Goal: Task Accomplishment & Management: Manage account settings

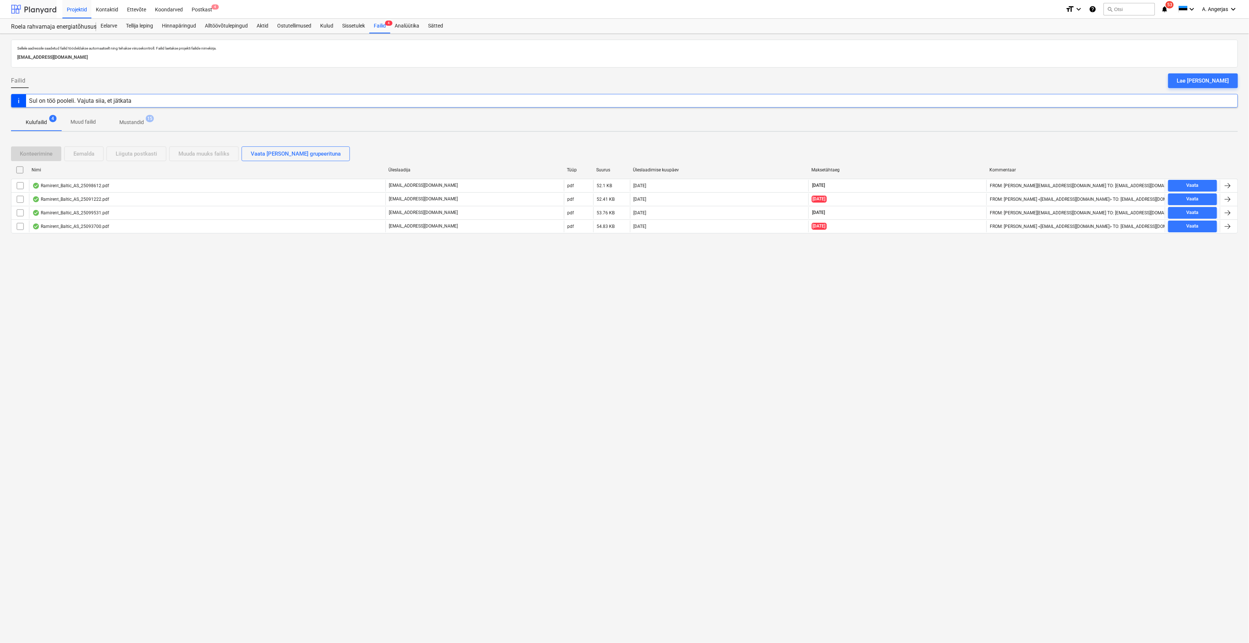
click at [40, 7] on div at bounding box center [34, 9] width 46 height 18
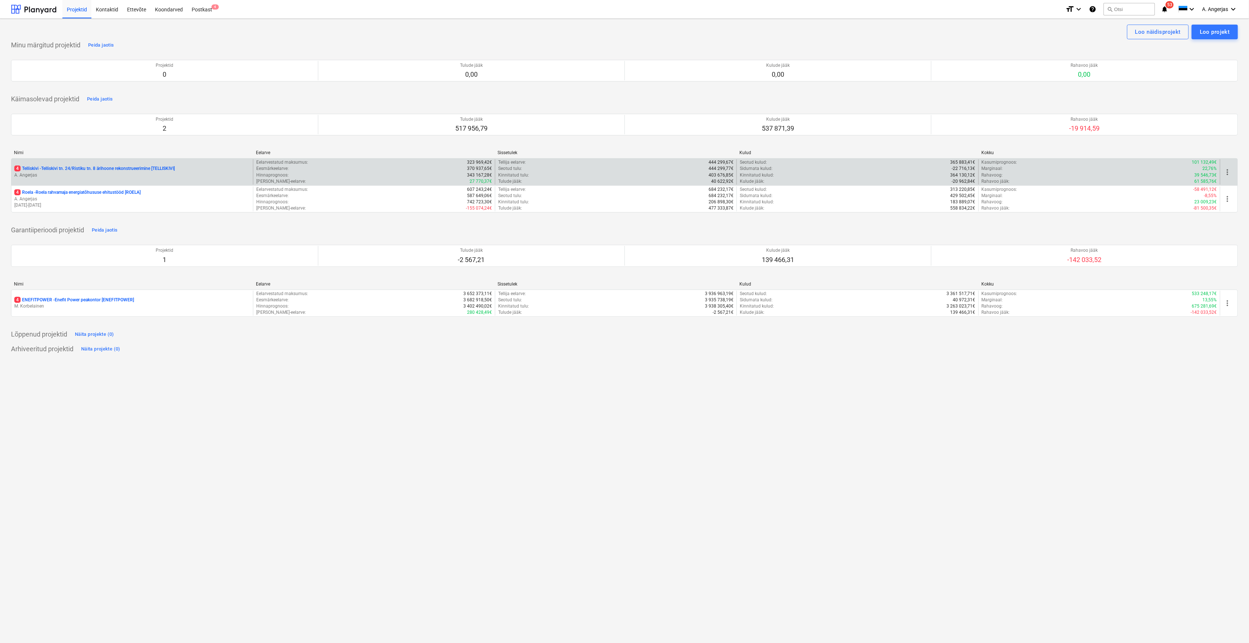
click at [117, 167] on p "4 Telliskivi - Telliskivi tn. 24/Ristiku tn. 8 ärihoone rekonstrueerimine [TELL…" at bounding box center [94, 169] width 160 height 6
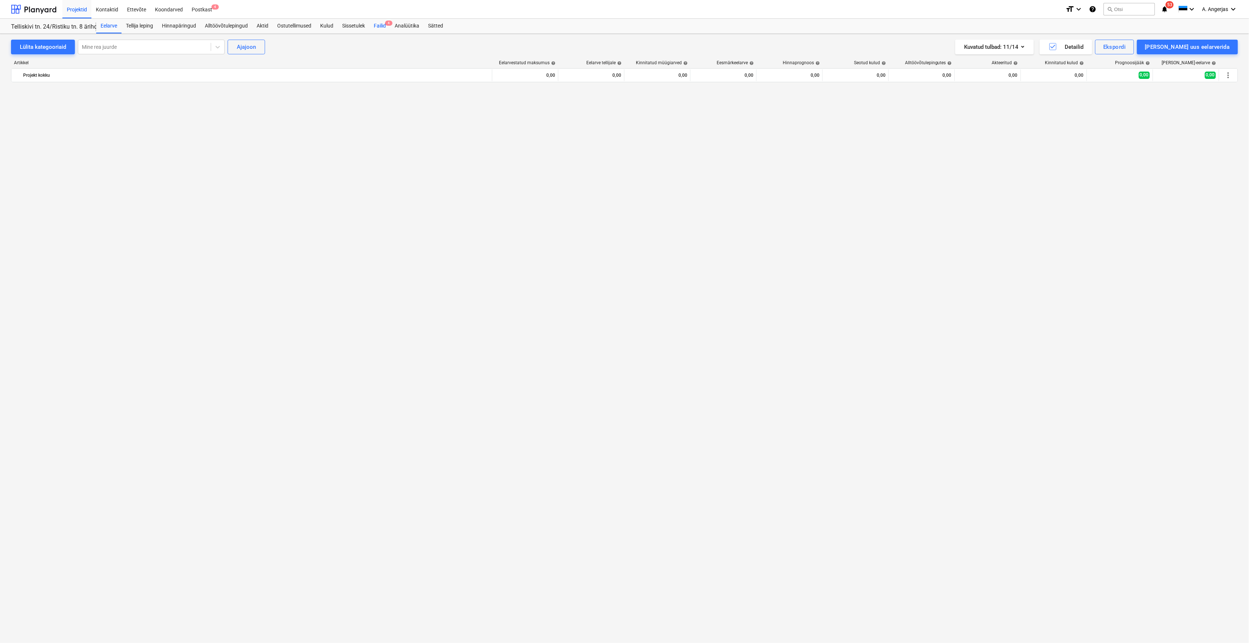
click at [375, 24] on div "Failid 4" at bounding box center [379, 26] width 21 height 15
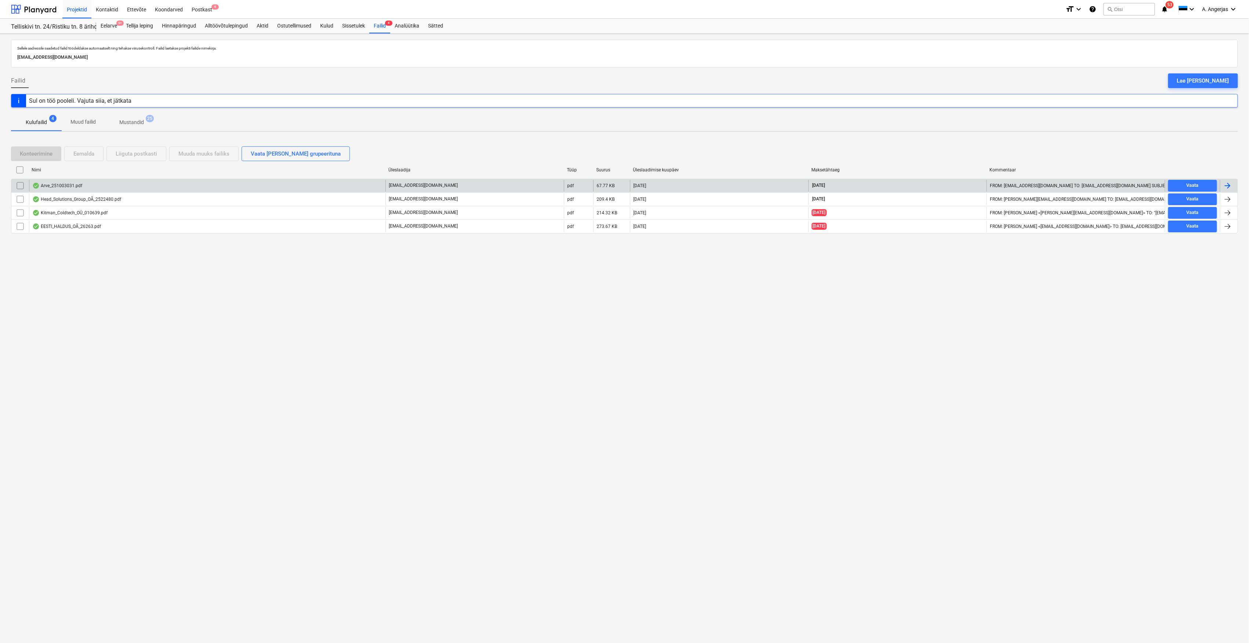
click at [109, 185] on div "Arve_251003031.pdf" at bounding box center [207, 186] width 357 height 12
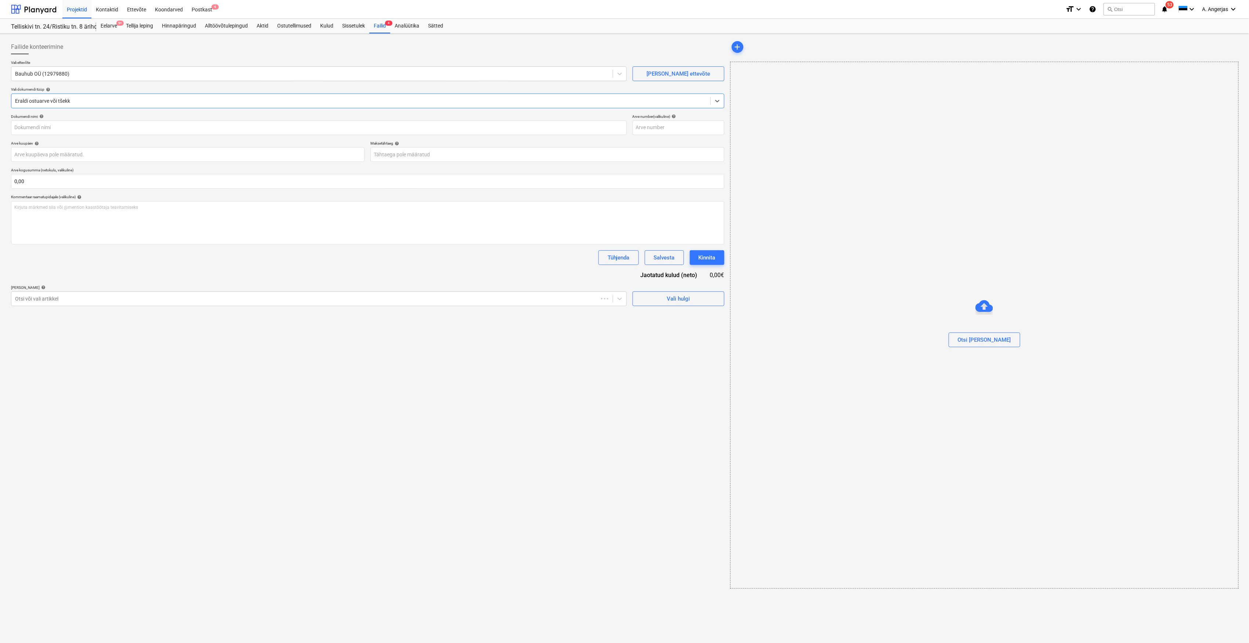
type input "251003031"
type input "[DATE]"
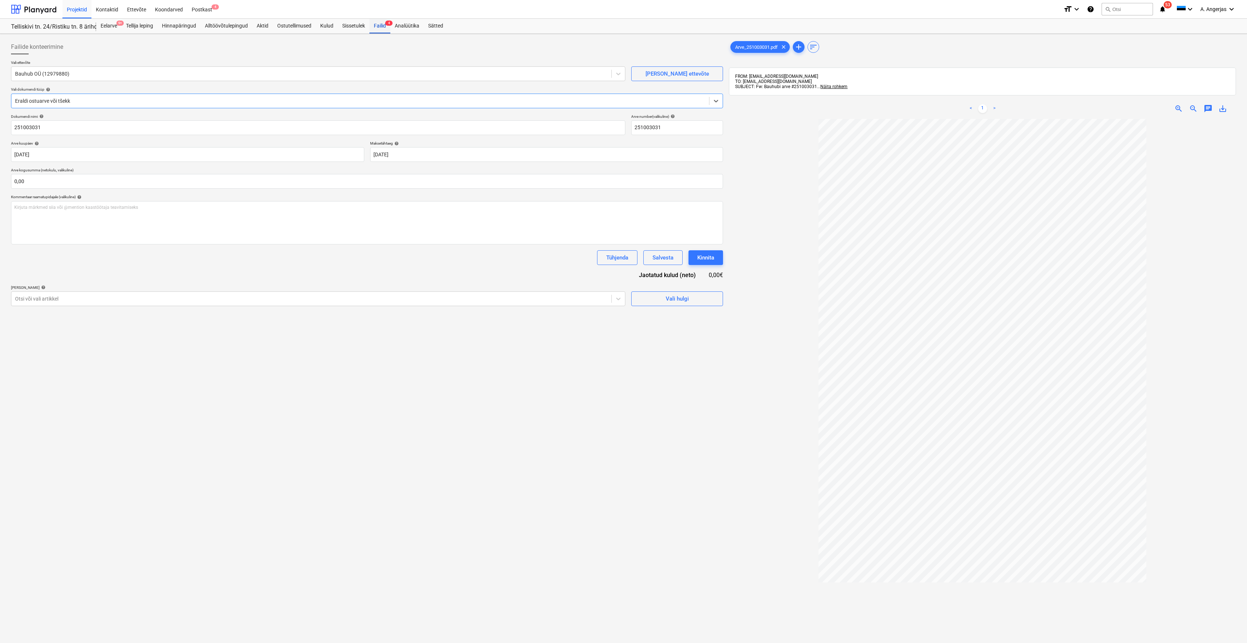
click at [378, 19] on div "Failid 4" at bounding box center [379, 26] width 21 height 15
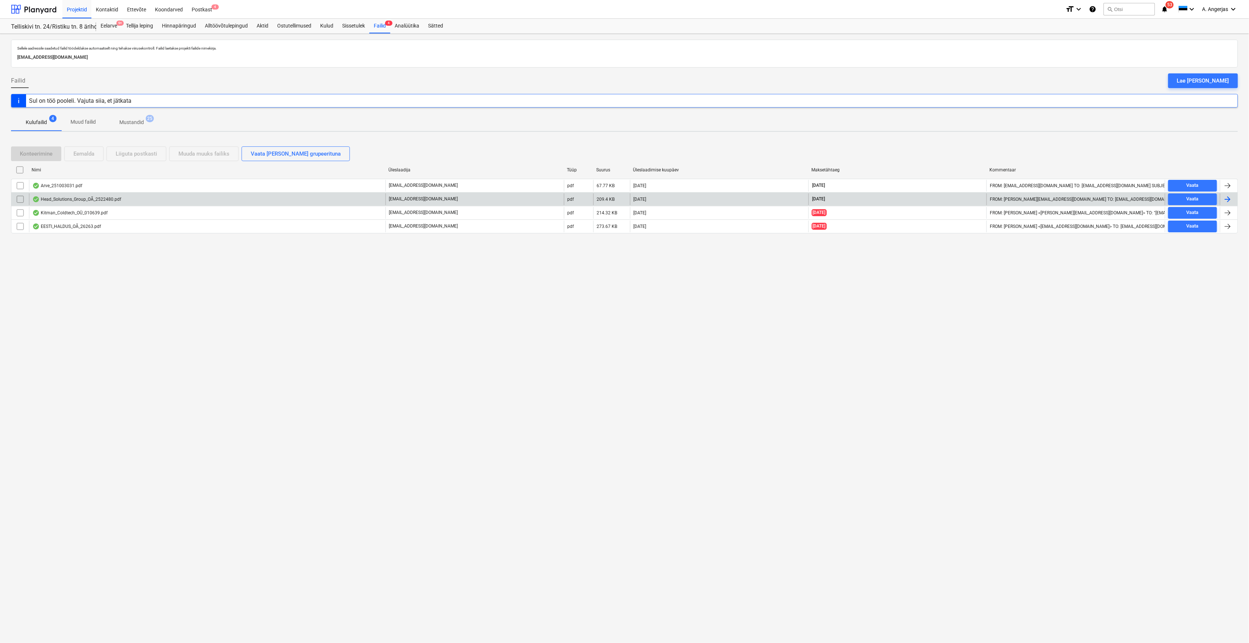
click at [117, 199] on div "Head_Solutions_Group_OÃ_2522480.pdf" at bounding box center [76, 199] width 89 height 6
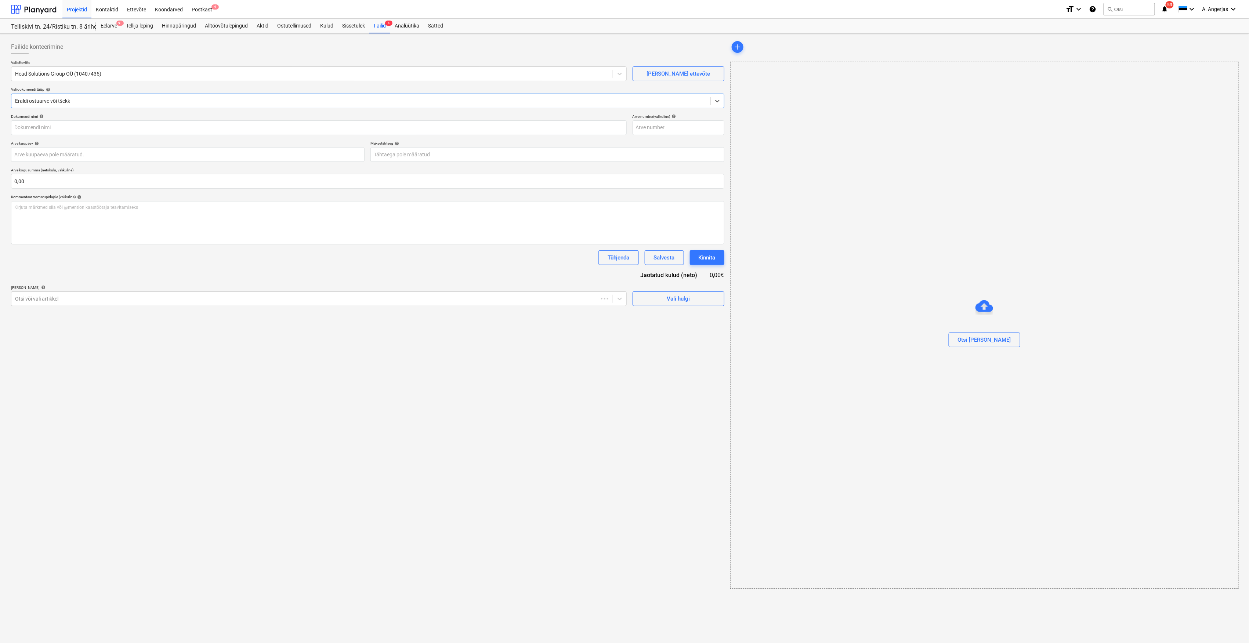
type input "2522480"
type input "[DATE]"
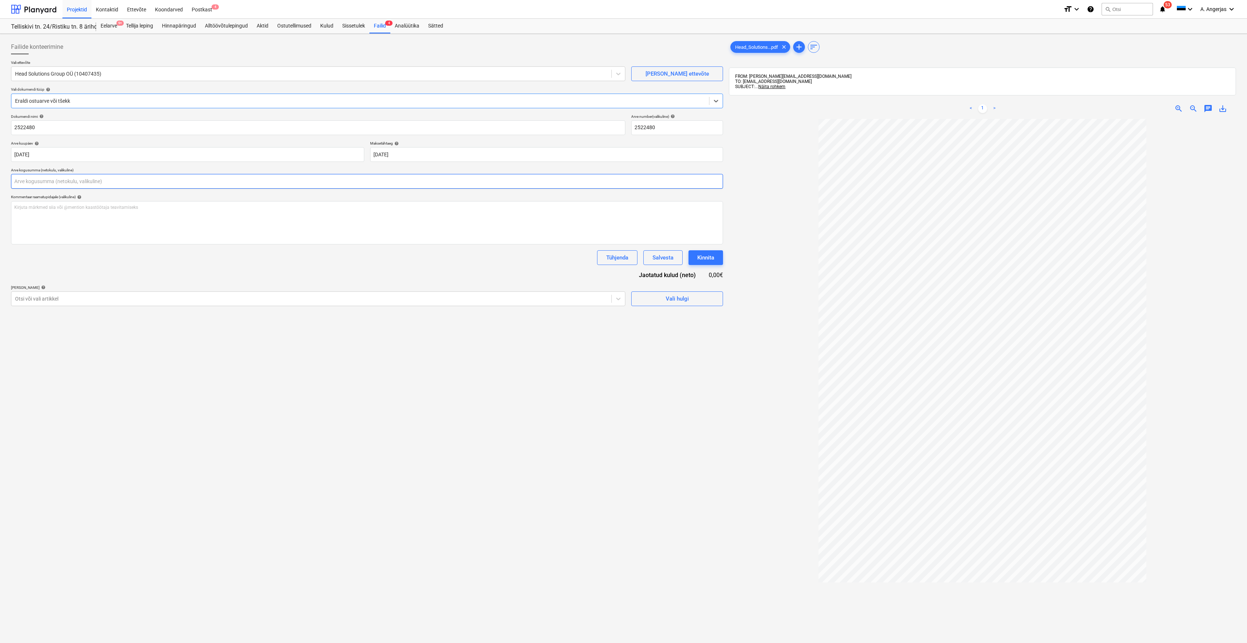
click at [403, 177] on input "text" at bounding box center [367, 181] width 712 height 15
type input "8,29"
click at [310, 422] on div "Failide konteerimine Vali ettevõte Head Solutions Group OÜ (10407435) [PERSON_N…" at bounding box center [367, 391] width 718 height 708
click at [128, 321] on div "Otsi või vali artikkel" at bounding box center [311, 317] width 600 height 10
click at [126, 316] on div at bounding box center [311, 317] width 593 height 7
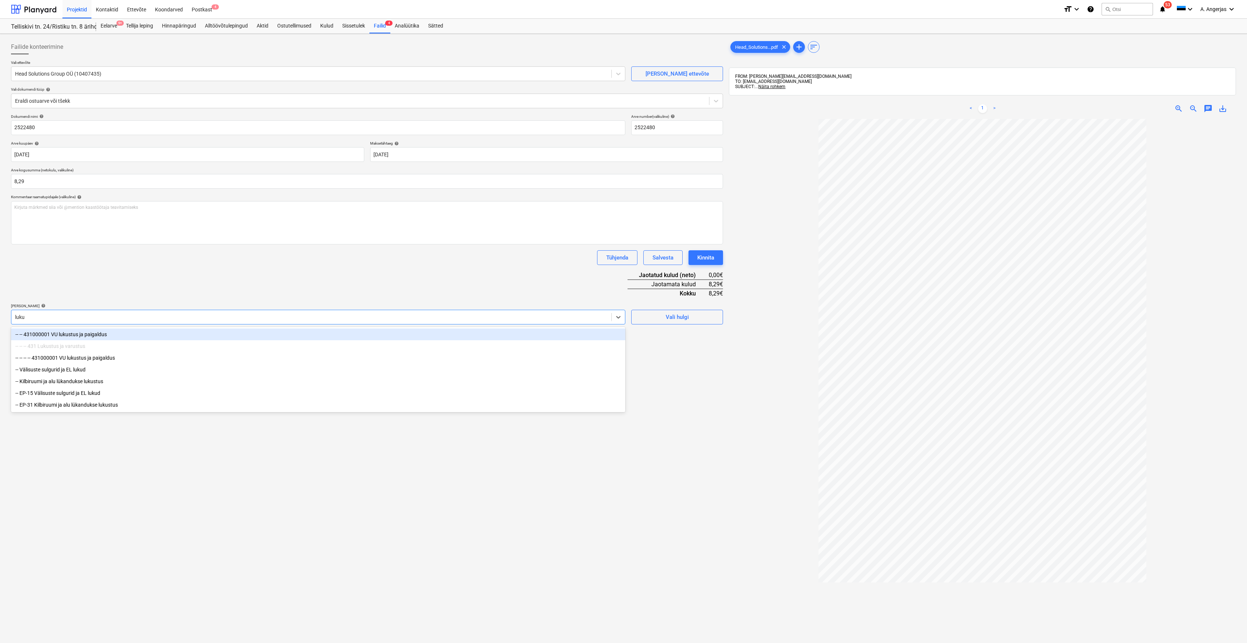
type input "lukus"
click at [112, 333] on div "-- -- 431000001 VU lukustus ja paigaldus" at bounding box center [318, 335] width 614 height 12
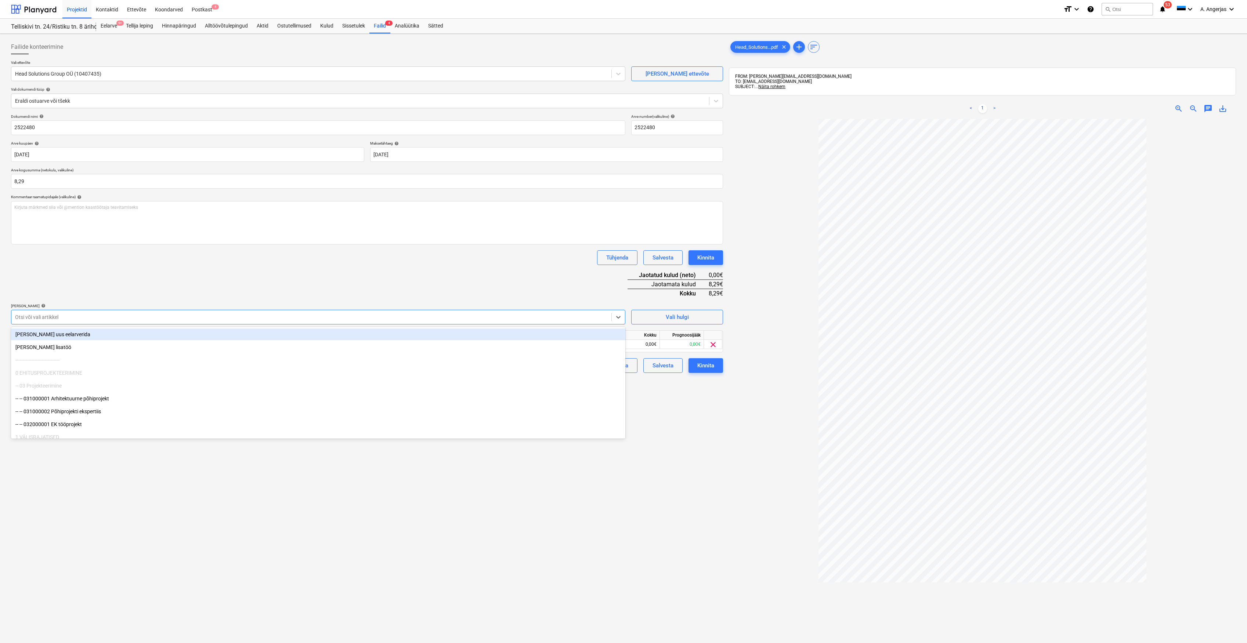
click at [467, 265] on div "Tühjenda Salvesta Kinnita" at bounding box center [367, 257] width 712 height 15
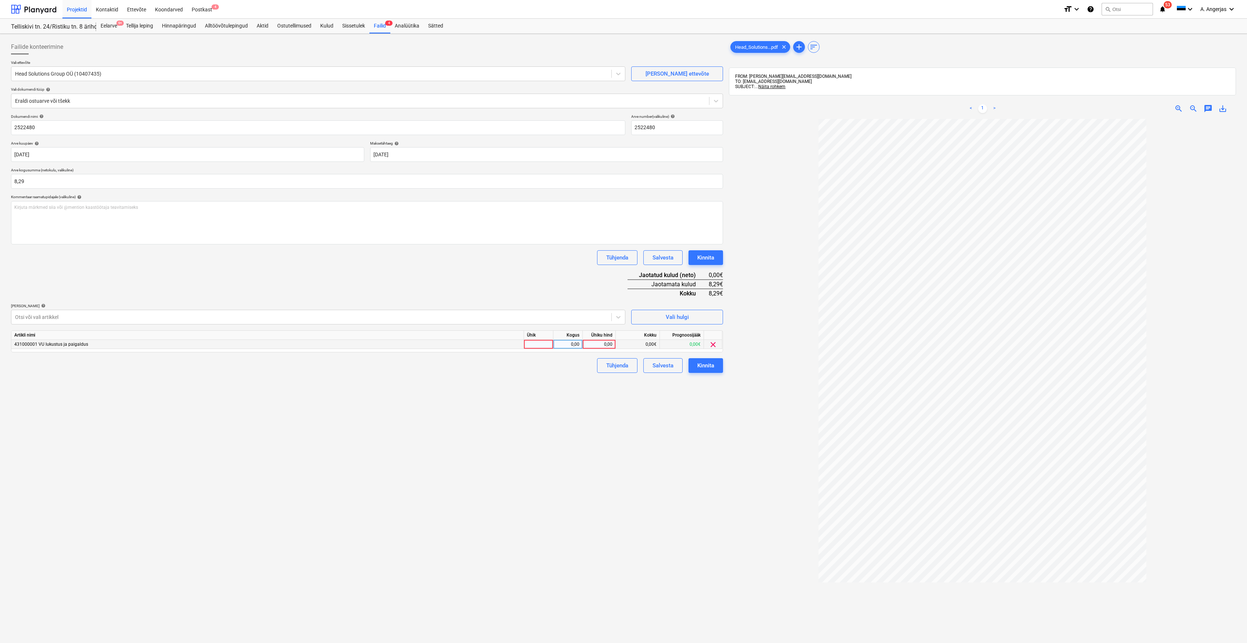
click at [529, 342] on div at bounding box center [538, 344] width 29 height 9
type input "1"
type input "tk"
type input "8,29"
click at [486, 568] on div "Failide konteerimine Vali ettevõte Head Solutions Group OÜ (10407435) [PERSON_N…" at bounding box center [367, 391] width 718 height 708
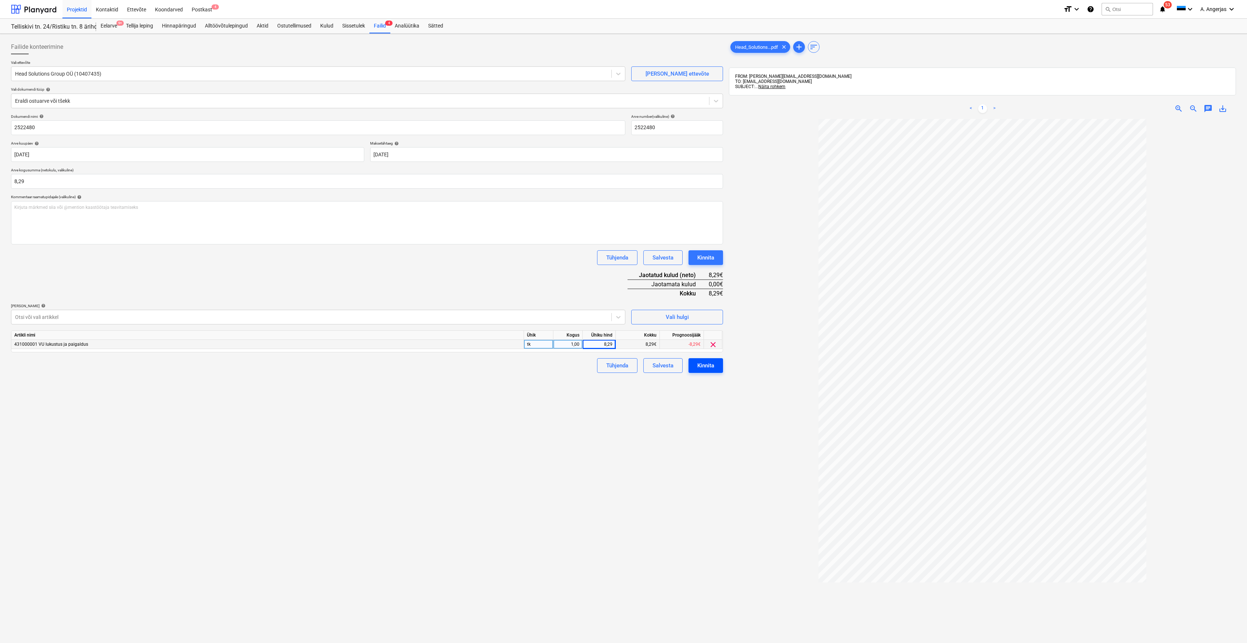
click at [714, 366] on button "Kinnita" at bounding box center [706, 365] width 35 height 15
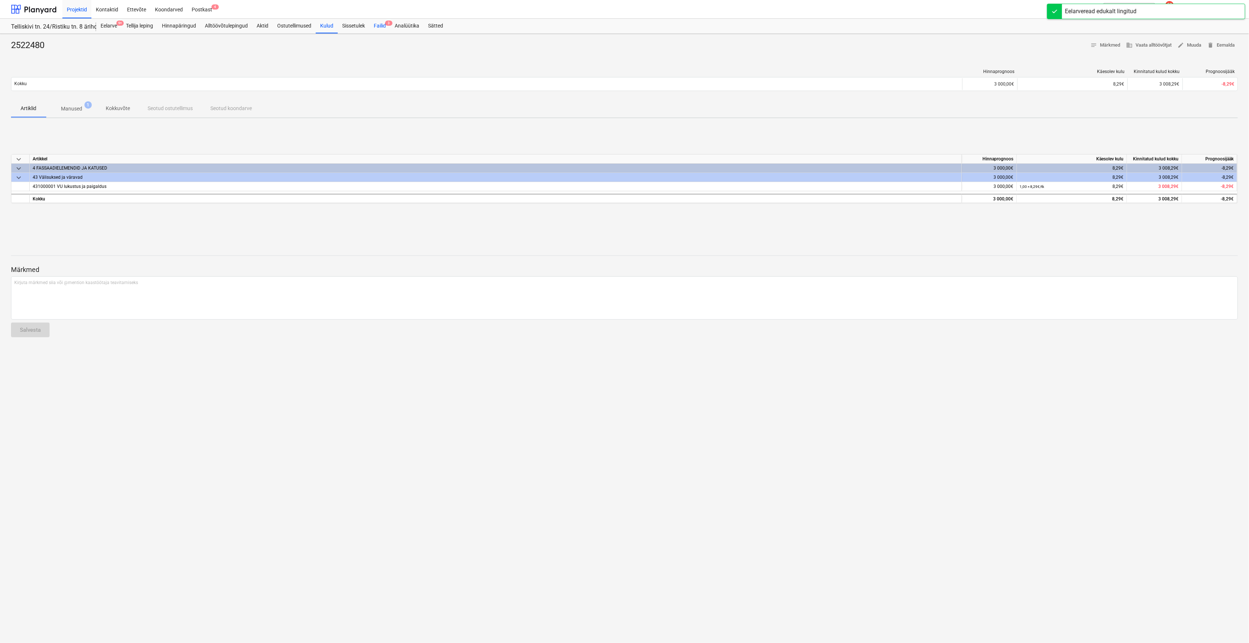
click at [388, 29] on div "Failid 3" at bounding box center [379, 26] width 21 height 15
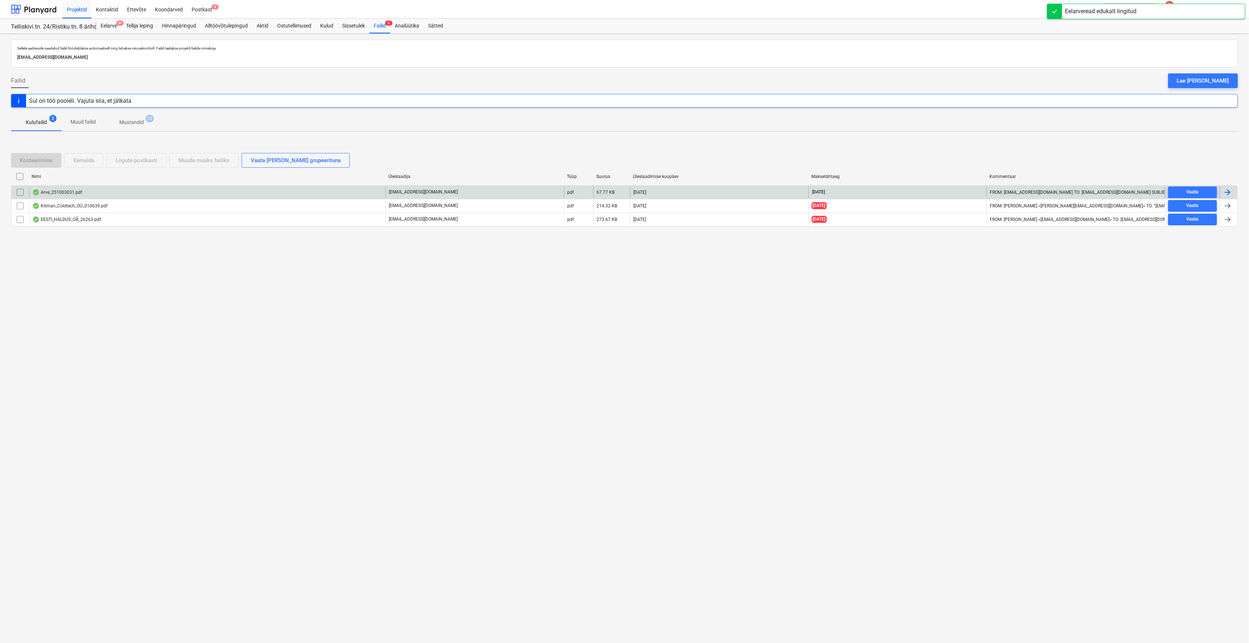
click at [72, 192] on div "Arve_251003031.pdf" at bounding box center [57, 193] width 50 height 6
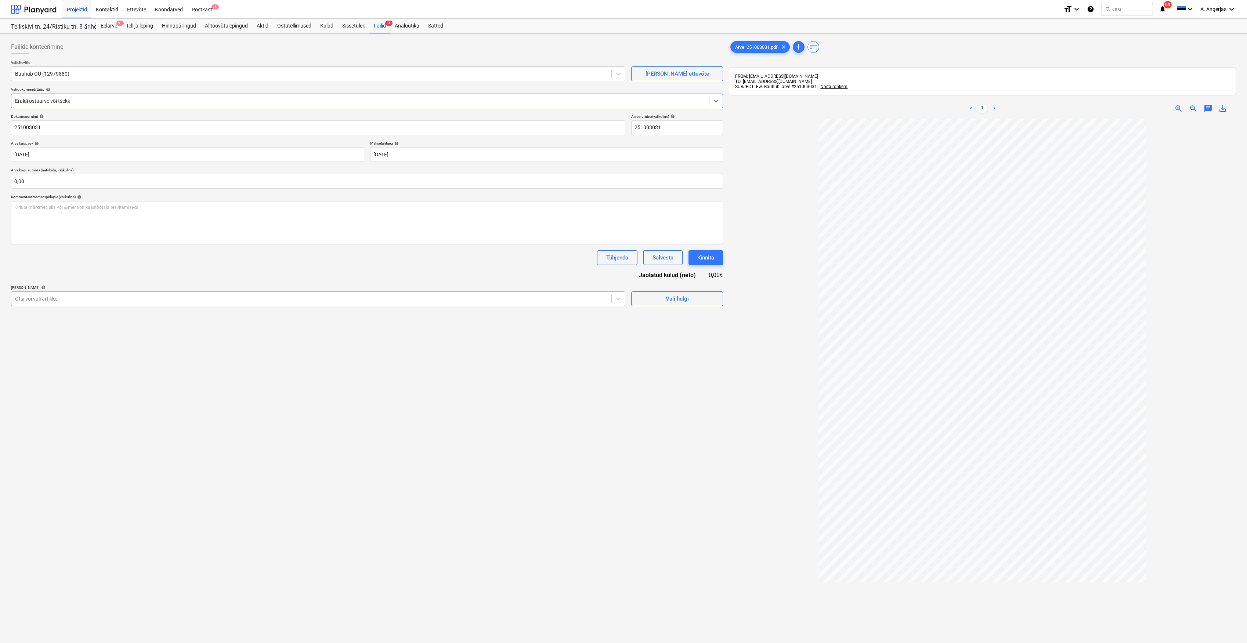
click at [596, 293] on div "Otsi või vali artikkel" at bounding box center [318, 299] width 614 height 15
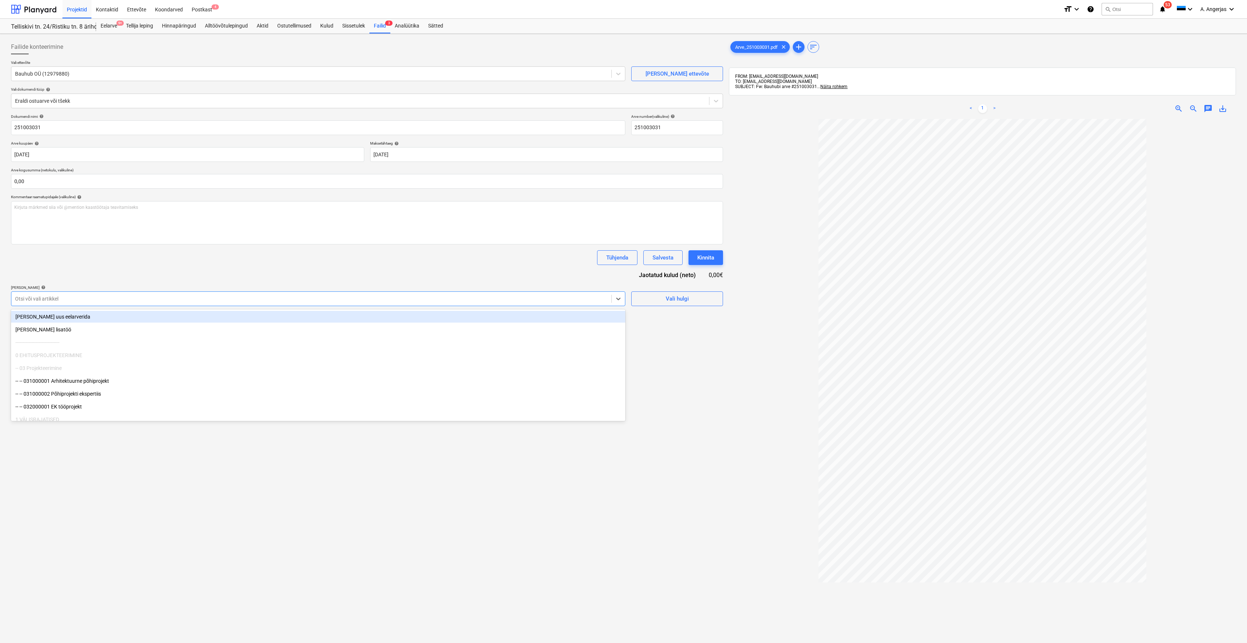
click at [465, 299] on div at bounding box center [311, 298] width 593 height 7
click at [466, 299] on div at bounding box center [311, 298] width 593 height 7
type input "n"
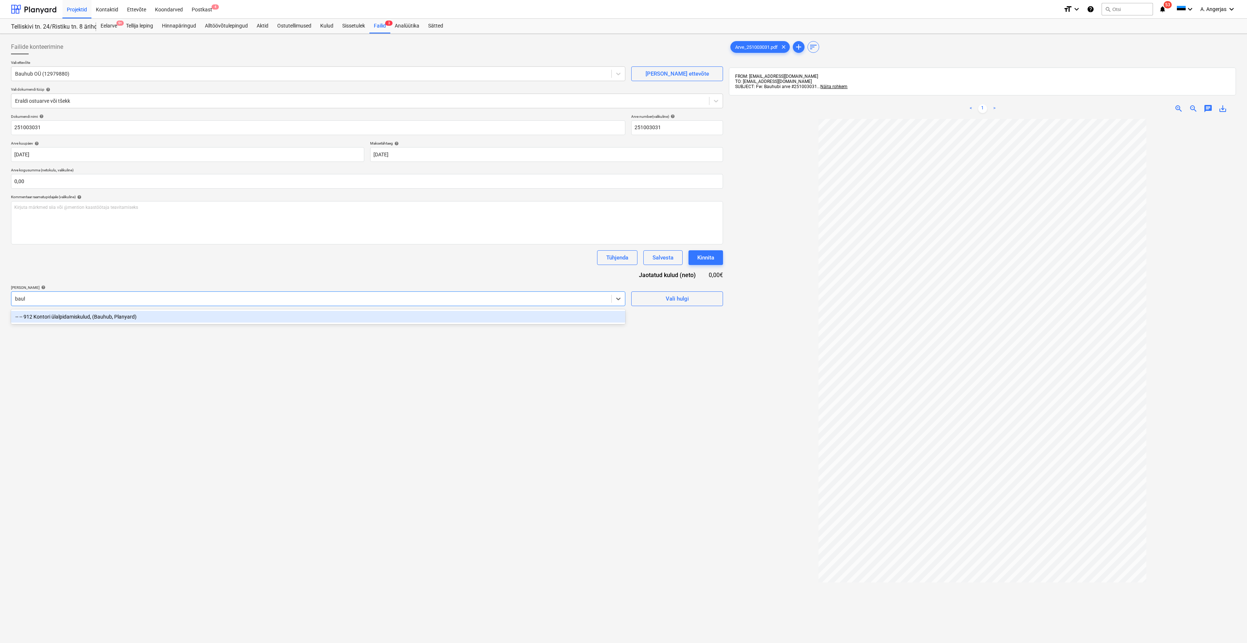
type input "bauhu"
click at [458, 319] on div "-- -- 912 Kontori ülalpidamiskulud, (Bauhub, Planyard)" at bounding box center [318, 317] width 614 height 12
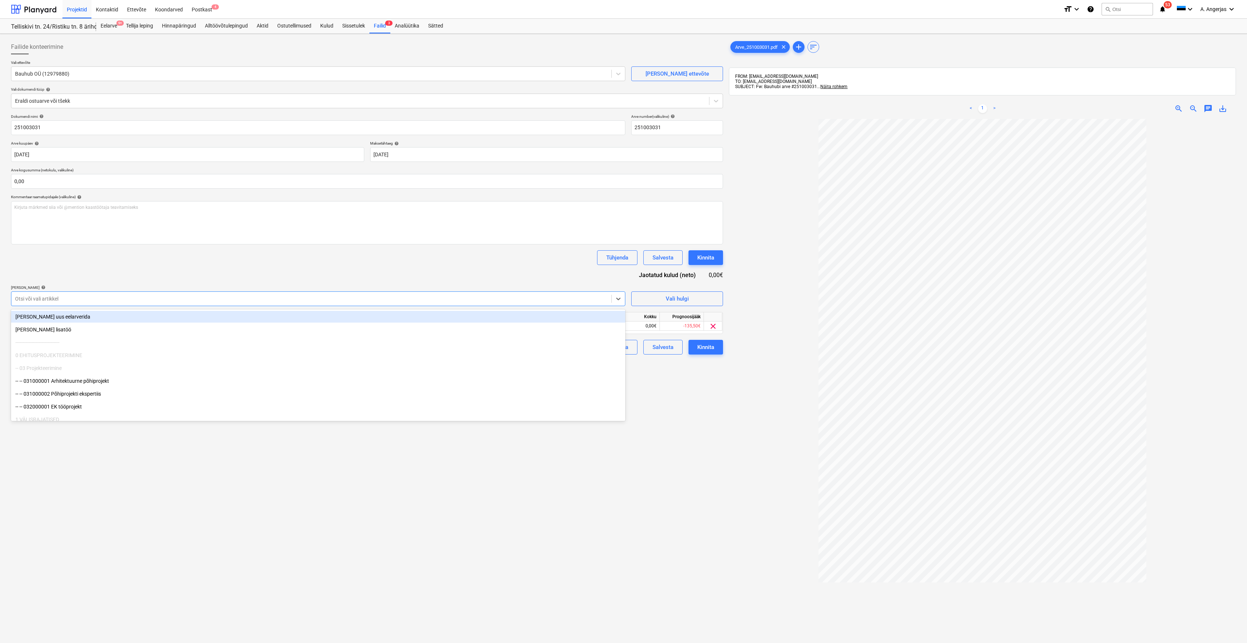
click at [735, 391] on div at bounding box center [982, 430] width 507 height 623
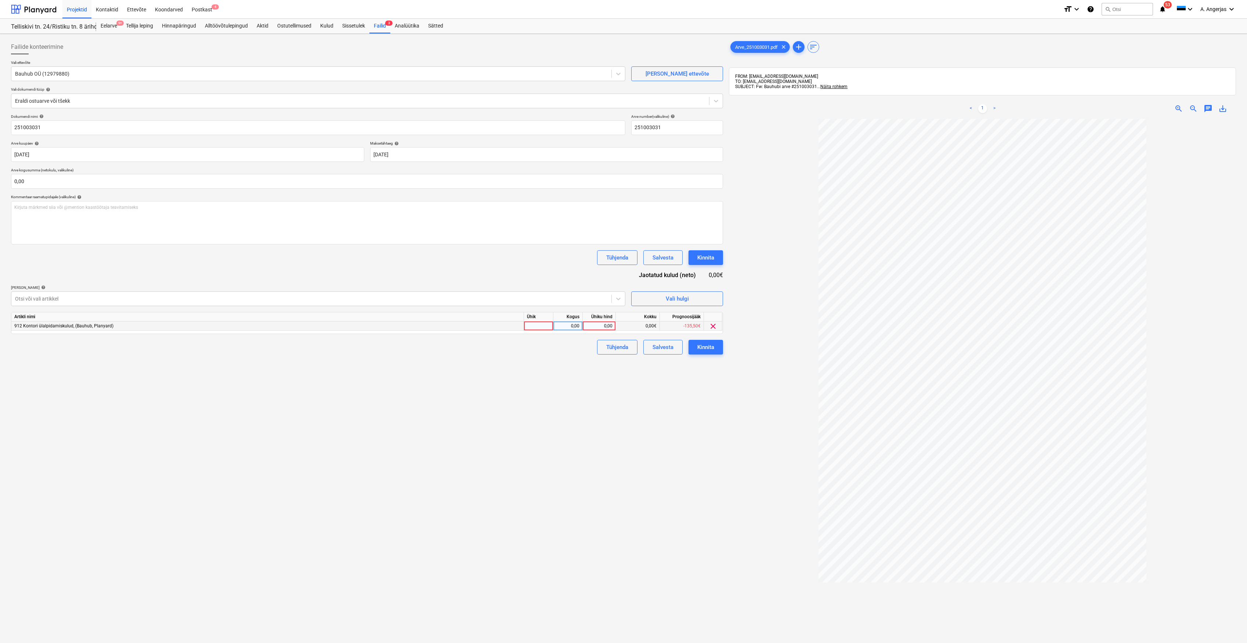
click at [549, 328] on div at bounding box center [538, 326] width 29 height 9
type input "1"
type input "tk"
type input "120"
click at [549, 372] on div "Failide konteerimine Vali ettevõte Bauhub OÜ (12979880) [PERSON_NAME] uus ettev…" at bounding box center [367, 391] width 718 height 708
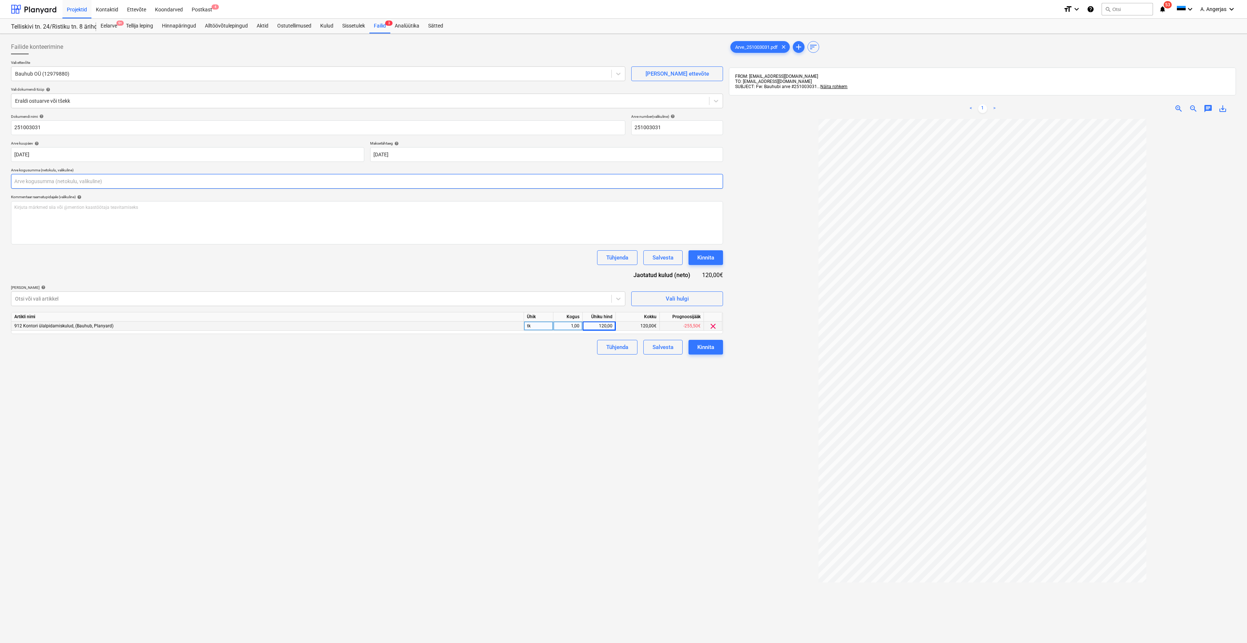
click at [539, 183] on input "text" at bounding box center [367, 181] width 712 height 15
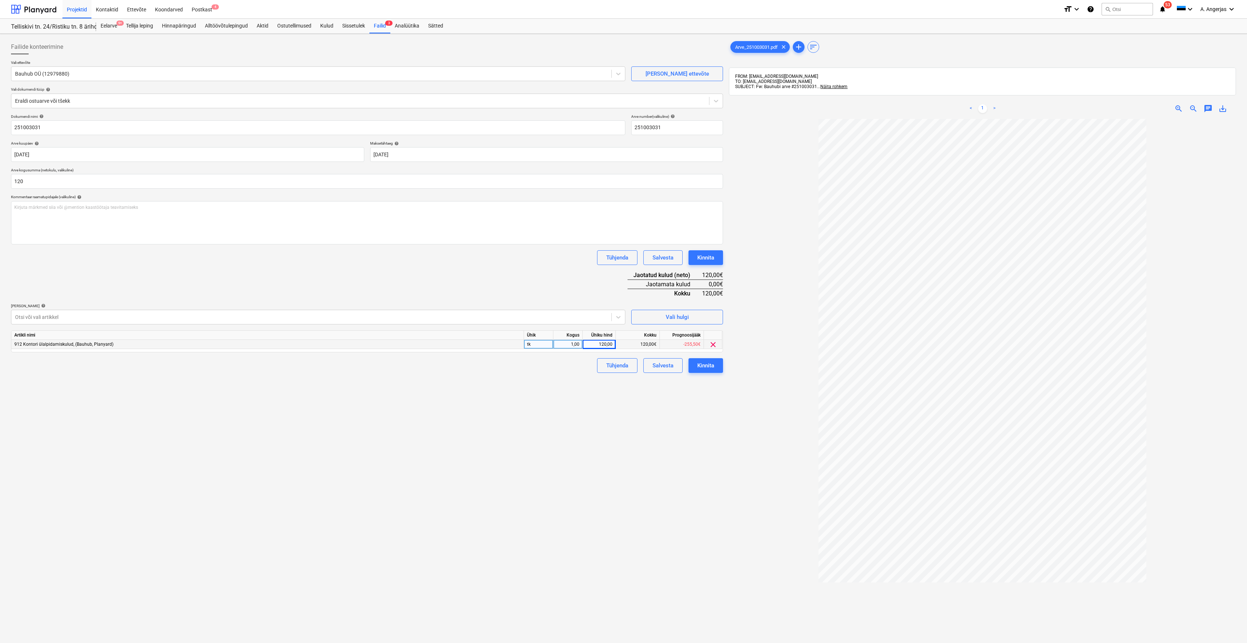
type input "120,00"
click at [548, 453] on div "Failide konteerimine Vali ettevõte Bauhub OÜ (12979880) [PERSON_NAME] uus ettev…" at bounding box center [367, 391] width 718 height 708
click at [702, 372] on button "Kinnita" at bounding box center [706, 365] width 35 height 15
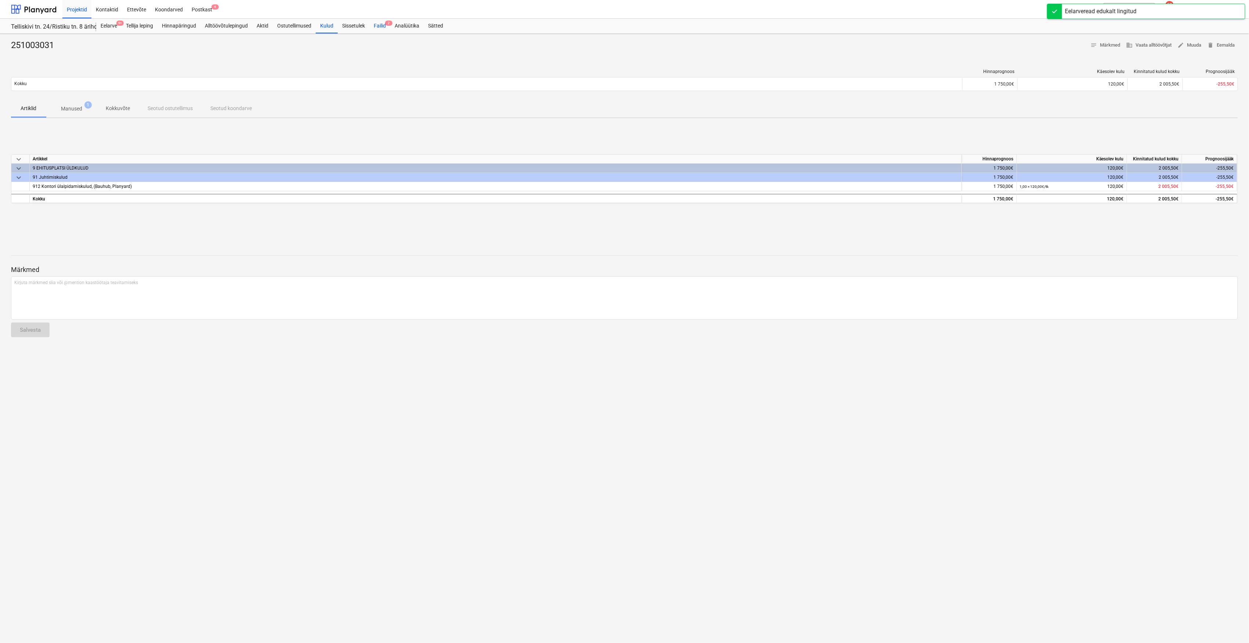
click at [386, 28] on div "Failid 2" at bounding box center [379, 26] width 21 height 15
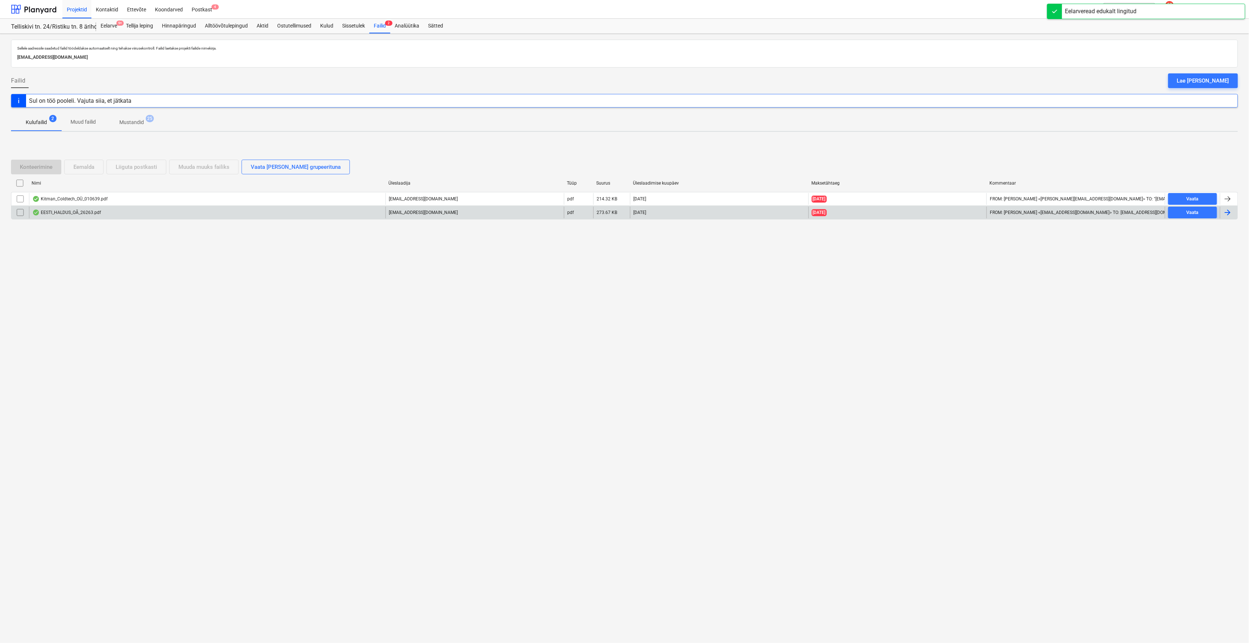
click at [76, 213] on div "EESTI_HALDUS_OÃ_26263.pdf" at bounding box center [66, 213] width 69 height 6
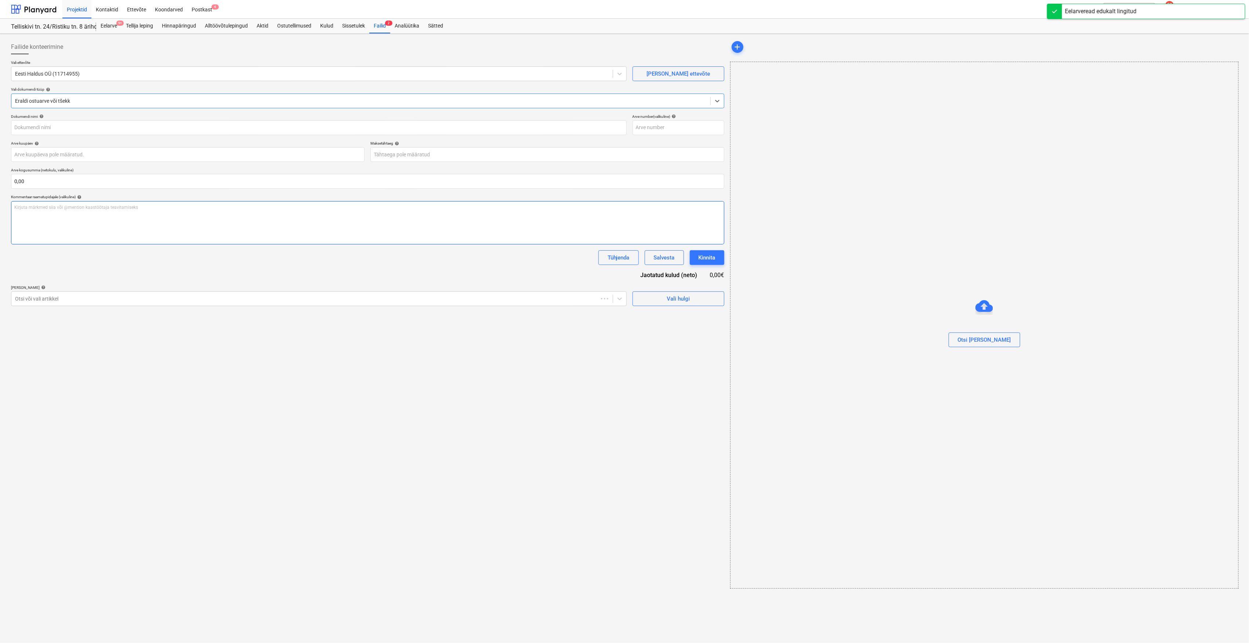
type input "26263"
type input "[DATE]"
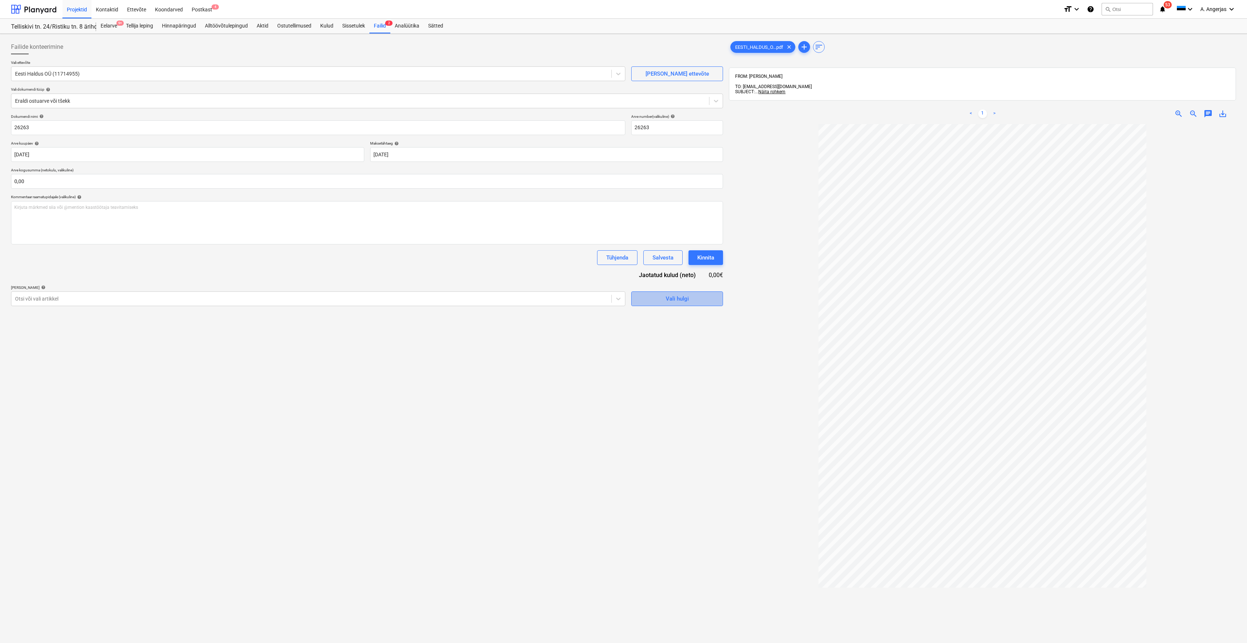
click at [656, 302] on span "Vali hulgi" at bounding box center [676, 299] width 73 height 10
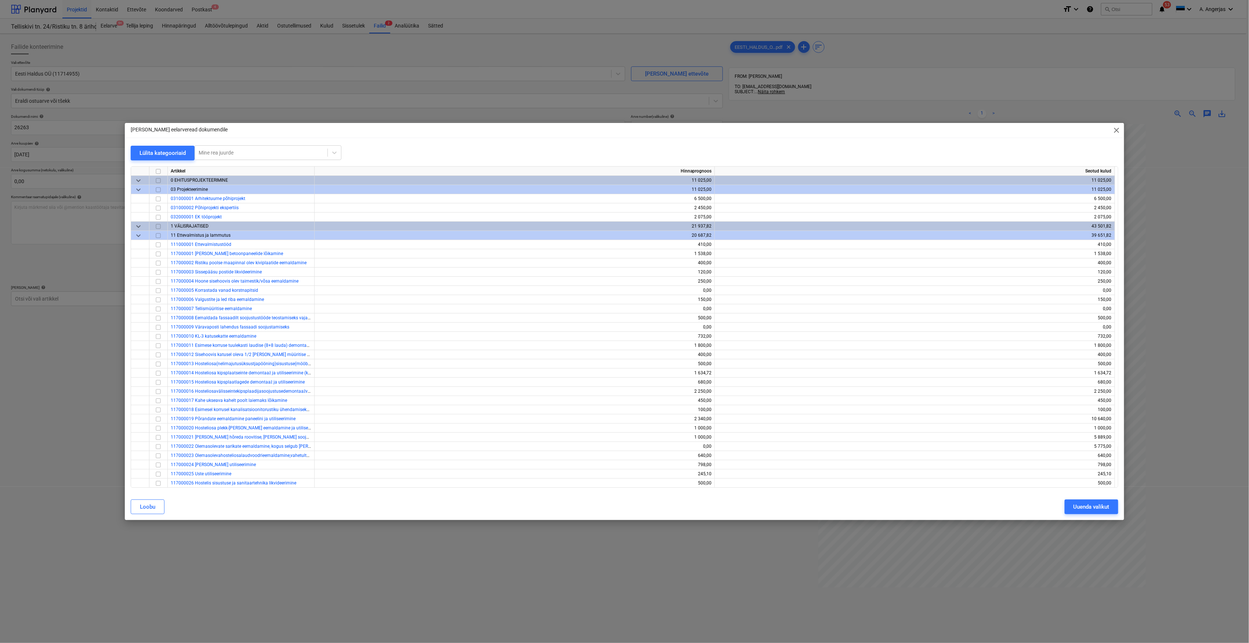
drag, startPoint x: 1117, startPoint y: 190, endPoint x: 1117, endPoint y: 195, distance: 4.4
click at [1117, 195] on div "Artikkel Hinnaprognoos Seotud kulud keyboard_arrow_down 0 EHITUSPROJEKTEERIMINE…" at bounding box center [625, 327] width 988 height 322
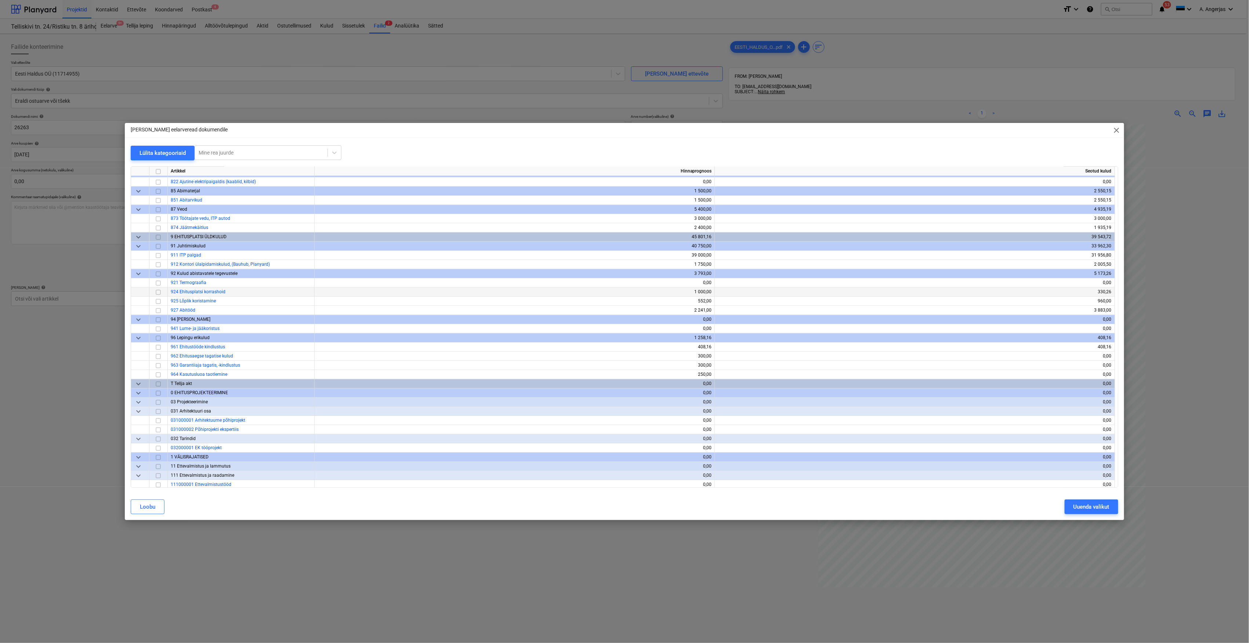
scroll to position [1249, 0]
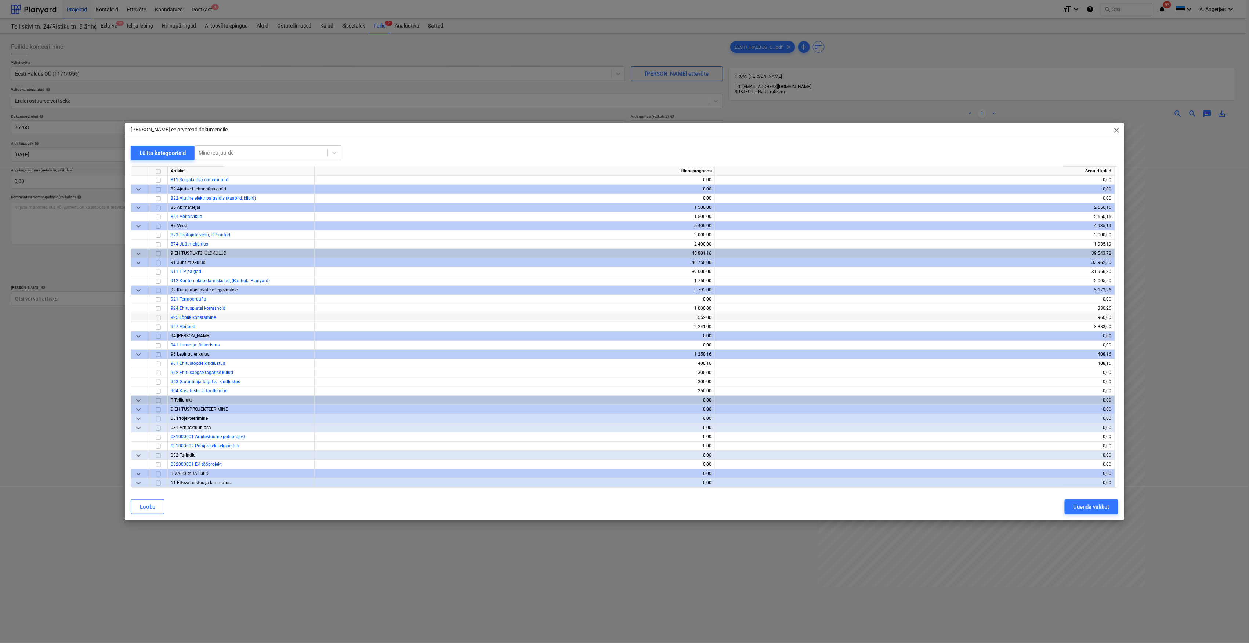
click at [160, 317] on input "checkbox" at bounding box center [158, 318] width 9 height 9
click at [1099, 509] on div "Uuenda valikut" at bounding box center [1092, 507] width 36 height 10
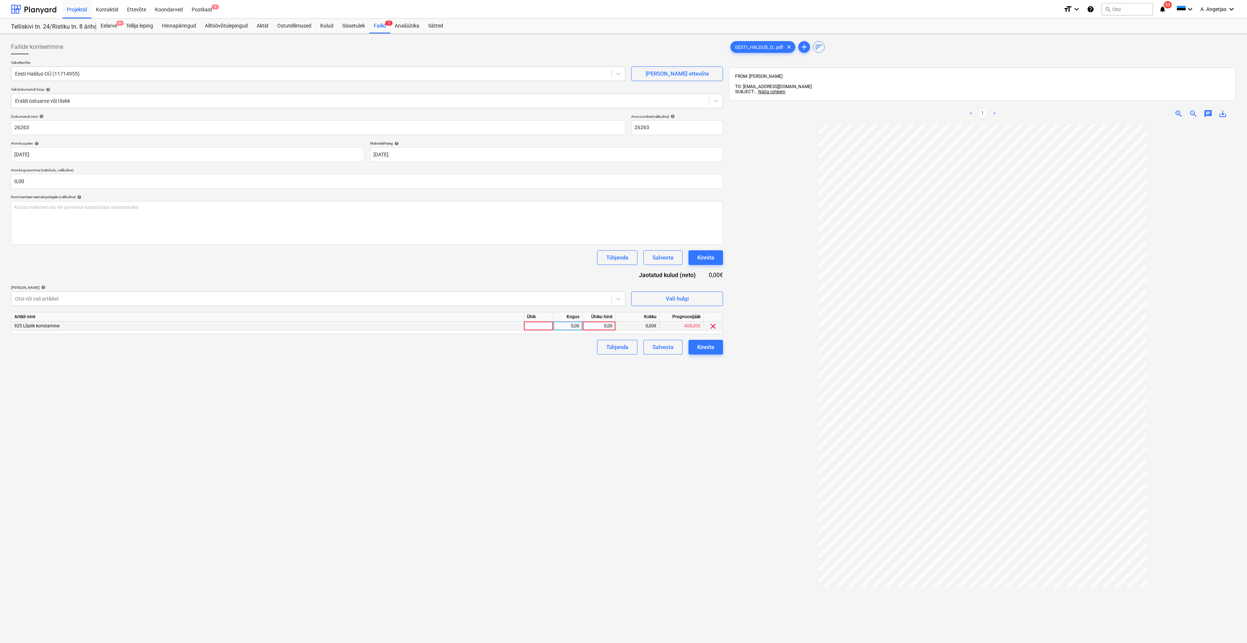
click at [545, 326] on div at bounding box center [538, 326] width 29 height 9
type input "1"
type input "tk"
type input "360"
click at [74, 180] on input "0,00" at bounding box center [367, 181] width 712 height 15
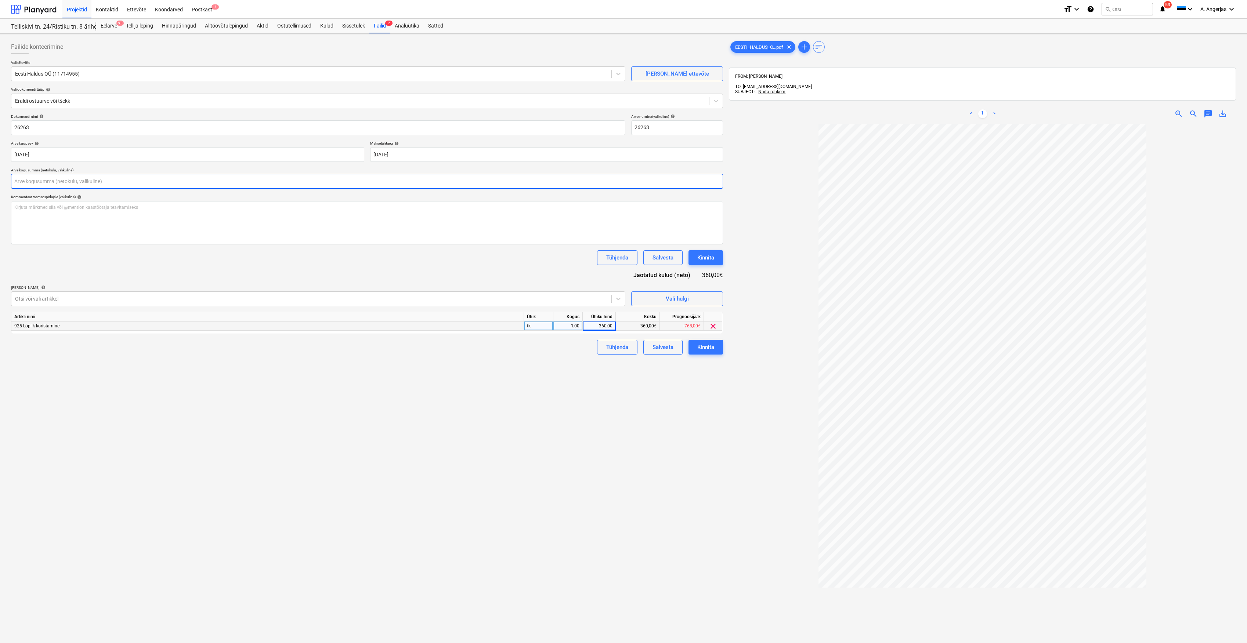
click at [72, 181] on input "text" at bounding box center [367, 181] width 712 height 15
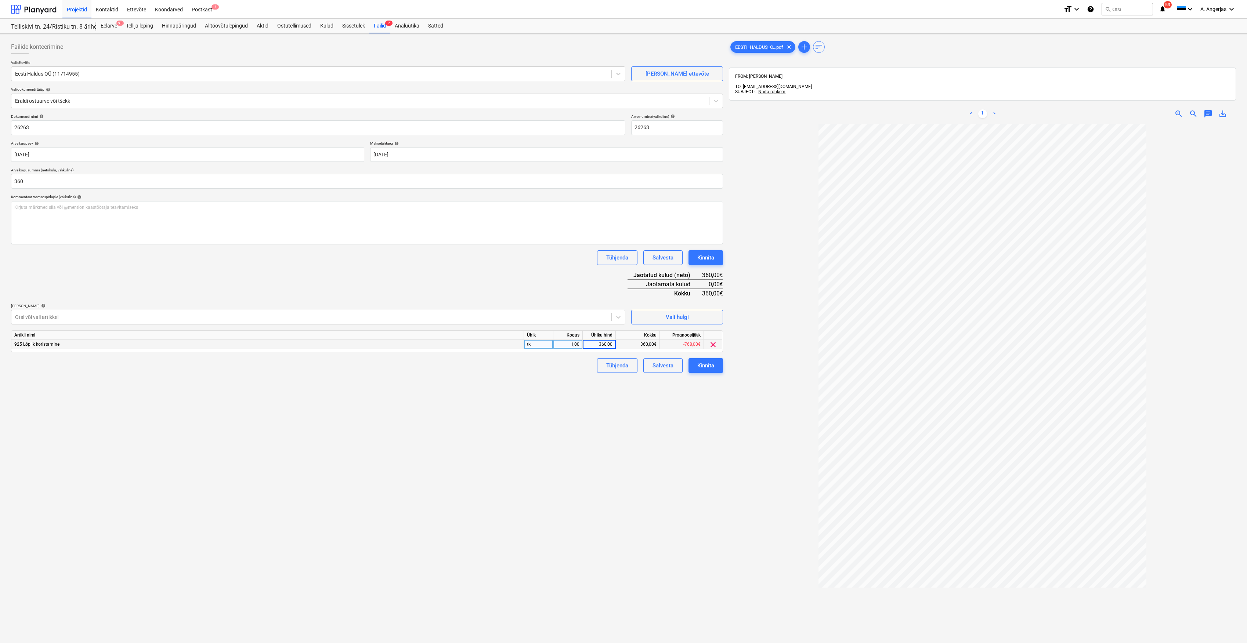
type input "360,00"
click at [108, 383] on div "Failide konteerimine Vali ettevõte Eesti Haldus OÜ (11714955) [PERSON_NAME] uus…" at bounding box center [367, 393] width 718 height 713
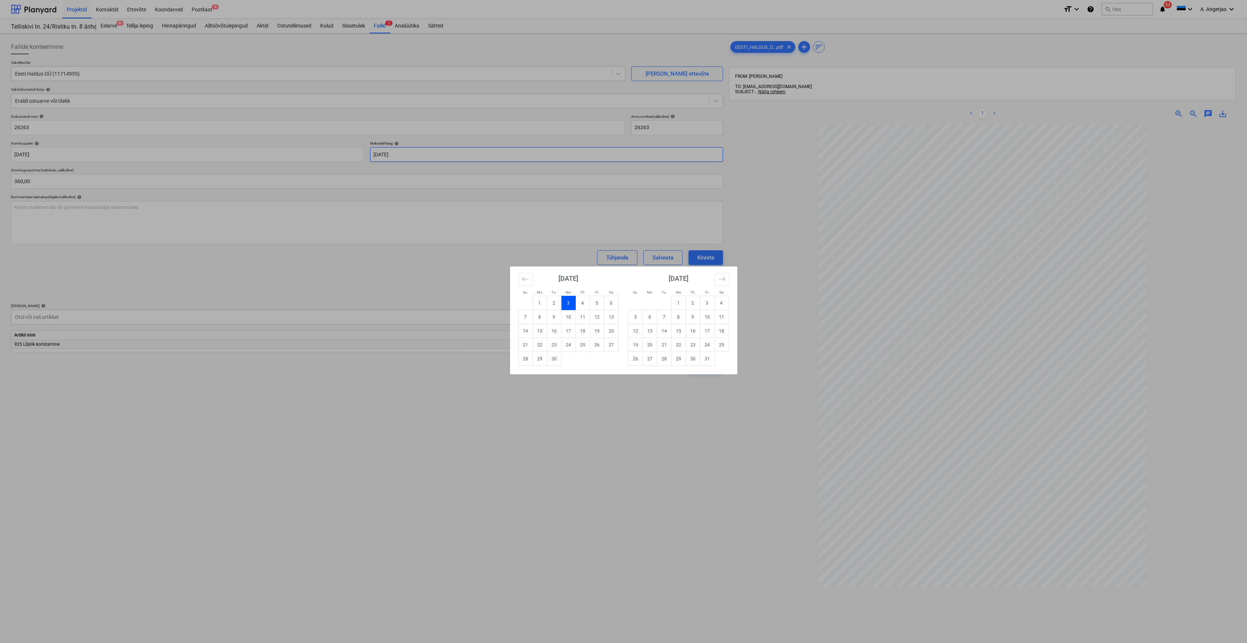
click at [387, 152] on body "Projektid Kontaktid Ettevõte Koondarved Postkast 4 format_size keyboard_arrow_d…" at bounding box center [623, 321] width 1247 height 643
click at [638, 332] on td "12" at bounding box center [635, 331] width 14 height 14
type input "[DATE]"
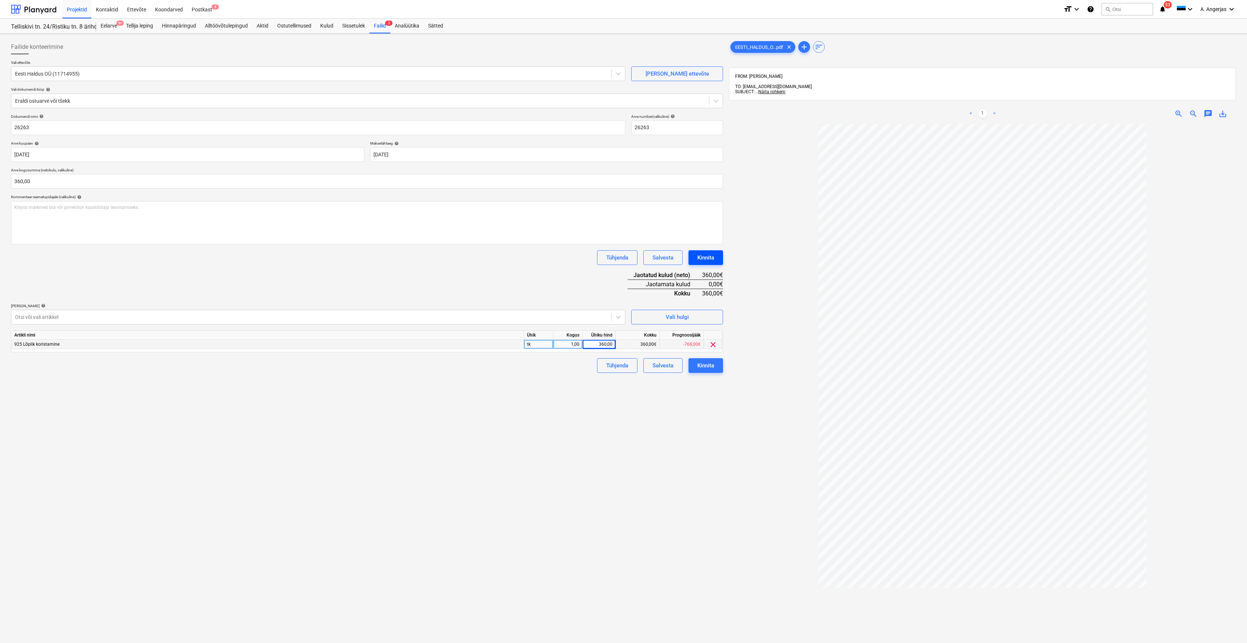
click at [710, 259] on div "Kinnita" at bounding box center [705, 258] width 17 height 10
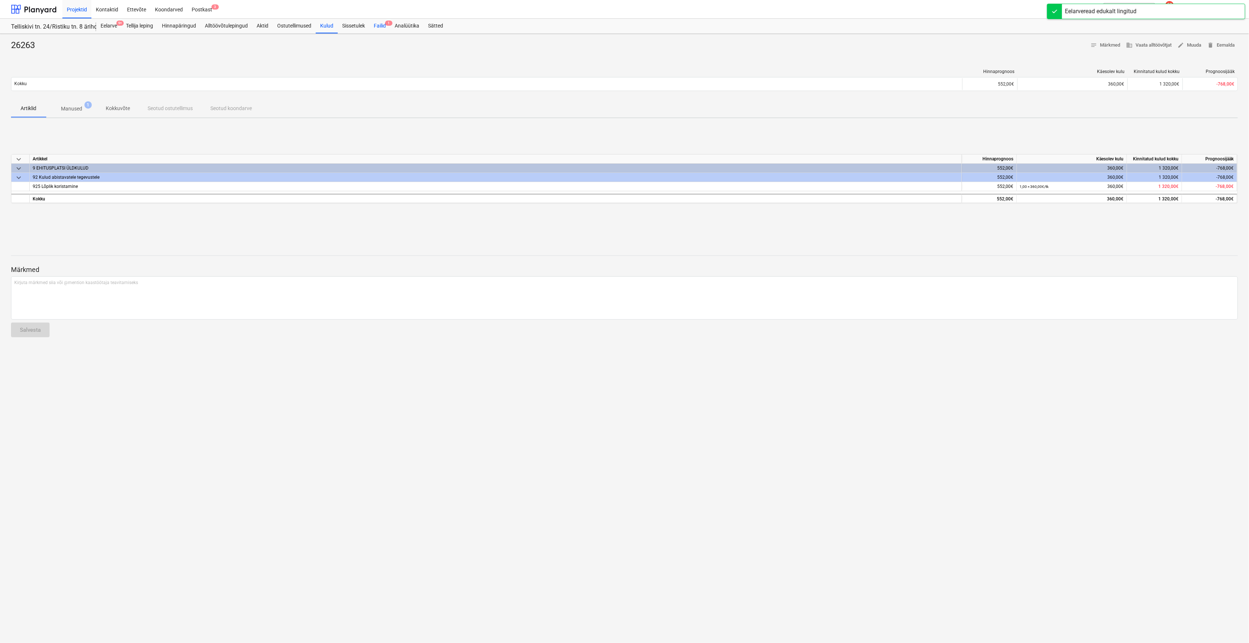
click at [378, 27] on div "Failid 1" at bounding box center [379, 26] width 21 height 15
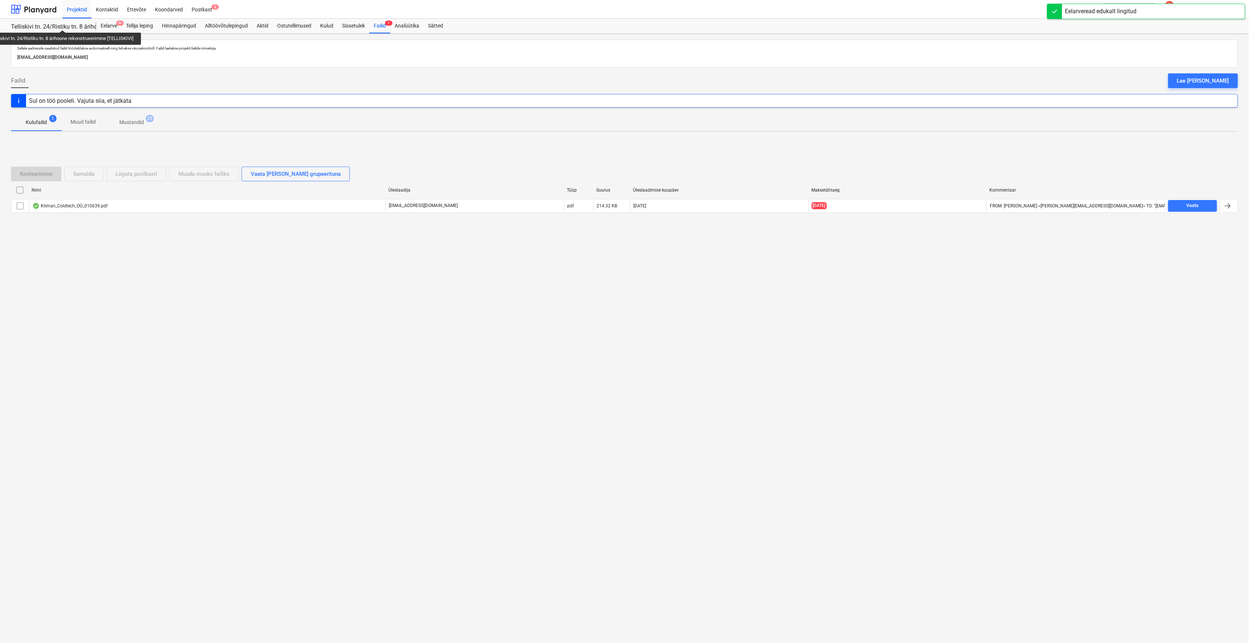
click at [64, 24] on div "Telliskivi tn. 24/Ristiku tn. 8 ärihoone rekonstrueerimine [TELLISKIVI]" at bounding box center [49, 27] width 76 height 8
click at [115, 24] on div "Eelarve 9+" at bounding box center [108, 26] width 25 height 15
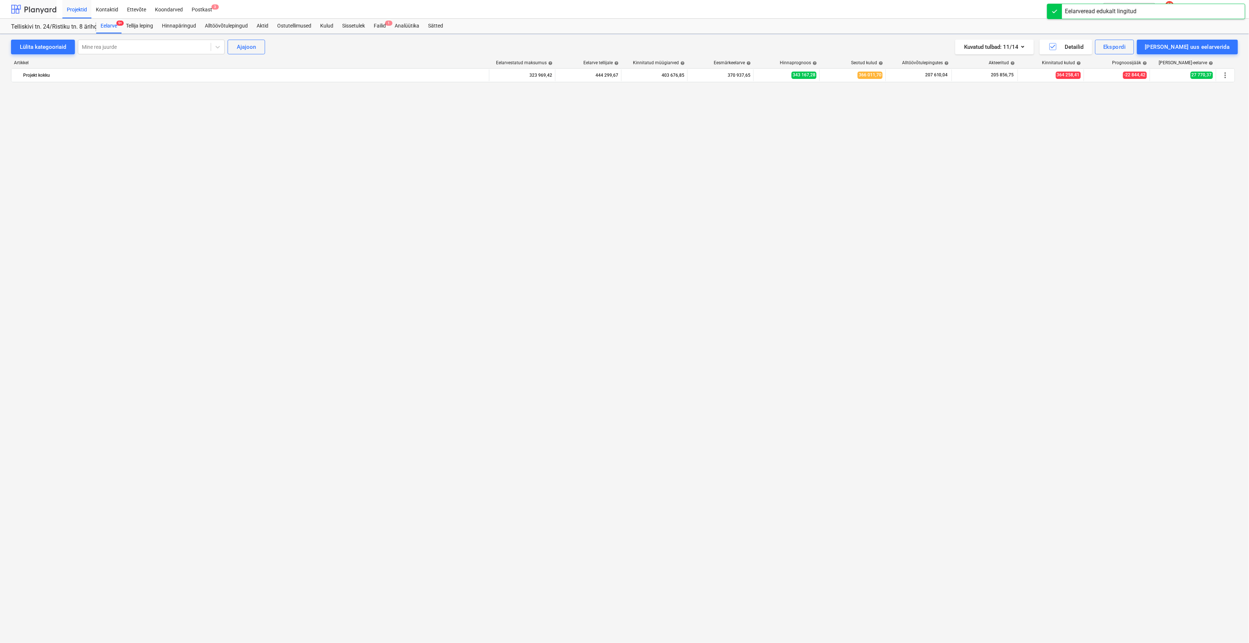
click at [47, 10] on div at bounding box center [34, 9] width 46 height 18
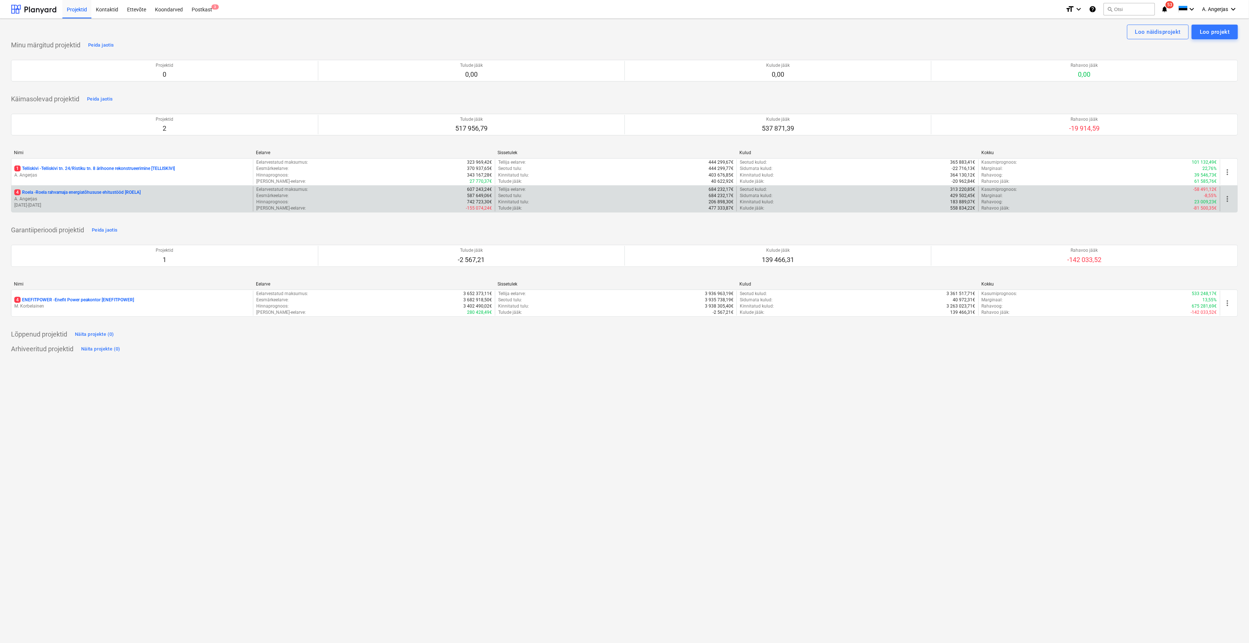
click at [109, 199] on p "A. Angerjas" at bounding box center [132, 199] width 236 height 6
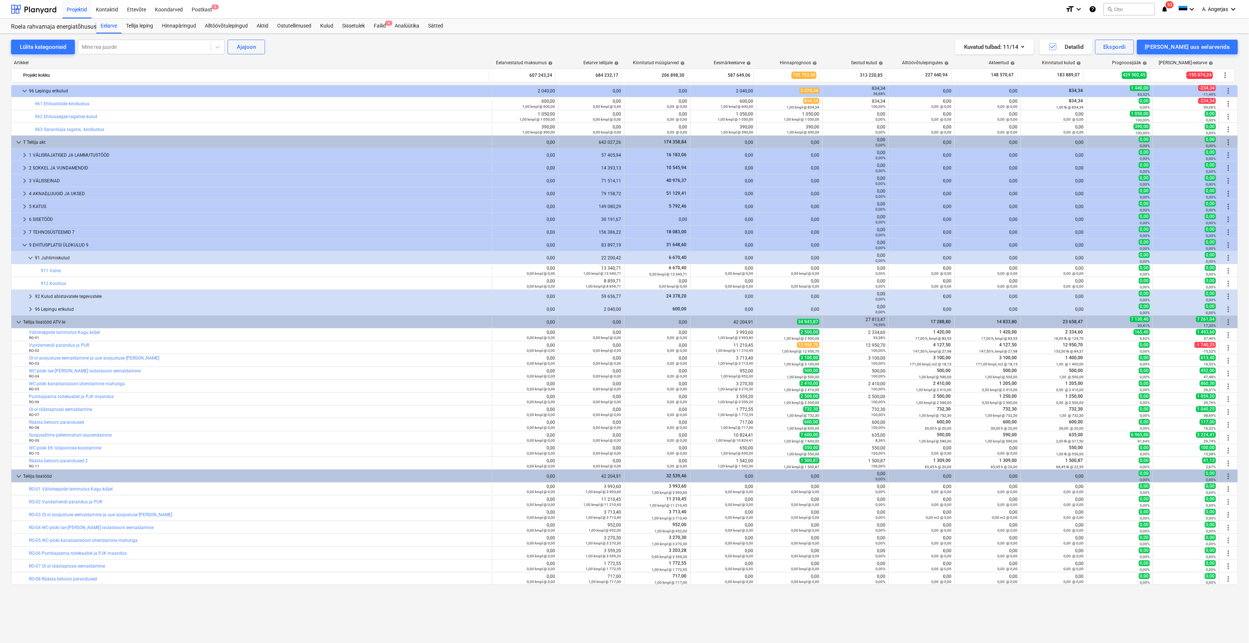
scroll to position [1310, 0]
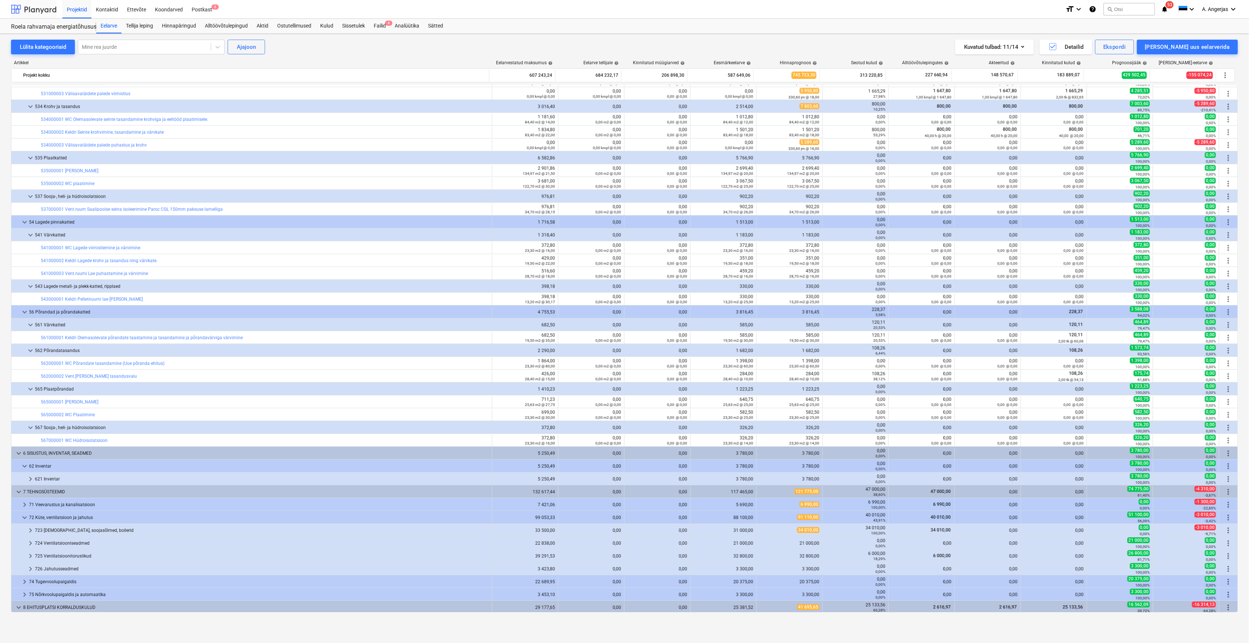
click at [35, 13] on div at bounding box center [34, 9] width 46 height 18
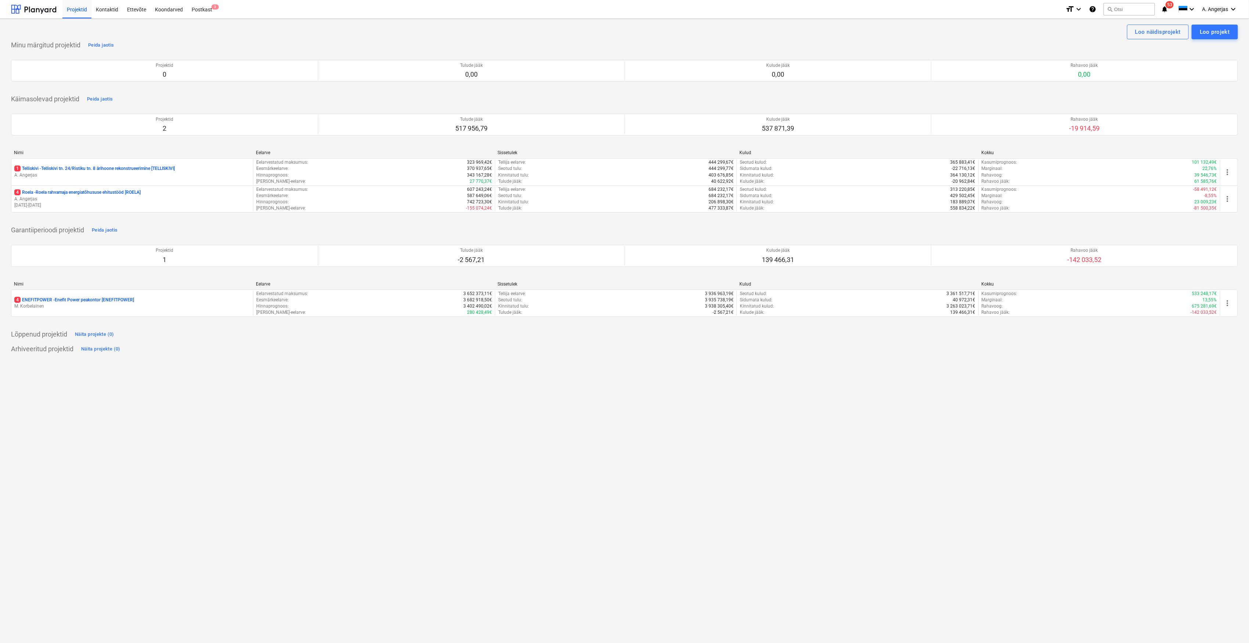
click at [1202, 228] on div "Garantiiperioodi projektid Peida jaotis Projektid 1 Tulude jääk -2 567,21 Kulud…" at bounding box center [624, 274] width 1227 height 101
click at [1138, 234] on div "Garantiiperioodi projektid Peida jaotis Projektid 1 Tulude jääk -2 567,21 Kulud…" at bounding box center [624, 274] width 1227 height 101
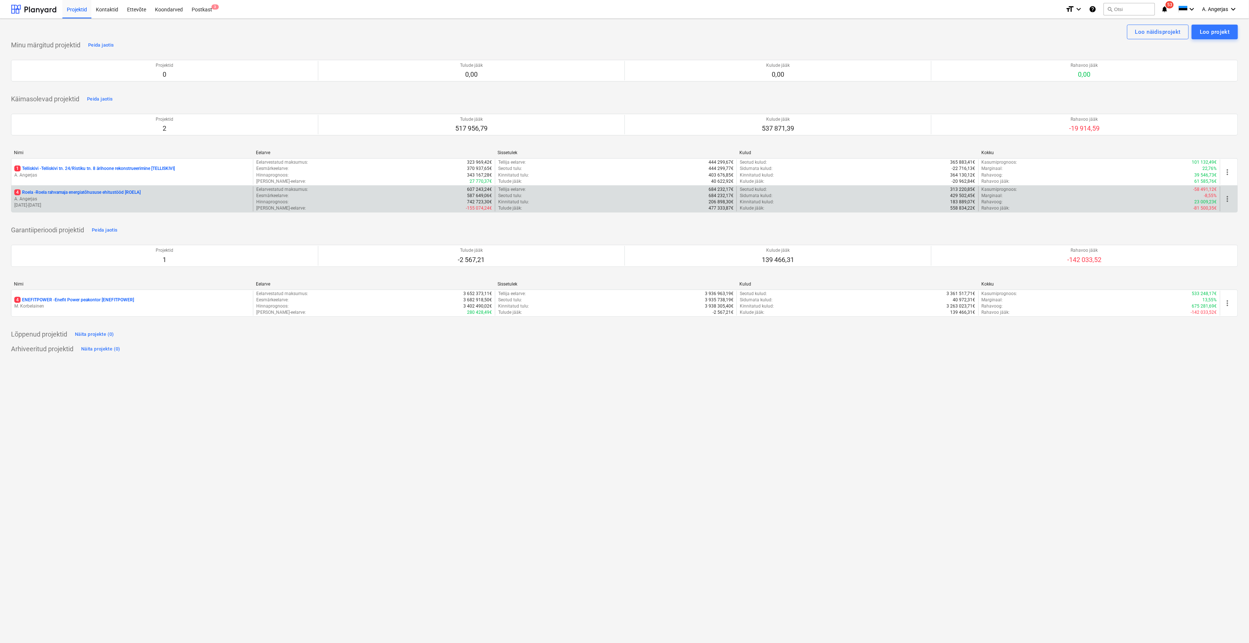
click at [1045, 209] on div "Rahavoo jääk : -81 500,35€" at bounding box center [1099, 208] width 235 height 6
click at [39, 199] on p "A. Angerjas" at bounding box center [132, 199] width 236 height 6
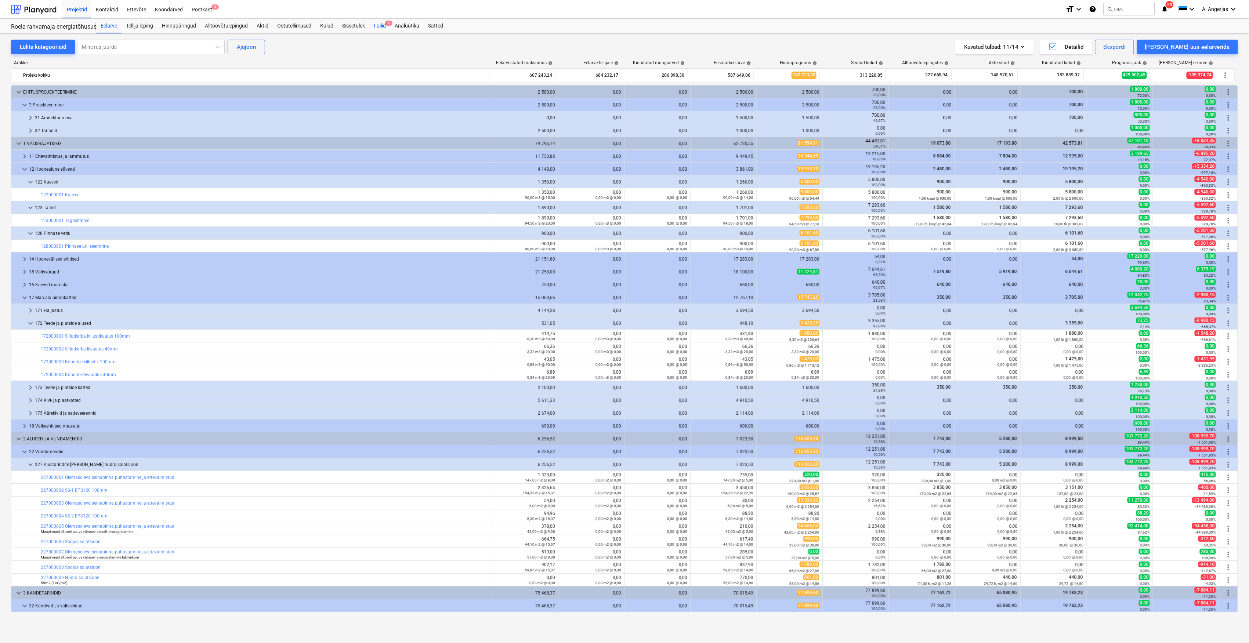
click at [375, 22] on div "Failid 4" at bounding box center [379, 26] width 21 height 15
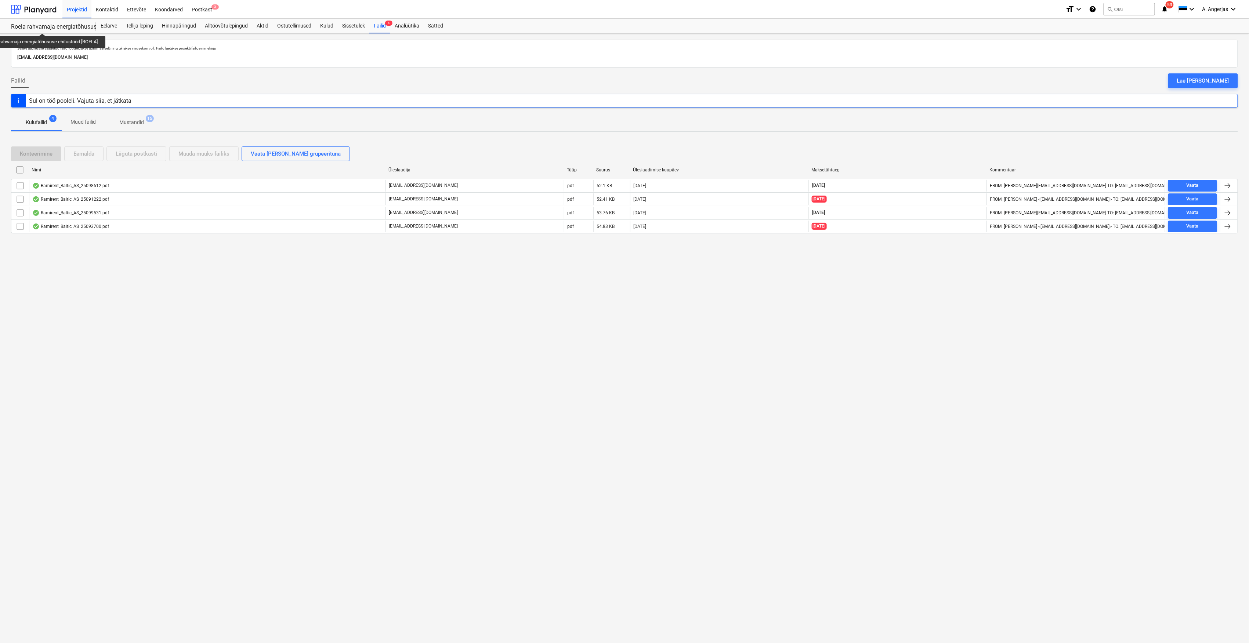
click at [43, 26] on div "Roela rahvamaja energiatõhususe ehitustööd [ROELA]" at bounding box center [49, 27] width 76 height 8
click at [37, 11] on div at bounding box center [34, 9] width 46 height 18
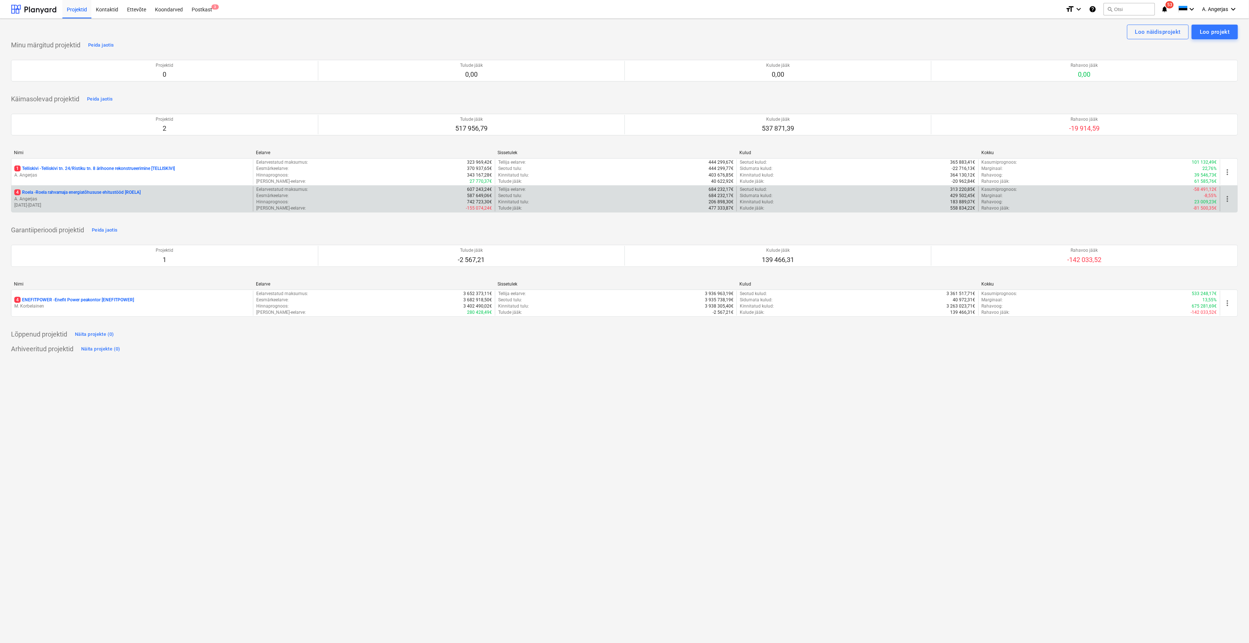
click at [64, 191] on p "4 Roela - Roela rahvamaja energiatõhususe ehitustööd [ROELA]" at bounding box center [77, 193] width 126 height 6
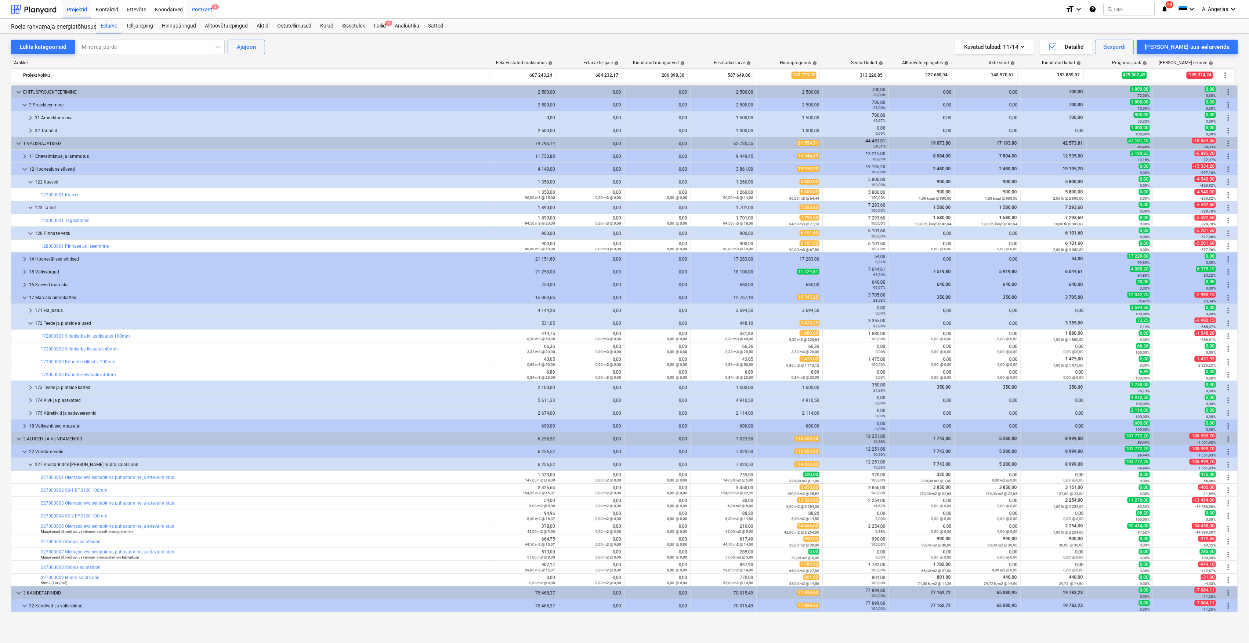
click at [209, 7] on div "Postkast 3" at bounding box center [201, 9] width 29 height 19
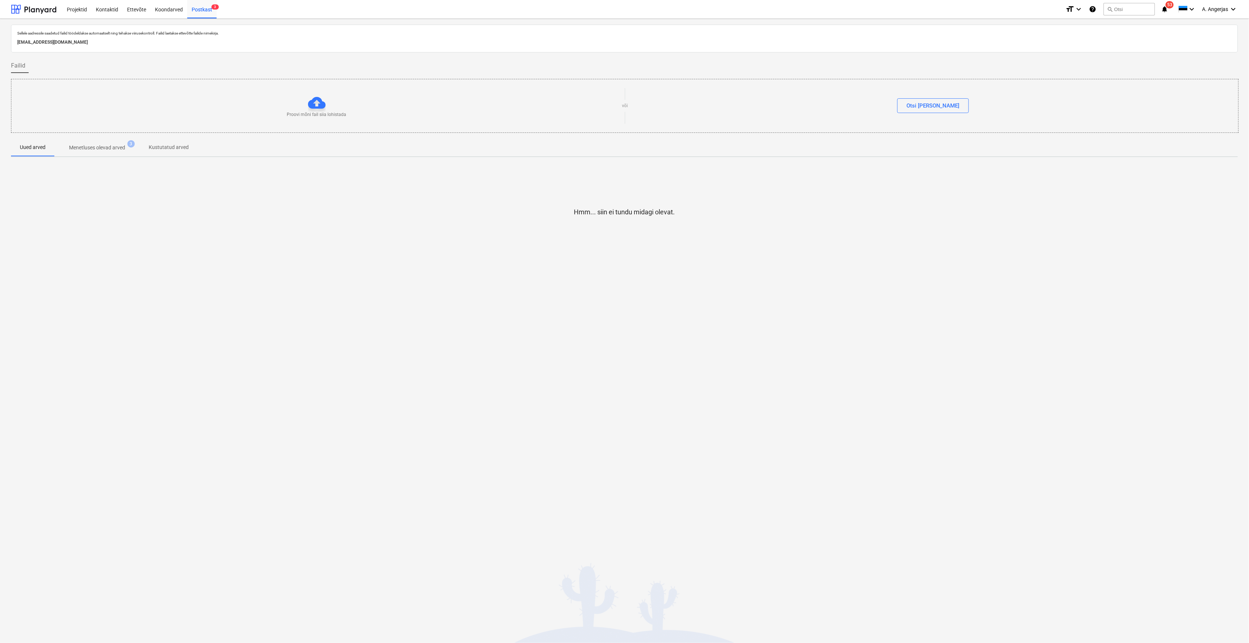
click at [119, 154] on span "Menetluses olevad arved 3" at bounding box center [97, 147] width 86 height 13
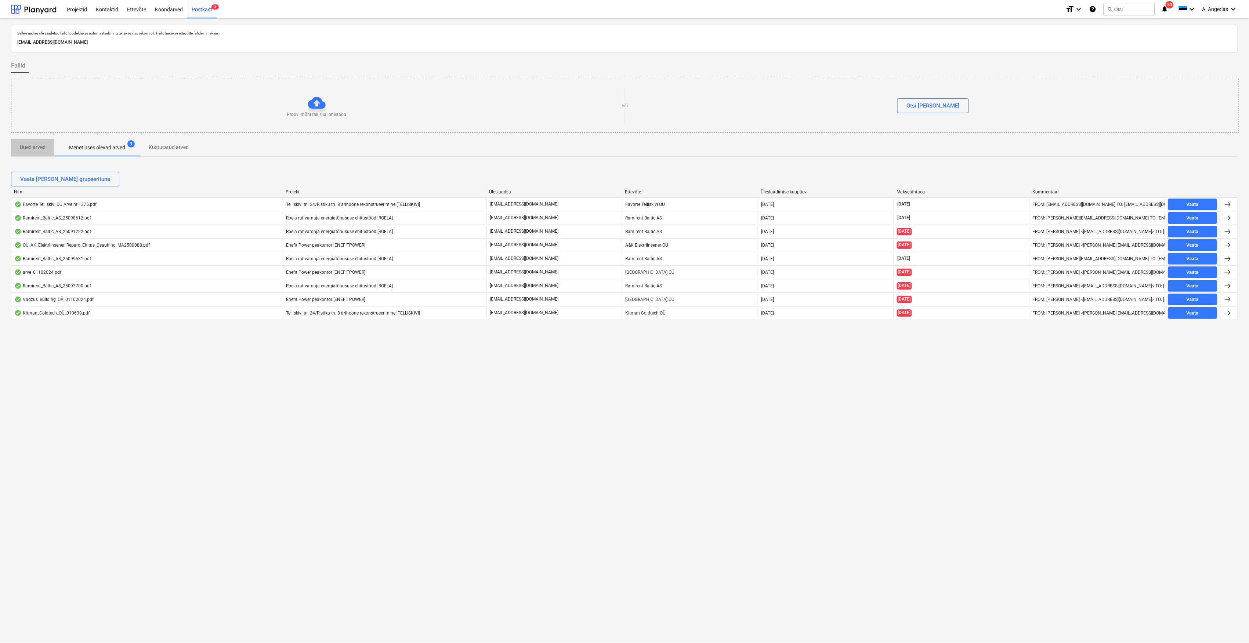
click at [23, 150] on p "Uued arved" at bounding box center [33, 148] width 26 height 8
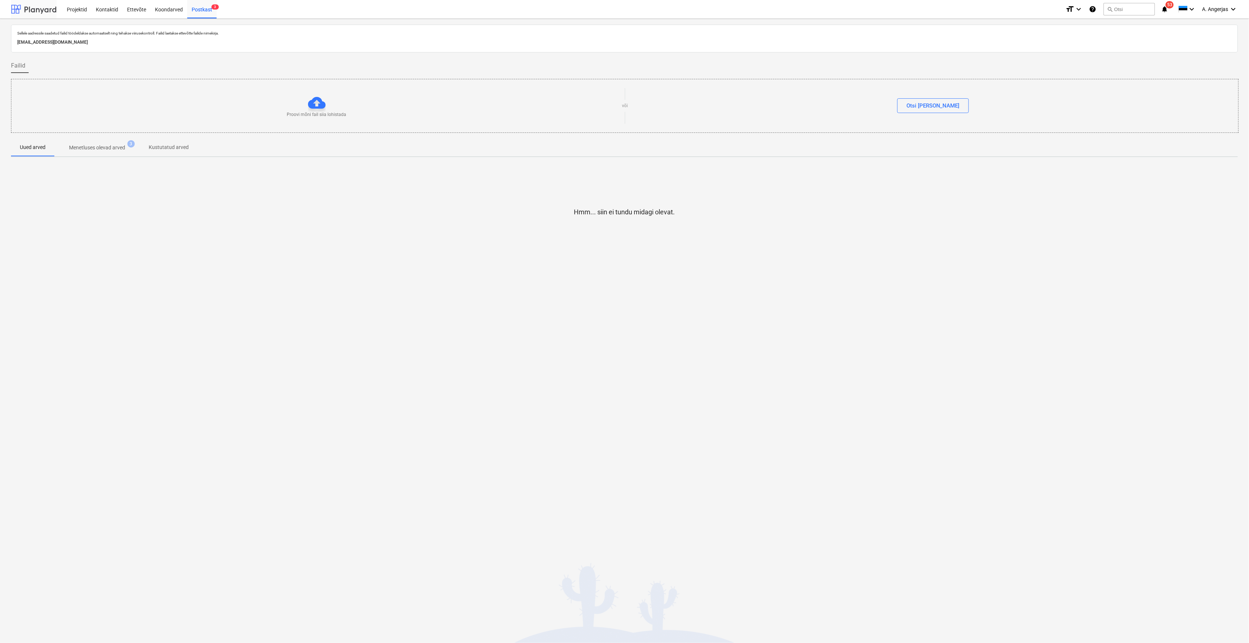
click at [35, 0] on div at bounding box center [34, 9] width 46 height 18
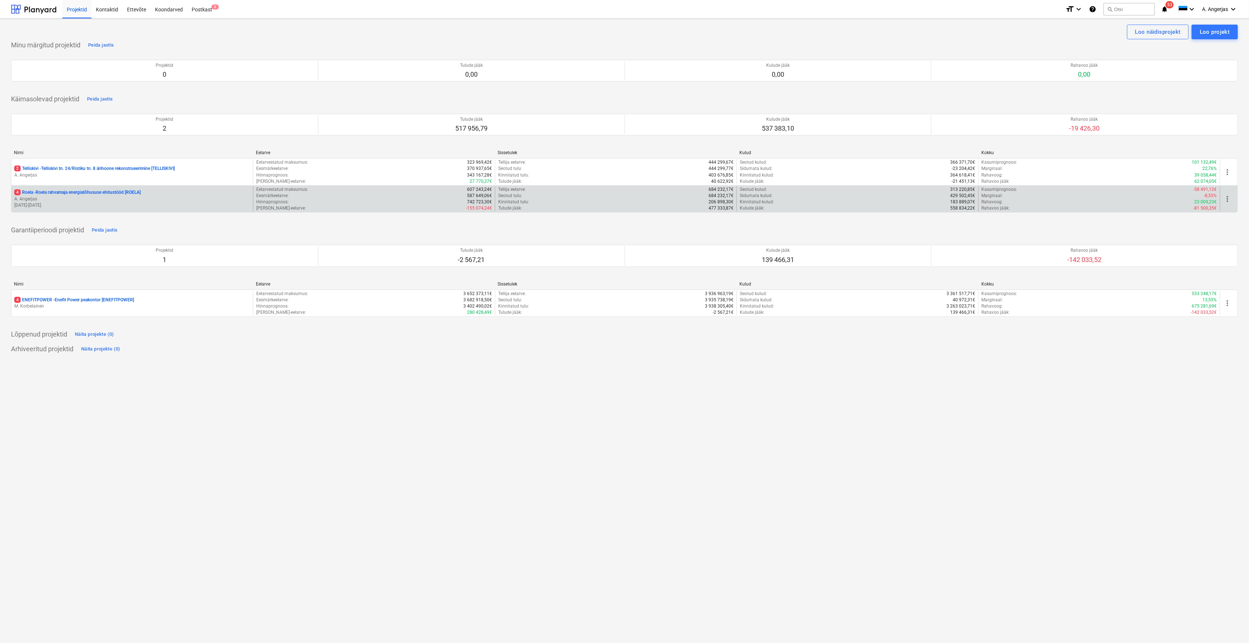
click at [48, 202] on p "A. Angerjas" at bounding box center [132, 199] width 236 height 6
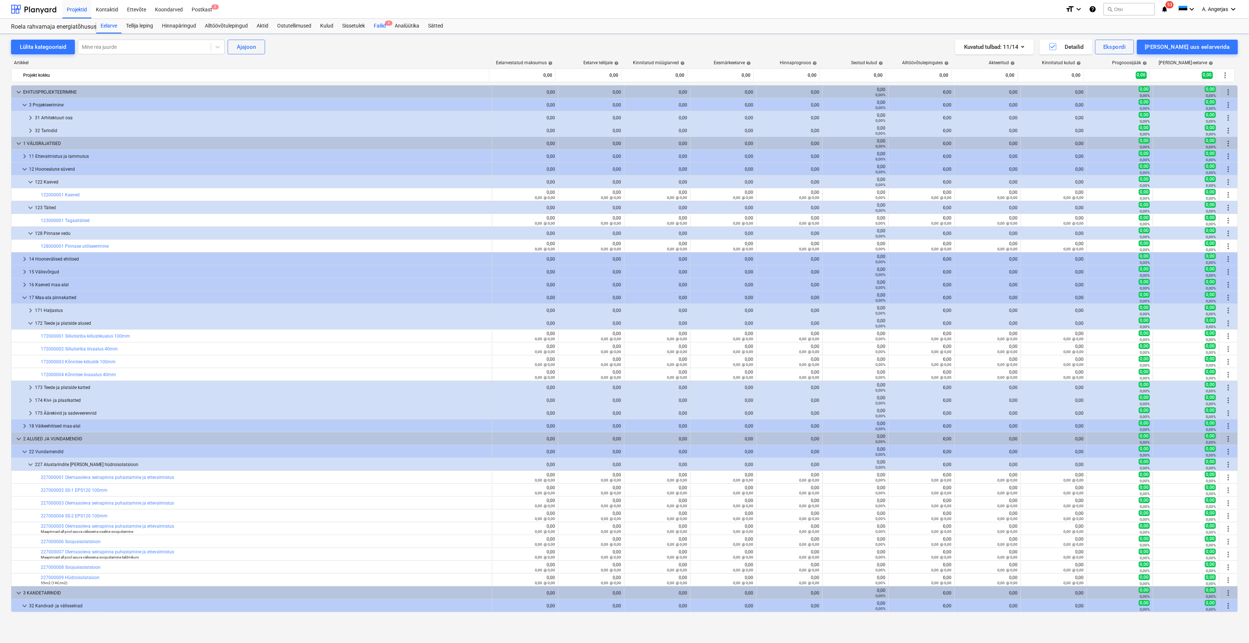
click at [375, 26] on div "Failid 4" at bounding box center [379, 26] width 21 height 15
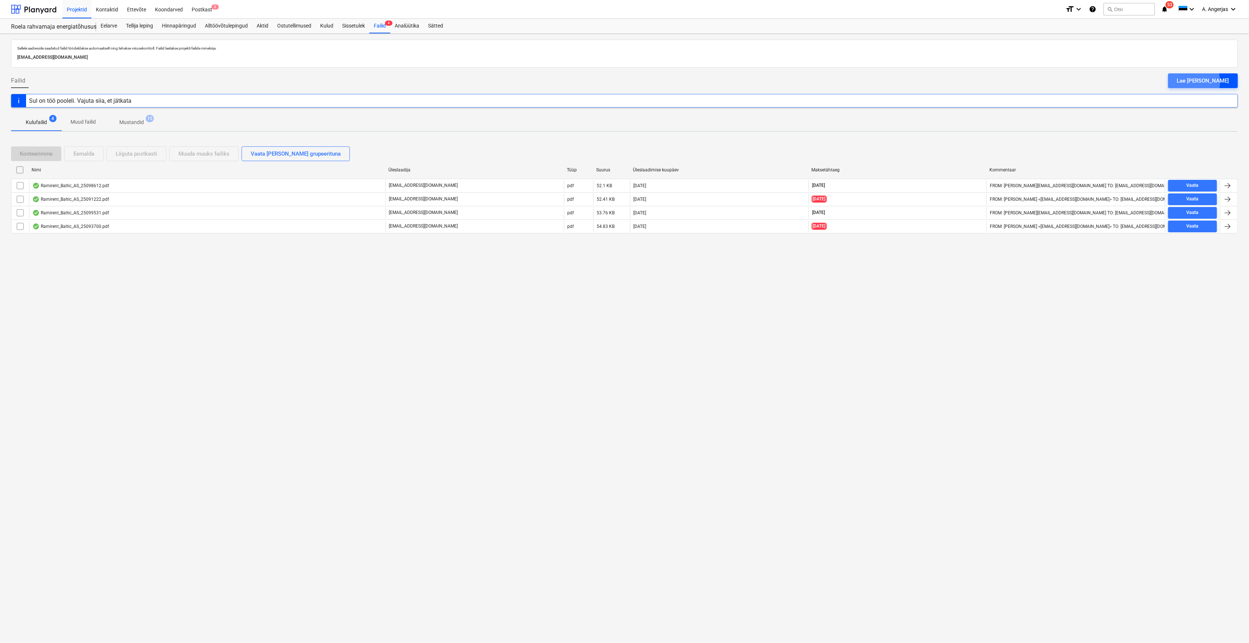
click at [1211, 82] on div "Lae [PERSON_NAME]" at bounding box center [1203, 81] width 52 height 10
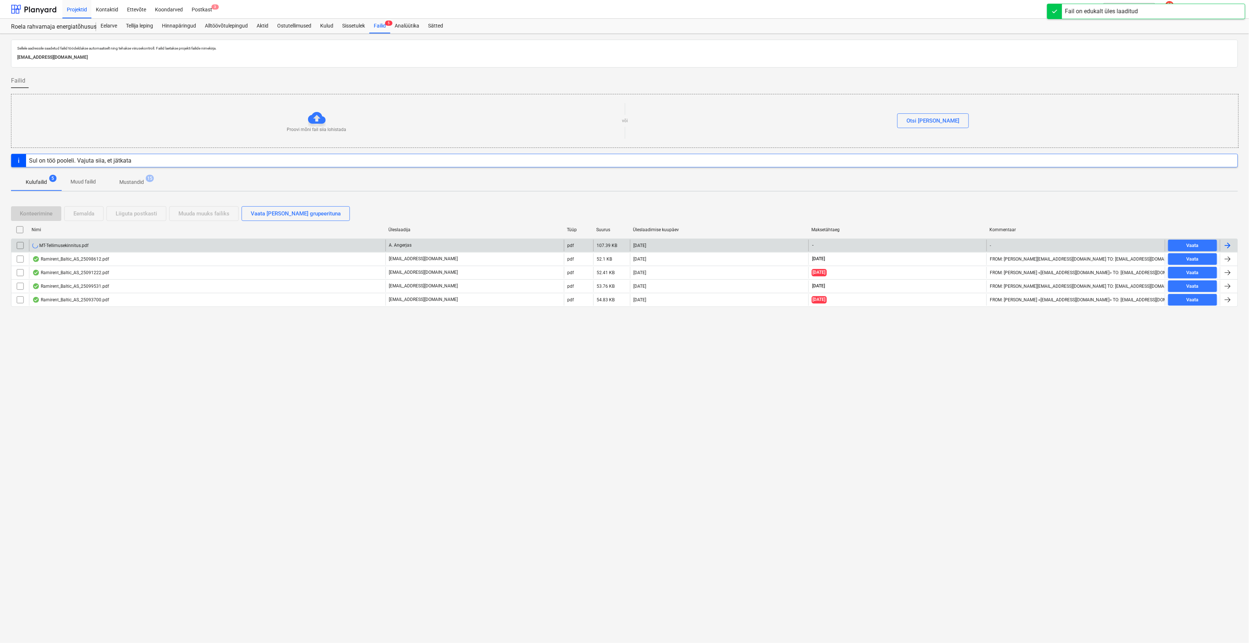
click at [173, 247] on div "MT-Tellimusekinnitus.pdf" at bounding box center [207, 246] width 357 height 12
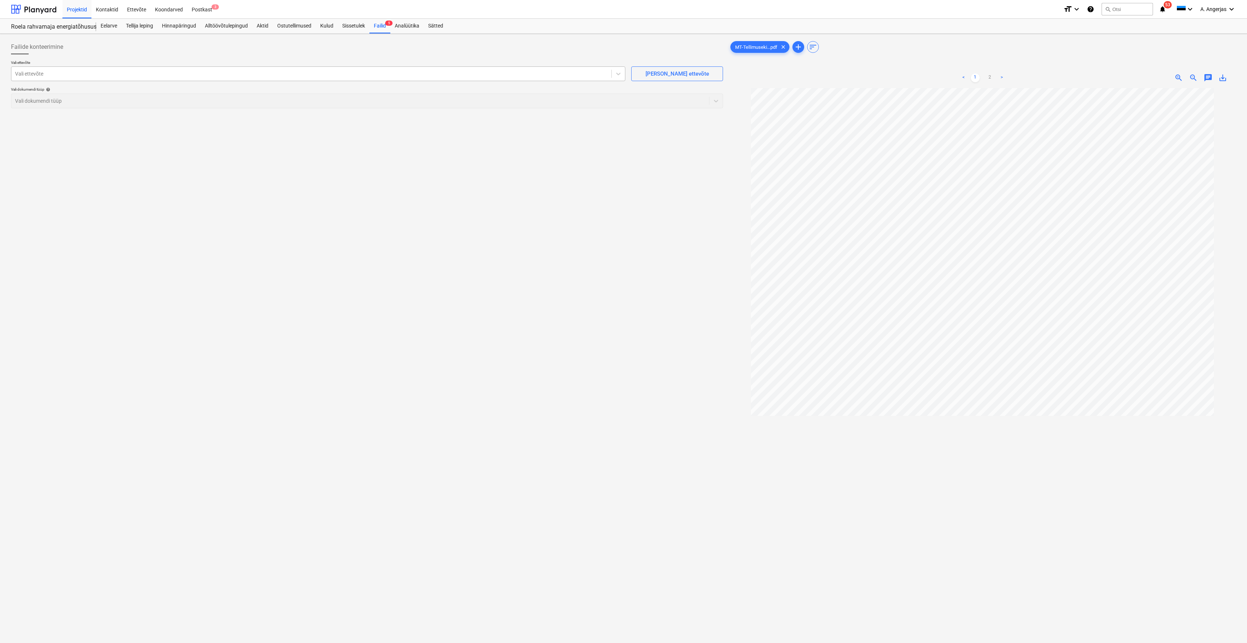
click at [106, 73] on div at bounding box center [311, 73] width 593 height 7
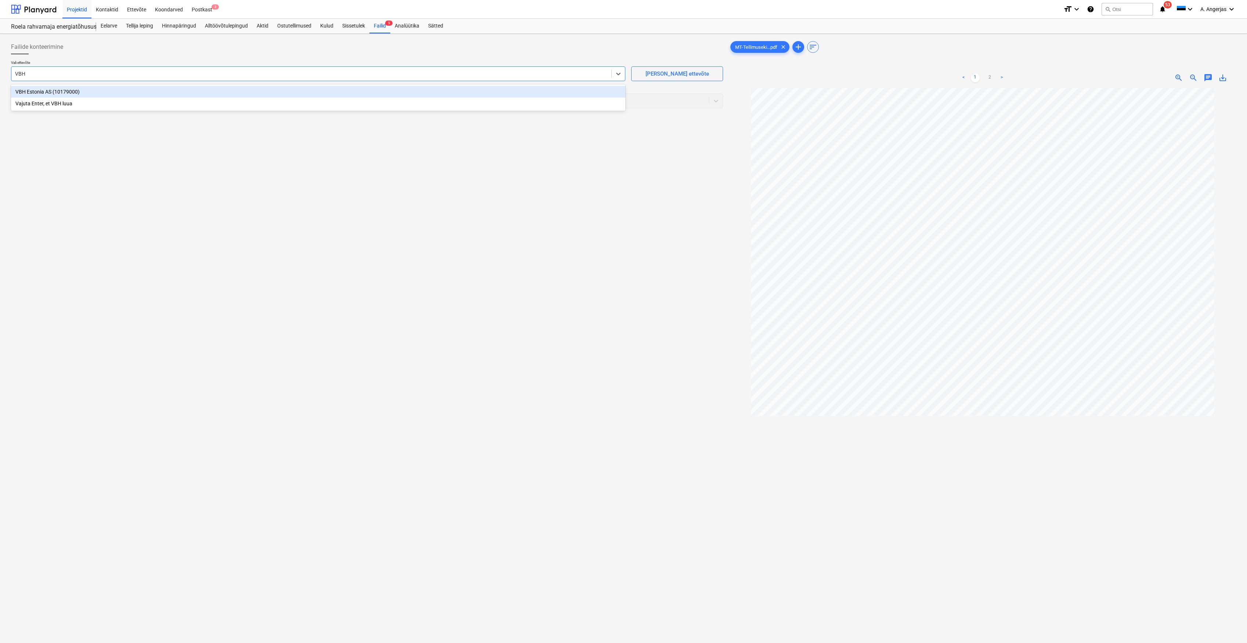
type input "VBH"
click at [134, 93] on div "VBH Estonia AS (10179000)" at bounding box center [318, 92] width 614 height 12
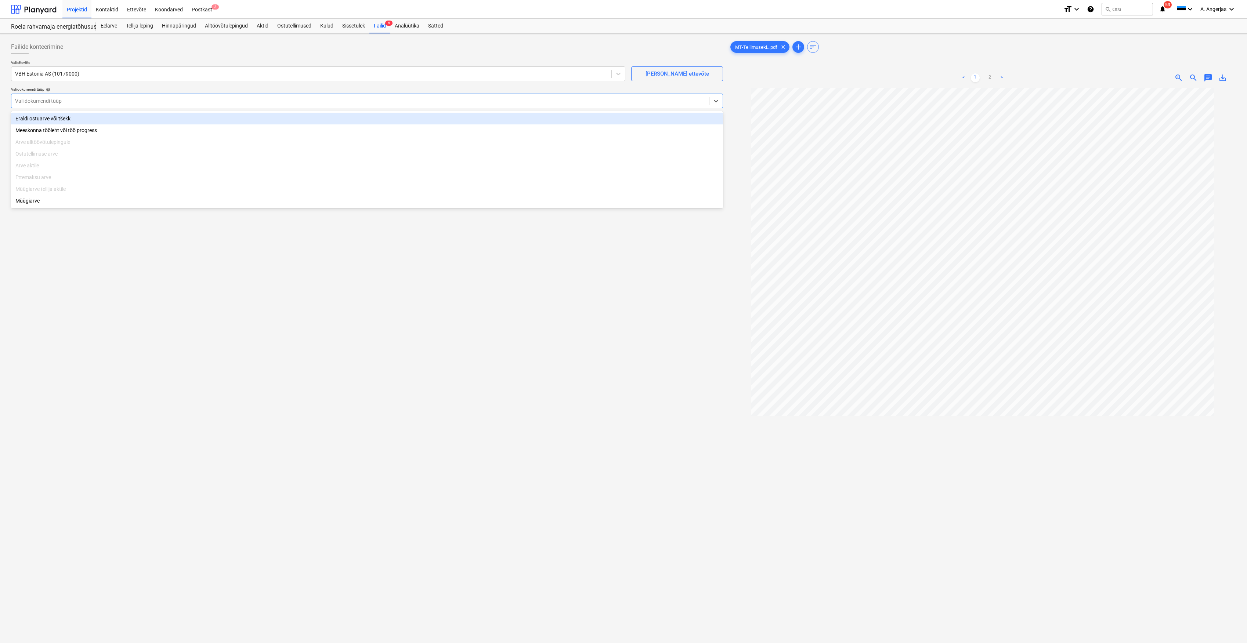
click at [74, 102] on div at bounding box center [360, 100] width 690 height 7
click at [61, 118] on div "Eraldi ostuarve või tšekk" at bounding box center [367, 119] width 712 height 12
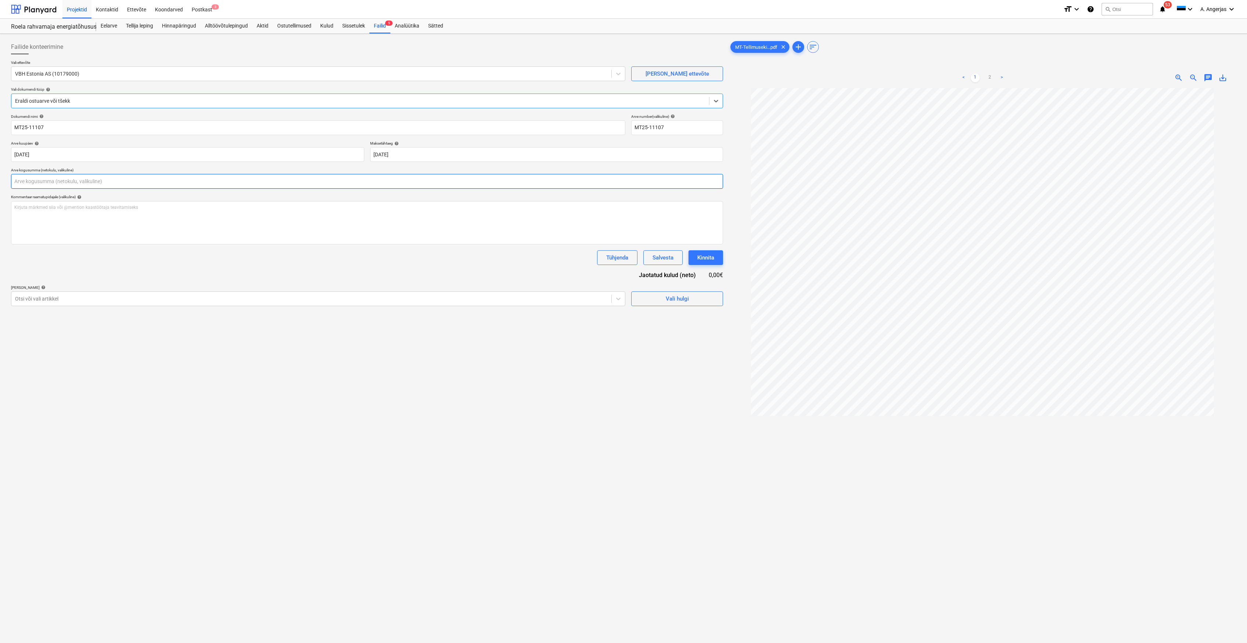
click at [65, 181] on input "text" at bounding box center [367, 181] width 712 height 15
type input "350,37"
click at [322, 221] on div "Kirjuta märkmed siia või @mention kaastöötaja teavitamiseks ﻿" at bounding box center [367, 222] width 712 height 43
click at [710, 322] on span "Vali hulgi" at bounding box center [676, 318] width 73 height 10
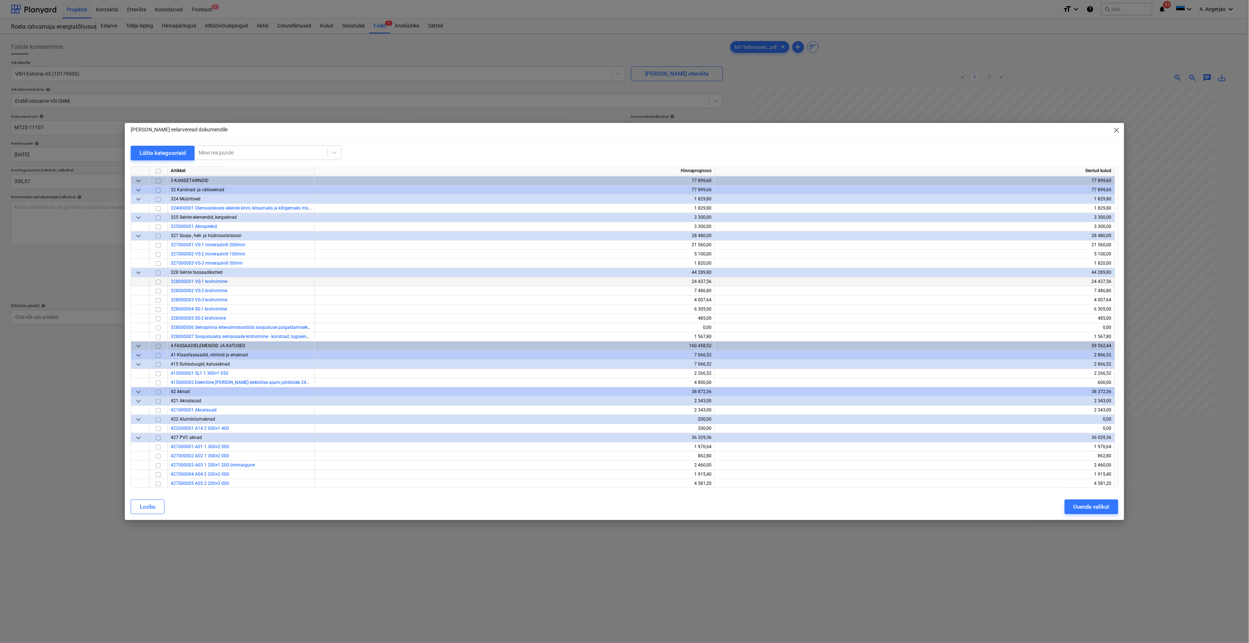
scroll to position [1028, 0]
click at [161, 413] on input "checkbox" at bounding box center [158, 410] width 9 height 9
click at [1101, 513] on button "Uuenda valikut" at bounding box center [1092, 507] width 54 height 15
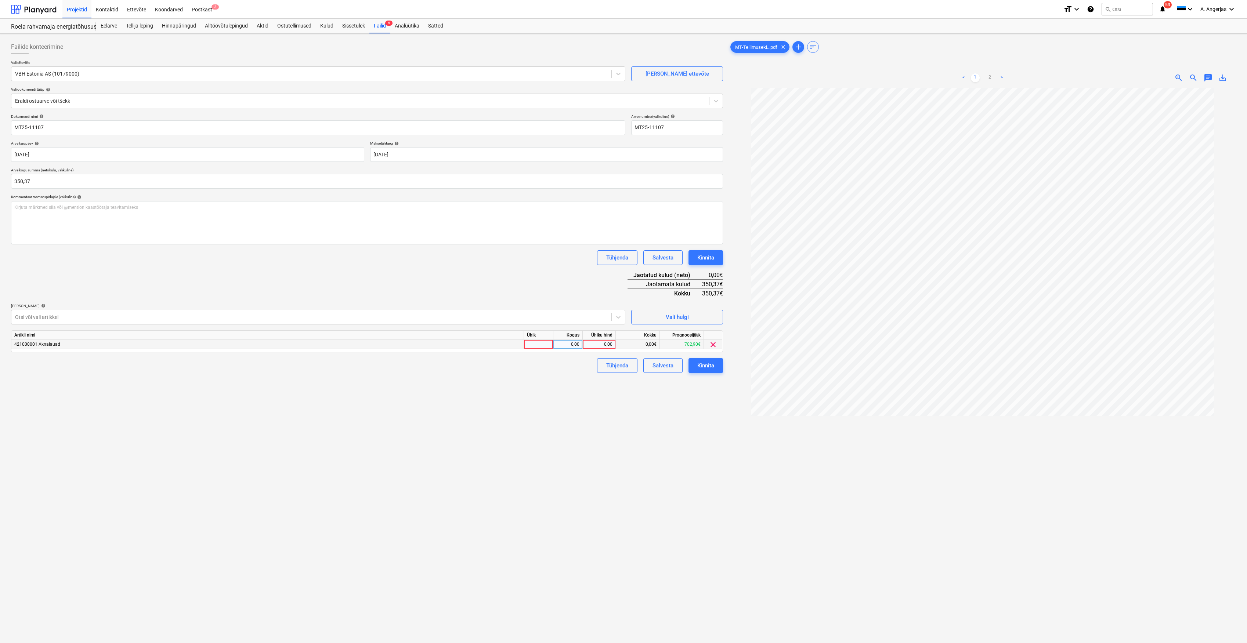
click at [532, 344] on div at bounding box center [538, 344] width 29 height 9
type input "1"
click at [563, 344] on div "0,00" at bounding box center [567, 344] width 23 height 9
type input "tk"
click at [591, 344] on div "0,00" at bounding box center [599, 344] width 27 height 9
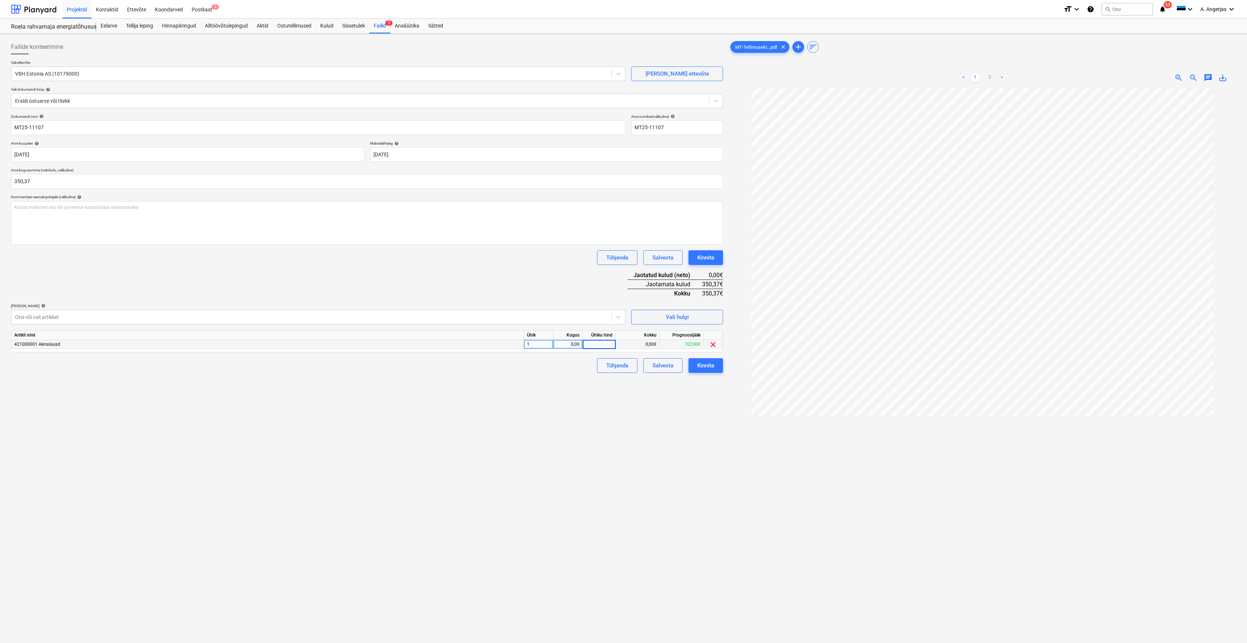
click at [570, 344] on div "0,00" at bounding box center [567, 344] width 23 height 9
type input "1"
click at [537, 344] on div "1" at bounding box center [538, 344] width 29 height 9
type input "tk"
click at [593, 344] on div "0,00" at bounding box center [599, 344] width 27 height 9
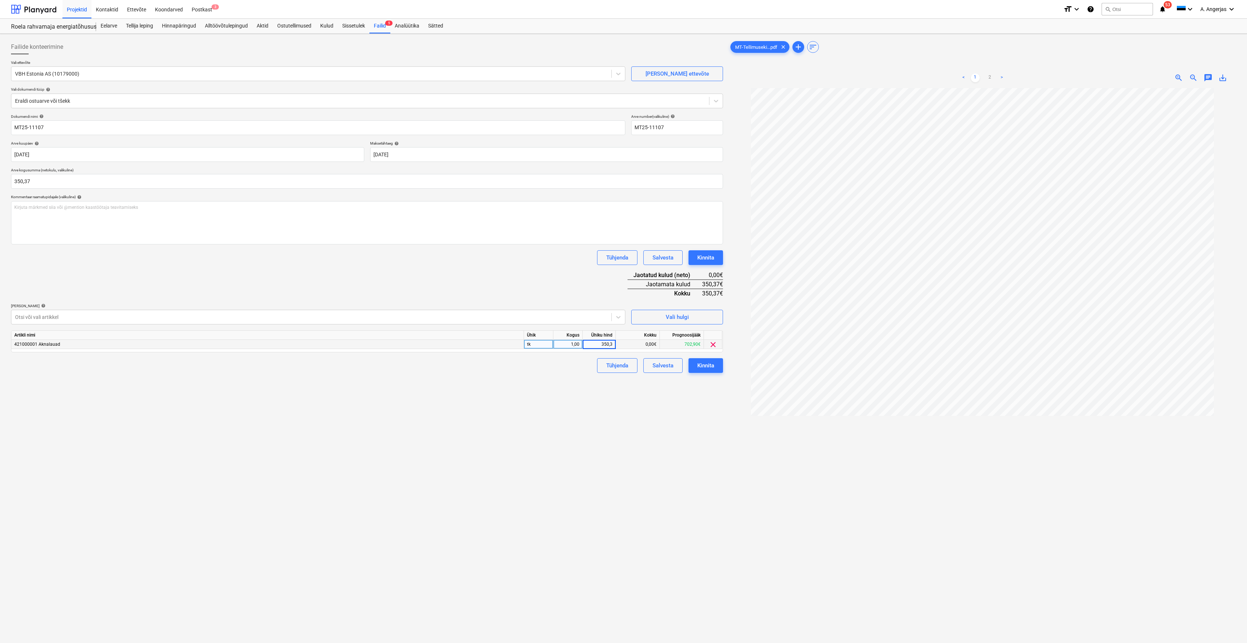
type input "350,37"
click at [593, 400] on div "Failide konteerimine Vali ettevõte VBH Estonia AS (10179000) [PERSON_NAME] uus …" at bounding box center [367, 375] width 718 height 677
click at [709, 363] on div "Kinnita" at bounding box center [705, 366] width 17 height 10
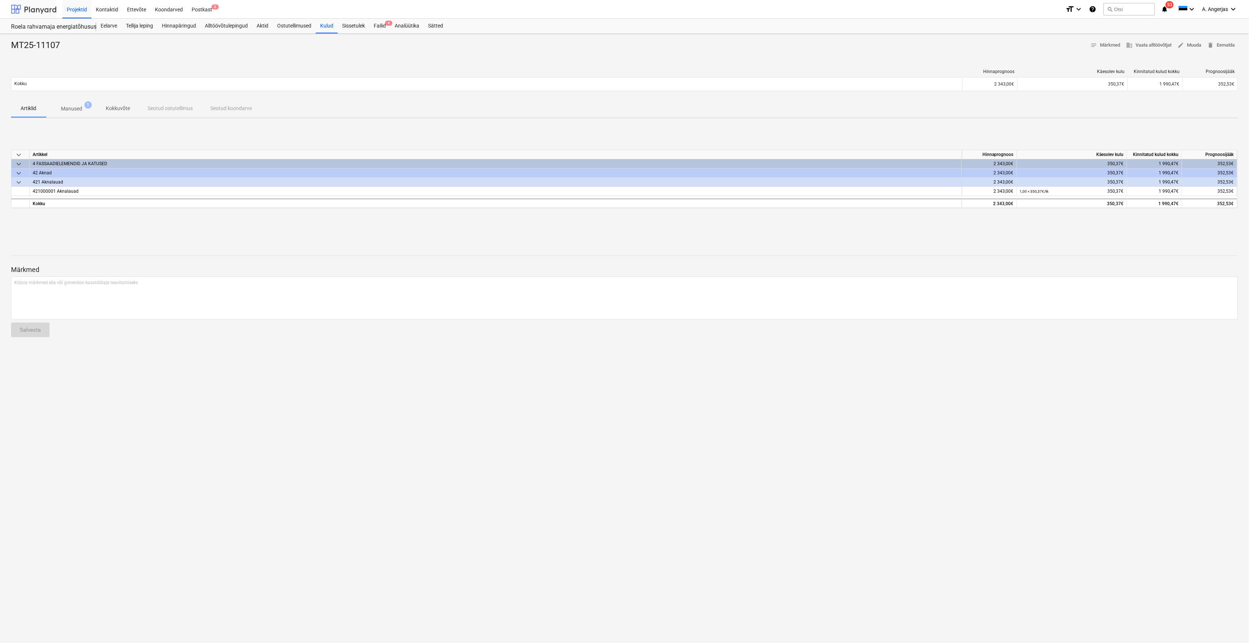
click at [27, 2] on div at bounding box center [34, 9] width 46 height 18
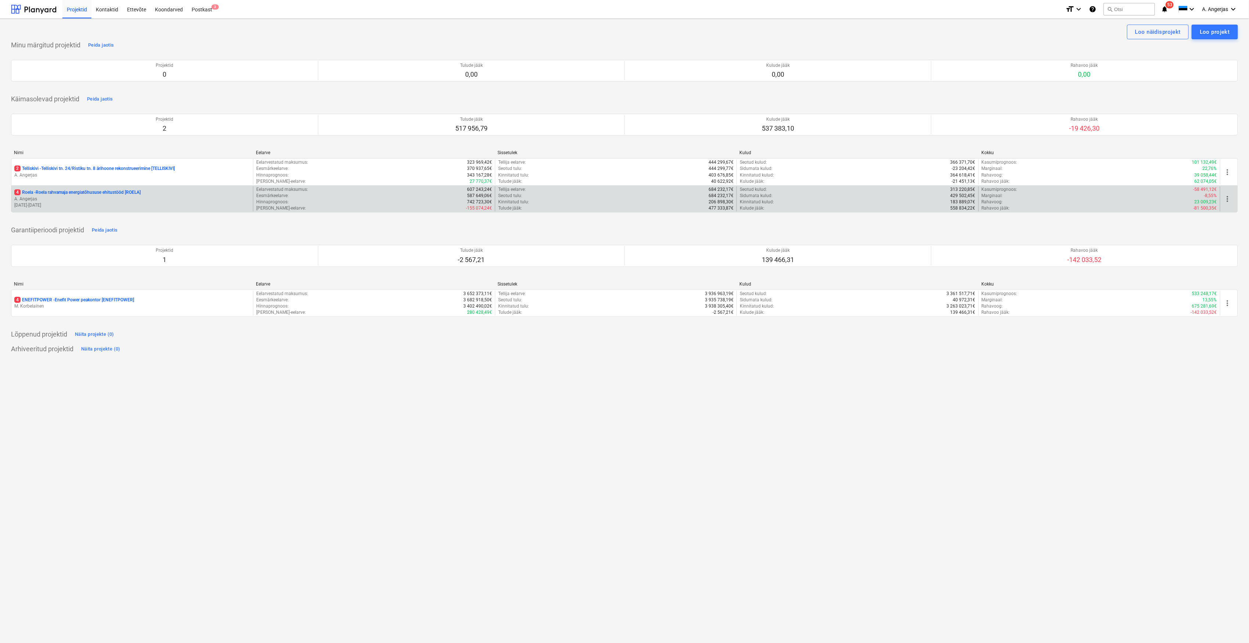
click at [90, 194] on p "4 Roela - Roela rahvamaja energiatõhususe ehitustööd [ROELA]" at bounding box center [77, 193] width 126 height 6
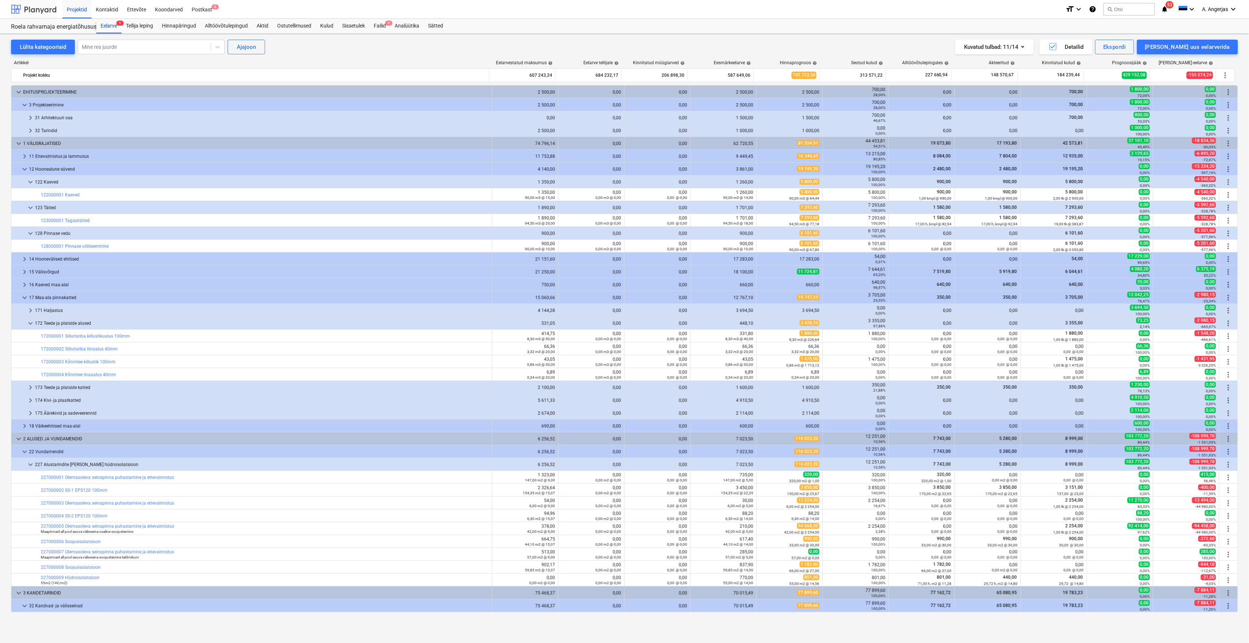
click at [44, 10] on div at bounding box center [34, 9] width 46 height 18
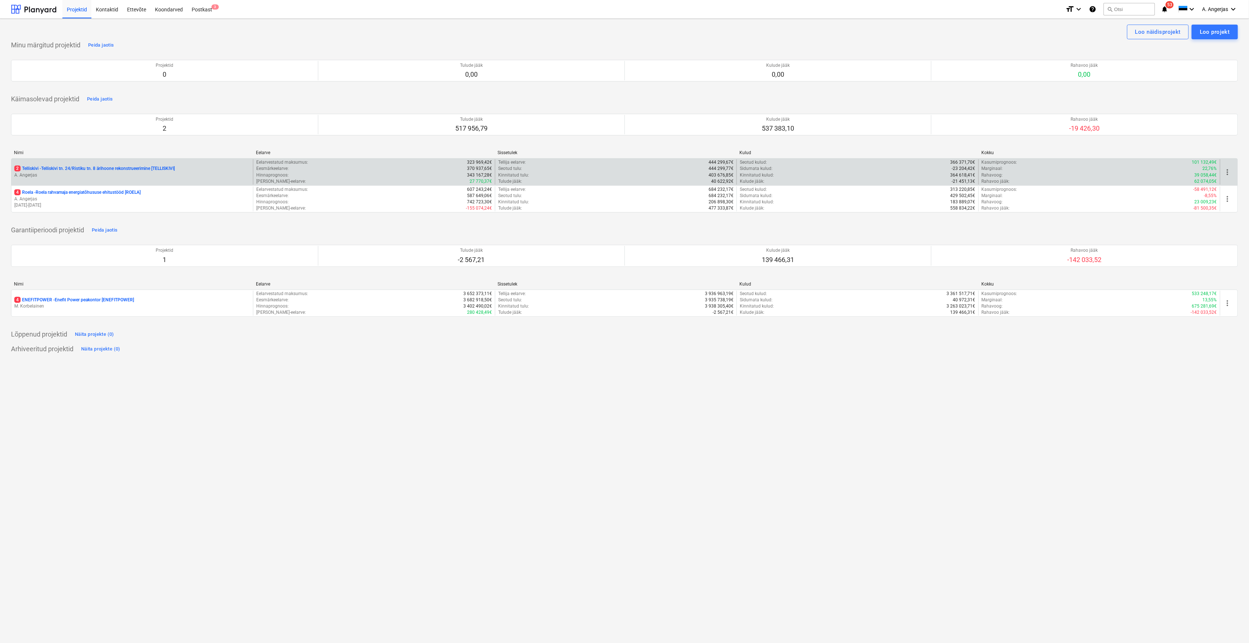
click at [59, 174] on p "A. Angerjas" at bounding box center [132, 175] width 236 height 6
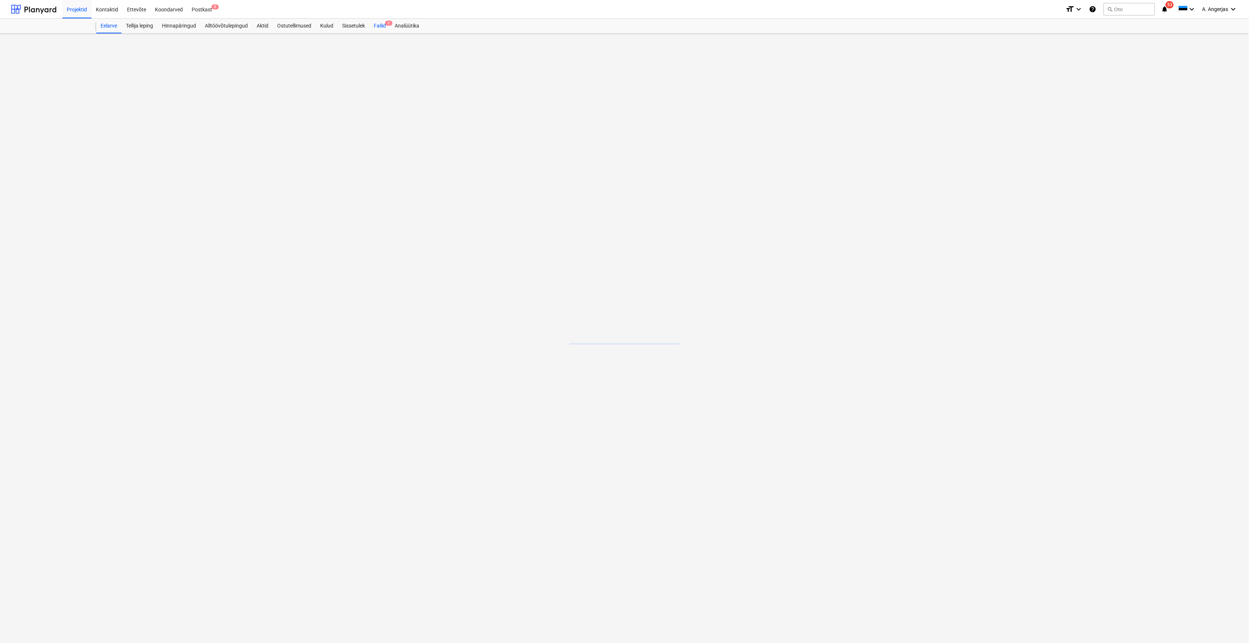
click at [380, 23] on div "Failid 2" at bounding box center [379, 26] width 21 height 15
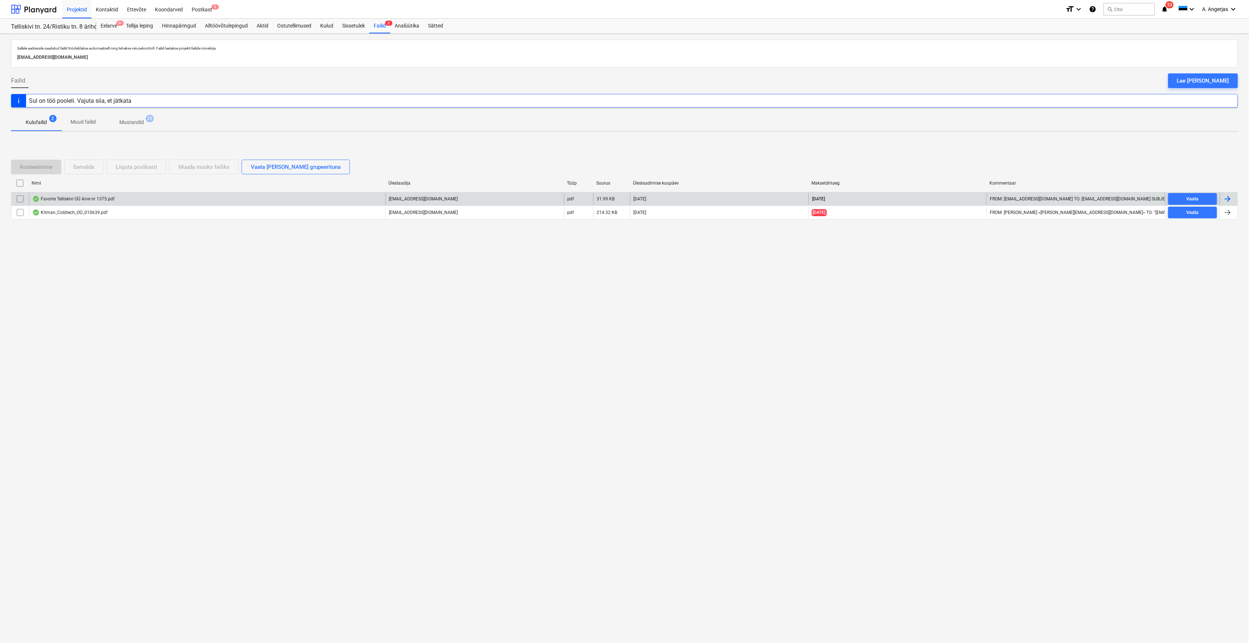
click at [121, 199] on div "Favorte Telliskivi OÜ Arve nr 1375.pdf" at bounding box center [207, 199] width 357 height 12
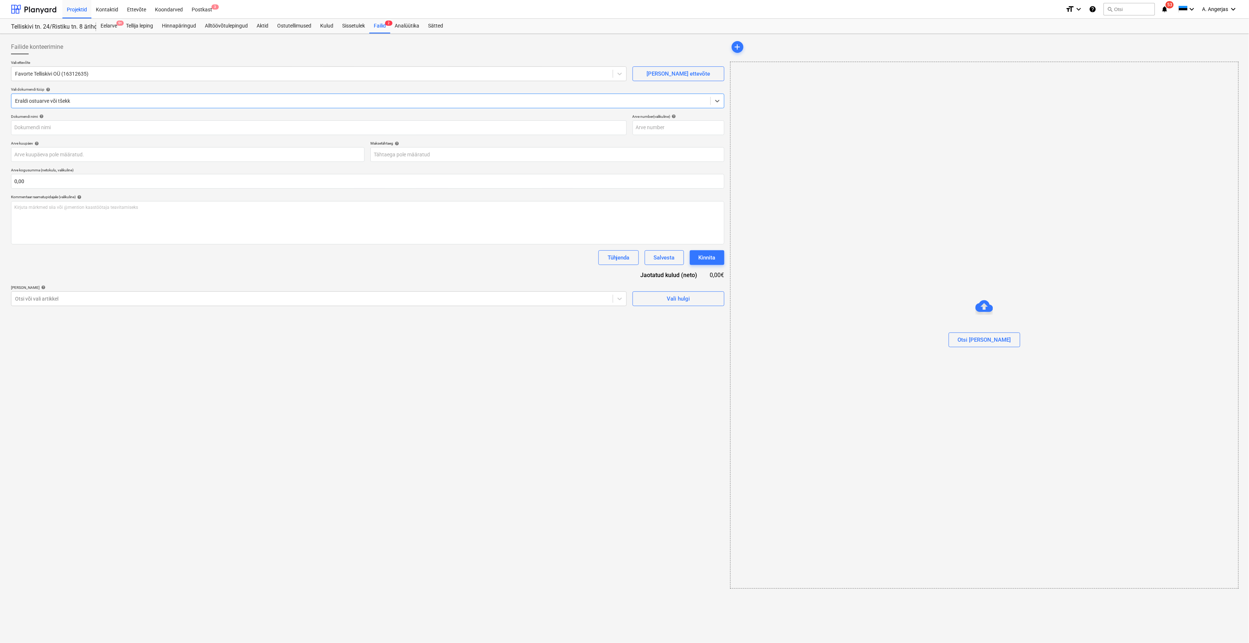
type input "1375"
type input "[DATE]"
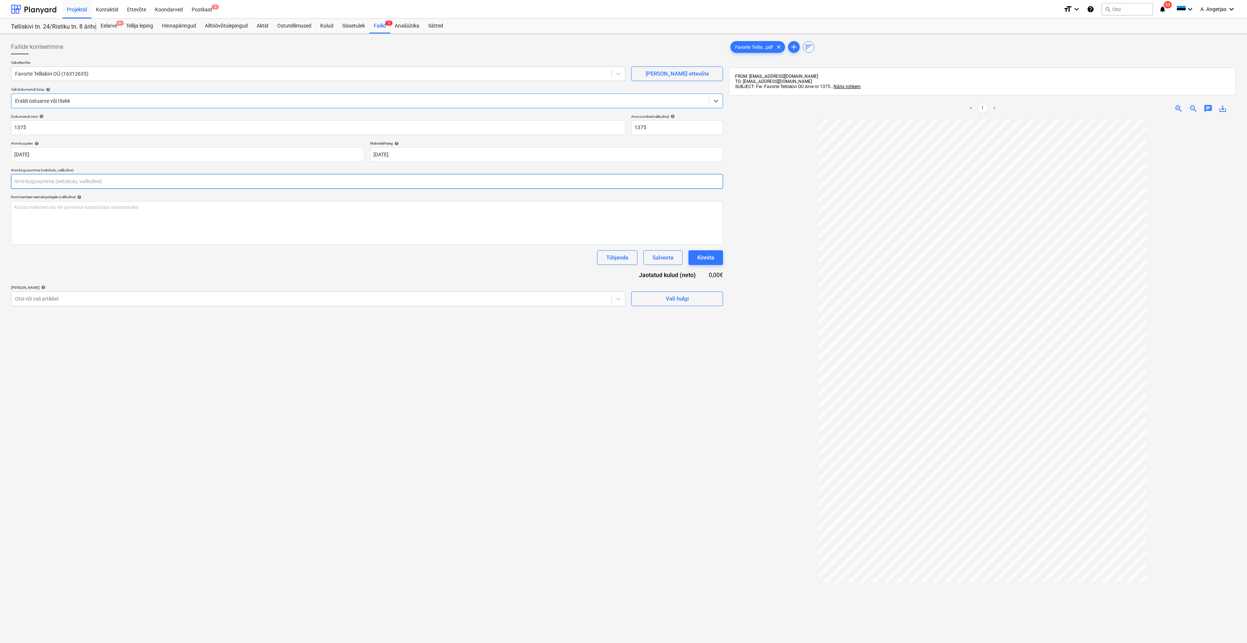
click at [120, 184] on input "text" at bounding box center [367, 181] width 712 height 15
type input "605,00"
click at [154, 387] on div "Failide konteerimine Vali ettevõte Favorte Telliskivi OÜ (16312635) [PERSON_NAM…" at bounding box center [367, 391] width 718 height 708
click at [656, 319] on span "Vali hulgi" at bounding box center [676, 318] width 73 height 10
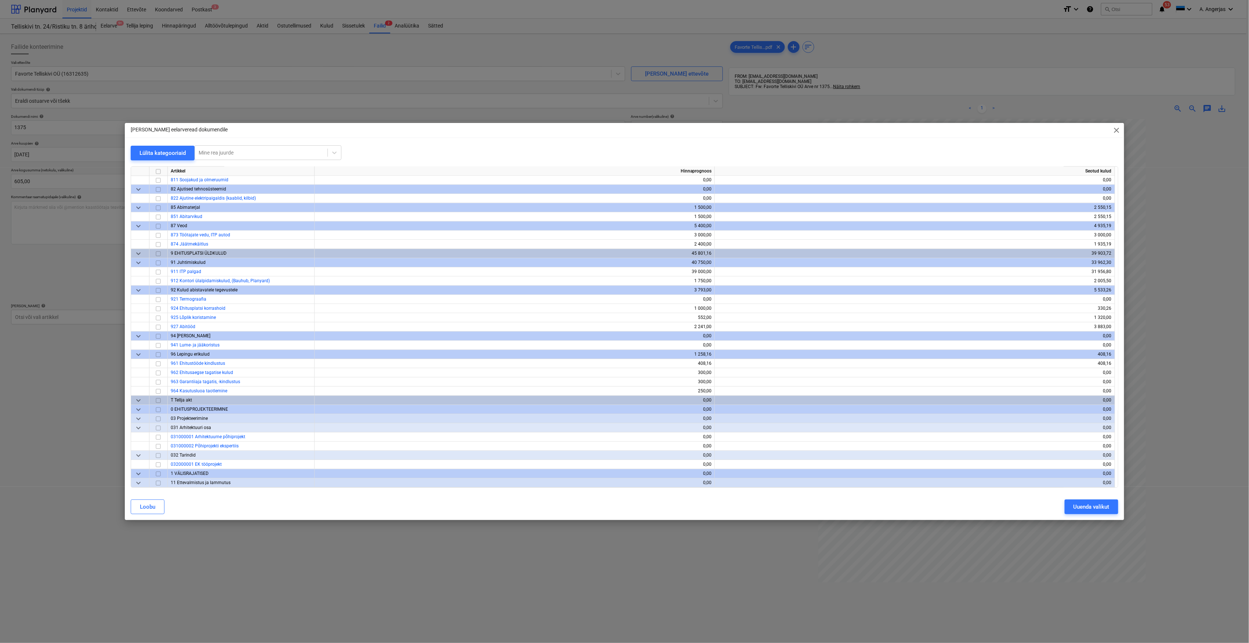
scroll to position [1200, 0]
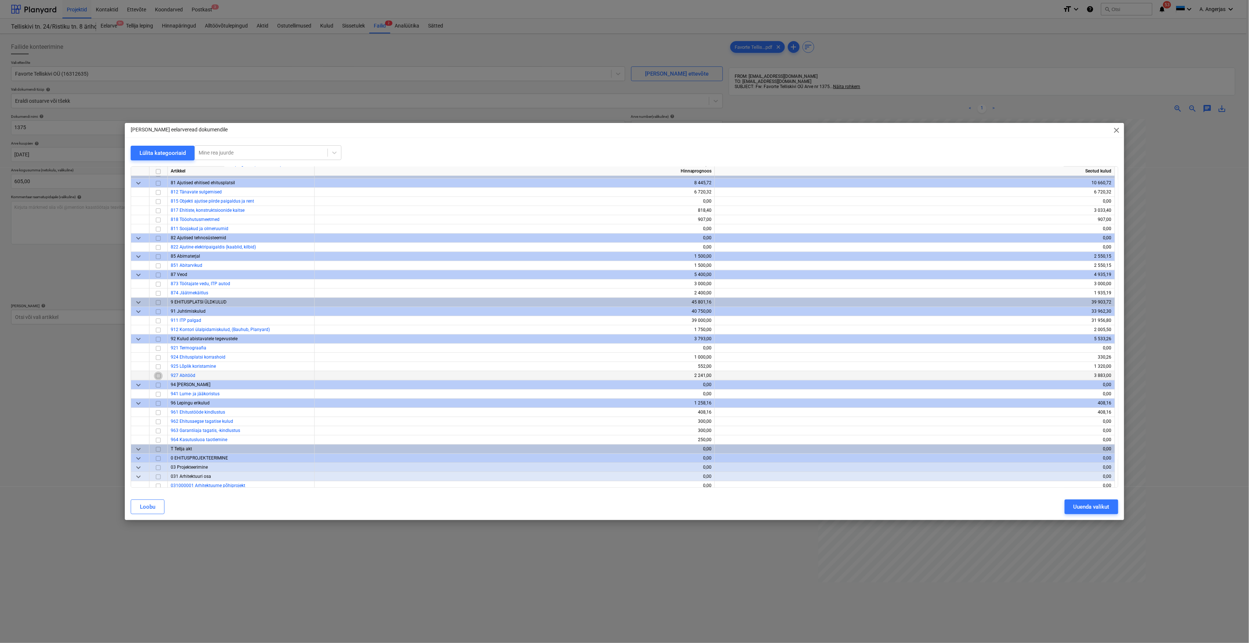
click at [160, 375] on input "checkbox" at bounding box center [158, 376] width 9 height 9
click at [1091, 503] on div "Uuenda valikut" at bounding box center [1092, 507] width 36 height 10
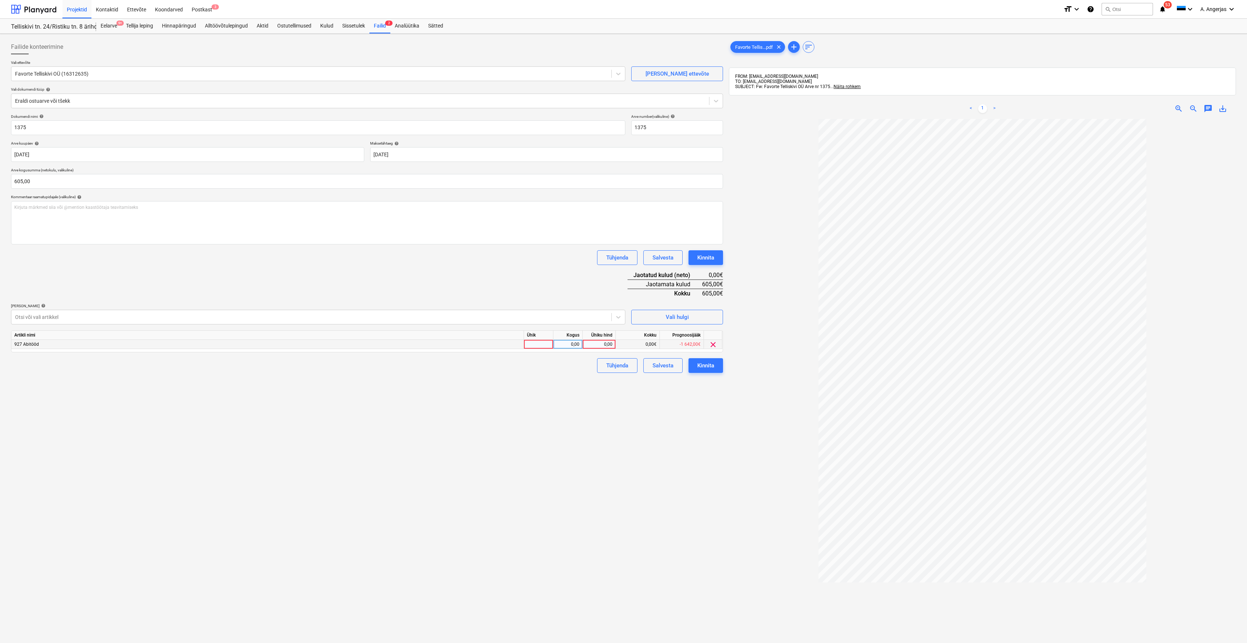
click at [553, 342] on div at bounding box center [538, 344] width 29 height 9
type input "1"
click at [567, 342] on div "0,00" at bounding box center [567, 344] width 23 height 9
click at [544, 342] on div "1" at bounding box center [538, 344] width 29 height 9
type input "tk"
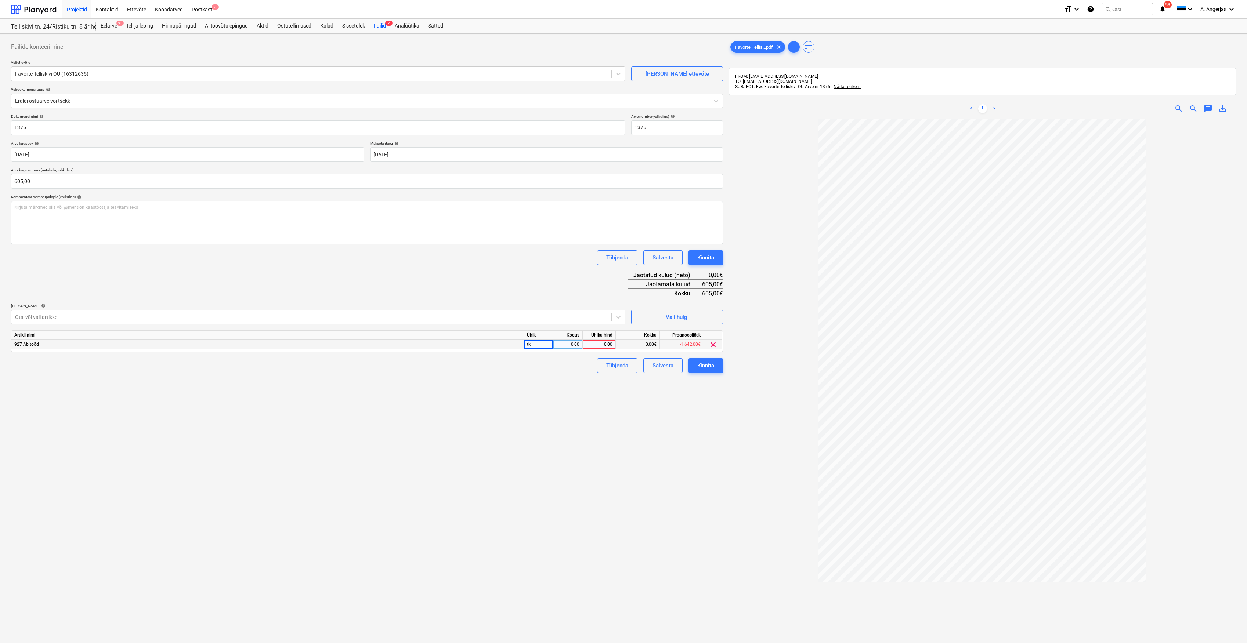
click at [561, 344] on div "0,00" at bounding box center [567, 344] width 23 height 9
click at [598, 343] on div "0,00" at bounding box center [599, 344] width 27 height 9
type input "605"
click at [572, 413] on div "Failide konteerimine Vali ettevõte Favorte Telliskivi OÜ (16312635) [PERSON_NAM…" at bounding box center [367, 391] width 718 height 708
click at [712, 367] on div "Kinnita" at bounding box center [705, 366] width 17 height 10
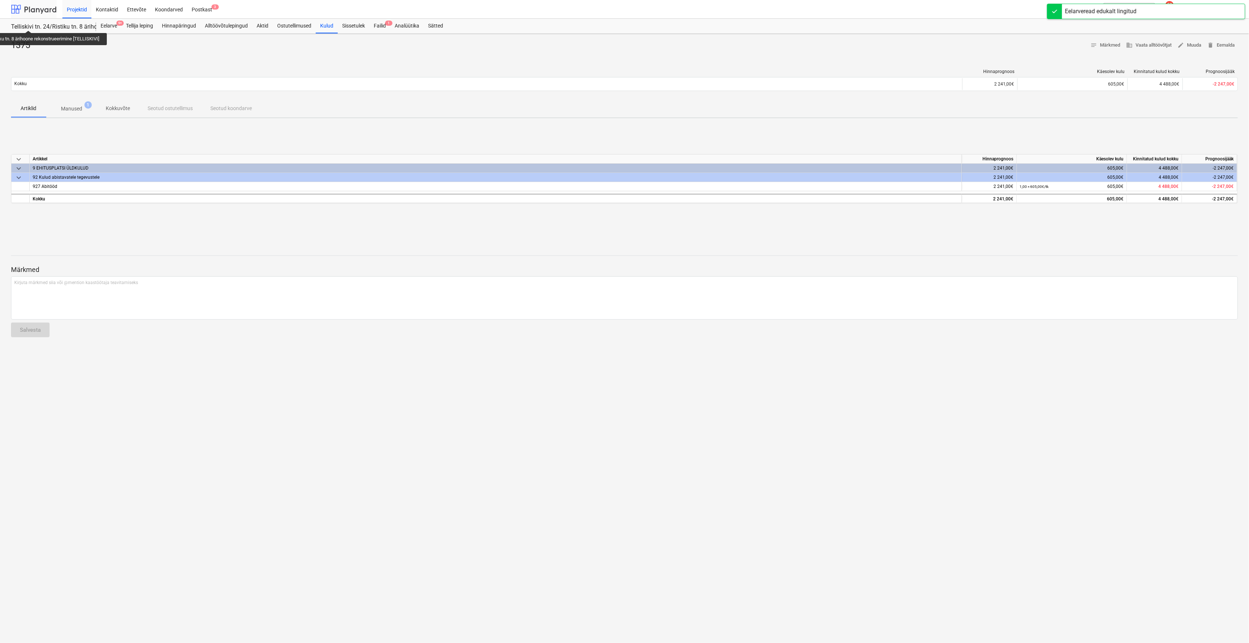
click at [34, 13] on div at bounding box center [34, 9] width 46 height 18
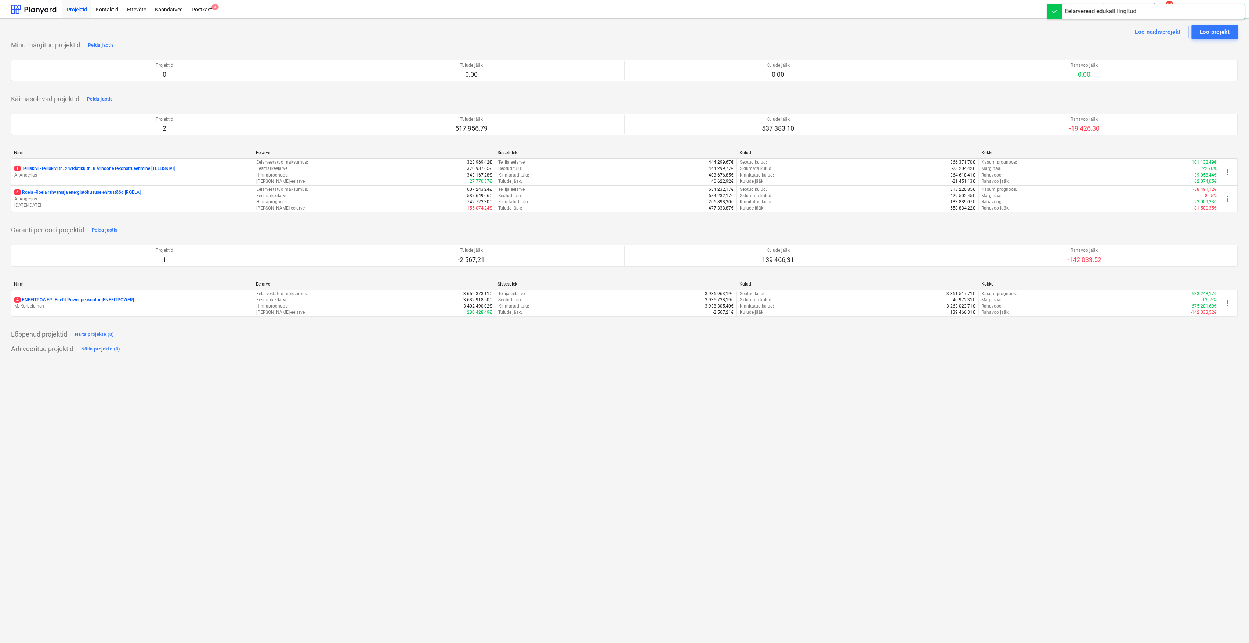
click at [81, 202] on p "A. Angerjas" at bounding box center [132, 199] width 236 height 6
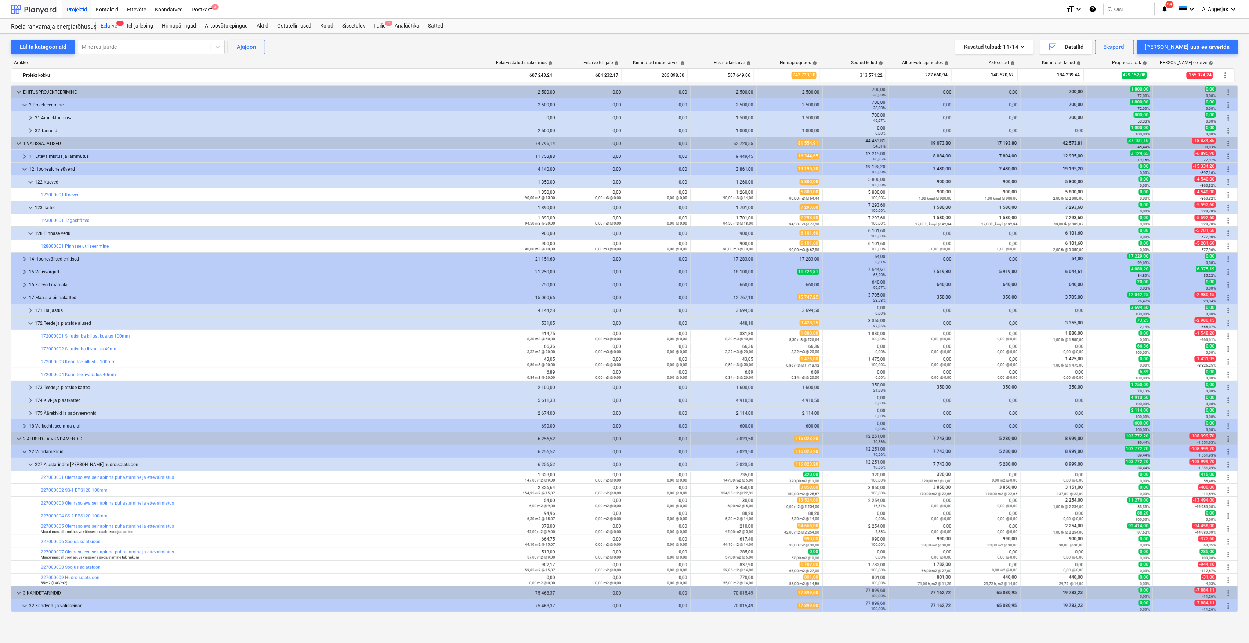
click at [38, 11] on div at bounding box center [34, 9] width 46 height 18
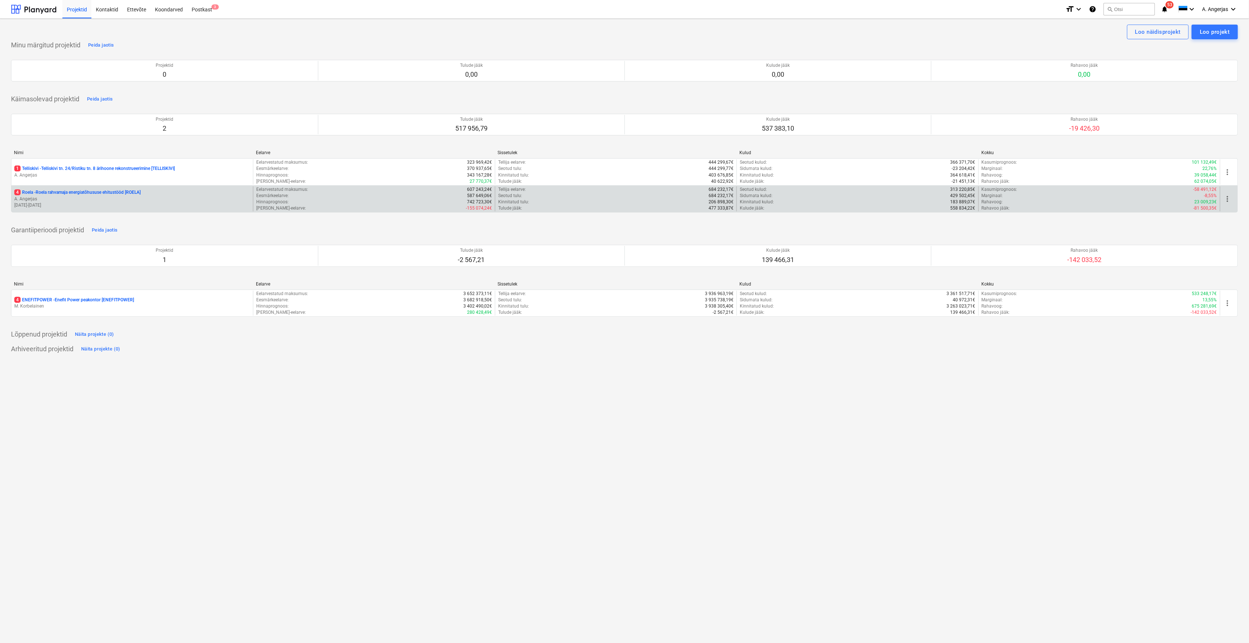
click at [73, 193] on p "4 Roela - Roela rahvamaja energiatõhususe ehitustööd [ROELA]" at bounding box center [77, 193] width 126 height 6
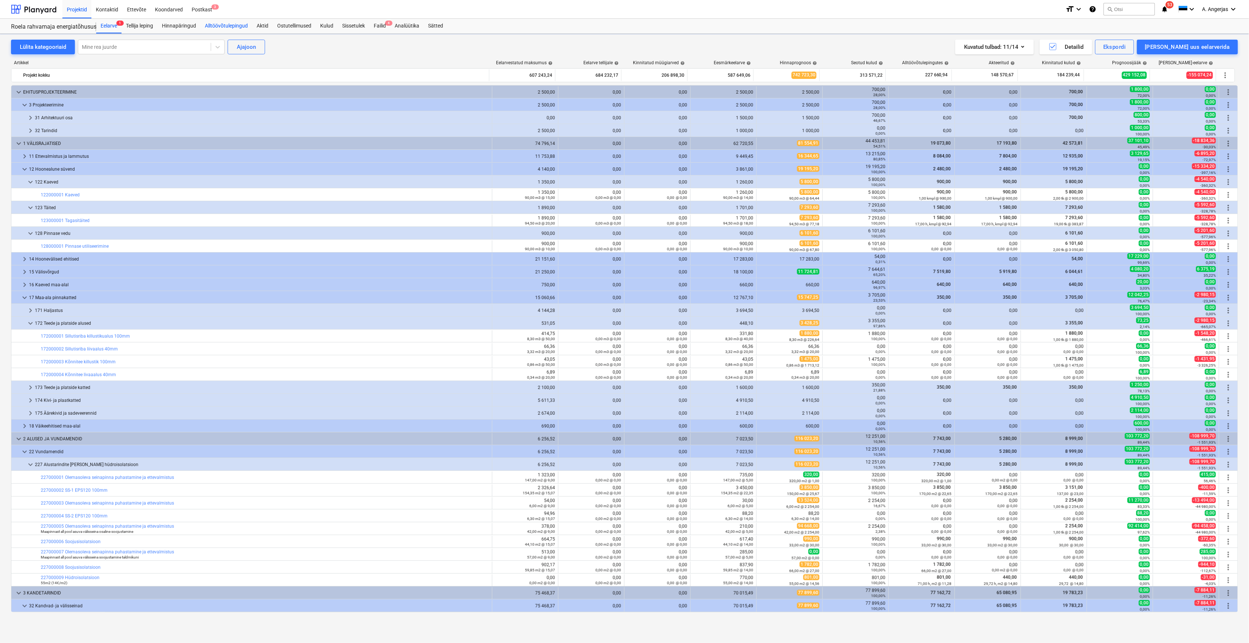
click at [237, 28] on div "Alltöövõtulepingud" at bounding box center [227, 26] width 52 height 15
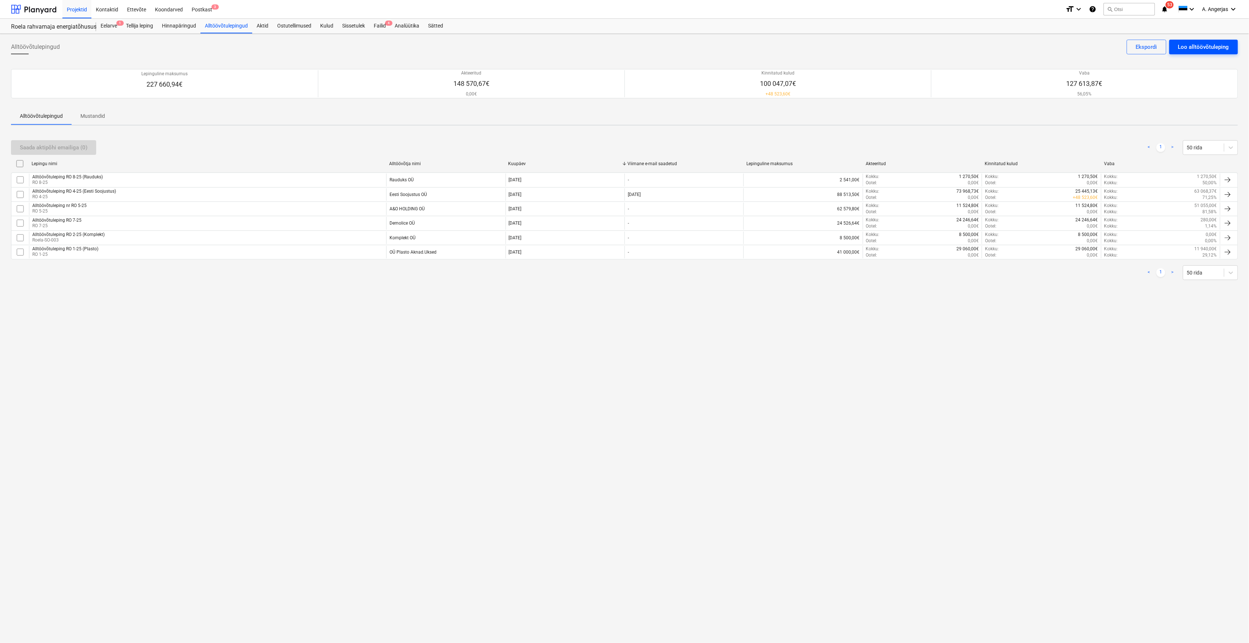
click at [1203, 53] on button "Loo alltöövõtuleping" at bounding box center [1204, 47] width 69 height 15
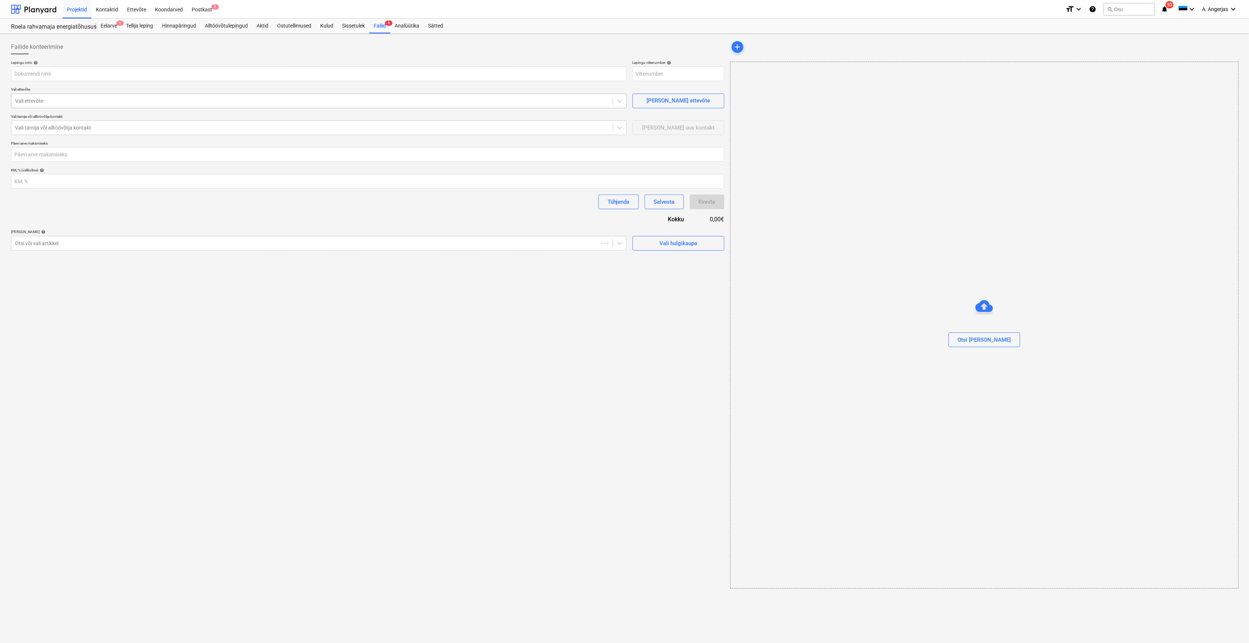
type input "Roela-SO-008"
click at [156, 76] on input "text" at bounding box center [319, 73] width 616 height 15
type input "Alltöövõtuleping RO 7-25"
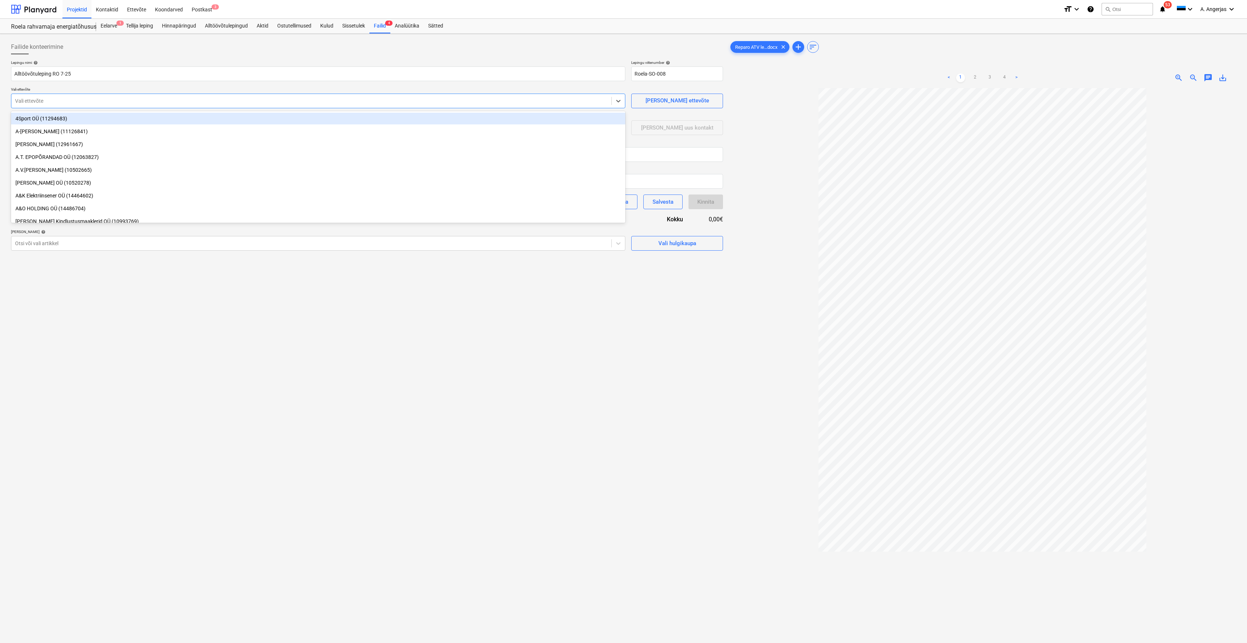
click at [62, 107] on div "Vali ettevõte" at bounding box center [318, 101] width 614 height 15
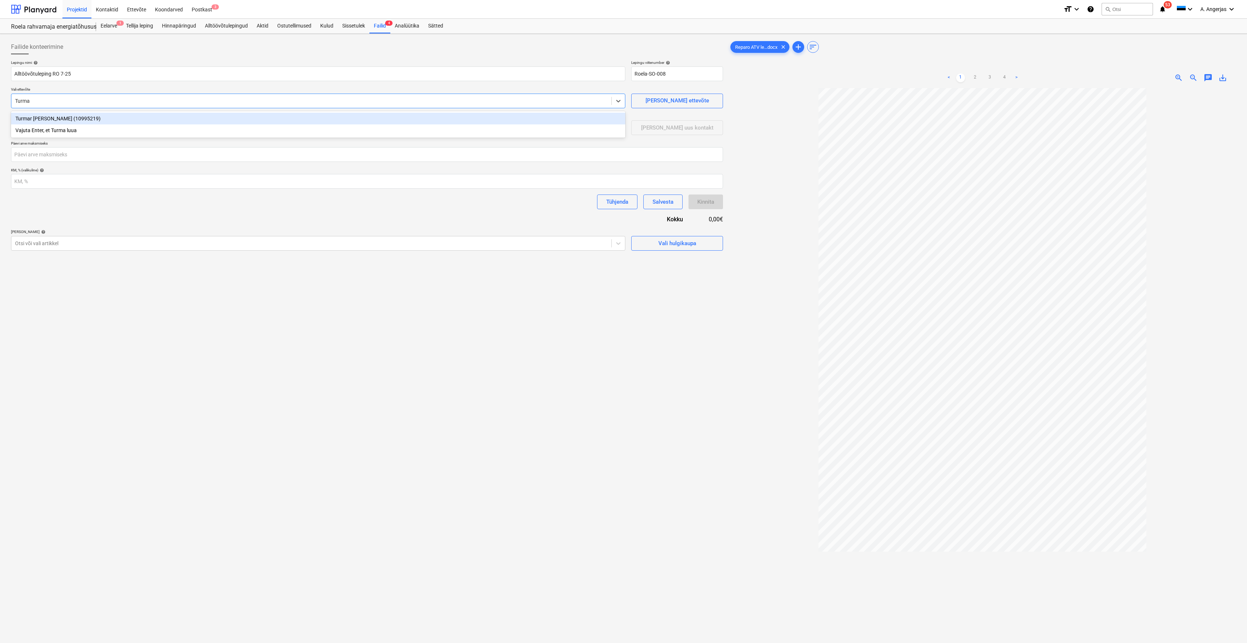
type input "Turmar"
click at [46, 121] on div "Turmar [PERSON_NAME] (10995219)" at bounding box center [318, 119] width 614 height 12
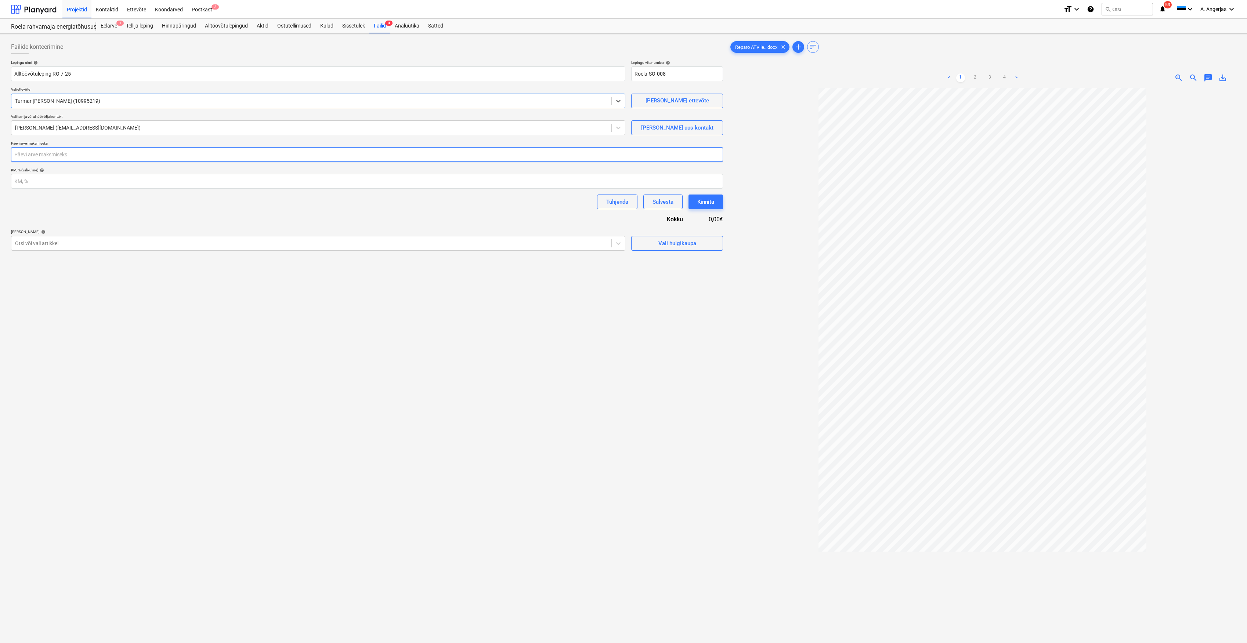
click at [50, 153] on input "number" at bounding box center [367, 154] width 712 height 15
type input "30"
click at [688, 249] on button "Vali hulgikaupa" at bounding box center [677, 243] width 92 height 15
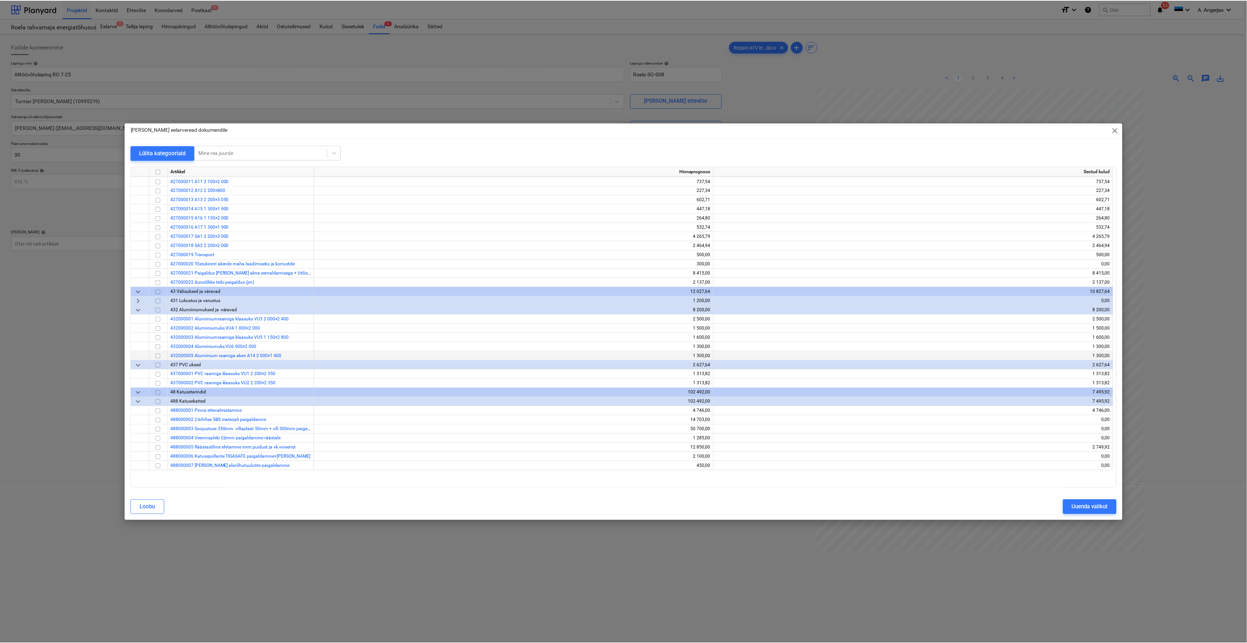
scroll to position [1469, 0]
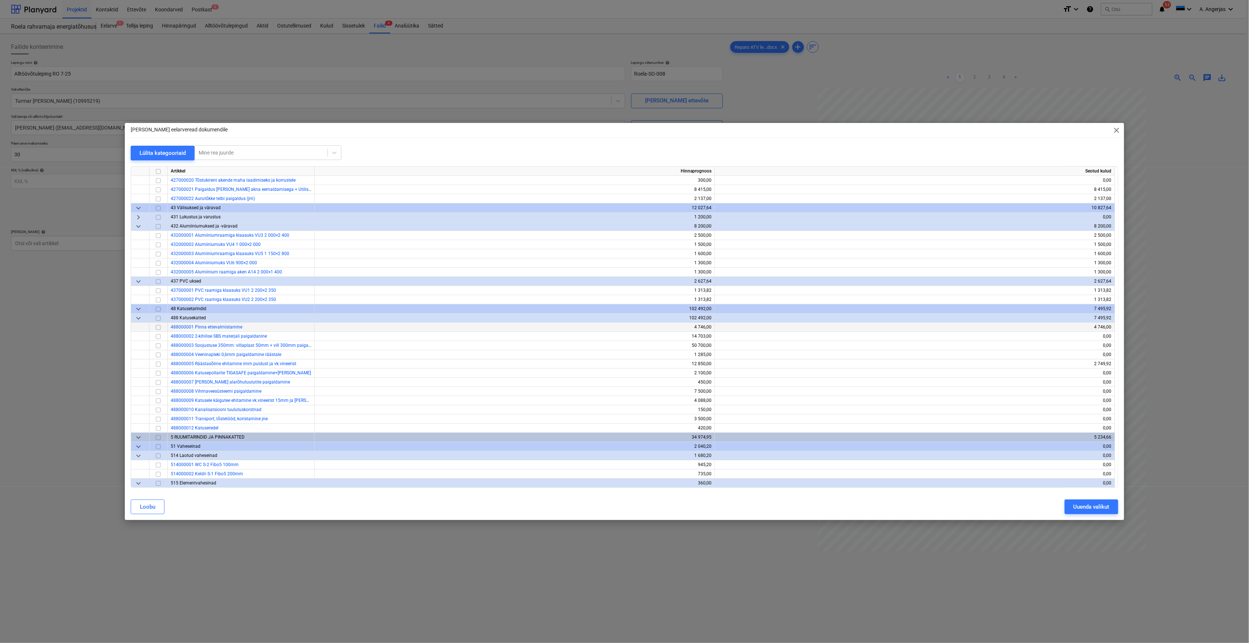
click at [158, 328] on input "checkbox" at bounding box center [158, 327] width 9 height 9
click at [159, 334] on input "checkbox" at bounding box center [158, 336] width 9 height 9
click at [159, 346] on input "checkbox" at bounding box center [158, 346] width 9 height 9
click at [160, 352] on input "checkbox" at bounding box center [158, 355] width 9 height 9
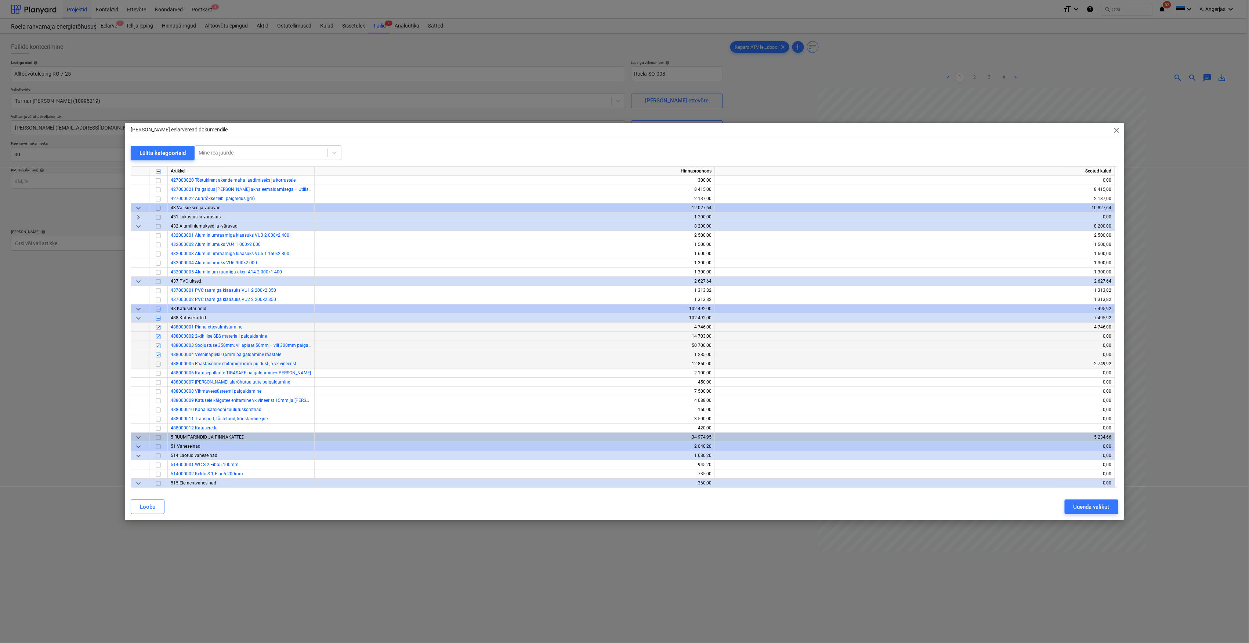
click at [159, 364] on input "checkbox" at bounding box center [158, 364] width 9 height 9
click at [160, 375] on input "checkbox" at bounding box center [158, 373] width 9 height 9
click at [160, 382] on input "checkbox" at bounding box center [158, 382] width 9 height 9
click at [159, 388] on input "checkbox" at bounding box center [158, 391] width 9 height 9
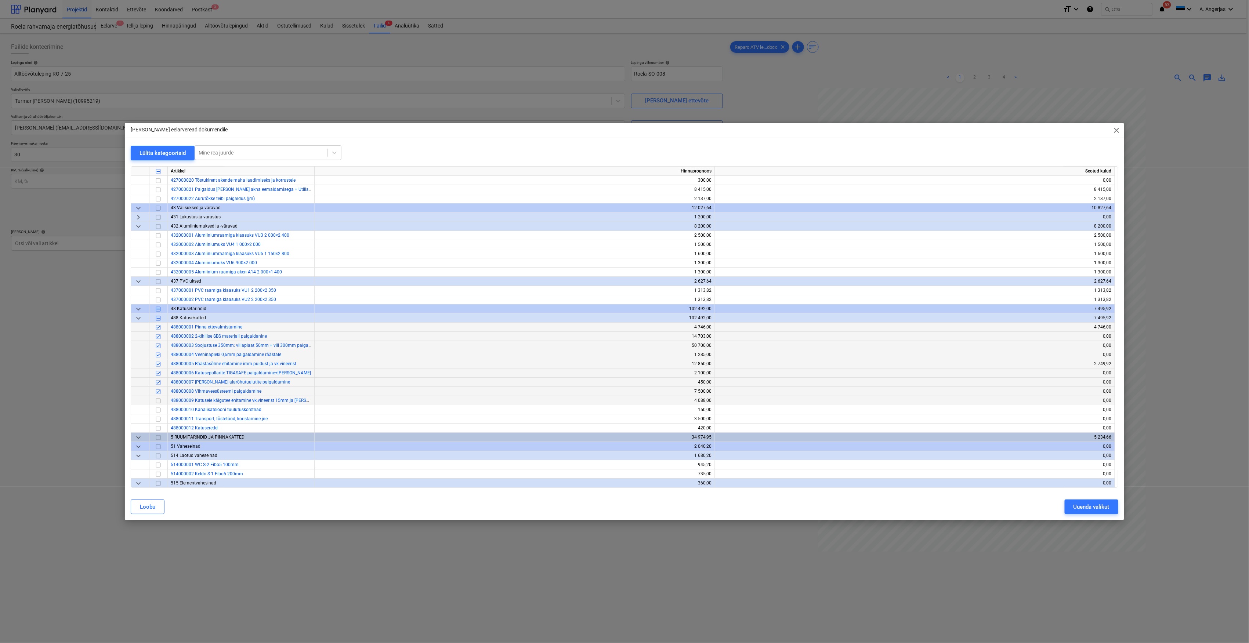
click at [158, 398] on input "checkbox" at bounding box center [158, 401] width 9 height 9
click at [159, 407] on input "checkbox" at bounding box center [158, 410] width 9 height 9
click at [159, 415] on input "checkbox" at bounding box center [158, 419] width 9 height 9
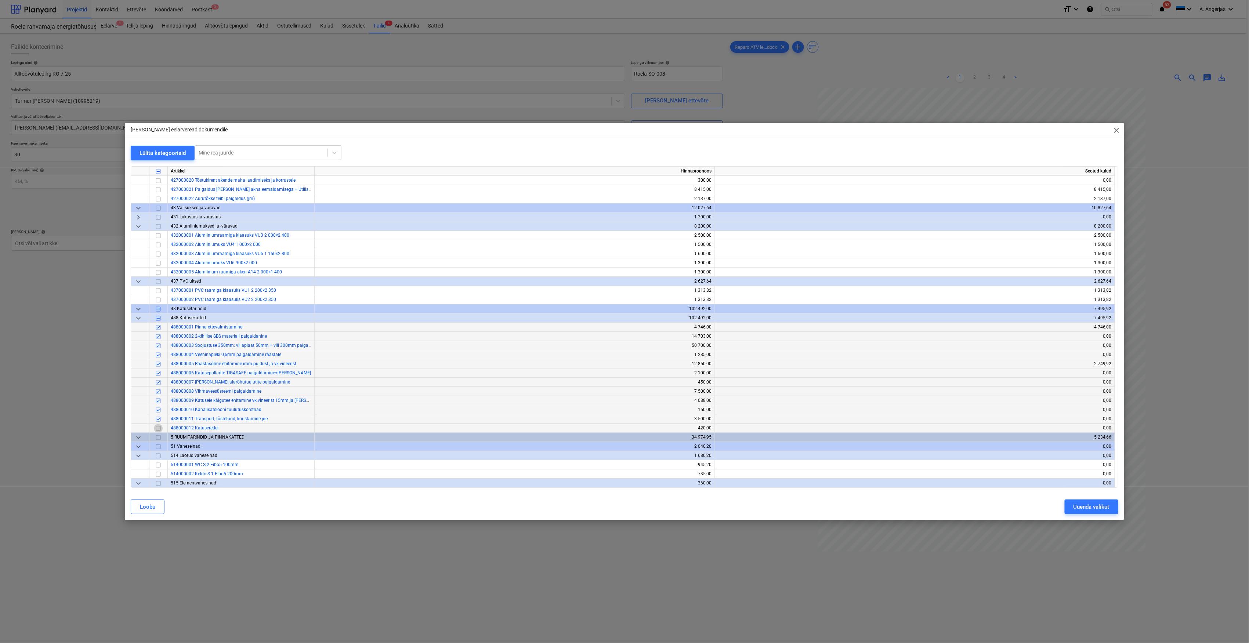
click at [159, 424] on input "checkbox" at bounding box center [158, 428] width 9 height 9
click at [1084, 512] on div "Uuenda valikut" at bounding box center [1092, 507] width 36 height 10
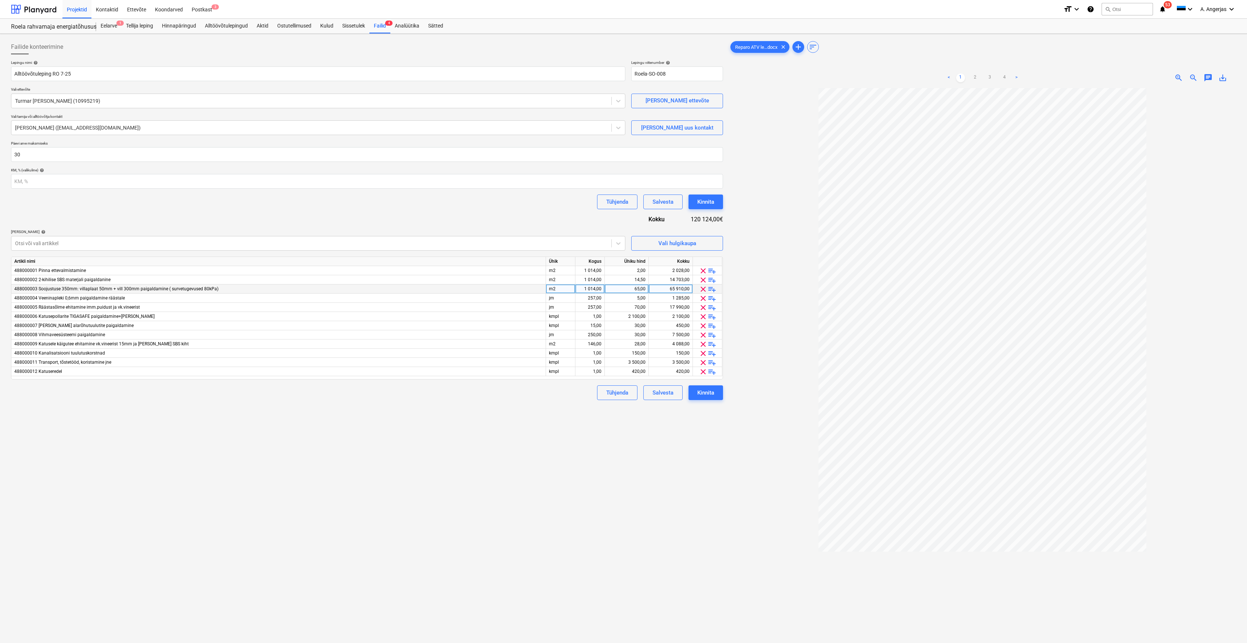
click at [712, 291] on span "playlist_add" at bounding box center [712, 289] width 9 height 9
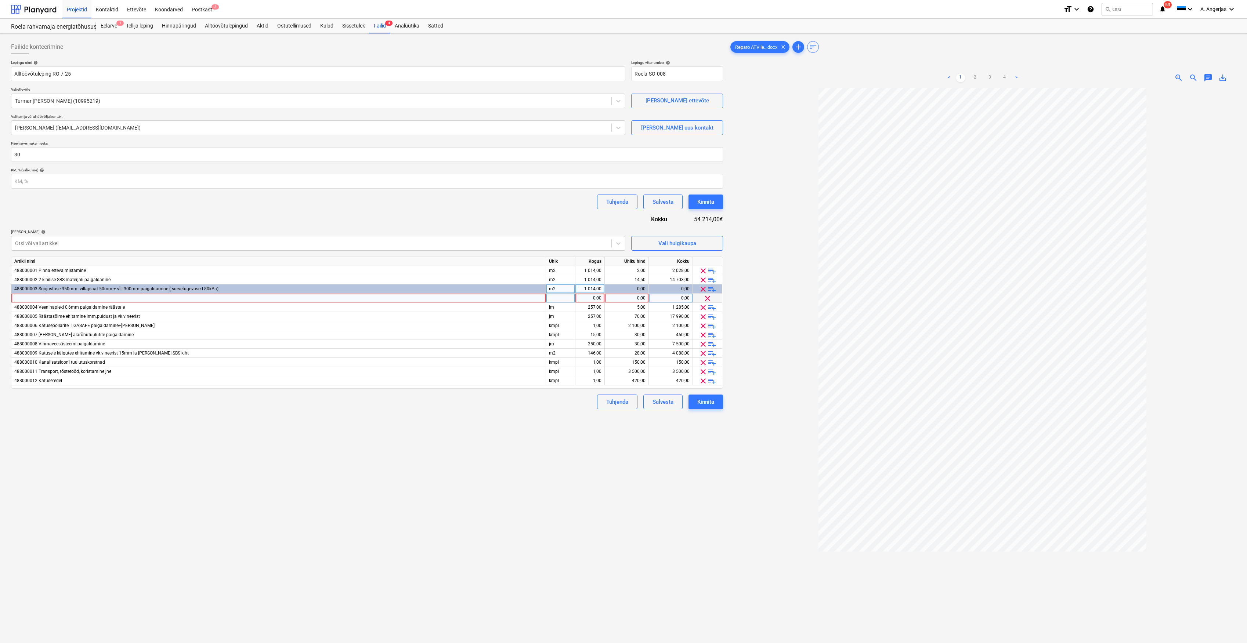
click at [224, 296] on div at bounding box center [278, 298] width 535 height 9
type input "Soojustus"
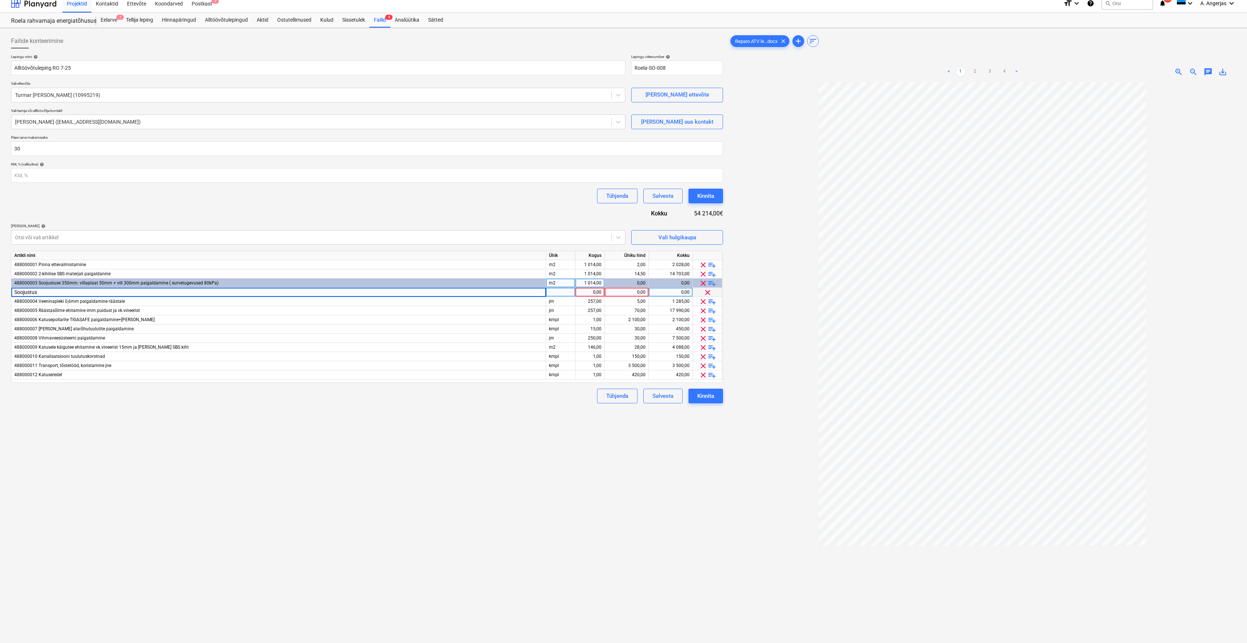
scroll to position [0, 0]
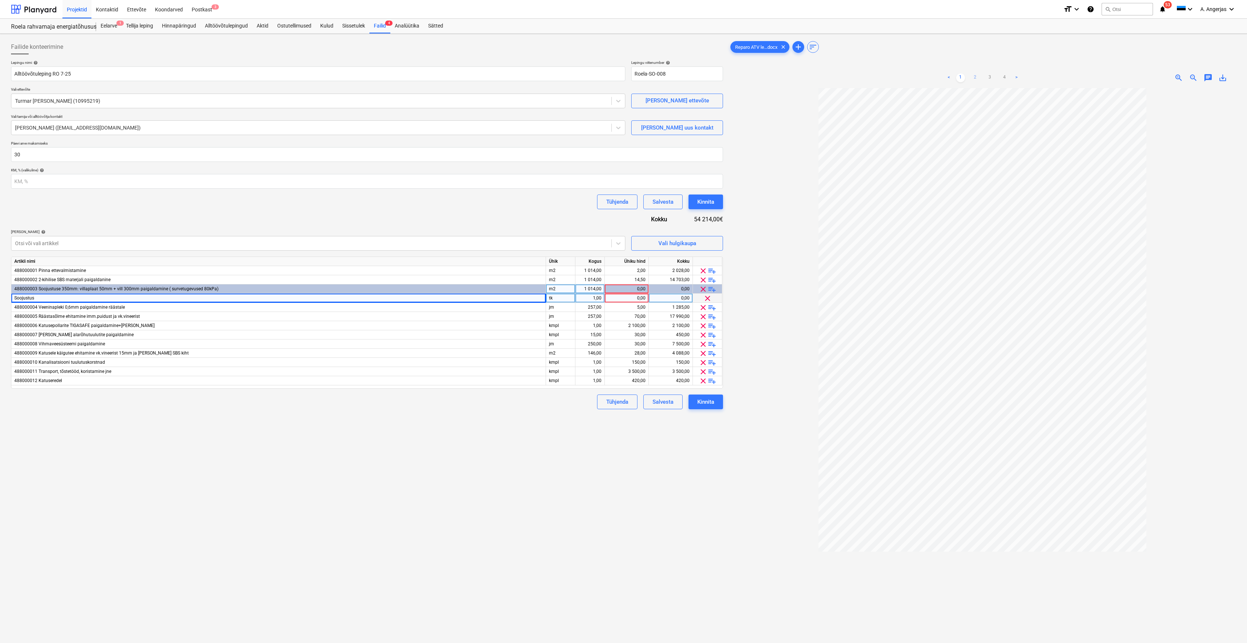
click at [973, 78] on link "2" at bounding box center [975, 77] width 9 height 9
click at [961, 75] on link "1" at bounding box center [960, 77] width 9 height 9
click at [74, 299] on div "Soojustus" at bounding box center [278, 298] width 535 height 9
click at [74, 299] on input "Soojustus" at bounding box center [278, 298] width 534 height 9
type input "Soojustus EPS60 Silver min 270mm"
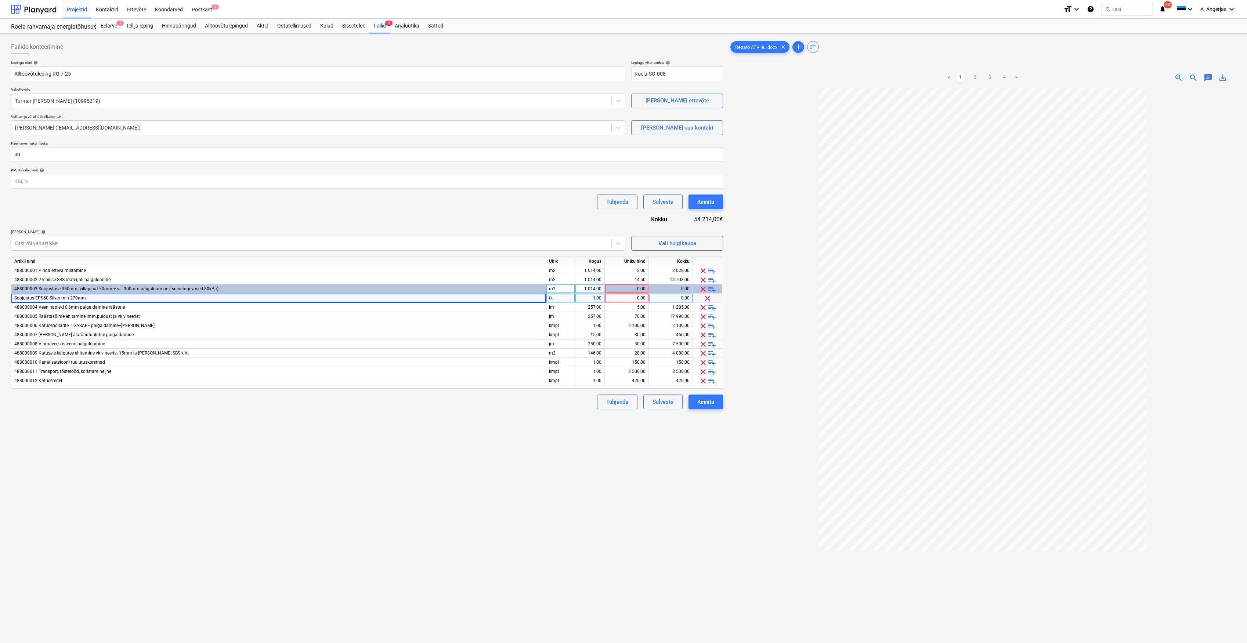
click at [713, 286] on span "playlist_add" at bounding box center [712, 289] width 9 height 9
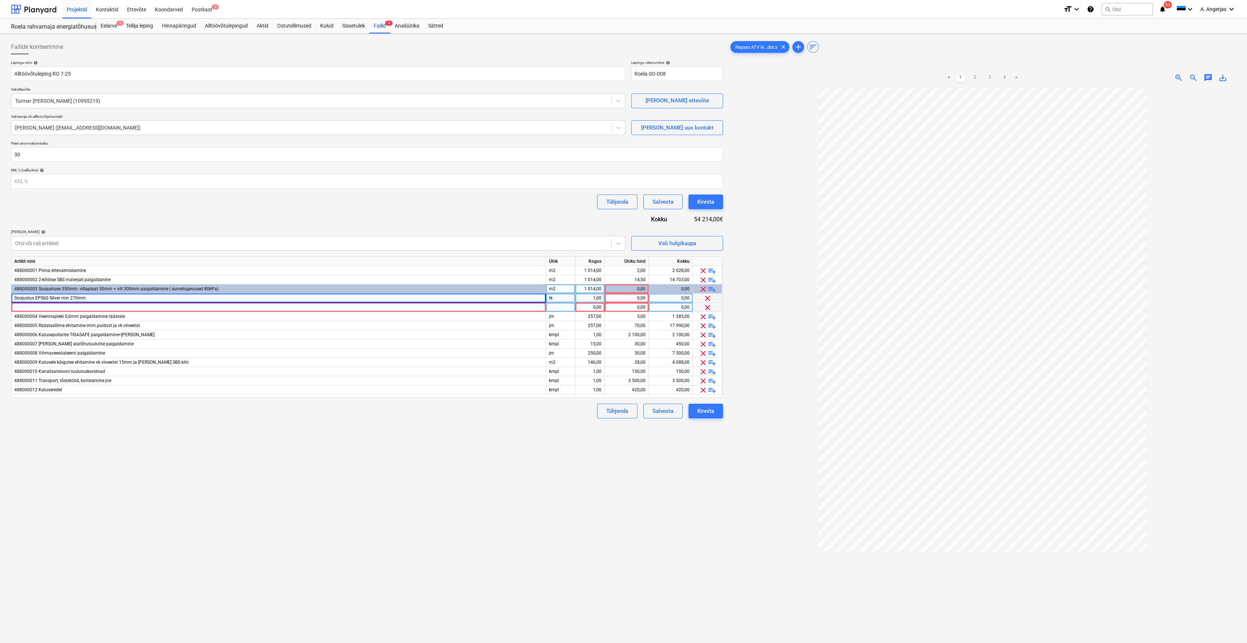
click at [97, 306] on div at bounding box center [278, 307] width 535 height 9
click at [132, 296] on div "Soojustus EPS60 Silver min 270mm" at bounding box center [278, 298] width 535 height 9
click at [131, 296] on input "Soojustus EPS60 Silver min 270mm" at bounding box center [278, 298] width 534 height 9
type input "Soojustus EPS60 Silver min 270mm koos tüübeldusega"
click at [118, 306] on div at bounding box center [278, 307] width 535 height 9
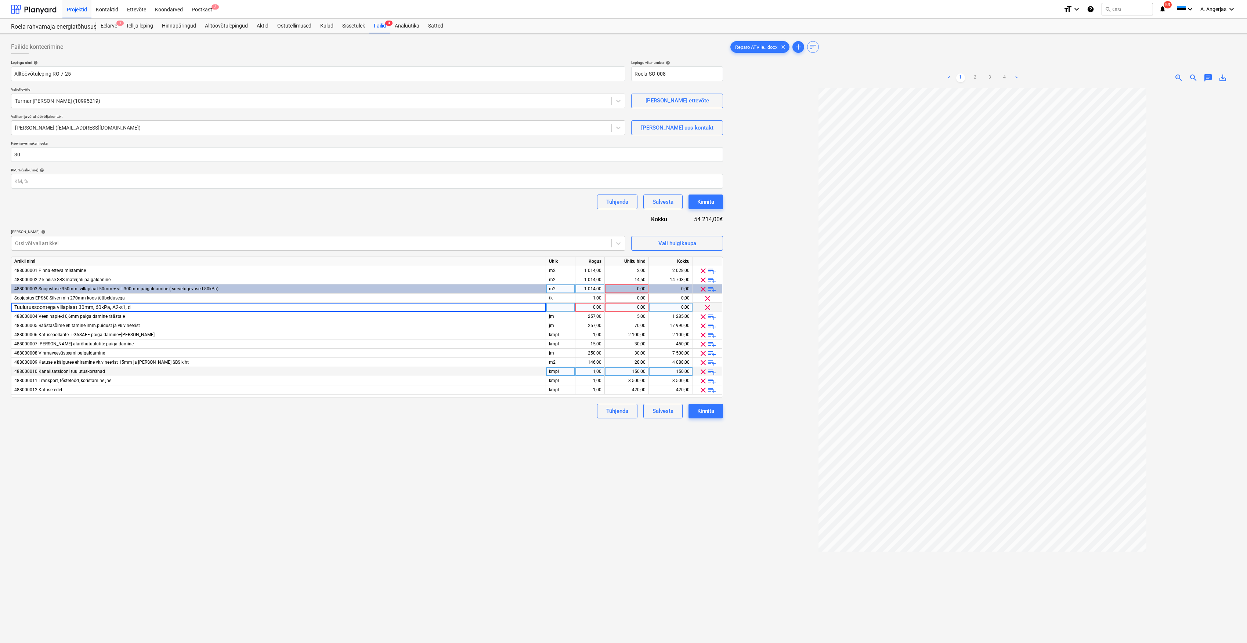
type input "Tuulutussoontega villaplaat 30mm, 60kPa, A2-s1, d0"
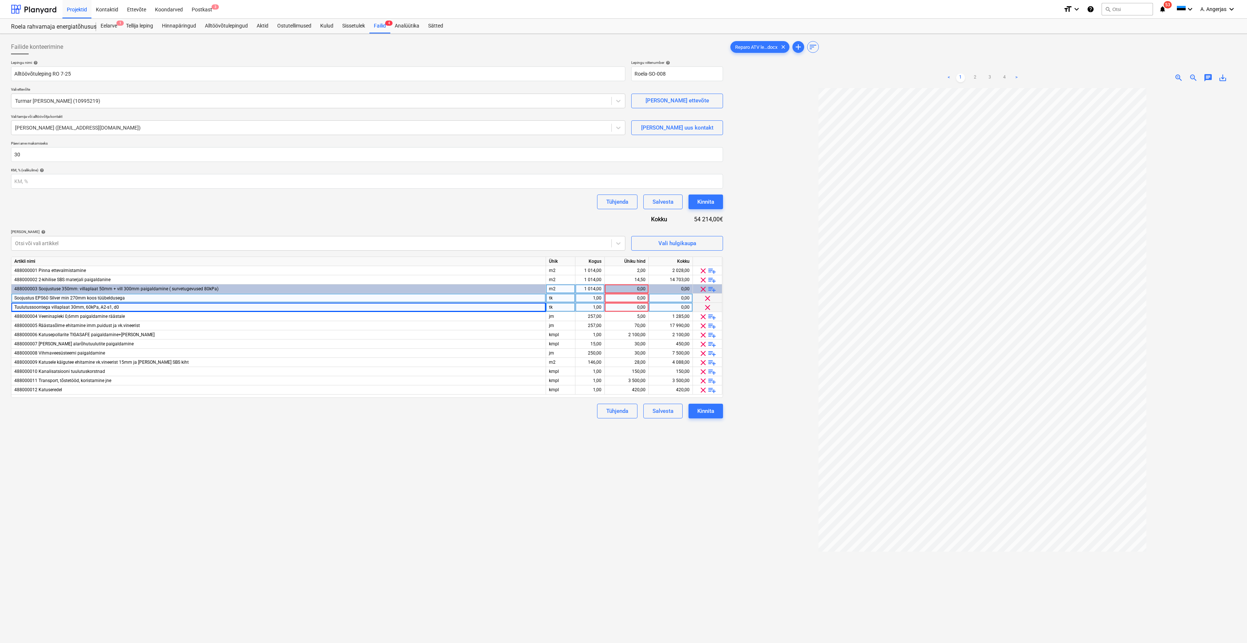
click at [140, 300] on div "Soojustus EPS60 Silver min 270mm koos tüübeldusega" at bounding box center [278, 298] width 535 height 9
click at [144, 298] on input "Soojustus EPS60 Silver min 270mm koos tüübeldusega" at bounding box center [278, 298] width 534 height 9
click at [130, 304] on div "Tuulutussoontega villaplaat 30mm, 60kPa, A2-s1, d0" at bounding box center [278, 307] width 535 height 9
click at [712, 288] on span "playlist_add" at bounding box center [712, 289] width 9 height 9
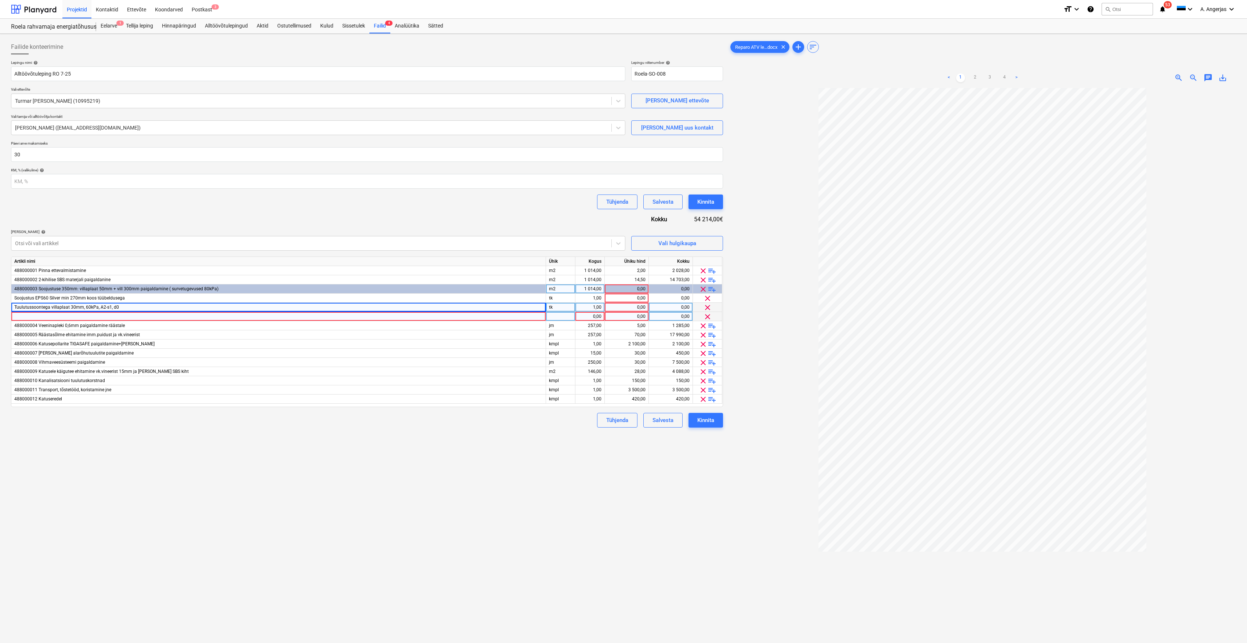
click at [117, 319] on div at bounding box center [278, 316] width 535 height 9
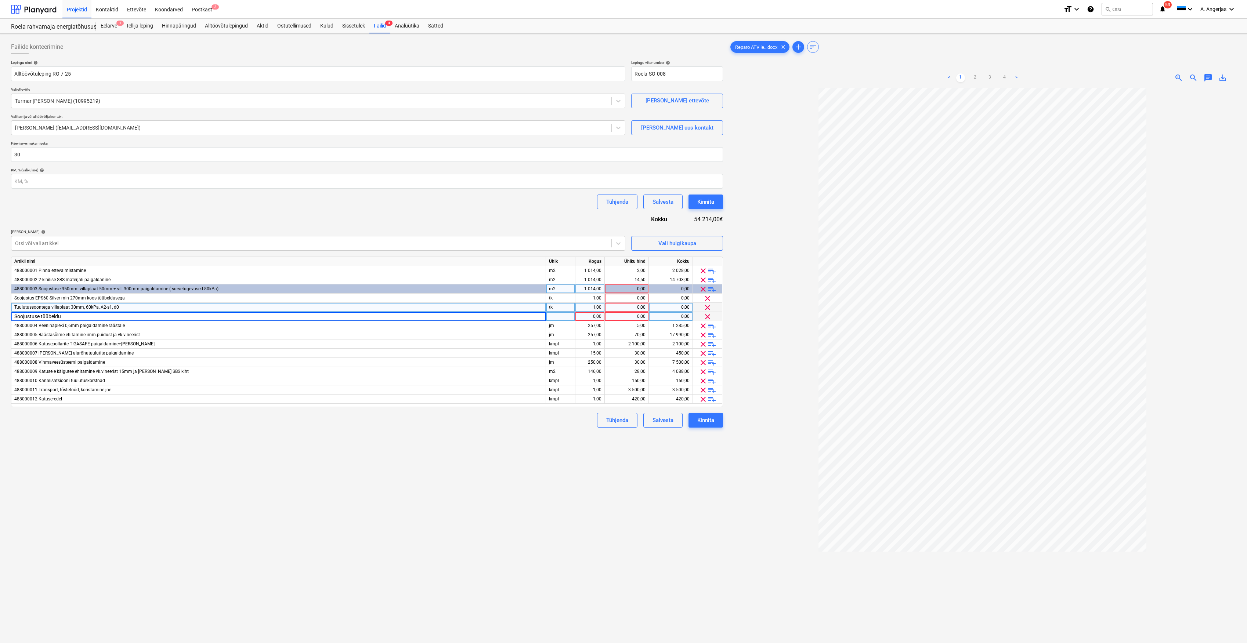
type input "Soojustuse tüübeldus"
click at [136, 300] on div "Soojustus EPS60 Silver min 270mm koos tüübeldusega" at bounding box center [278, 298] width 535 height 9
click at [146, 297] on input "Soojustus EPS60 Silver min 270mm koos tüübeldusega" at bounding box center [278, 298] width 534 height 9
type input "Soojustus EPS60 Silver min 270mm"
click at [153, 313] on div "Soojustuse tüübeldus" at bounding box center [278, 316] width 535 height 9
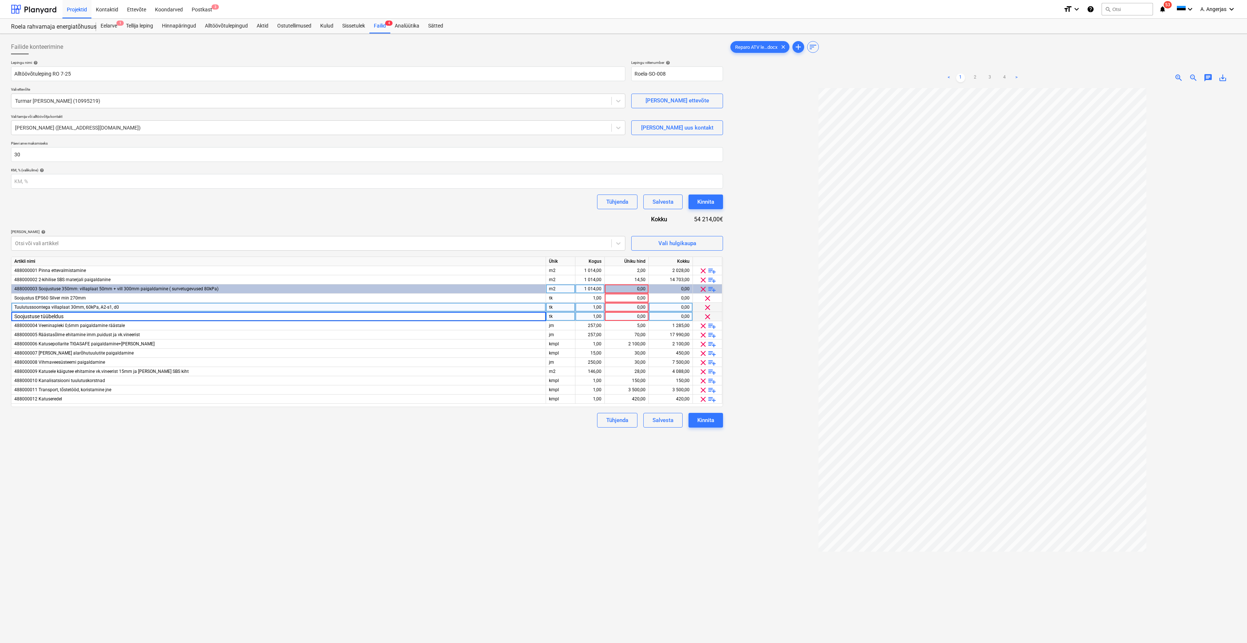
click at [764, 333] on div at bounding box center [982, 399] width 507 height 623
click at [598, 294] on div "1,00" at bounding box center [589, 298] width 23 height 9
type input "974"
click at [595, 308] on div "1,00" at bounding box center [589, 307] width 23 height 9
type input "974"
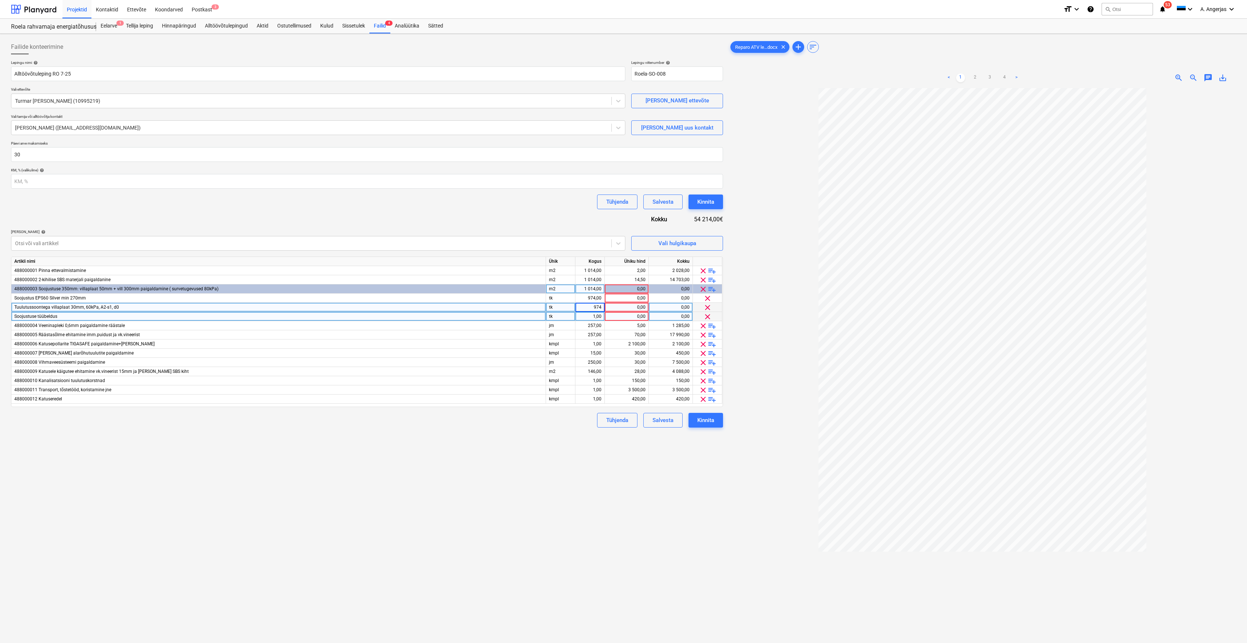
click at [594, 318] on div "1,00" at bounding box center [589, 316] width 23 height 9
type input "974"
click at [564, 299] on div "tk" at bounding box center [560, 298] width 29 height 9
type input "m2"
click at [563, 308] on div "tk" at bounding box center [560, 307] width 29 height 9
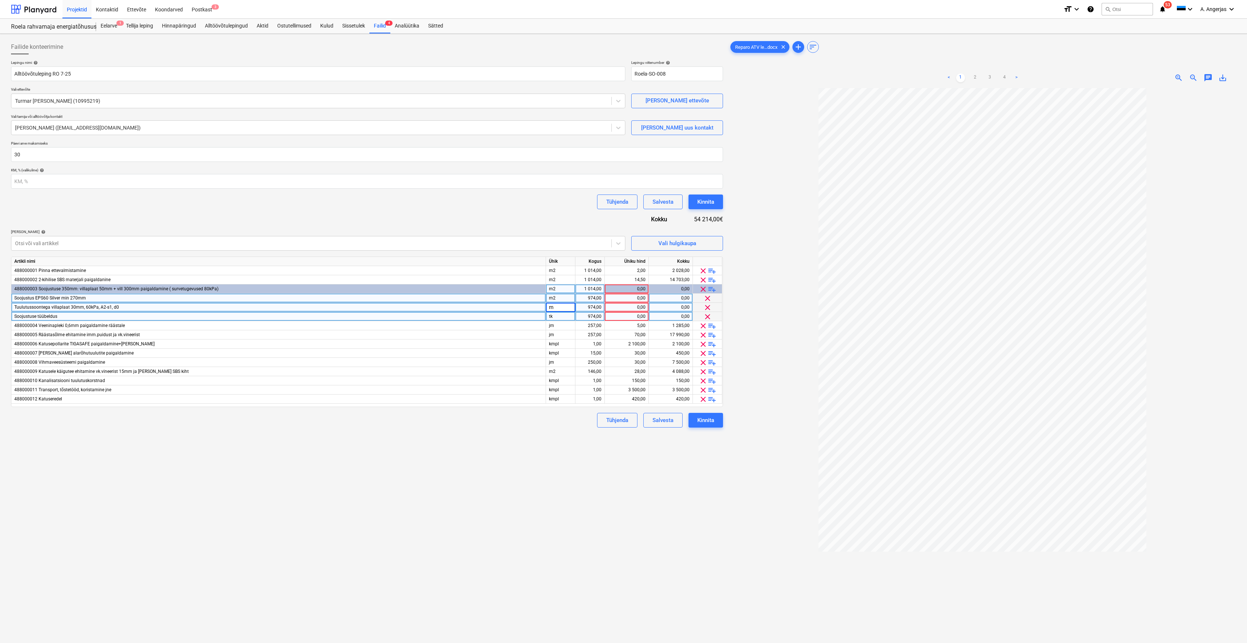
type input "m2"
click at [566, 320] on div "tk" at bounding box center [560, 316] width 29 height 9
type input "m2"
click at [532, 462] on div "Failide konteerimine Lepingu nimi help Alltöövõtuleping RO 7-25 Lepingu viitenu…" at bounding box center [367, 375] width 718 height 677
click at [592, 316] on div "974,00" at bounding box center [589, 316] width 23 height 9
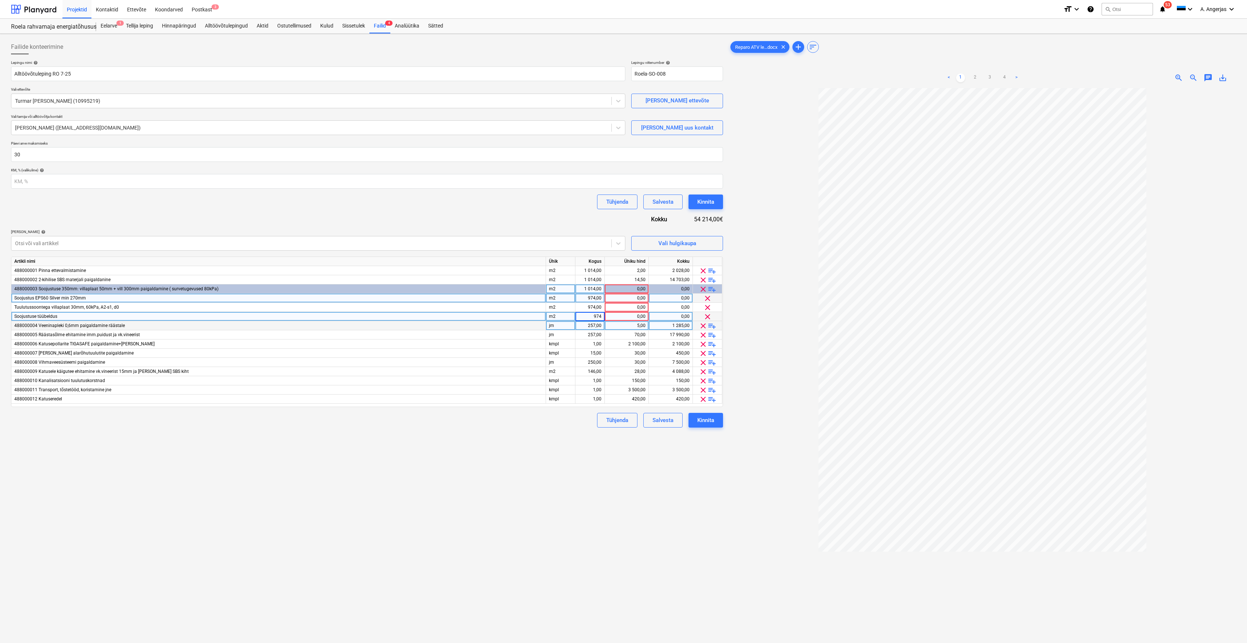
click at [591, 324] on div "257,00" at bounding box center [589, 325] width 23 height 9
type input "255"
click at [563, 459] on div "Failide konteerimine Lepingu nimi help Alltöövõtuleping RO 7-25 Lepingu viitenu…" at bounding box center [367, 375] width 718 height 677
click at [712, 335] on span "playlist_add" at bounding box center [712, 335] width 9 height 9
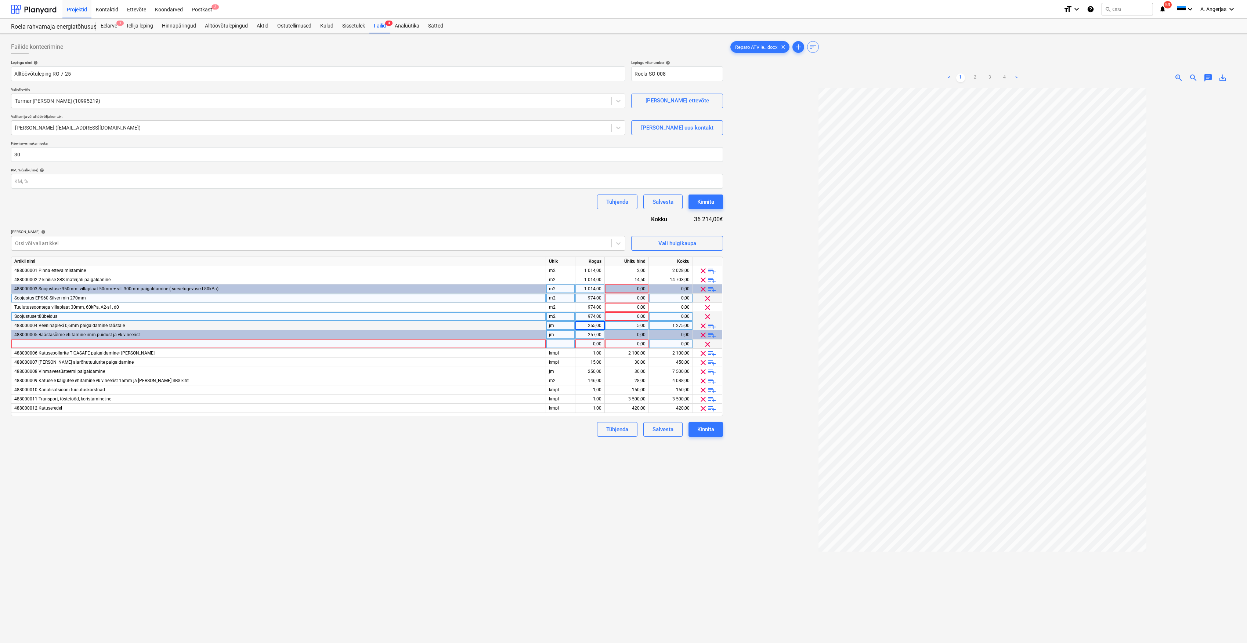
click at [222, 346] on div at bounding box center [278, 344] width 535 height 9
type input "Räästasõlme puitkonstruktsioon"
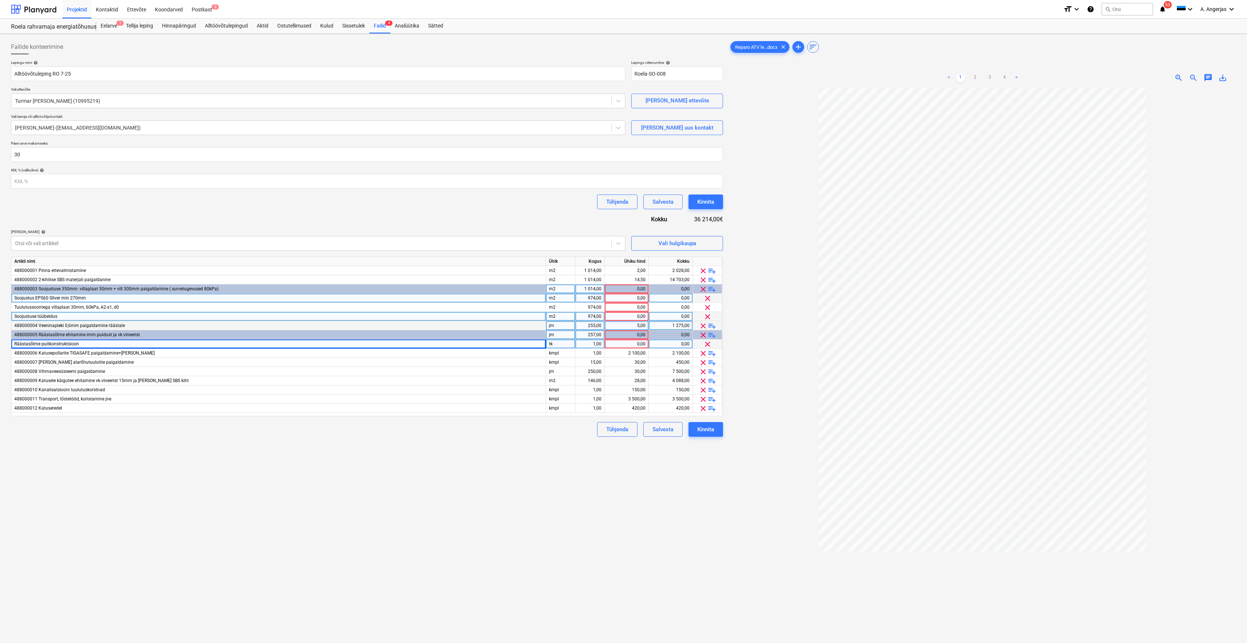
click at [713, 336] on span "playlist_add" at bounding box center [712, 335] width 9 height 9
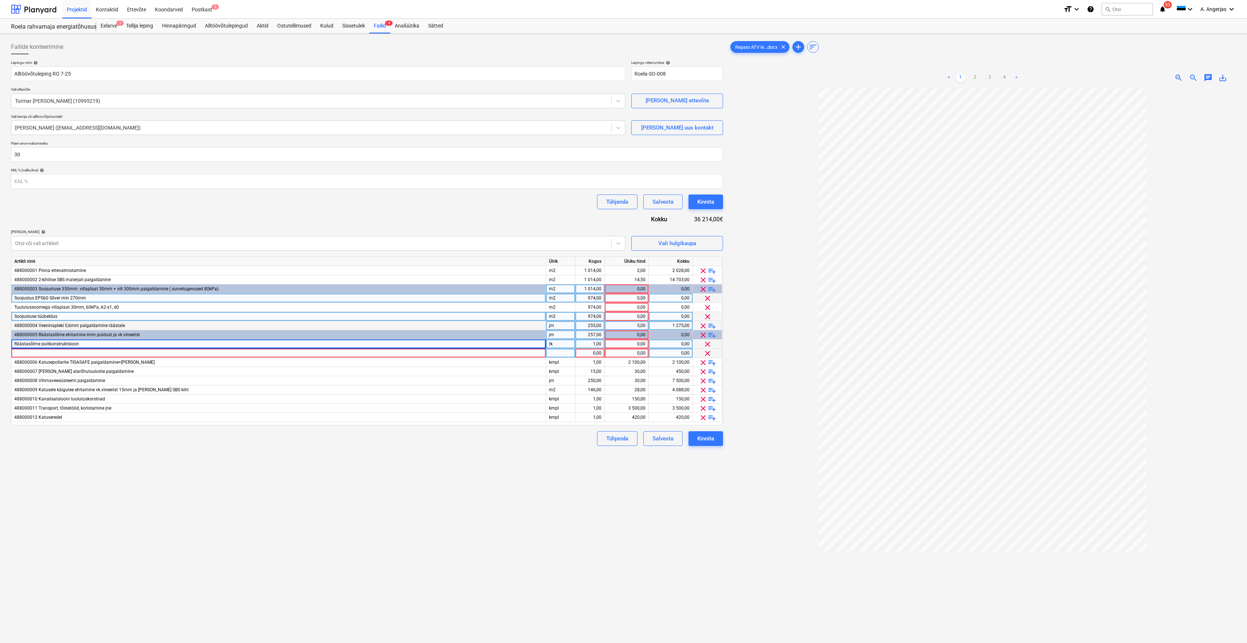
click at [411, 353] on div at bounding box center [278, 353] width 535 height 9
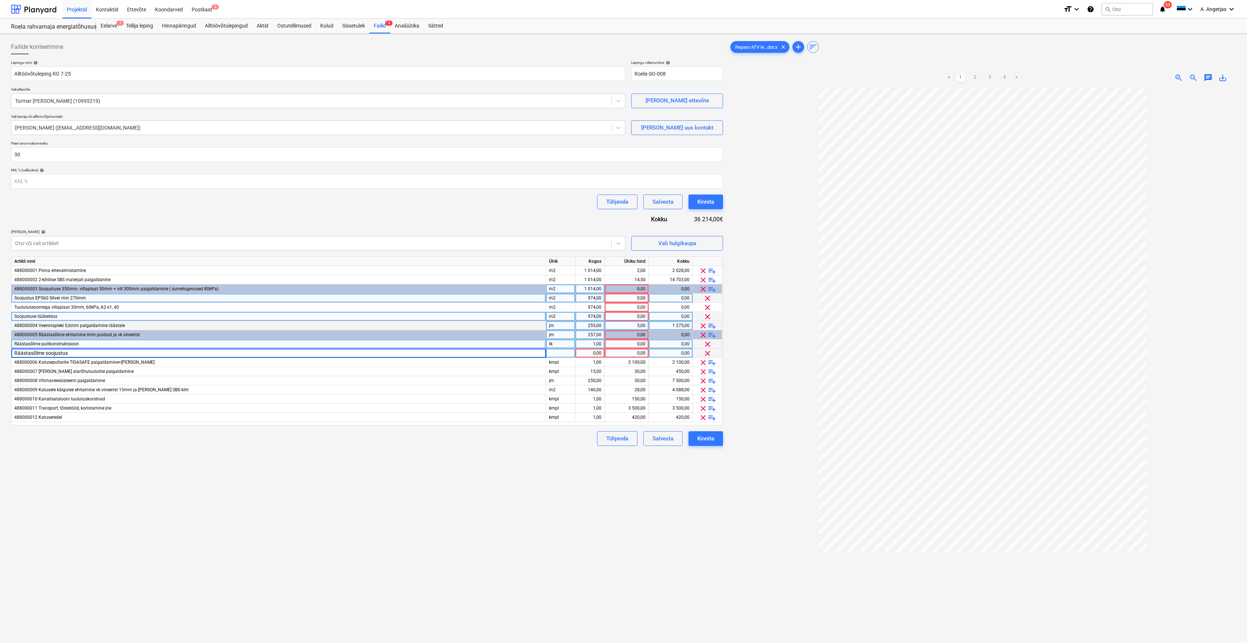
type input "Räästasõlme soojustus"
click at [975, 81] on link "2" at bounding box center [975, 77] width 9 height 9
click at [66, 353] on div "Räästasõlme soojustus" at bounding box center [278, 353] width 535 height 9
click at [70, 353] on input "Räästasõlme soojustus" at bounding box center [278, 353] width 534 height 9
type input "Räästasõlme soojustus (difusioonkattega) paigaldus"
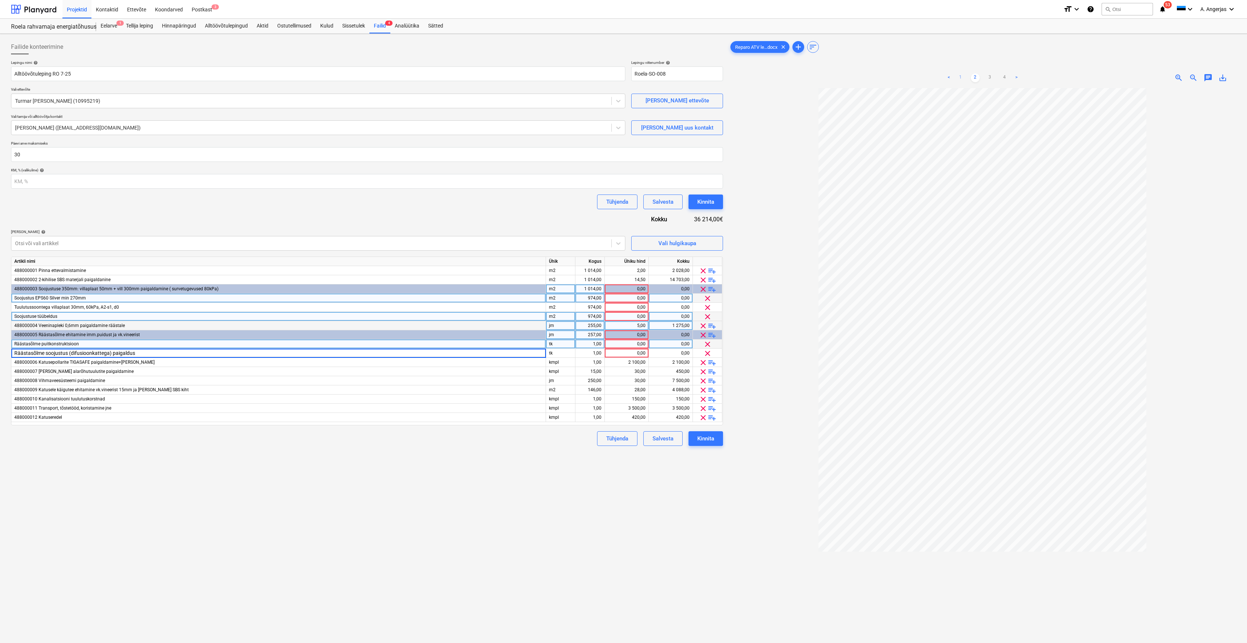
click at [959, 78] on link "1" at bounding box center [960, 77] width 9 height 9
click at [125, 351] on div "Räästasõlme soojustus (difusioonkattega) paigaldus" at bounding box center [278, 353] width 535 height 9
click at [66, 353] on input "Räästasõlme soojustus (difusioonkattega) paigaldus" at bounding box center [278, 353] width 534 height 9
click at [68, 353] on input "Räästasõlme soojustus (difusioonkattega) paigaldus" at bounding box center [278, 353] width 534 height 9
click at [175, 355] on input "Räästasõlme soojustus 80mm (difusioonkattega) paigaldus" at bounding box center [278, 353] width 534 height 9
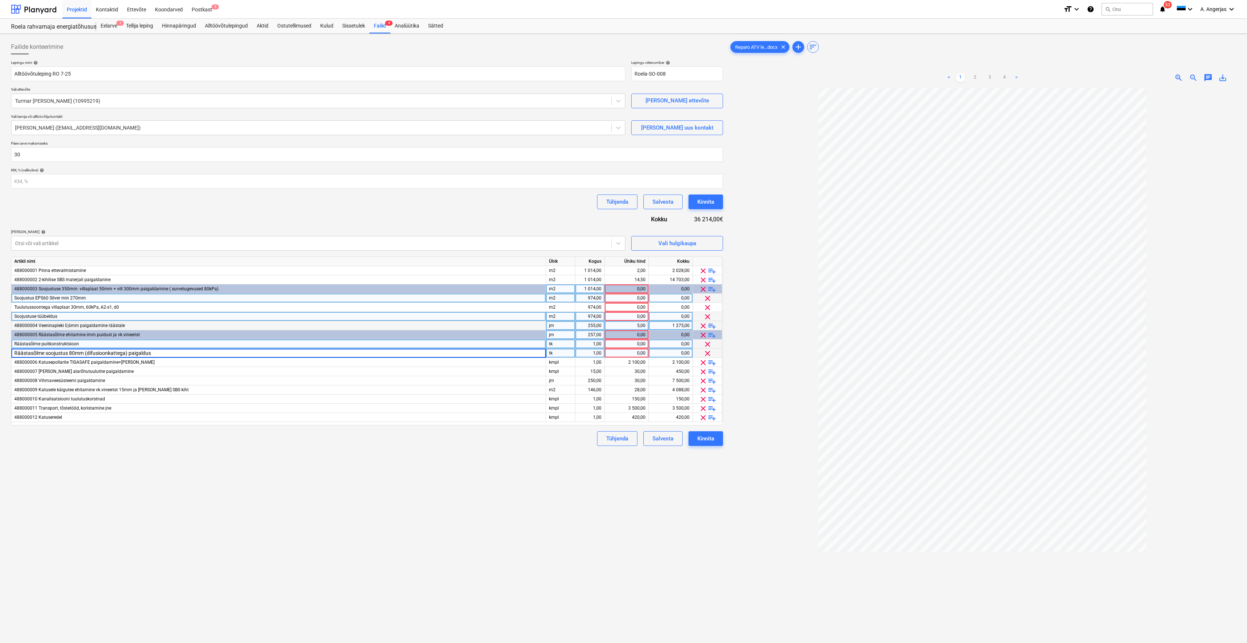
type input "Räästasõlme soojustus 80mm (difusioonkattega) paigaldus"
click at [711, 336] on span "playlist_add" at bounding box center [712, 335] width 9 height 9
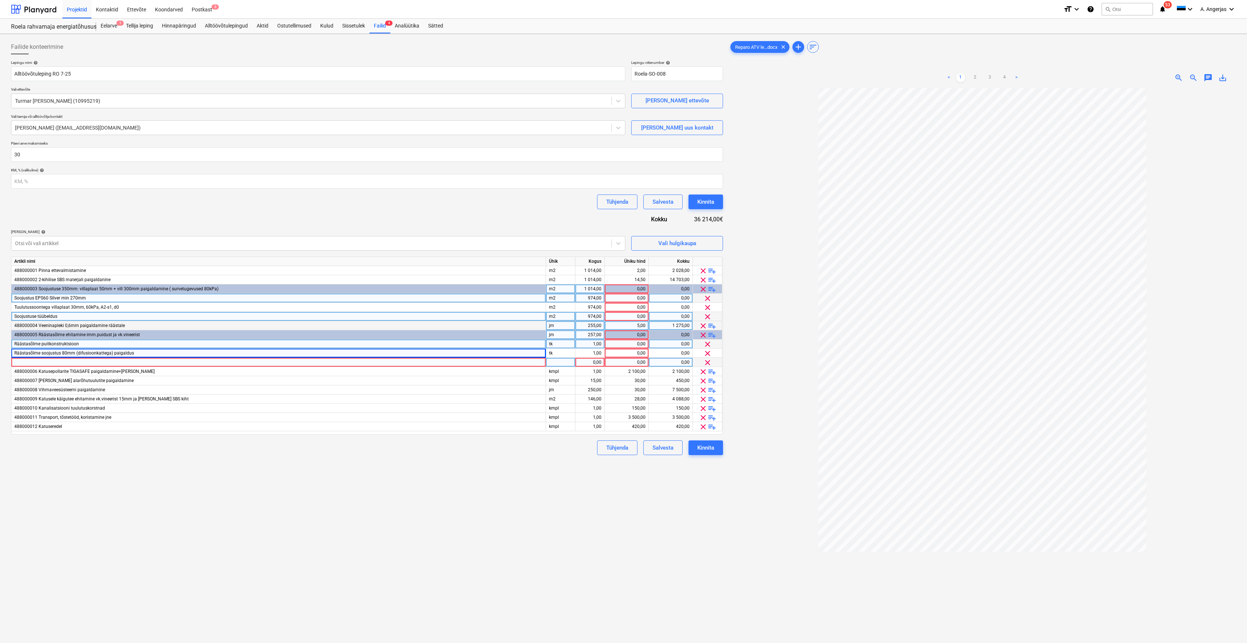
click at [140, 361] on div at bounding box center [278, 362] width 535 height 9
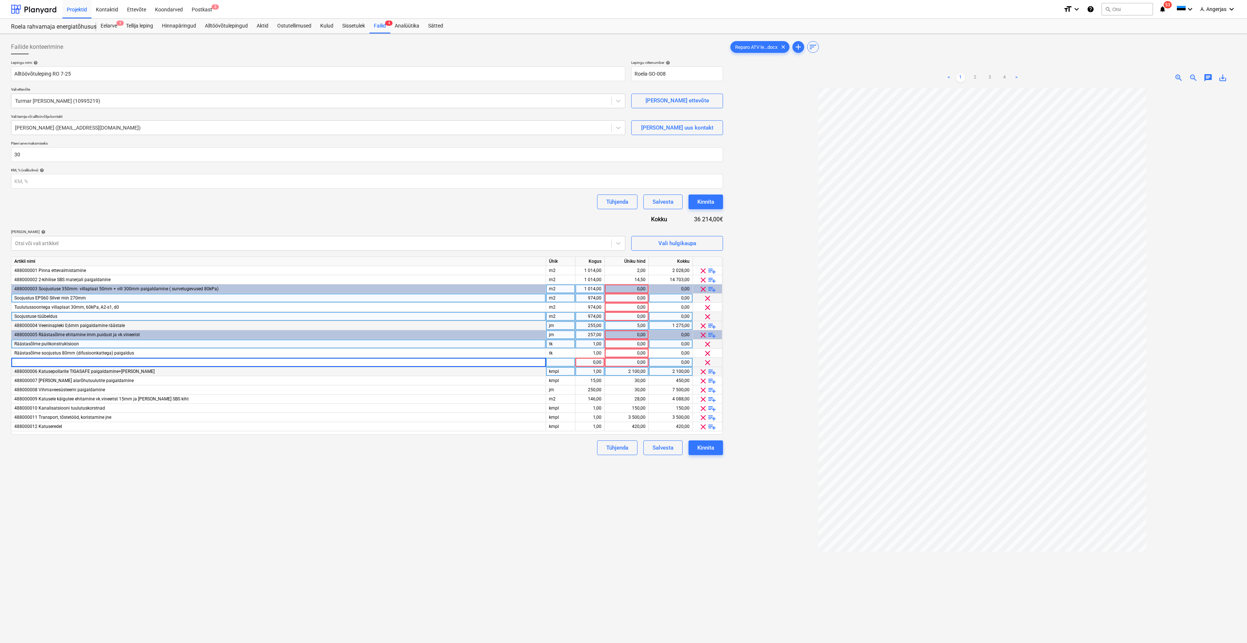
type input "A"
type input "Räästa alumine plekk koos paigaldusega"
click at [715, 335] on span "playlist_add" at bounding box center [712, 335] width 9 height 9
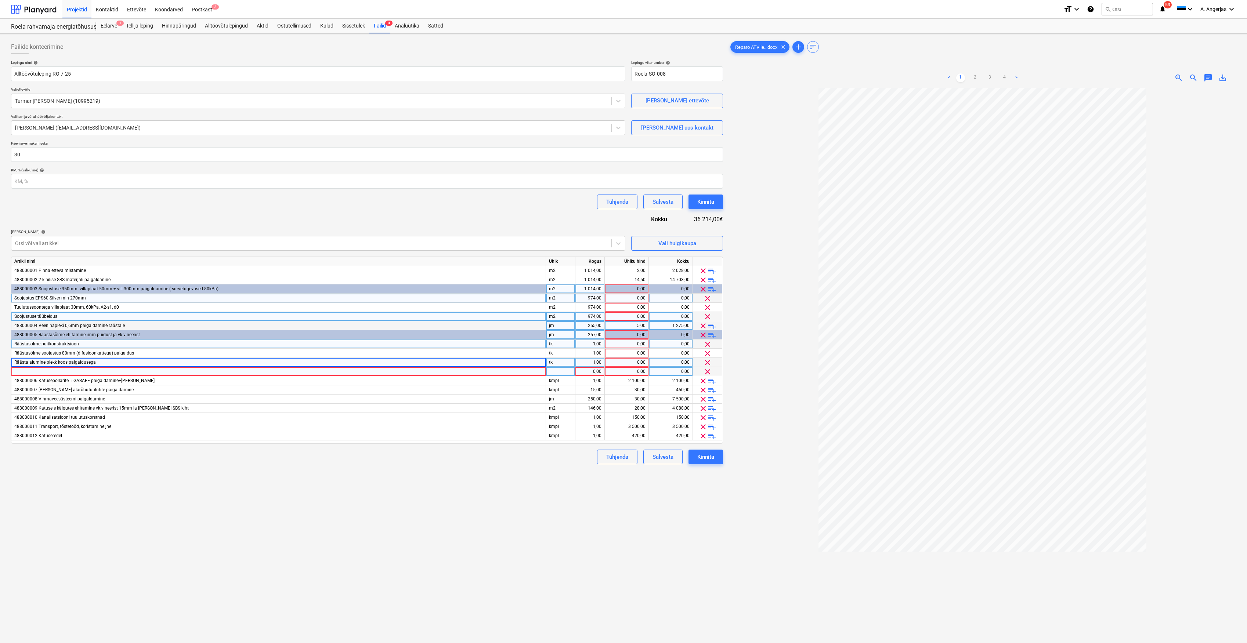
click at [48, 372] on div at bounding box center [278, 371] width 535 height 9
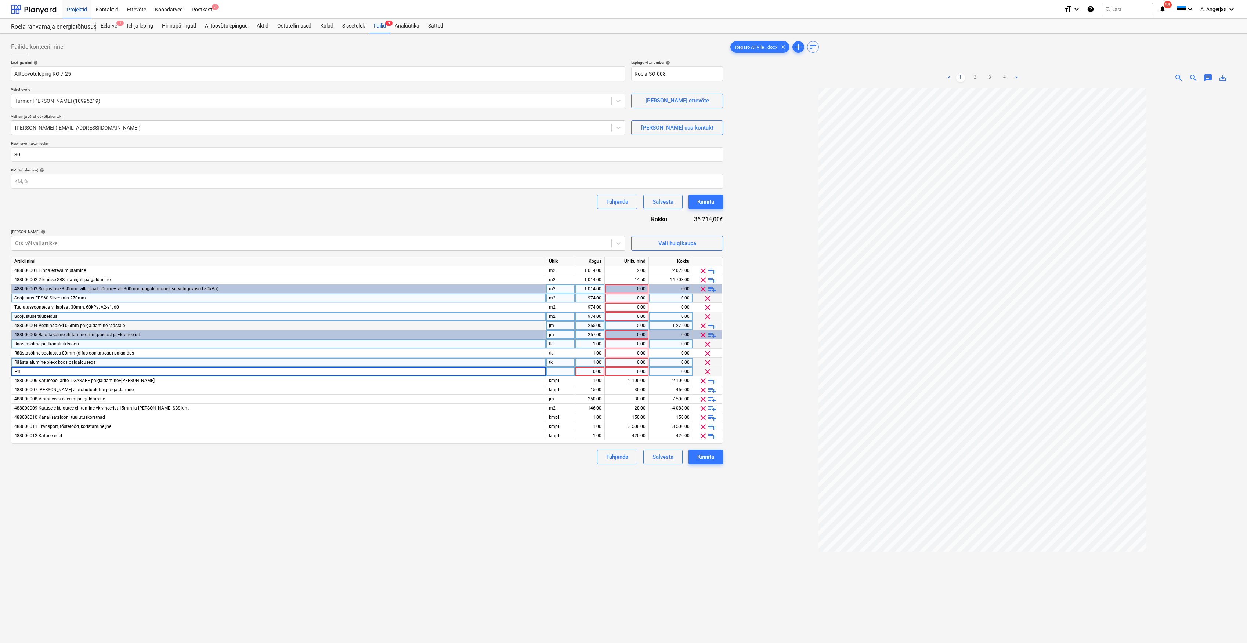
type input "P"
type input "Räästa putukavõrgu paigaldus"
click at [62, 474] on div "Failide konteerimine Lepingu nimi help Alltöövõtuleping RO 7-25 Lepingu viitenu…" at bounding box center [367, 375] width 718 height 677
click at [559, 371] on div "tk" at bounding box center [560, 371] width 29 height 9
type input "jm"
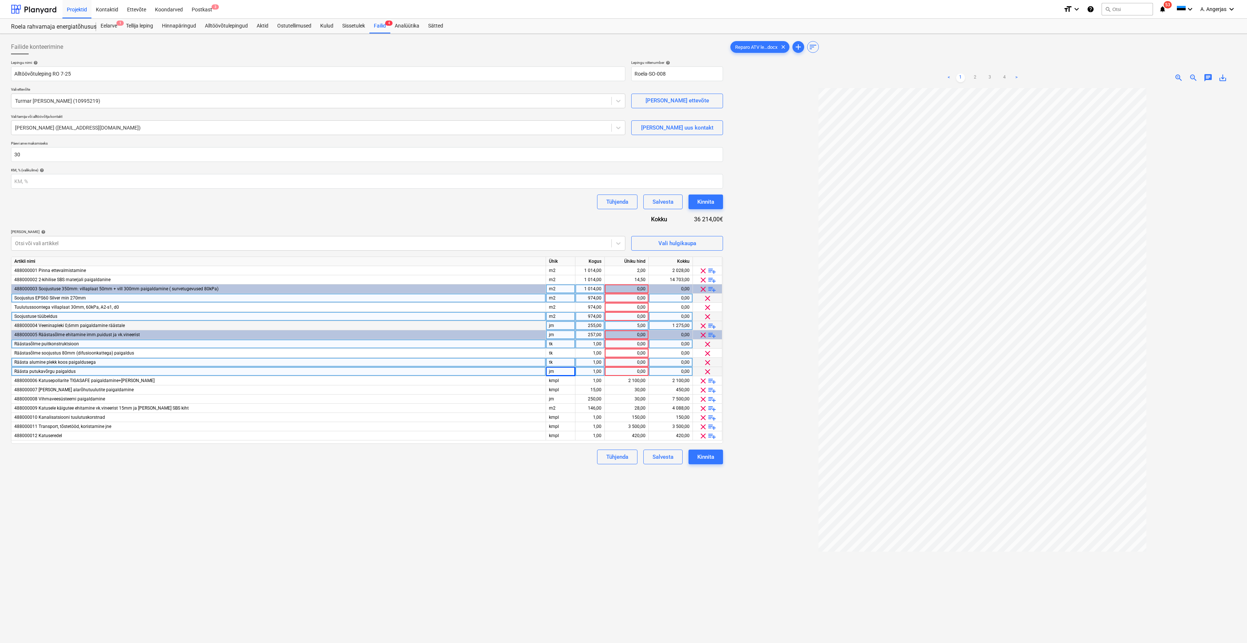
click at [552, 361] on div "tk" at bounding box center [560, 362] width 29 height 9
type input "jm"
click at [556, 351] on div "tk" at bounding box center [560, 353] width 29 height 9
type input "jm"
click at [556, 343] on div "tk" at bounding box center [560, 344] width 29 height 9
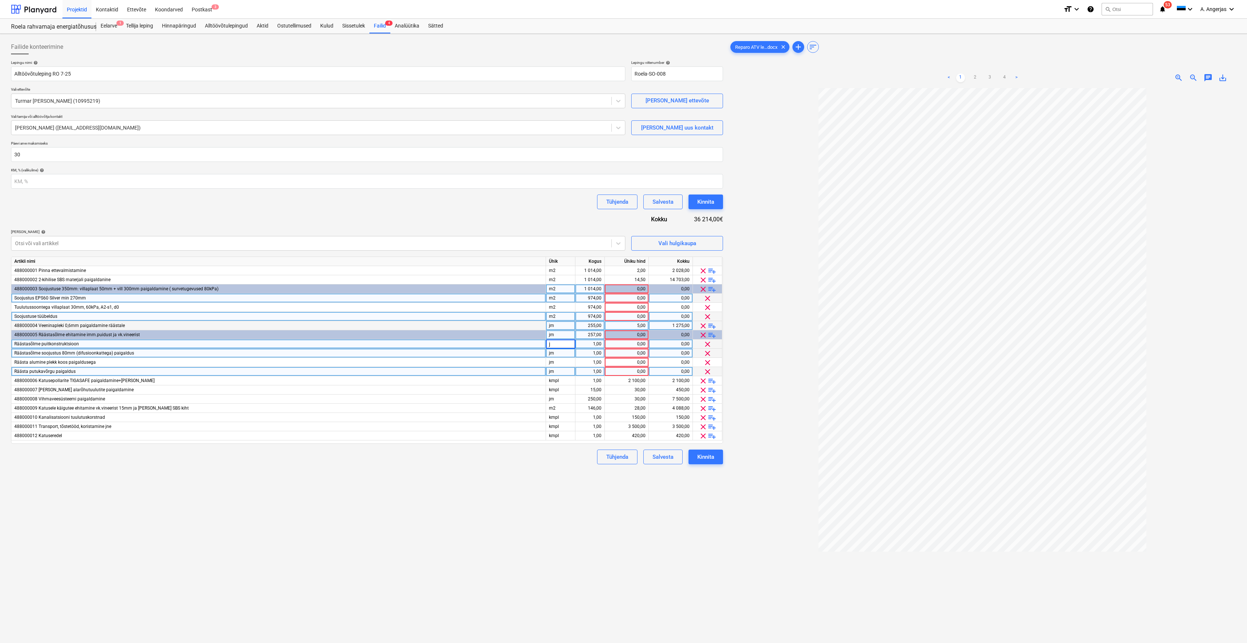
type input "jm"
click at [593, 344] on div "1,00" at bounding box center [589, 344] width 23 height 9
type input "255"
click at [599, 352] on div "1,00" at bounding box center [589, 353] width 23 height 9
click at [595, 333] on div "257,00" at bounding box center [589, 335] width 23 height 9
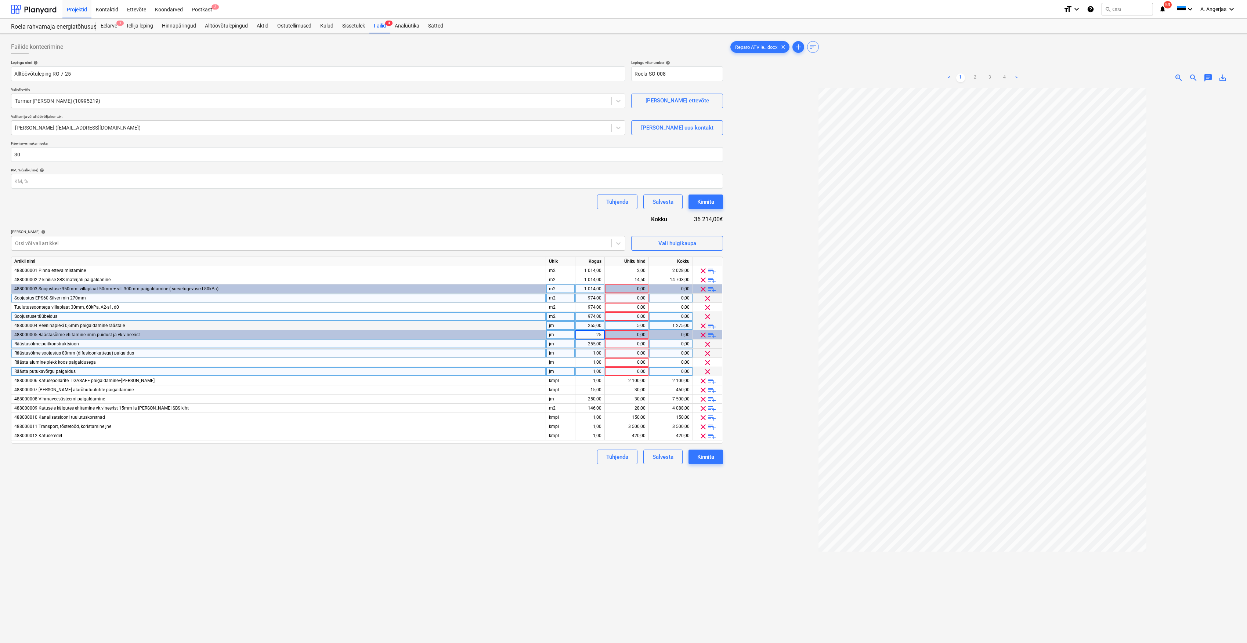
type input "255"
click at [597, 353] on div "1,00" at bounding box center [589, 353] width 23 height 9
type input "255"
click at [595, 363] on div "1,00" at bounding box center [589, 362] width 23 height 9
type input "255"
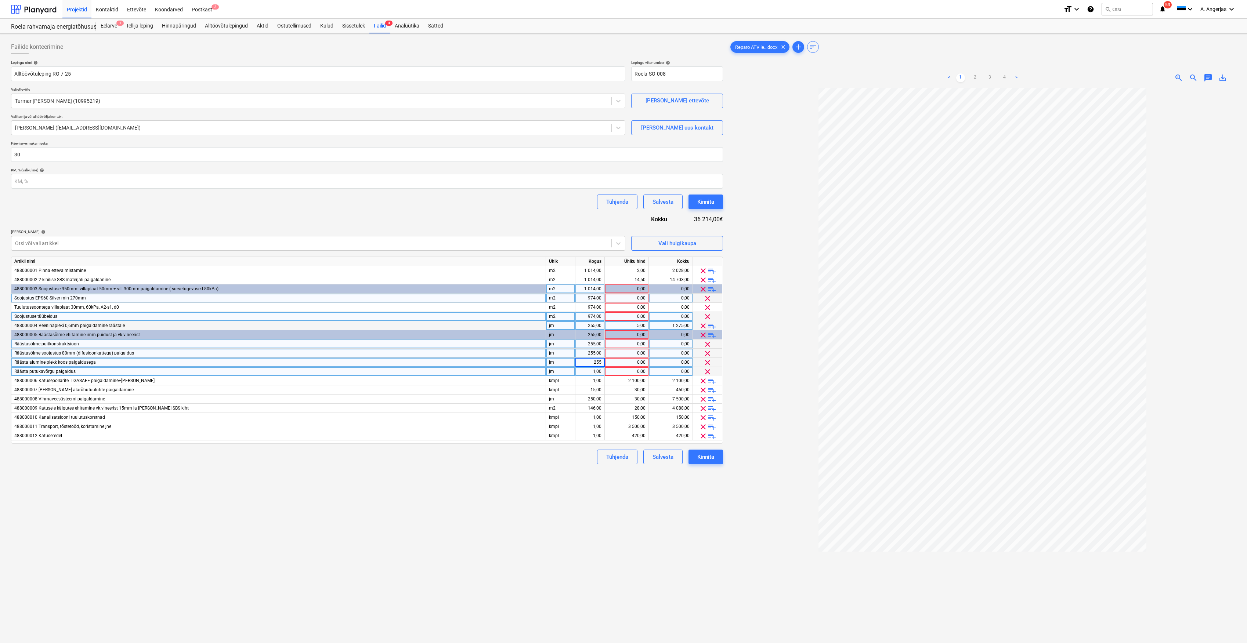
click at [593, 371] on div "1,00" at bounding box center [589, 371] width 23 height 9
type input "255"
click at [756, 365] on div at bounding box center [982, 399] width 507 height 623
click at [711, 334] on span "playlist_add" at bounding box center [712, 335] width 9 height 9
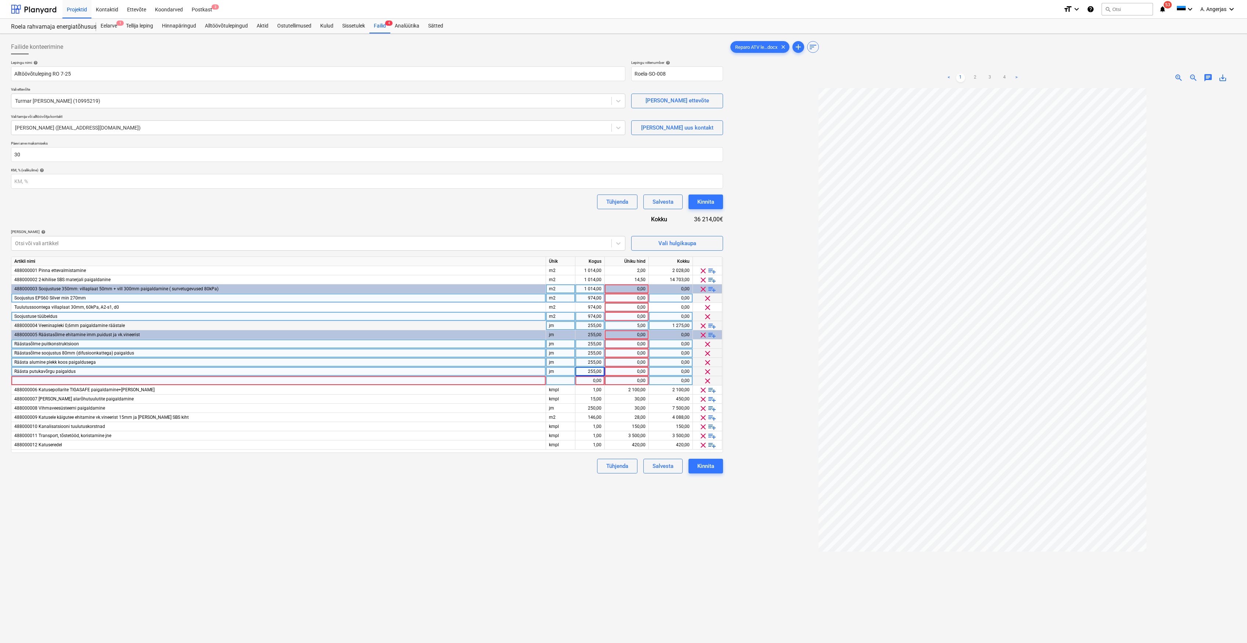
click at [484, 380] on div at bounding box center [278, 380] width 535 height 9
type input "Räästa katteprofiilpleki paigaldus"
click at [567, 380] on div "tk" at bounding box center [560, 380] width 29 height 9
type input "jm"
click at [599, 381] on div "1,00" at bounding box center [589, 380] width 23 height 9
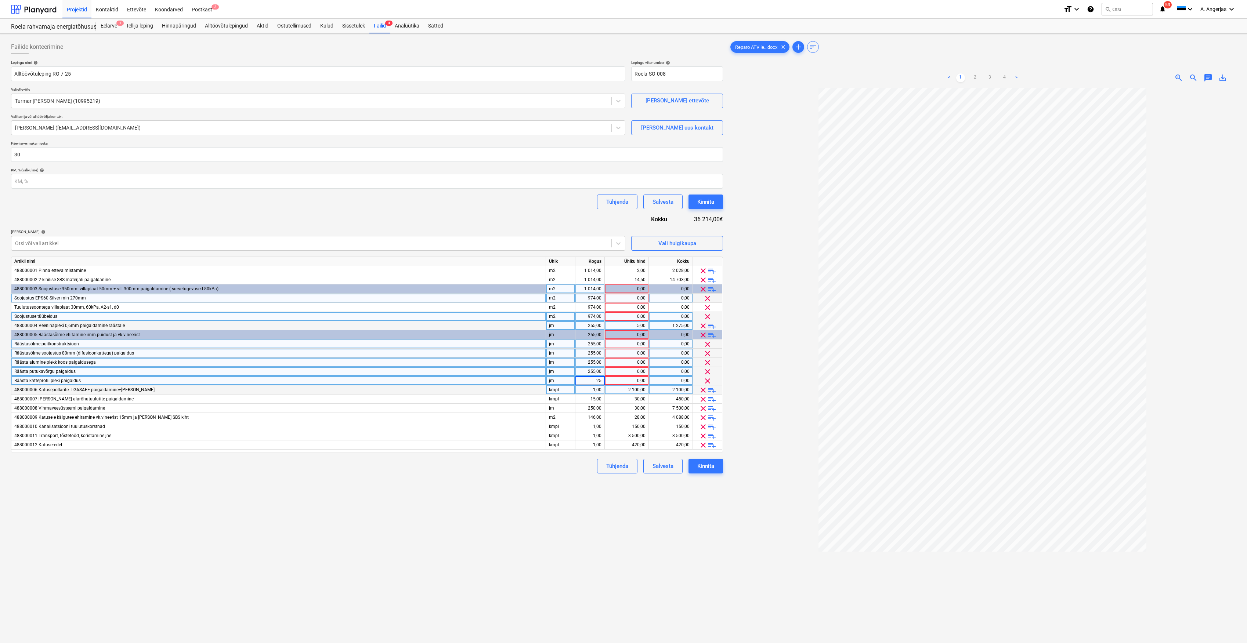
type input "255"
click at [537, 488] on div "Failide konteerimine Lepingu nimi help Alltöövõtuleping RO 7-25 Lepingu viitenu…" at bounding box center [367, 375] width 718 height 677
click at [598, 391] on div "1,00" at bounding box center [589, 390] width 23 height 9
click at [567, 384] on div "Artikli nimi Ühik Kogus Ühiku hind Kokku 488000001 Pinna ettevalmistamine m2 1 …" at bounding box center [367, 355] width 712 height 196
click at [569, 394] on div "kmpl" at bounding box center [560, 390] width 29 height 9
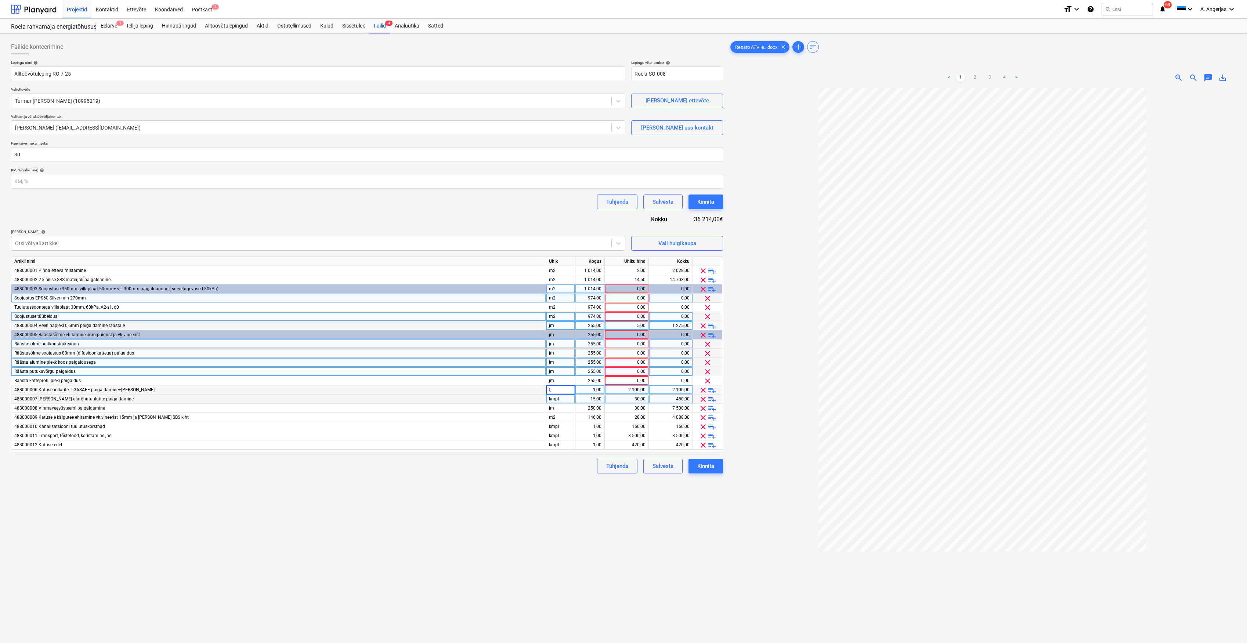
type input "tk"
click at [594, 394] on div "1,00" at bounding box center [589, 390] width 23 height 9
type input "8"
click at [594, 494] on div "Failide konteerimine Lepingu nimi help Alltöövõtuleping RO 7-25 Lepingu viitenu…" at bounding box center [367, 375] width 718 height 677
click at [560, 398] on div "kmpl" at bounding box center [560, 399] width 29 height 9
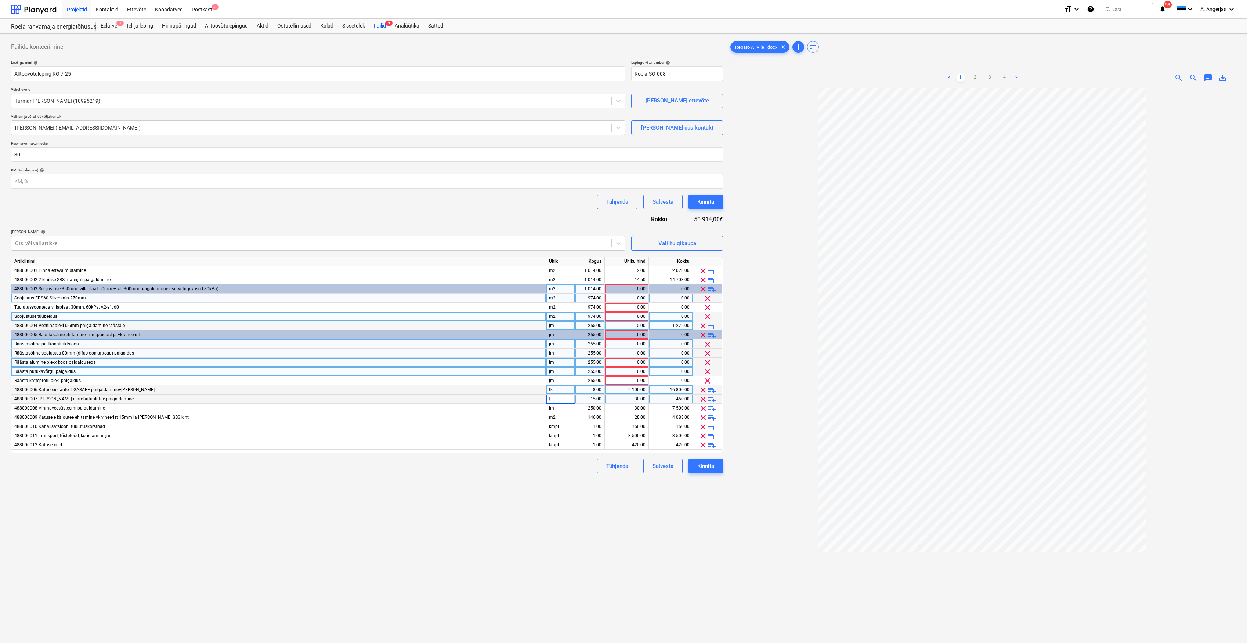
type input "tk"
click at [594, 397] on div "15,00" at bounding box center [589, 399] width 23 height 9
click at [187, 591] on div "Failide konteerimine Lepingu nimi help Alltöövõtuleping RO 7-25 Lepingu viitenu…" at bounding box center [367, 375] width 718 height 677
click at [600, 399] on div "15,00" at bounding box center [589, 399] width 23 height 9
click at [602, 512] on div "Failide konteerimine Lepingu nimi help Alltöövõtuleping RO 7-25 Lepingu viitenu…" at bounding box center [367, 375] width 718 height 677
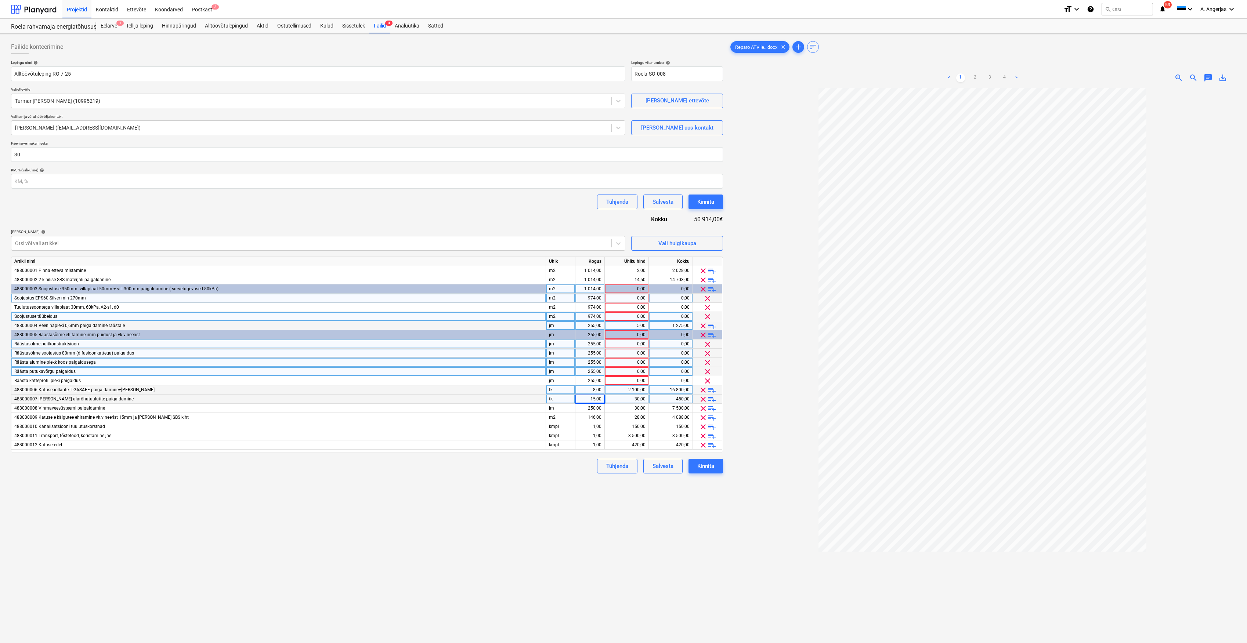
click at [593, 401] on div "15,00" at bounding box center [589, 399] width 23 height 9
click at [606, 542] on div "Failide konteerimine Lepingu nimi help Alltöövõtuleping RO 7-25 Lepingu viitenu…" at bounding box center [367, 375] width 718 height 677
click at [533, 509] on div "Failide konteerimine Lepingu nimi help Alltöövõtuleping RO 7-25 Lepingu viitenu…" at bounding box center [367, 375] width 718 height 677
click at [565, 406] on div "jm" at bounding box center [560, 408] width 29 height 9
type input "kmpl"
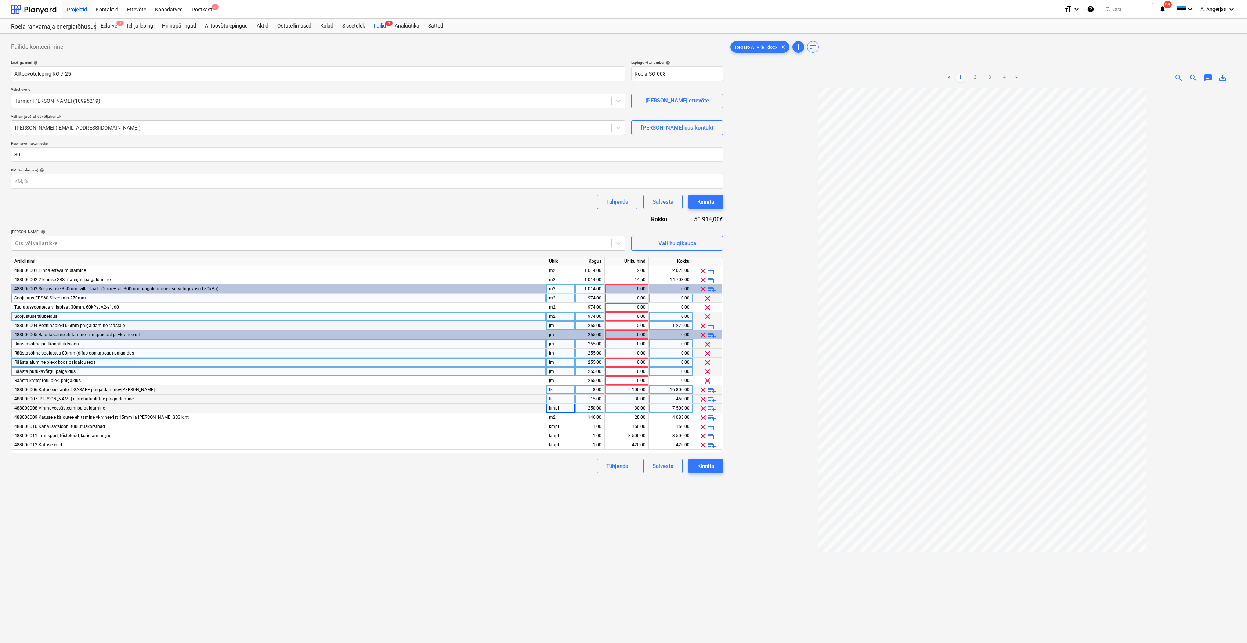
click at [583, 409] on div "250,00" at bounding box center [589, 408] width 23 height 9
type input "1"
click at [530, 480] on div "Failide konteerimine Lepingu nimi help Alltöövõtuleping RO 7-25 Lepingu viitenu…" at bounding box center [367, 375] width 718 height 677
click at [629, 408] on div "30,00" at bounding box center [627, 408] width 38 height 9
click at [466, 406] on div "488000008 Vihmaveesüsteemi paigaldamine" at bounding box center [278, 408] width 535 height 9
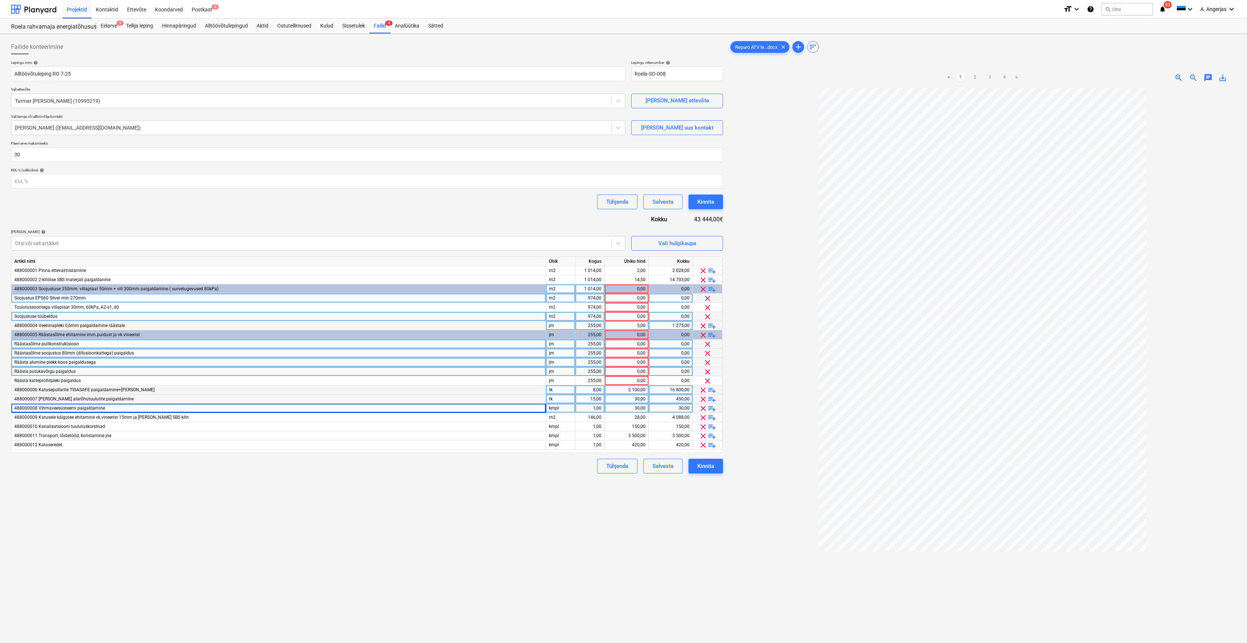
click at [460, 407] on div "488000008 Vihmaveesüsteemi paigaldamine" at bounding box center [278, 408] width 535 height 9
click at [112, 406] on div "488000008 Vihmaveesüsteemi paigaldamine" at bounding box center [278, 408] width 535 height 9
click at [111, 406] on div "488000008 Vihmaveesüsteemi paigaldamine" at bounding box center [278, 408] width 535 height 9
click at [150, 531] on div "Failide konteerimine Lepingu nimi help Alltöövõtuleping RO 7-25 Lepingu viitenu…" at bounding box center [367, 375] width 718 height 677
click at [80, 419] on span "488000009 Katusele käigutee ehitamine vk.vineerist 15mm ja [PERSON_NAME] SBS ki…" at bounding box center [101, 417] width 174 height 5
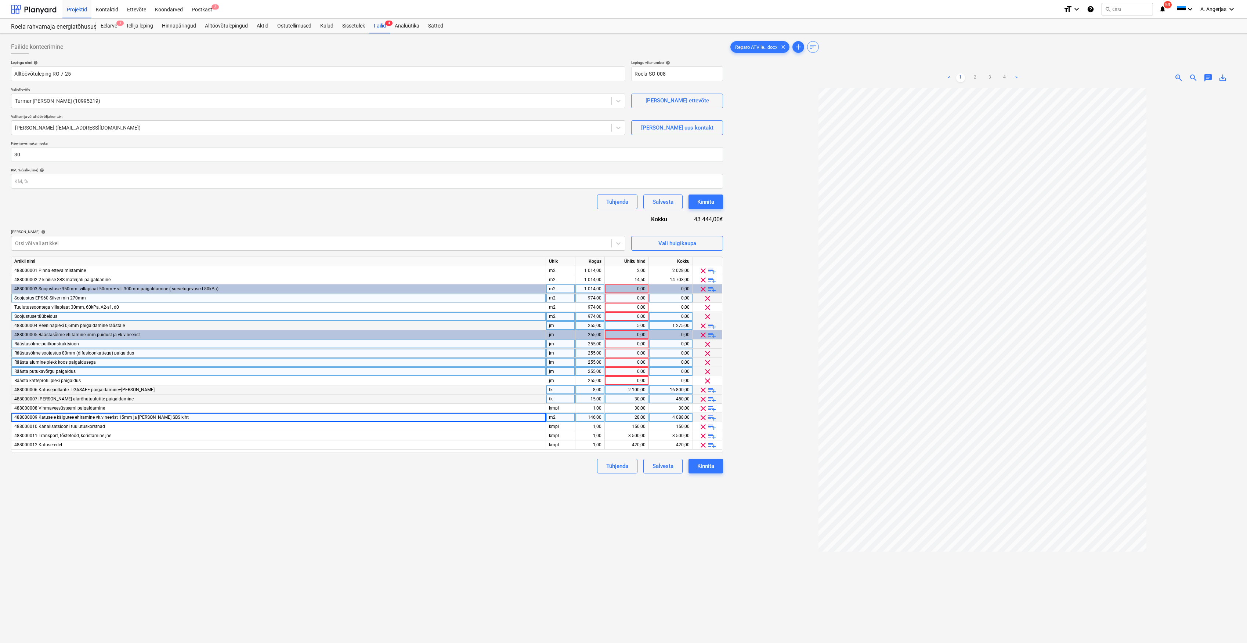
click at [709, 419] on span "playlist_add" at bounding box center [712, 418] width 9 height 9
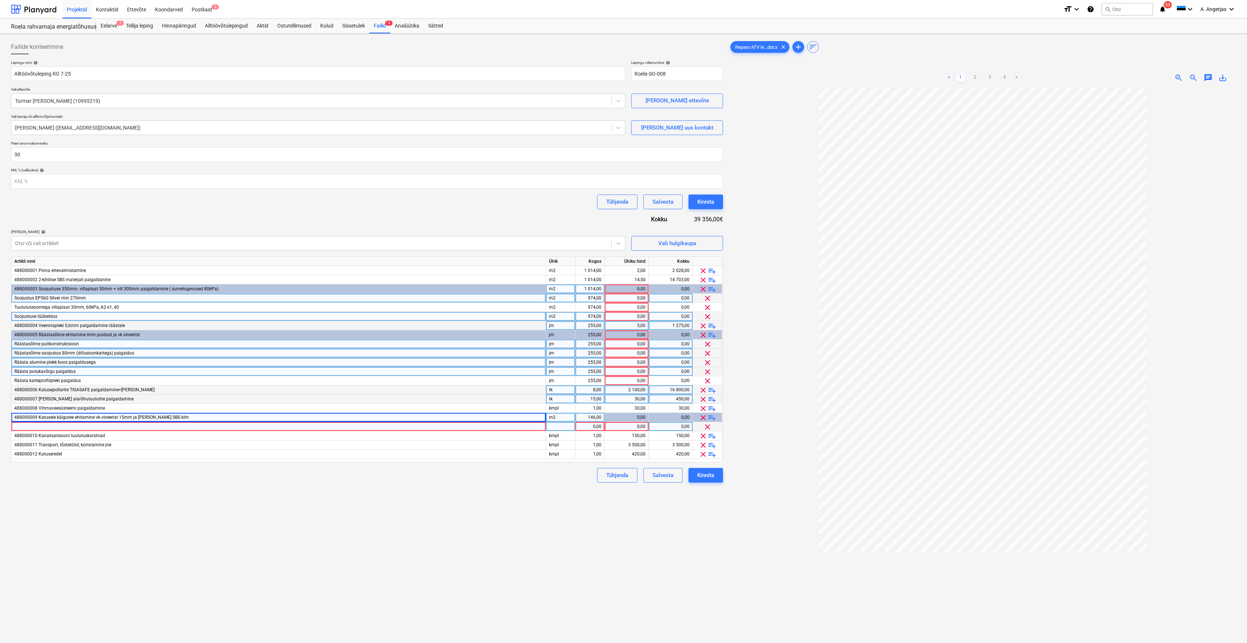
click at [105, 429] on div at bounding box center [278, 426] width 535 height 9
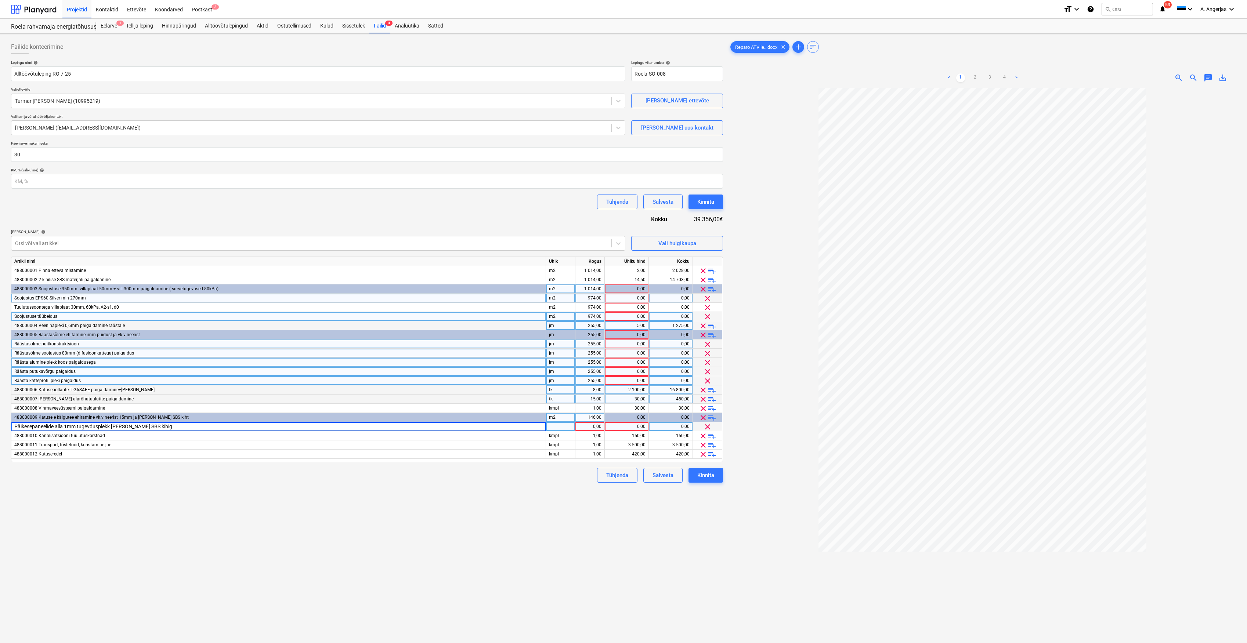
type input "Päikesepaneelide alla 1mm tugevdusplekk [PERSON_NAME] SBS [PERSON_NAME]"
click at [560, 428] on div at bounding box center [560, 426] width 29 height 9
type input "m2"
click at [590, 426] on div "1,00" at bounding box center [589, 426] width 23 height 9
click at [595, 416] on div "146,00" at bounding box center [589, 417] width 23 height 9
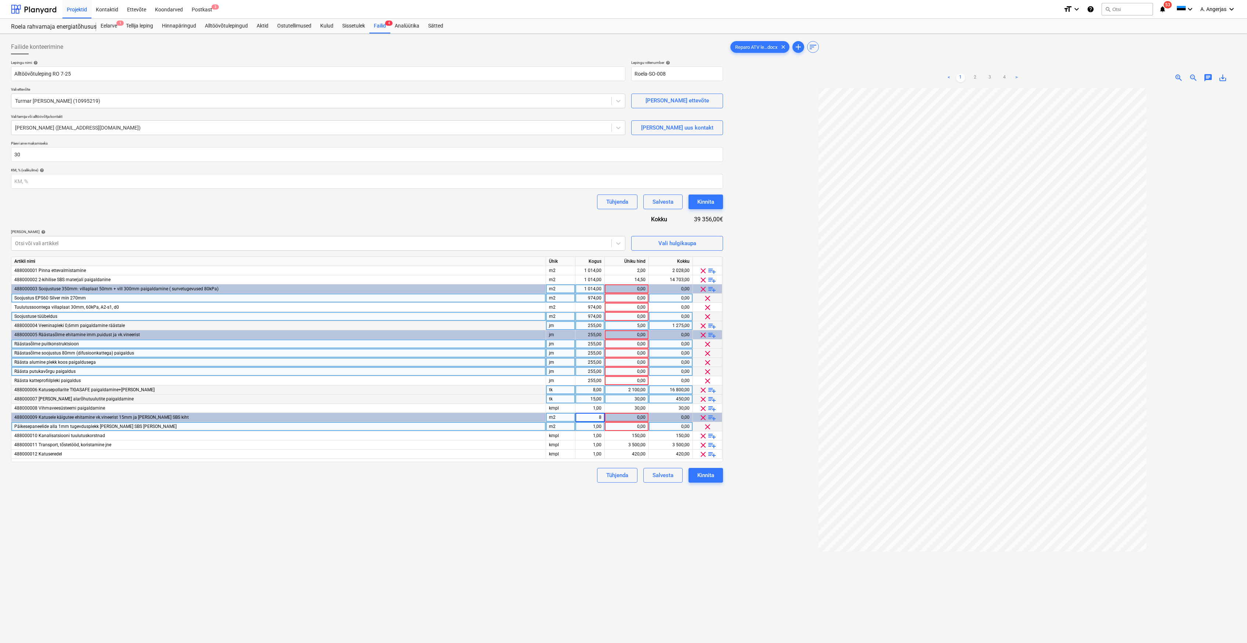
type input "80"
click at [598, 426] on div "1,00" at bounding box center [589, 426] width 23 height 9
type input "80"
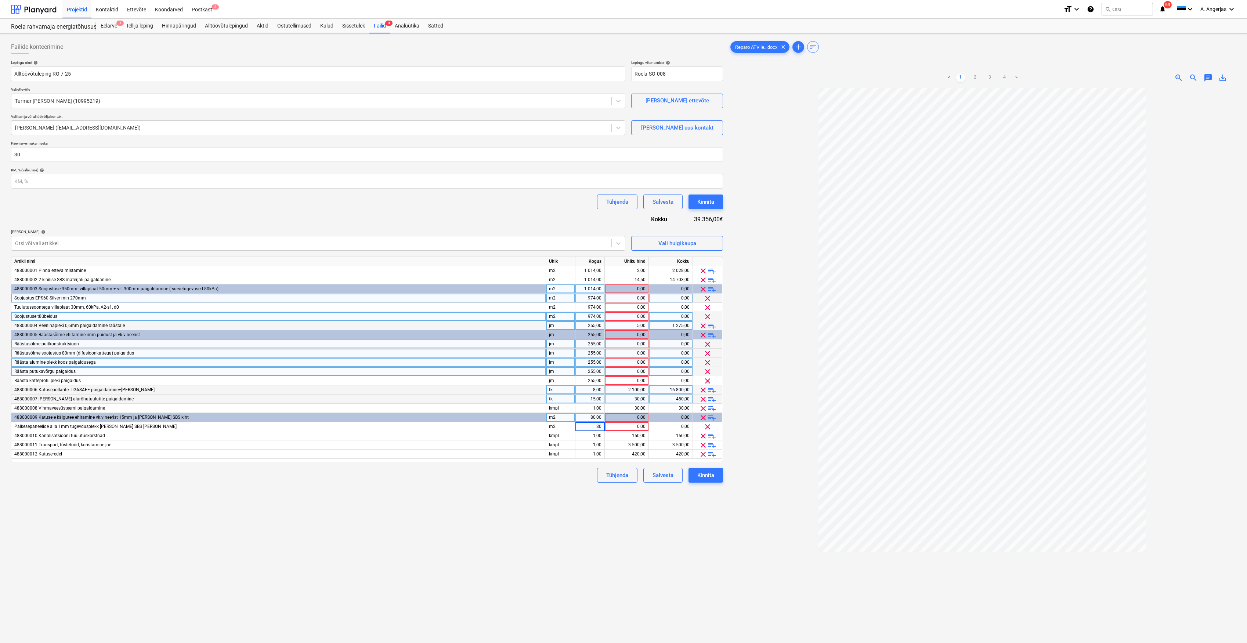
click at [502, 551] on div "Failide konteerimine Lepingu nimi help Alltöövõtuleping RO 7-25 Lepingu viitenu…" at bounding box center [367, 375] width 718 height 677
click at [705, 437] on span "clear" at bounding box center [703, 436] width 9 height 9
click at [558, 505] on div "Failide konteerimine Lepingu nimi help Alltöövõtuleping RO 7-25 Lepingu viitenu…" at bounding box center [367, 375] width 718 height 677
click at [629, 346] on div "0,00" at bounding box center [627, 344] width 38 height 9
type input "30"
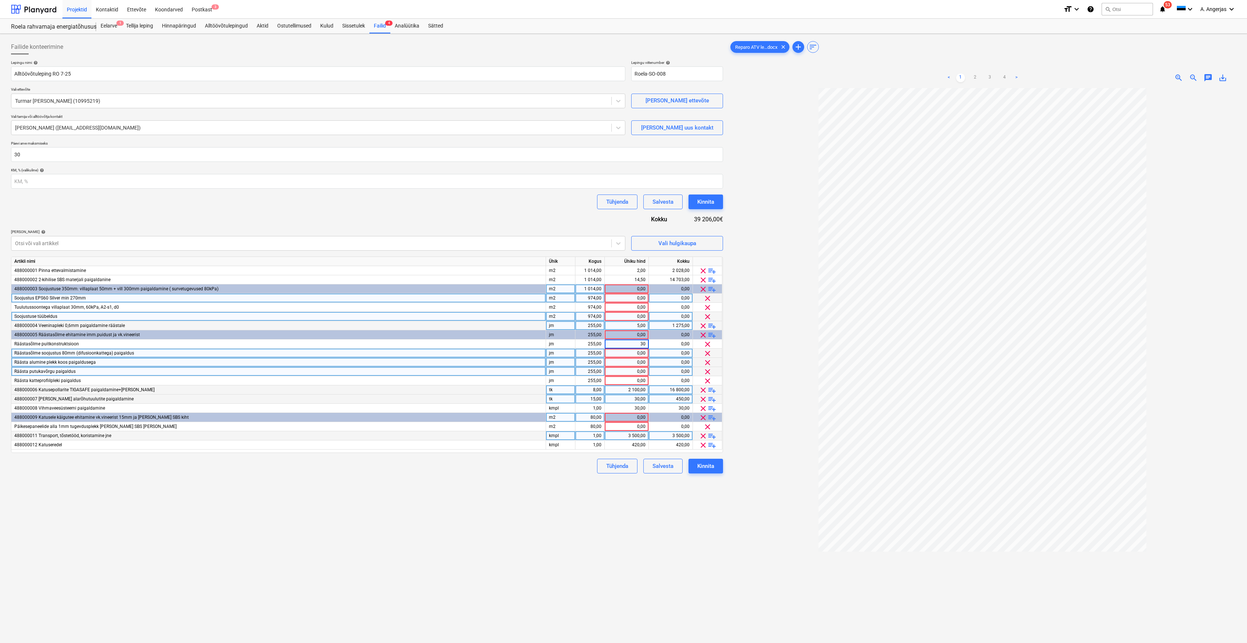
click at [636, 357] on div "0,00" at bounding box center [627, 353] width 38 height 9
type input "30"
click at [635, 360] on div "0,00" at bounding box center [627, 362] width 38 height 9
type input "30"
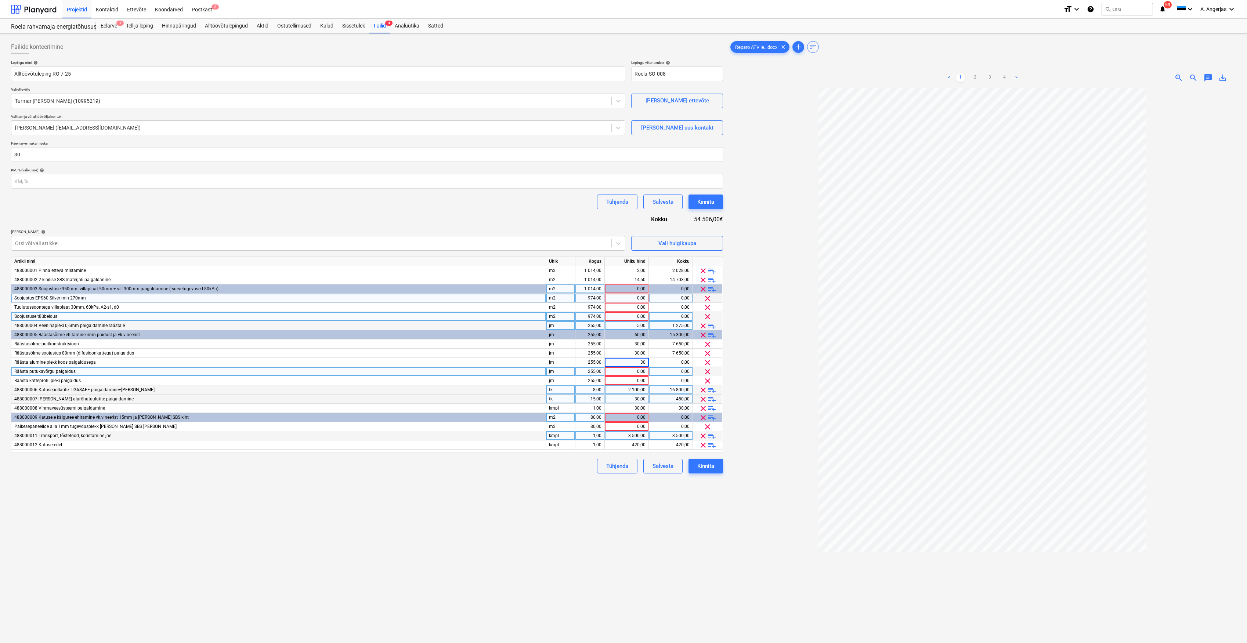
click at [639, 372] on div "0,00" at bounding box center [627, 371] width 38 height 9
click at [634, 371] on input "30" at bounding box center [627, 371] width 44 height 9
click at [645, 371] on input "30" at bounding box center [627, 371] width 44 height 9
type input "15"
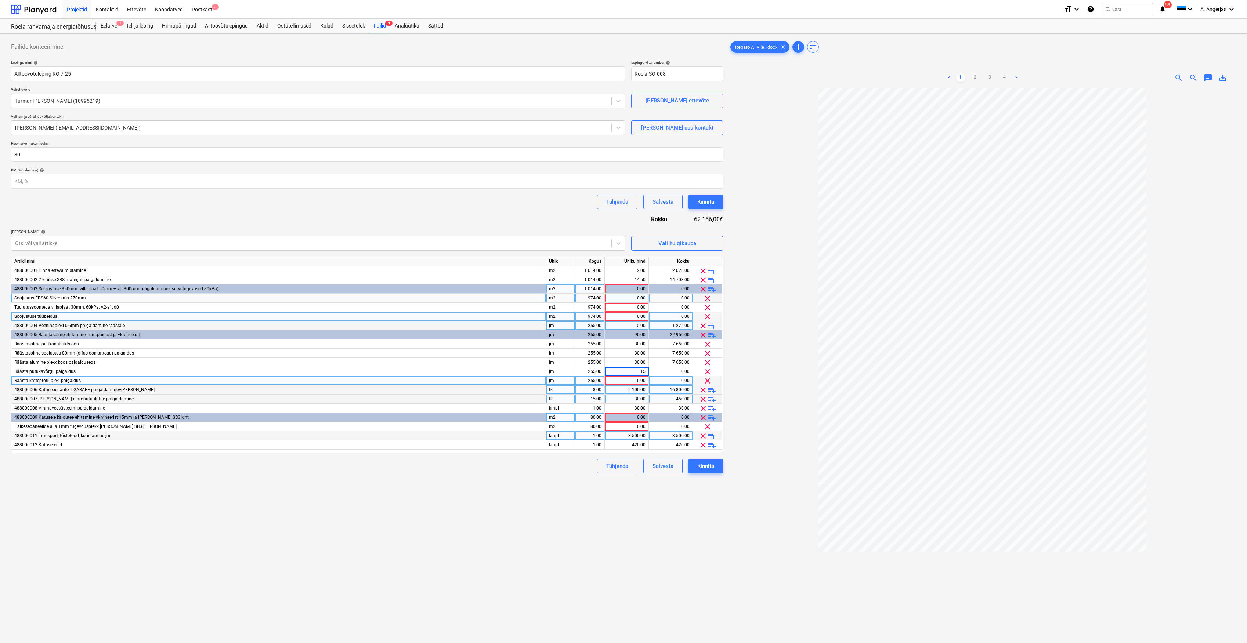
click at [635, 381] on div "0,00" at bounding box center [627, 380] width 38 height 9
type input "10"
click at [549, 481] on div "Failide konteerimine Lepingu nimi help Alltöövõtuleping RO 7-25 Lepingu viitenu…" at bounding box center [367, 375] width 718 height 677
click at [636, 295] on div "0,00" at bounding box center [627, 298] width 38 height 9
click at [559, 485] on div "Failide konteerimine Lepingu nimi help Alltöövõtuleping RO 7-25 Lepingu viitenu…" at bounding box center [367, 375] width 718 height 677
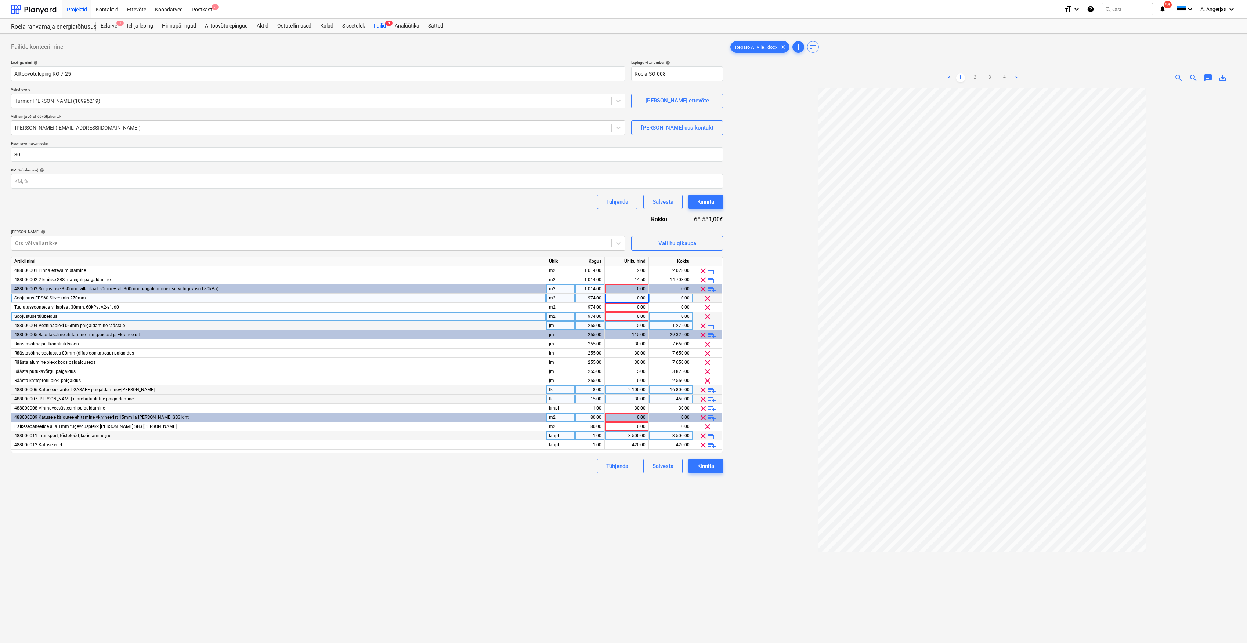
click at [715, 336] on span "playlist_add" at bounding box center [712, 335] width 9 height 9
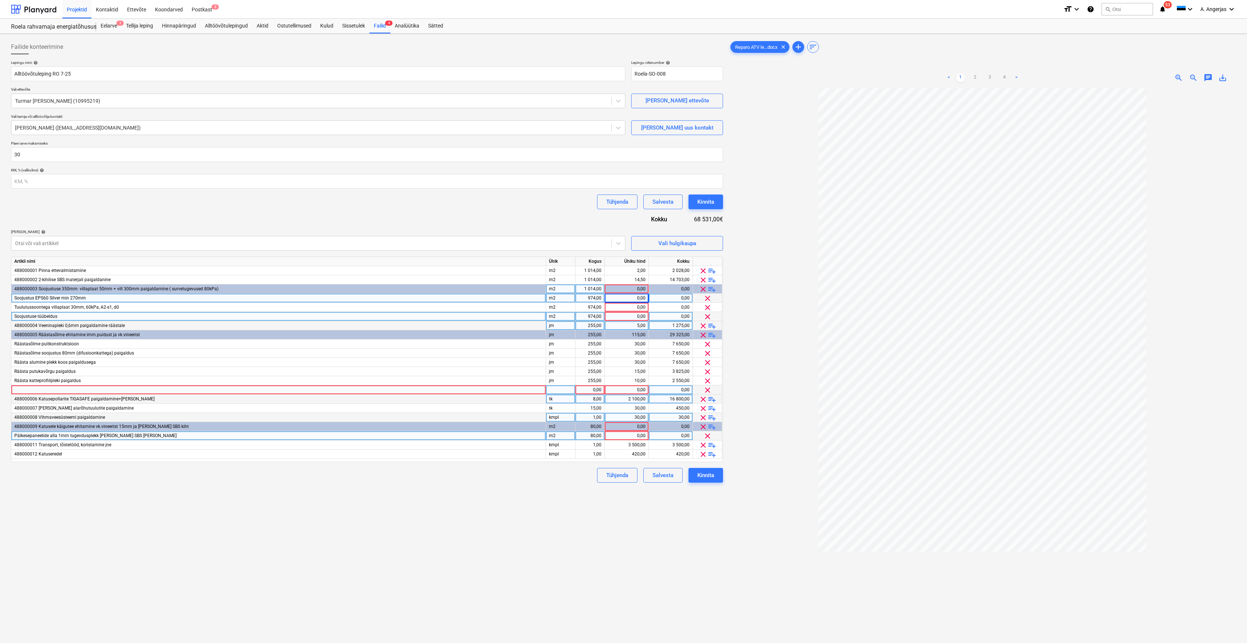
click at [124, 391] on div at bounding box center [278, 390] width 535 height 9
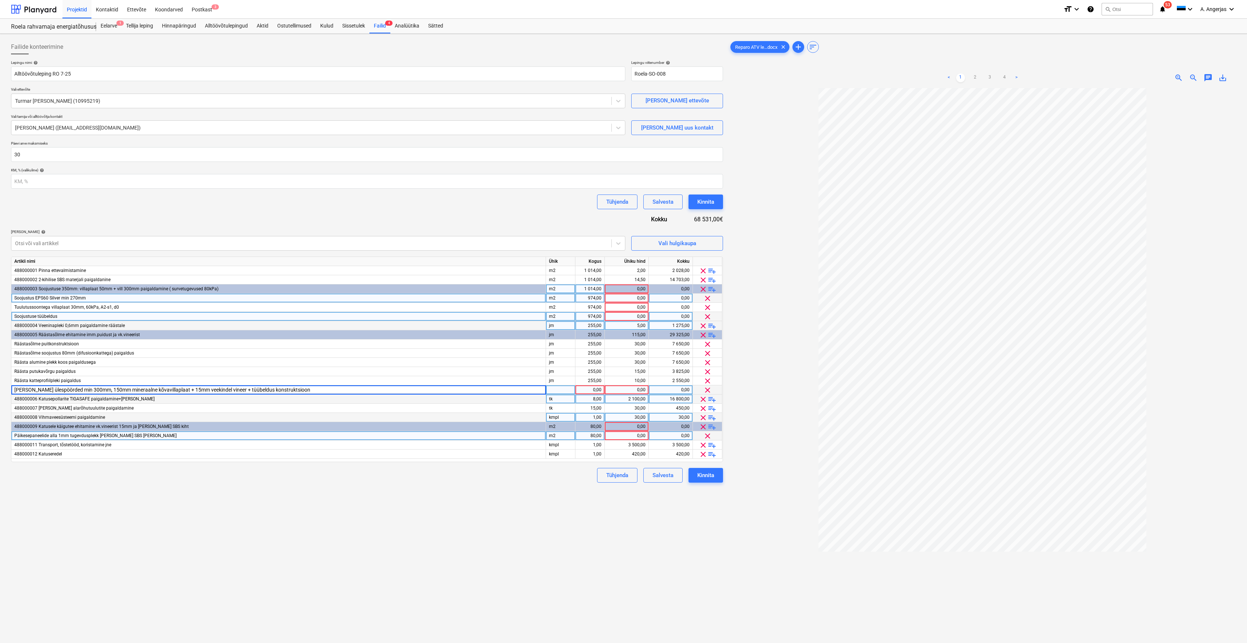
type input "[PERSON_NAME] ülespöörded min 300mm, 150mm mineraalne kõvavillaplaat + 15mm vee…"
click at [572, 388] on div at bounding box center [560, 390] width 29 height 9
type input "jm"
click at [589, 389] on div "1,00" at bounding box center [589, 390] width 23 height 9
click at [599, 388] on input "100" at bounding box center [589, 390] width 29 height 9
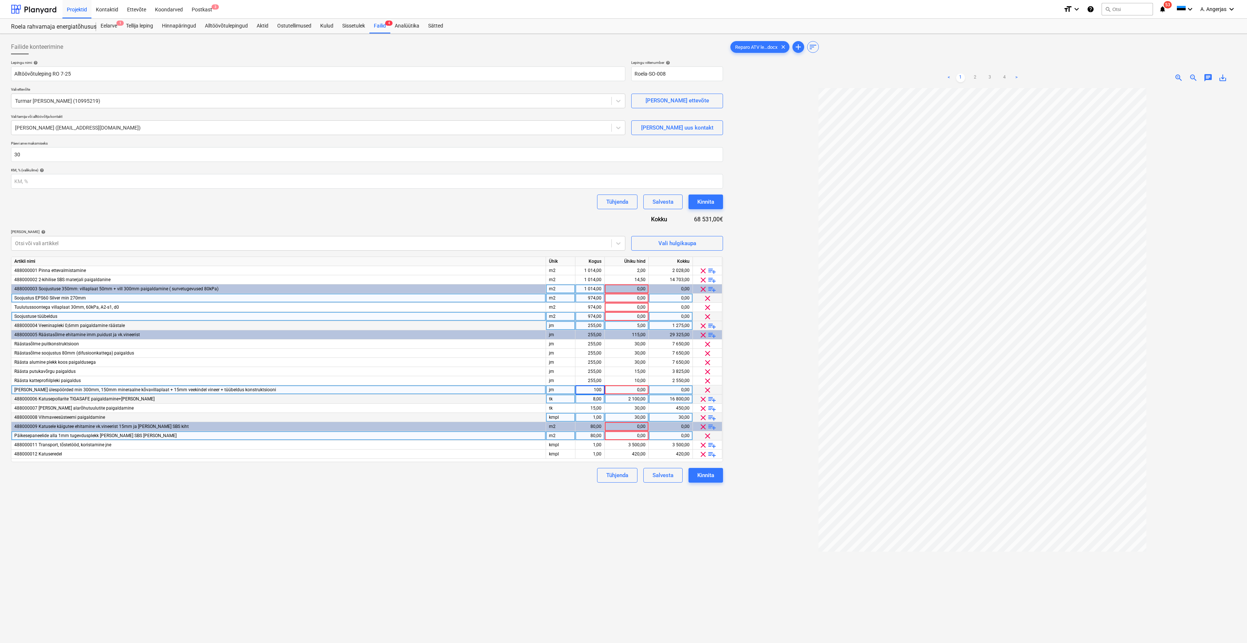
click at [599, 388] on input "100" at bounding box center [589, 390] width 29 height 9
type input "96"
click at [613, 392] on div "0,00" at bounding box center [627, 390] width 38 height 9
type input "25"
click at [543, 491] on div "Failide konteerimine Lepingu nimi help Alltöövõtuleping RO 7-25 Lepingu viitenu…" at bounding box center [367, 375] width 718 height 677
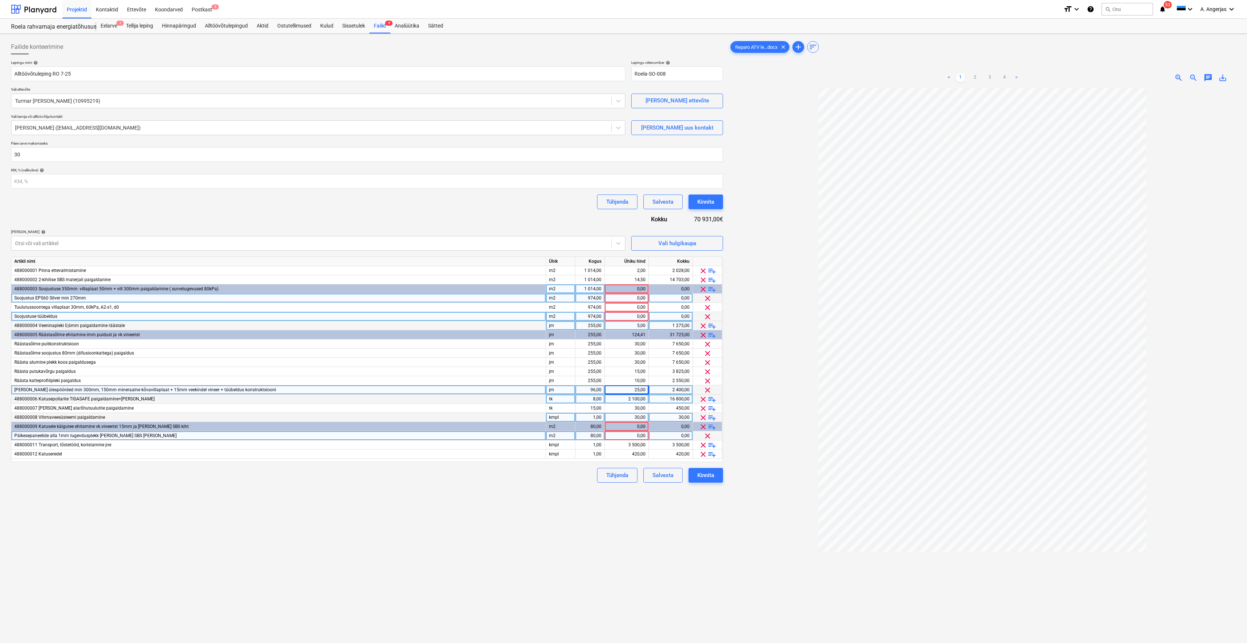
click at [643, 389] on div "25,00" at bounding box center [627, 390] width 38 height 9
type input "28"
click at [471, 504] on div "Failide konteerimine Lepingu nimi help Alltöövõtuleping RO 7-25 Lepingu viitenu…" at bounding box center [367, 375] width 718 height 677
click at [638, 388] on div "28,00" at bounding box center [627, 390] width 38 height 9
type input "32"
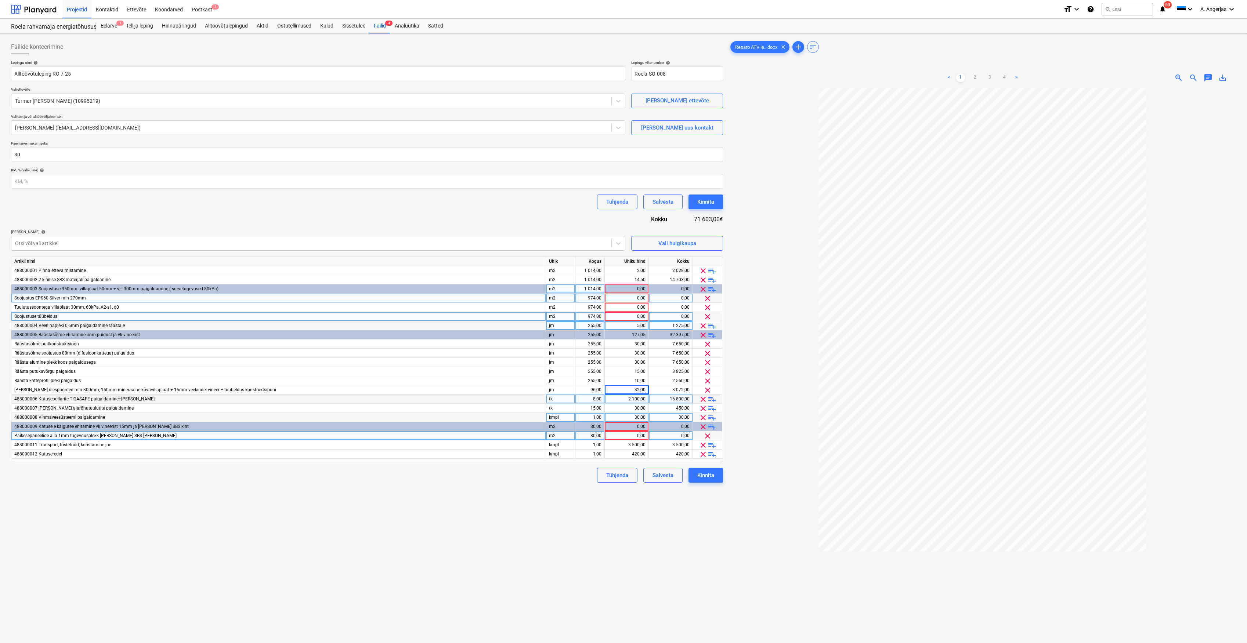
click at [551, 515] on div "Failide konteerimine Lepingu nimi help Alltöövõtuleping RO 7-25 Lepingu viitenu…" at bounding box center [367, 375] width 718 height 677
click at [639, 388] on div "32,00" at bounding box center [627, 390] width 38 height 9
type input "45"
click at [563, 505] on div "Failide konteerimine Lepingu nimi help Alltöövõtuleping RO 7-25 Lepingu viitenu…" at bounding box center [367, 375] width 718 height 677
click at [630, 391] on div "45,00" at bounding box center [627, 390] width 38 height 9
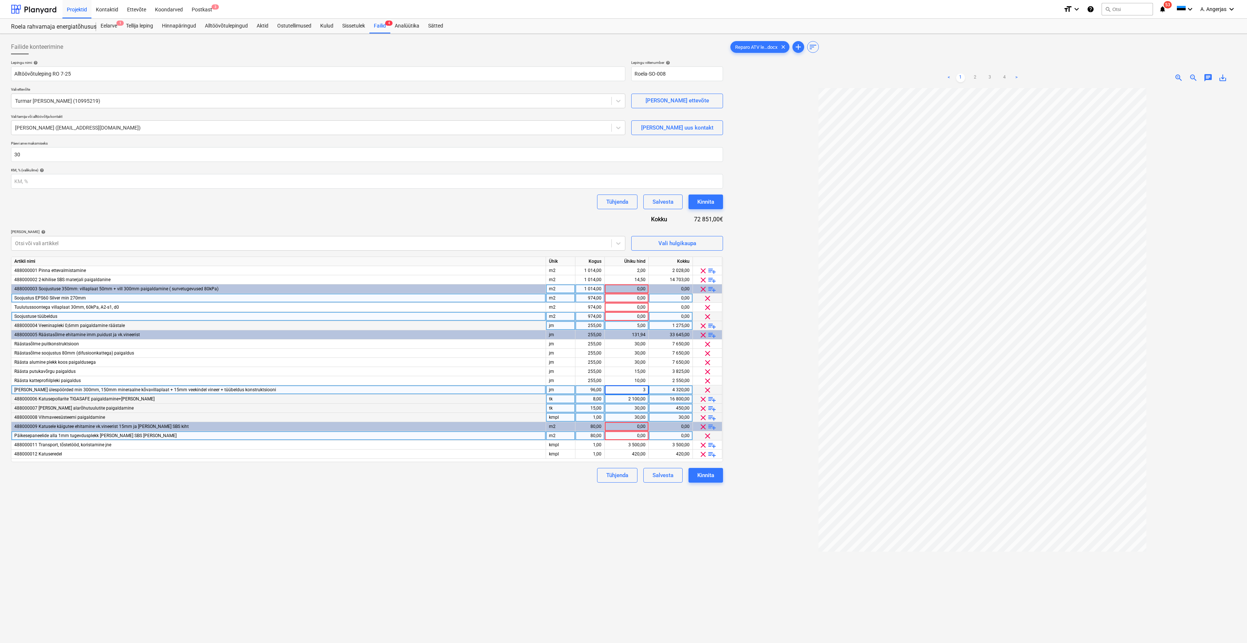
type input "35"
click at [569, 524] on div "Failide konteerimine Lepingu nimi help Alltöövõtuleping RO 7-25 Lepingu viitenu…" at bounding box center [367, 375] width 718 height 677
click at [635, 387] on div "35,00" at bounding box center [627, 390] width 38 height 9
type input "37"
click at [600, 499] on div "Failide konteerimine Lepingu nimi help Alltöövõtuleping RO 7-25 Lepingu viitenu…" at bounding box center [367, 375] width 718 height 677
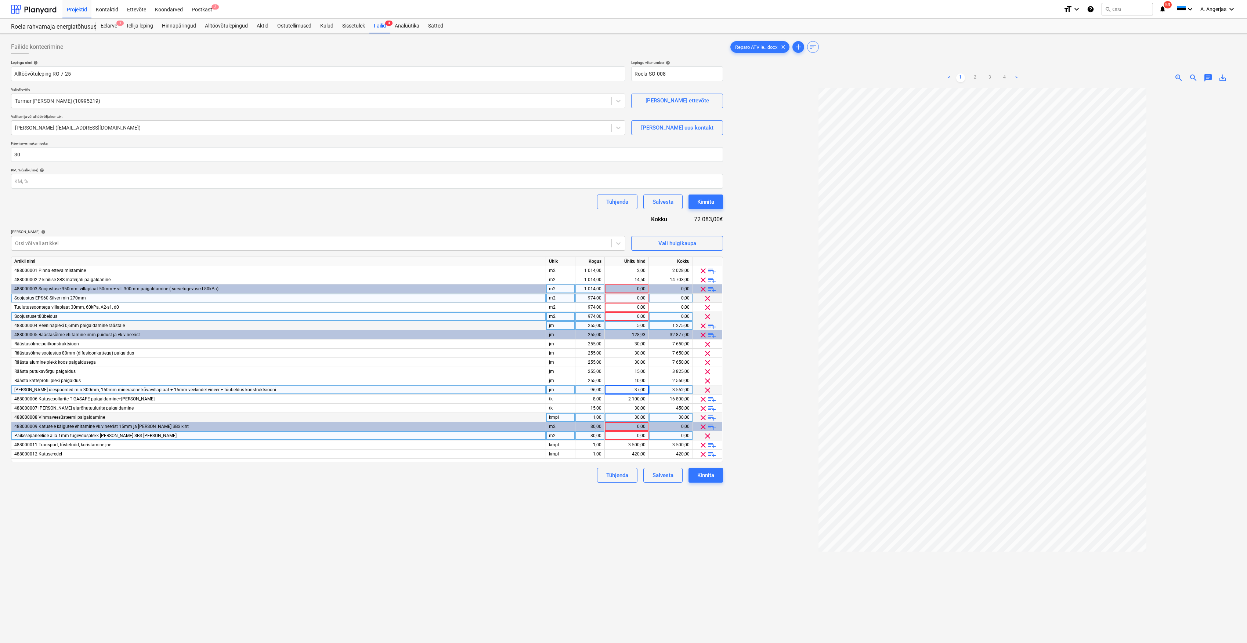
click at [644, 391] on div "37,00" at bounding box center [627, 390] width 38 height 9
type input "38"
click at [598, 492] on div "Failide konteerimine Lepingu nimi help Alltöövõtuleping RO 7-25 Lepingu viitenu…" at bounding box center [367, 375] width 718 height 677
click at [642, 391] on div "38,00" at bounding box center [627, 390] width 38 height 9
type input "40"
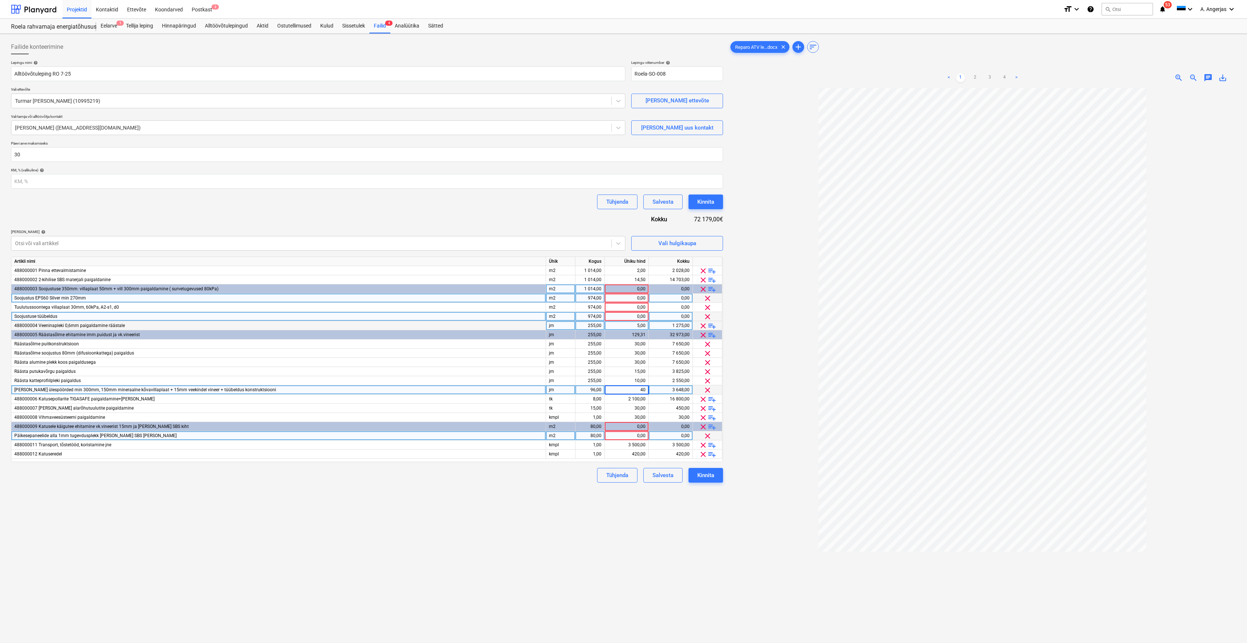
click at [592, 482] on div "Tühjenda Salvesta Kinnita" at bounding box center [657, 475] width 132 height 15
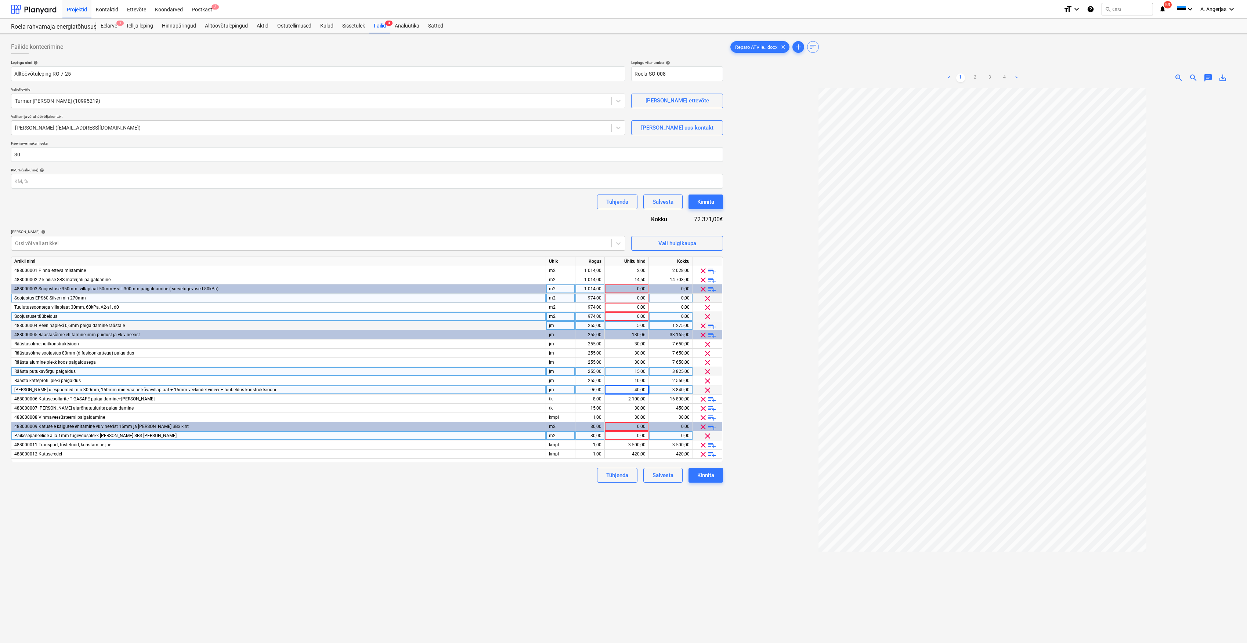
click at [640, 369] on div "15,00" at bounding box center [627, 371] width 38 height 9
click at [459, 478] on div "Tühjenda Salvesta Kinnita" at bounding box center [367, 475] width 712 height 15
click at [625, 344] on div "30,00" at bounding box center [627, 344] width 38 height 9
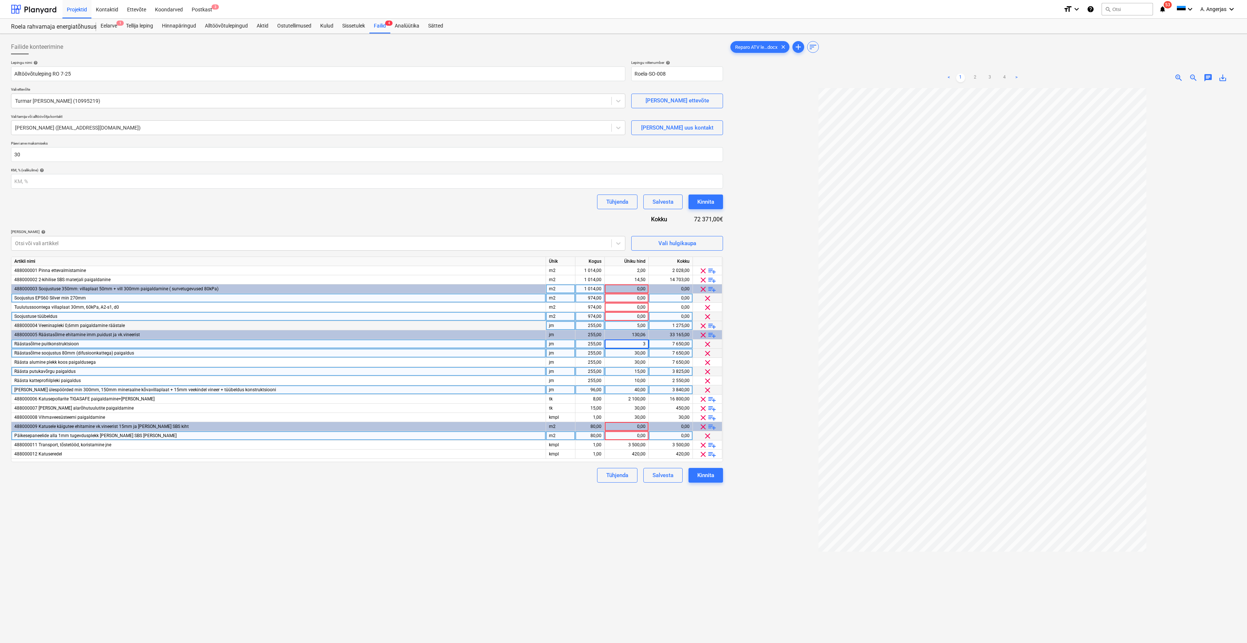
type input "35"
click at [460, 513] on div "Failide konteerimine Lepingu nimi help Alltöövõtuleping RO 7-25 Lepingu viitenu…" at bounding box center [367, 375] width 718 height 677
click at [630, 346] on div "35,00" at bounding box center [627, 344] width 38 height 9
type input "40"
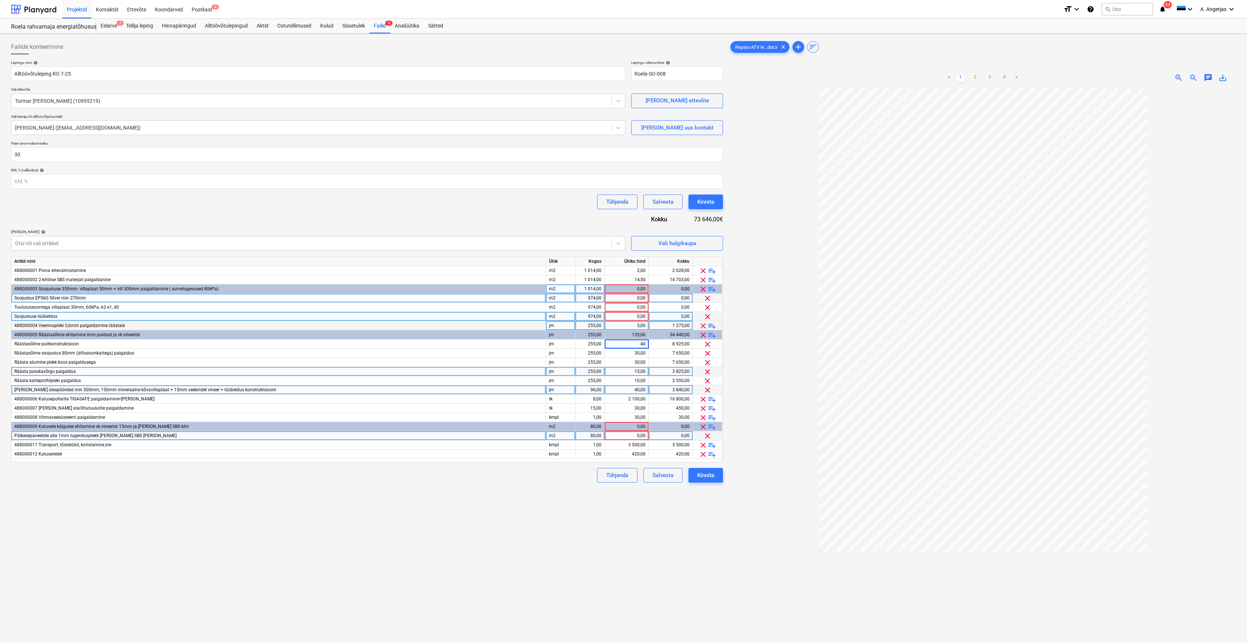
click at [469, 533] on div "Failide konteerimine Lepingu nimi help Alltöövõtuleping RO 7-25 Lepingu viitenu…" at bounding box center [367, 375] width 718 height 677
click at [502, 542] on div "Failide konteerimine Lepingu nimi help Alltöövõtuleping RO 7-25 Lepingu viitenu…" at bounding box center [367, 375] width 718 height 677
click at [641, 290] on div "0,00" at bounding box center [627, 289] width 38 height 9
click at [635, 297] on div "0,00" at bounding box center [627, 298] width 38 height 9
type input "24,8"
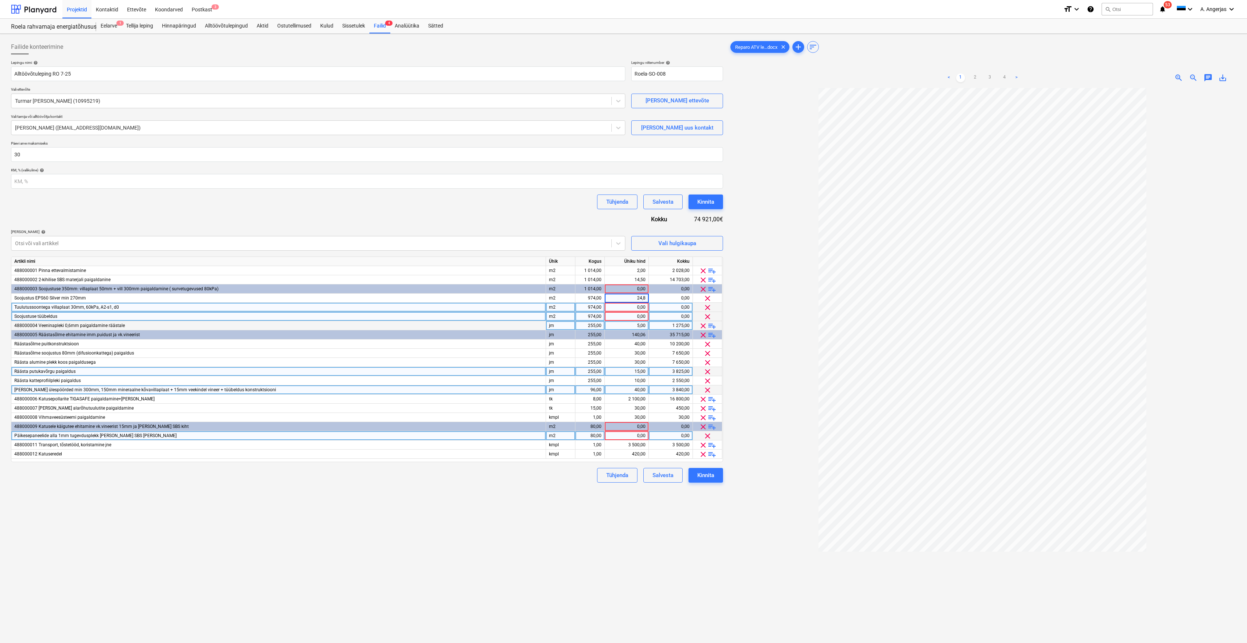
click at [632, 305] on div "0,00" at bounding box center [627, 307] width 38 height 9
type input "8"
click at [636, 314] on div "0,00" at bounding box center [627, 316] width 38 height 9
type input "1"
type input "2"
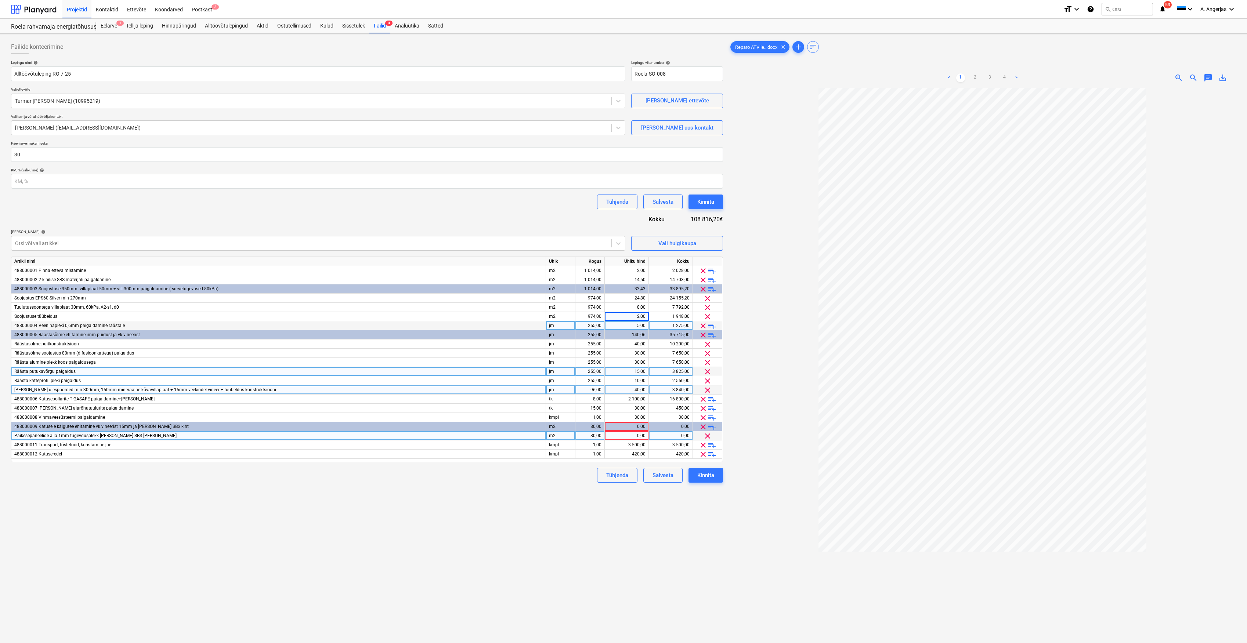
click at [466, 498] on div "Failide konteerimine Lepingu nimi help Alltöövõtuleping RO 7-25 Lepingu viitenu…" at bounding box center [367, 375] width 718 height 677
click at [639, 324] on div "5,00" at bounding box center [627, 325] width 38 height 9
click at [504, 498] on div "Failide konteerimine Lepingu nimi help Alltöövõtuleping RO 7-25 Lepingu viitenu…" at bounding box center [367, 375] width 718 height 677
click at [634, 277] on div "14,50" at bounding box center [627, 279] width 38 height 9
type input "18"
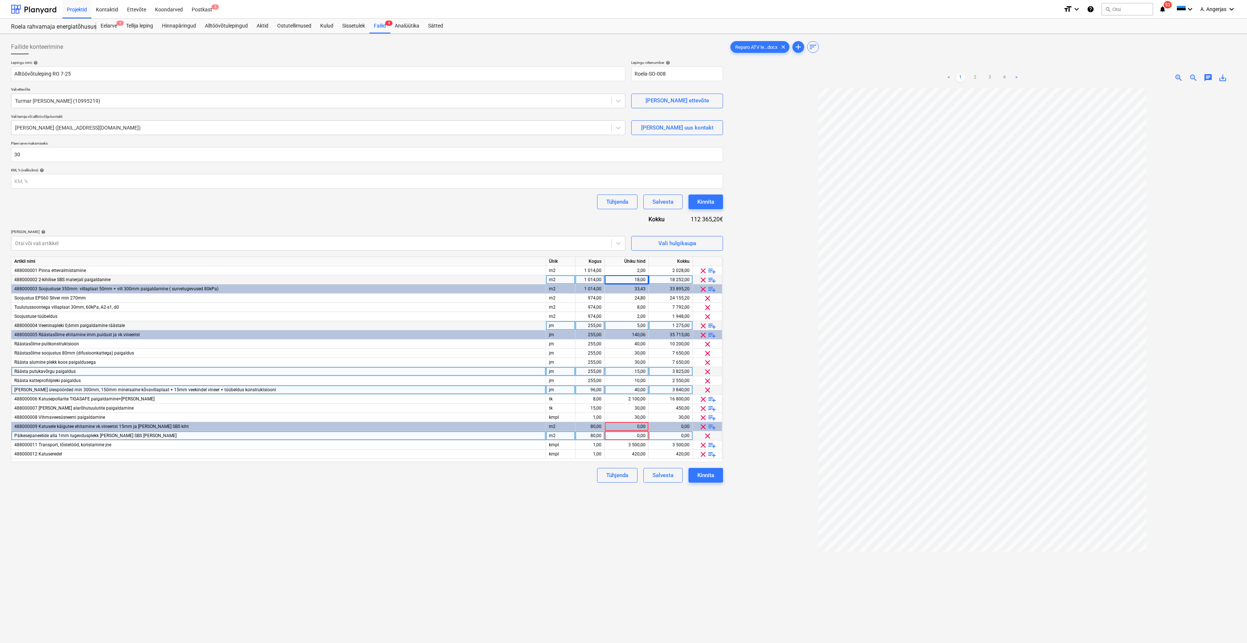
click at [497, 558] on div "Failide konteerimine Lepingu nimi help Alltöövõtuleping RO 7-25 Lepingu viitenu…" at bounding box center [367, 375] width 718 height 677
click at [638, 271] on div "2,00" at bounding box center [627, 270] width 38 height 9
type input "0,5"
click at [482, 516] on div "Failide konteerimine Lepingu nimi help Alltöövõtuleping RO 7-25 Lepingu viitenu…" at bounding box center [367, 375] width 718 height 677
click at [631, 438] on div "0,00" at bounding box center [627, 436] width 38 height 9
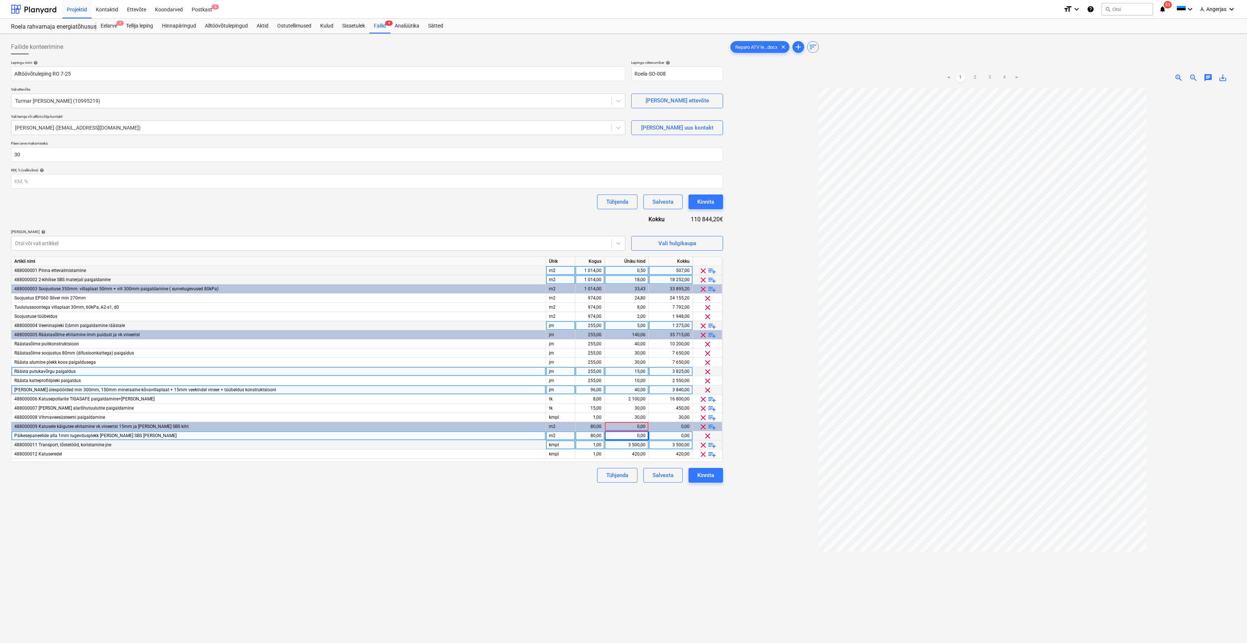
click at [635, 446] on div "3 500,00" at bounding box center [627, 445] width 38 height 9
type input "4000"
click at [594, 504] on div "Failide konteerimine Lepingu nimi help Alltöövõtuleping RO 7-25 Lepingu viitenu…" at bounding box center [367, 375] width 718 height 677
click at [633, 457] on div "420,00" at bounding box center [627, 454] width 38 height 9
type input "750"
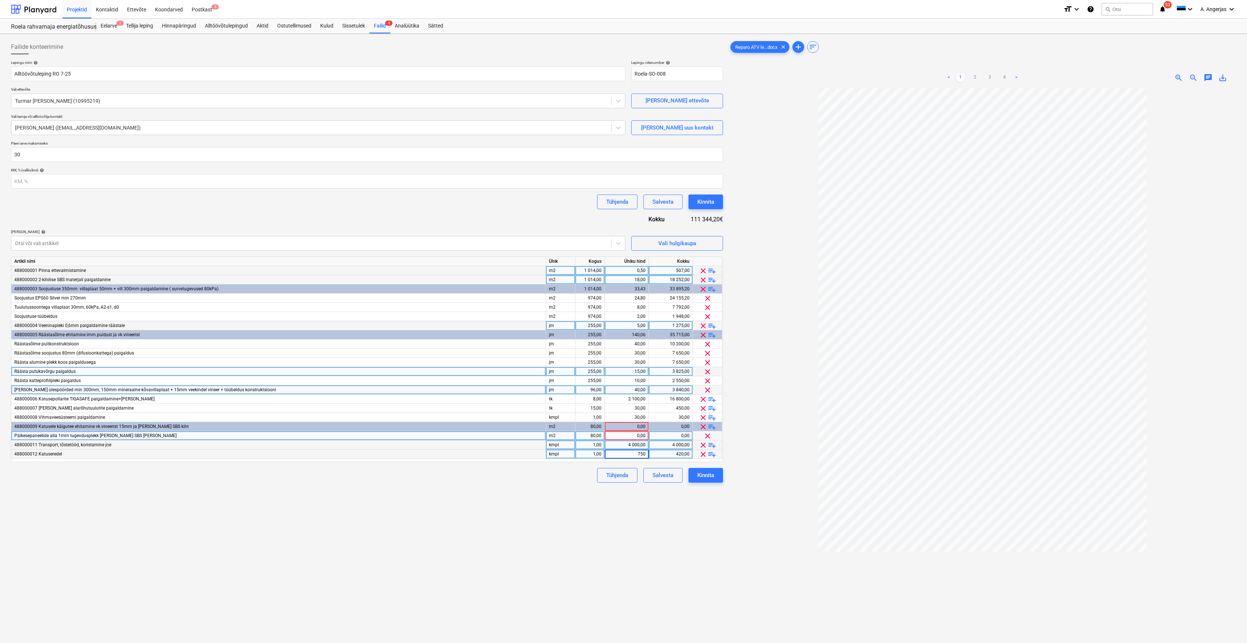
drag, startPoint x: 583, startPoint y: 518, endPoint x: 617, endPoint y: 485, distance: 47.0
click at [584, 517] on div "Failide konteerimine Lepingu nimi help Alltöövõtuleping RO 7-25 Lepingu viitenu…" at bounding box center [367, 375] width 718 height 677
click at [639, 436] on div "0,00" at bounding box center [627, 436] width 38 height 9
type input "18"
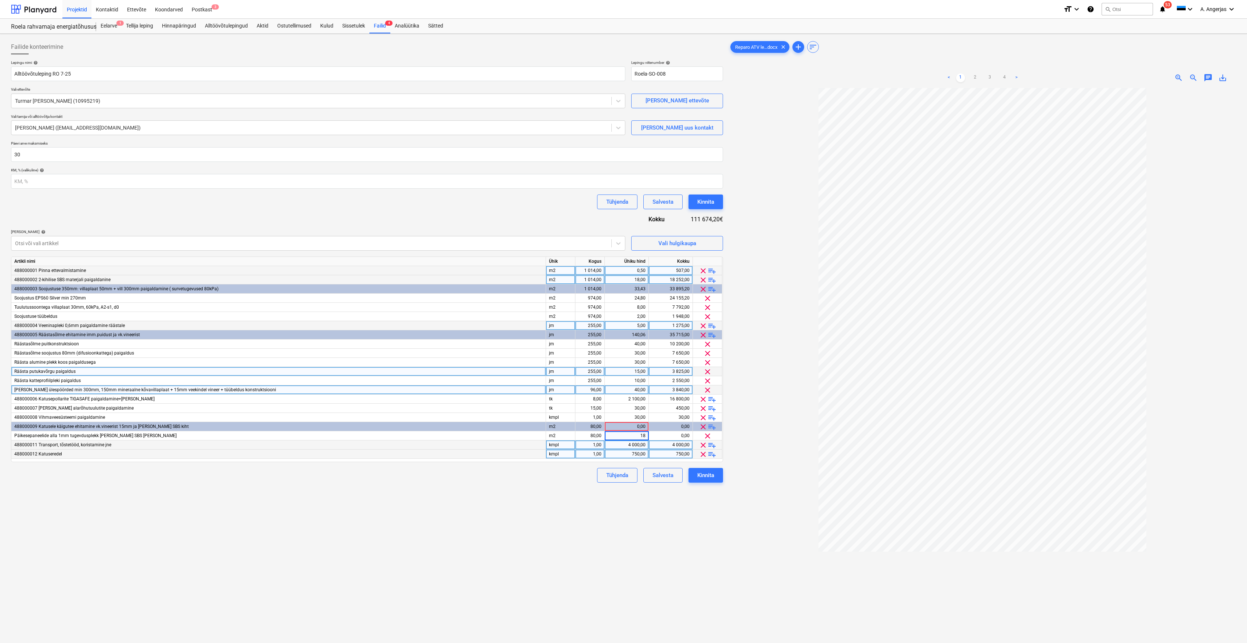
click at [597, 512] on div "Failide konteerimine Lepingu nimi help Alltöövõtuleping RO 7-25 Lepingu viitenu…" at bounding box center [367, 375] width 718 height 677
click at [636, 342] on div "40,00" at bounding box center [627, 344] width 38 height 9
type input "35"
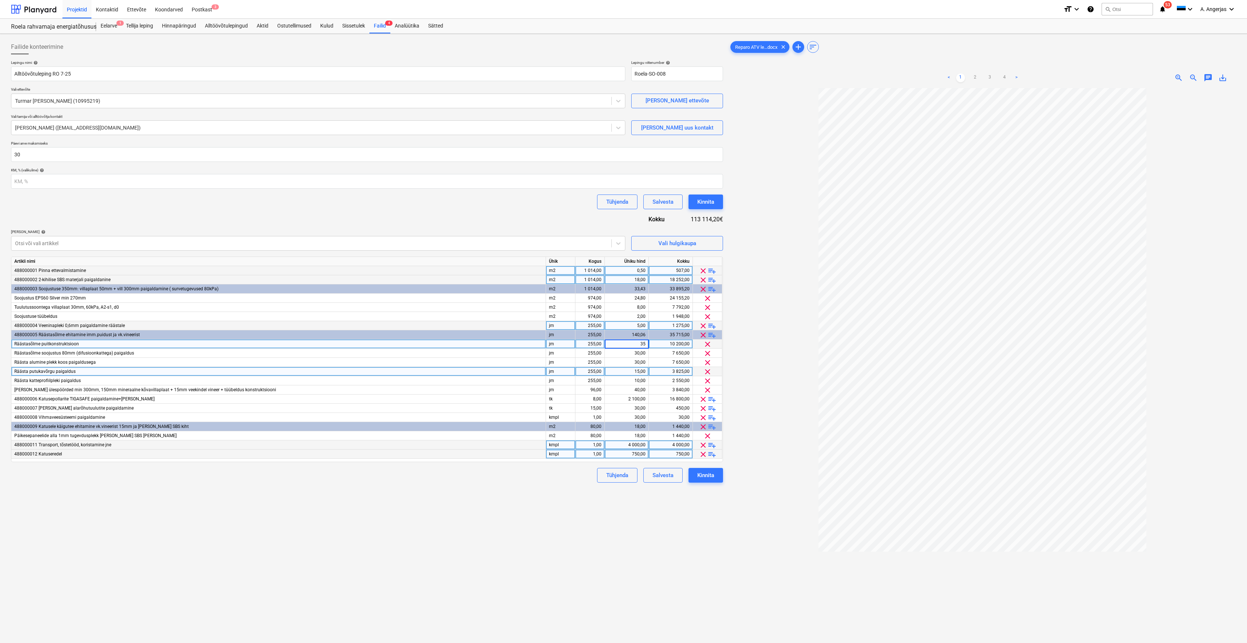
click at [492, 472] on div "Tühjenda Salvesta Kinnita" at bounding box center [367, 475] width 712 height 15
click at [638, 352] on div "30,00" at bounding box center [627, 353] width 38 height 9
click at [639, 343] on div "35,00" at bounding box center [627, 344] width 38 height 9
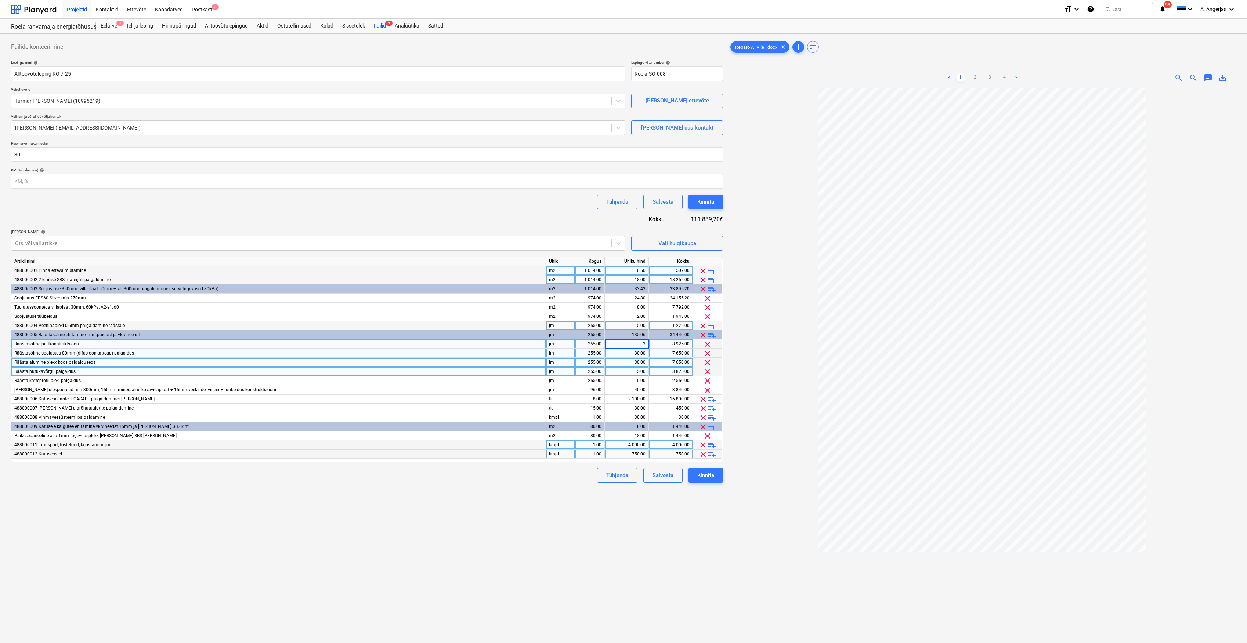
type input "30"
click at [638, 352] on div "30,00" at bounding box center [627, 353] width 38 height 9
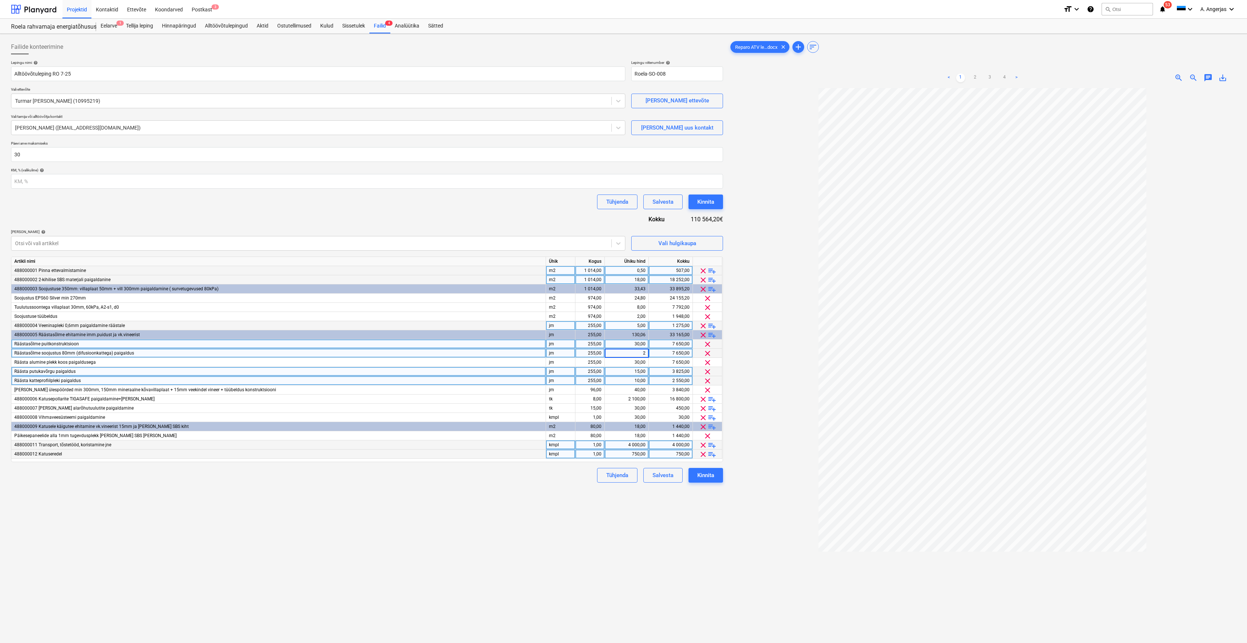
type input "25"
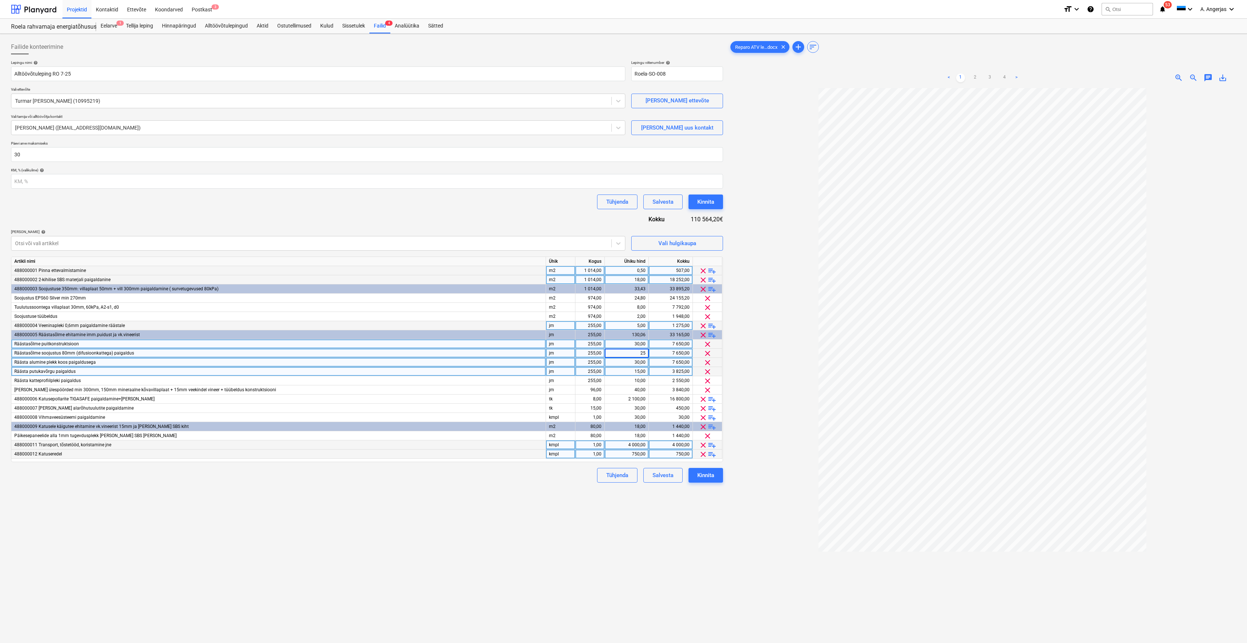
click at [634, 359] on div "30,00" at bounding box center [627, 362] width 38 height 9
type input "25"
click at [523, 480] on div "Tühjenda Salvesta Kinnita" at bounding box center [367, 475] width 712 height 15
click at [640, 367] on div "15,00" at bounding box center [627, 371] width 38 height 9
type input "10"
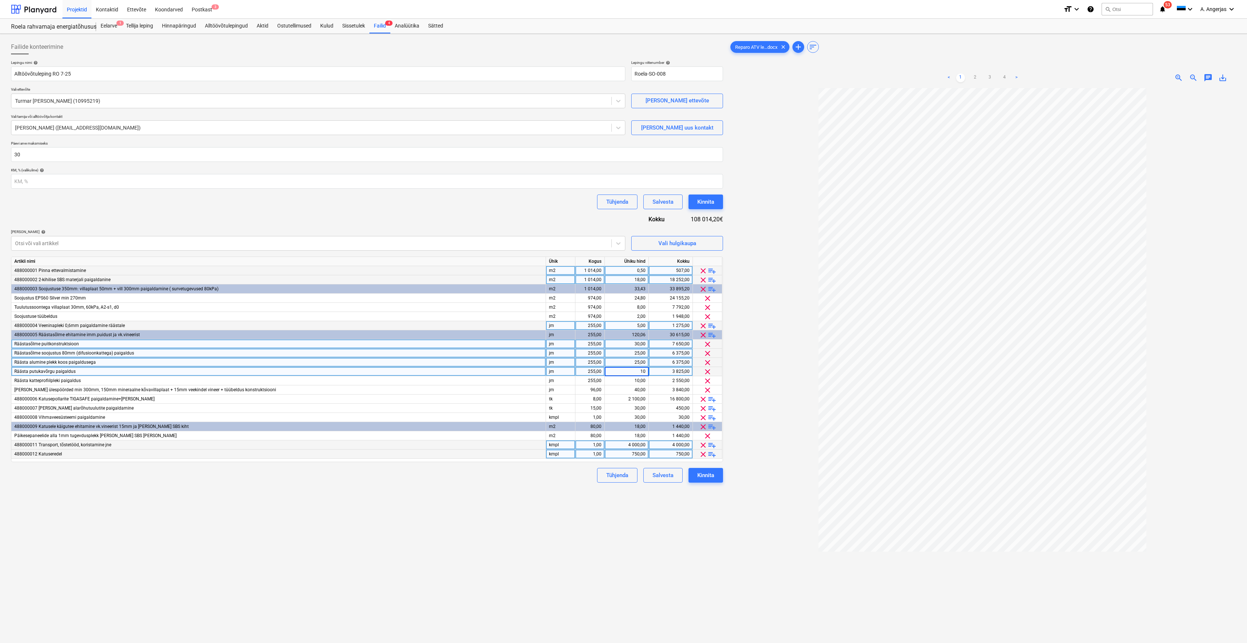
click at [509, 494] on div "Failide konteerimine Lepingu nimi help Alltöövõtuleping RO 7-25 Lepingu viitenu…" at bounding box center [367, 375] width 718 height 677
click at [642, 373] on div "10,00" at bounding box center [627, 371] width 38 height 9
type input "5"
click at [543, 497] on div "Failide konteerimine Lepingu nimi help Alltöövõtuleping RO 7-25 Lepingu viitenu…" at bounding box center [367, 375] width 718 height 677
click at [639, 381] on div "10,00" at bounding box center [627, 380] width 38 height 9
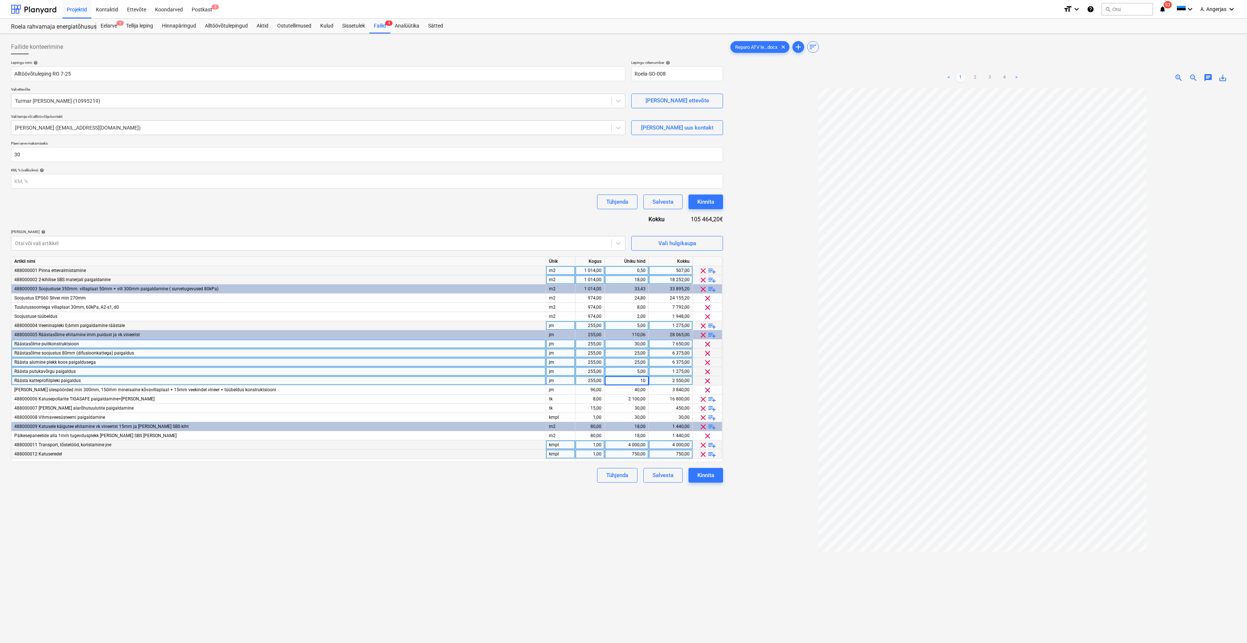
type input "5"
click at [530, 512] on div "Failide konteerimine Lepingu nimi help Alltöövõtuleping RO 7-25 Lepingu viitenu…" at bounding box center [367, 375] width 718 height 677
click at [638, 389] on div "40,00" at bounding box center [627, 390] width 38 height 9
type input "25"
click at [617, 511] on div "Failide konteerimine Lepingu nimi help Alltöövõtuleping RO 7-25 Lepingu viitenu…" at bounding box center [367, 375] width 718 height 677
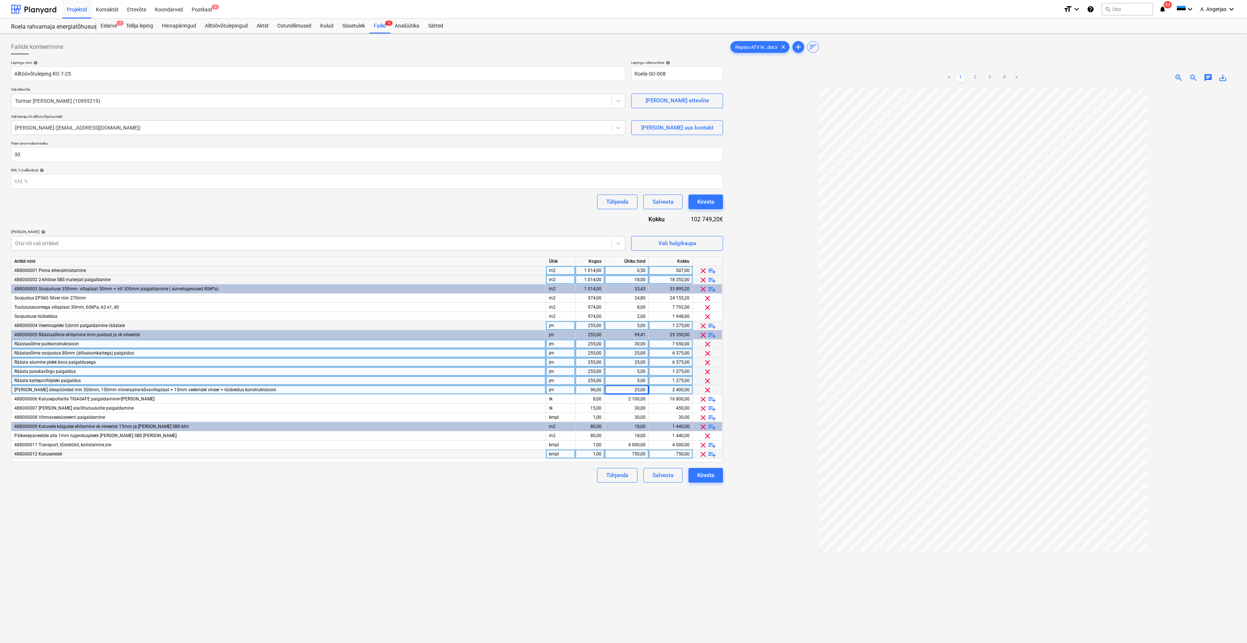
click at [631, 394] on div "25,00" at bounding box center [627, 390] width 38 height 9
type input "30"
click at [509, 495] on div "Failide konteerimine Lepingu nimi help Alltöövõtuleping RO 7-25 Lepingu viitenu…" at bounding box center [367, 375] width 718 height 677
click at [641, 344] on div "30,00" at bounding box center [627, 344] width 38 height 9
click at [512, 522] on div "Failide konteerimine Lepingu nimi help Alltöövõtuleping RO 7-25 Lepingu viitenu…" at bounding box center [367, 375] width 718 height 677
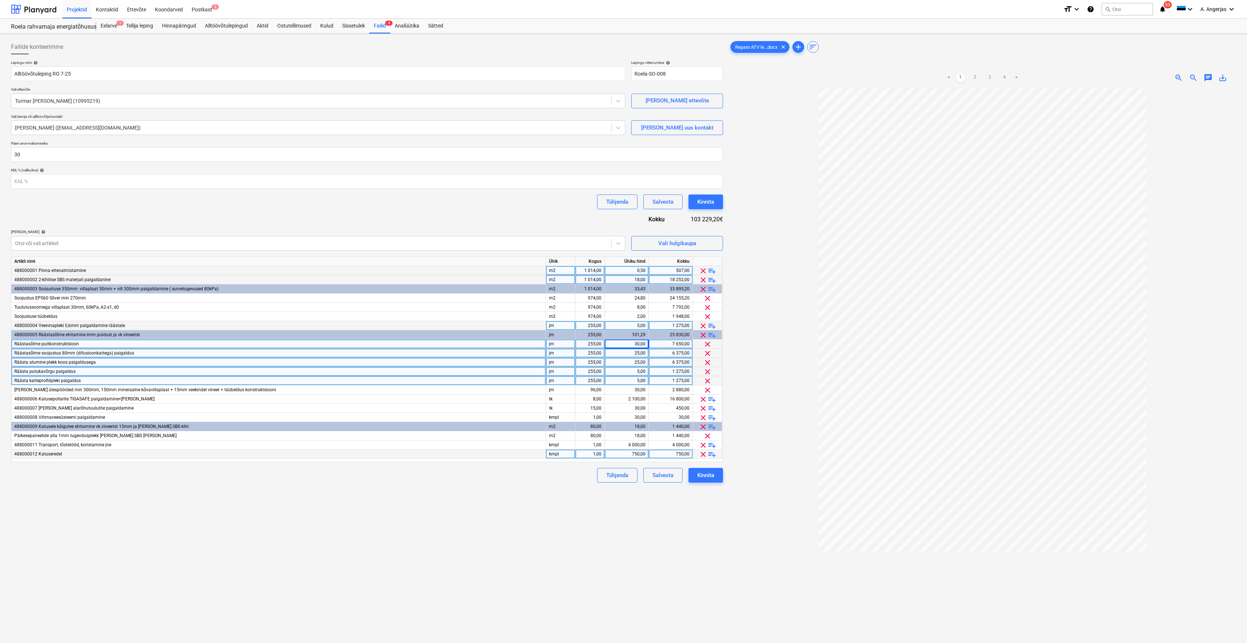
click at [630, 345] on div "30,00" at bounding box center [627, 344] width 38 height 9
type input "25"
click at [473, 523] on div "Failide konteerimine Lepingu nimi help Alltöövõtuleping RO 7-25 Lepingu viitenu…" at bounding box center [367, 375] width 718 height 677
click at [634, 299] on div "24,80" at bounding box center [627, 298] width 38 height 9
type input "20"
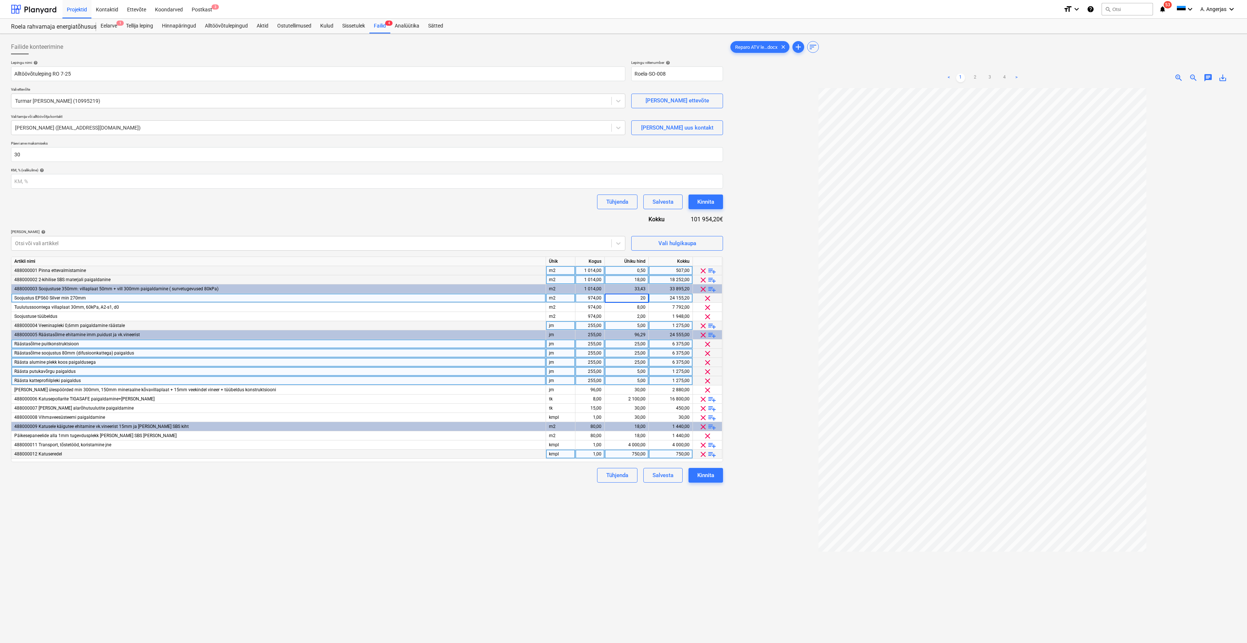
click at [466, 490] on div "Failide konteerimine Lepingu nimi help Alltöövõtuleping RO 7-25 Lepingu viitenu…" at bounding box center [367, 375] width 718 height 677
click at [636, 444] on div "4 000,00" at bounding box center [627, 445] width 38 height 9
type input "3721"
click at [622, 511] on div "Failide konteerimine Lepingu nimi help Alltöövõtuleping RO 7-25 Lepingu viitenu…" at bounding box center [367, 375] width 718 height 677
click at [572, 495] on div "Failide konteerimine Lepingu nimi help Alltöövõtuleping RO 7-25 Lepingu viitenu…" at bounding box center [367, 375] width 718 height 677
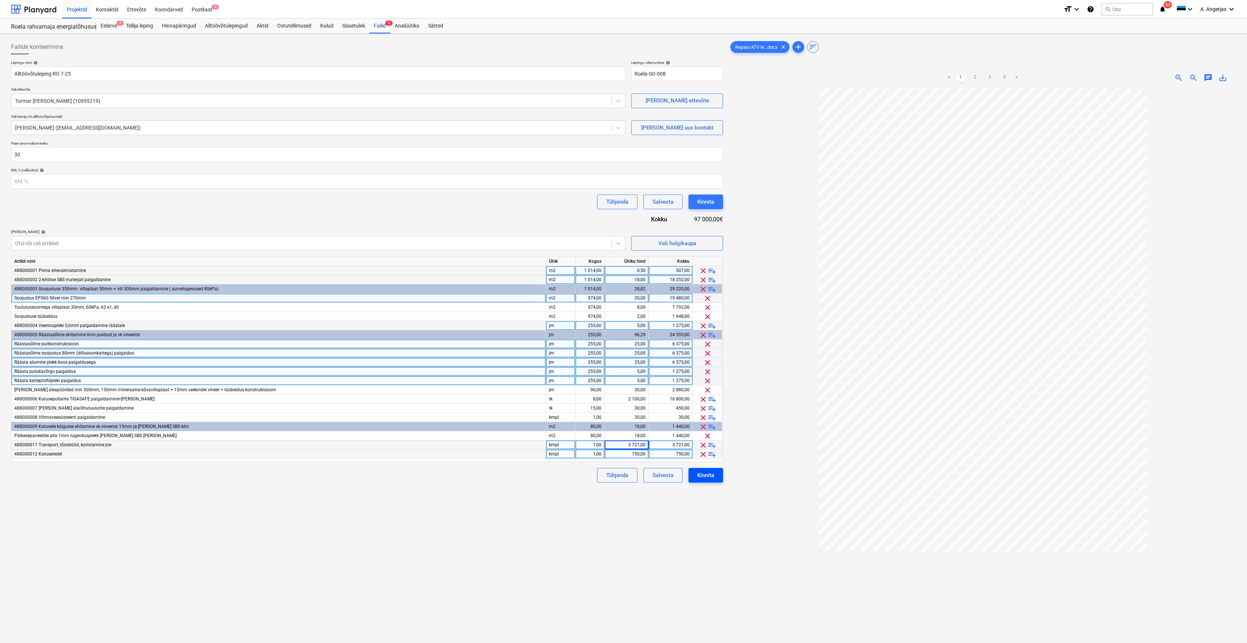
click at [709, 474] on div "Kinnita" at bounding box center [705, 476] width 17 height 10
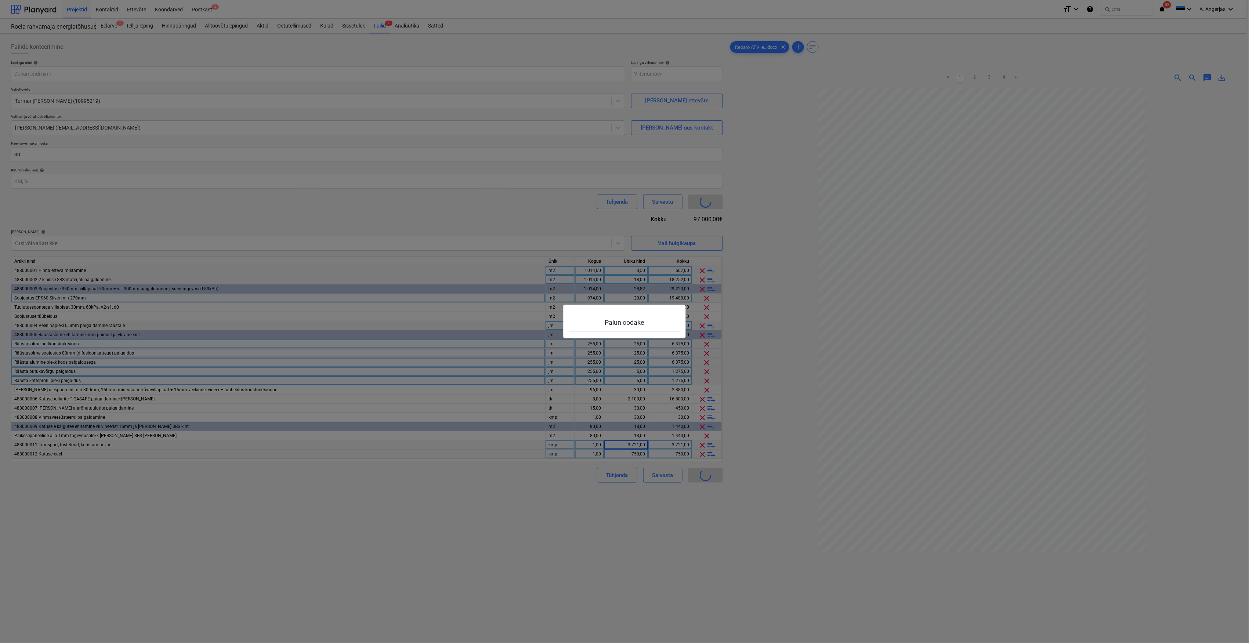
type input "Roela-SO-008"
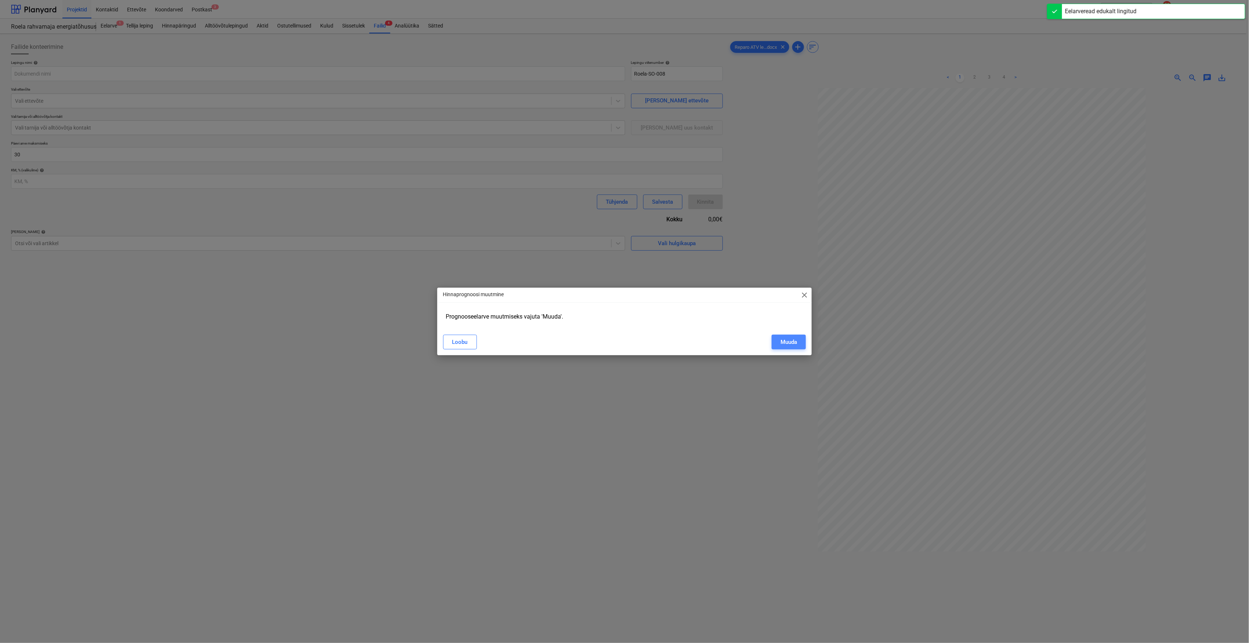
click at [805, 346] on button "Muuda" at bounding box center [789, 342] width 34 height 15
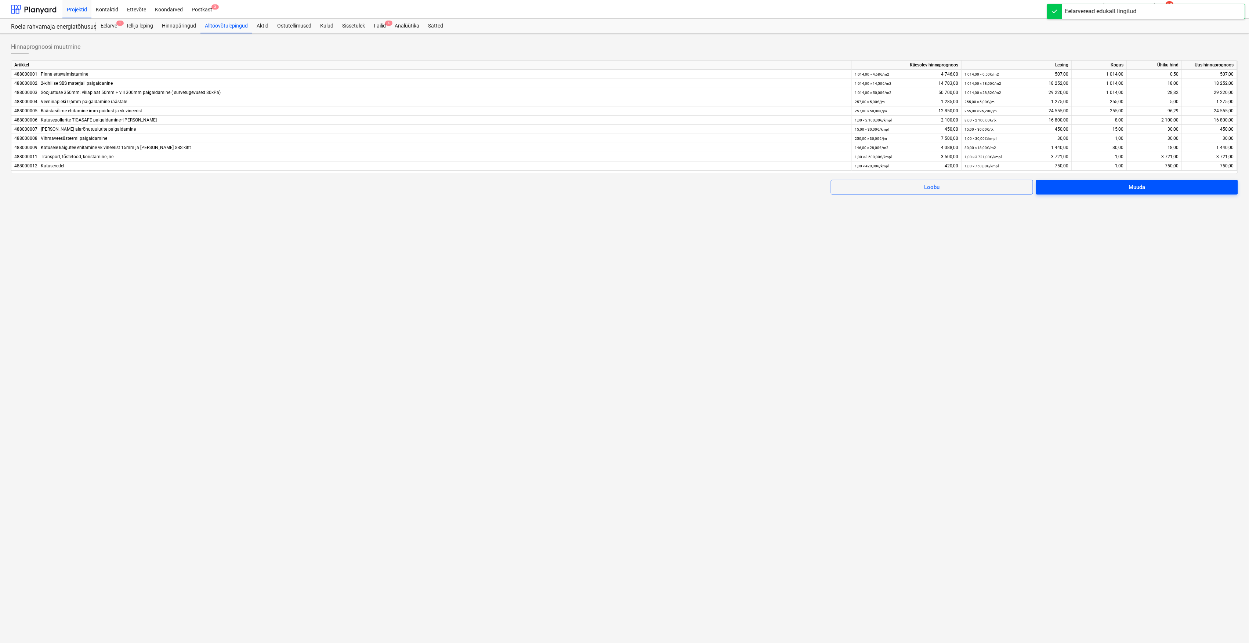
click at [1111, 185] on span "Muuda" at bounding box center [1137, 188] width 184 height 10
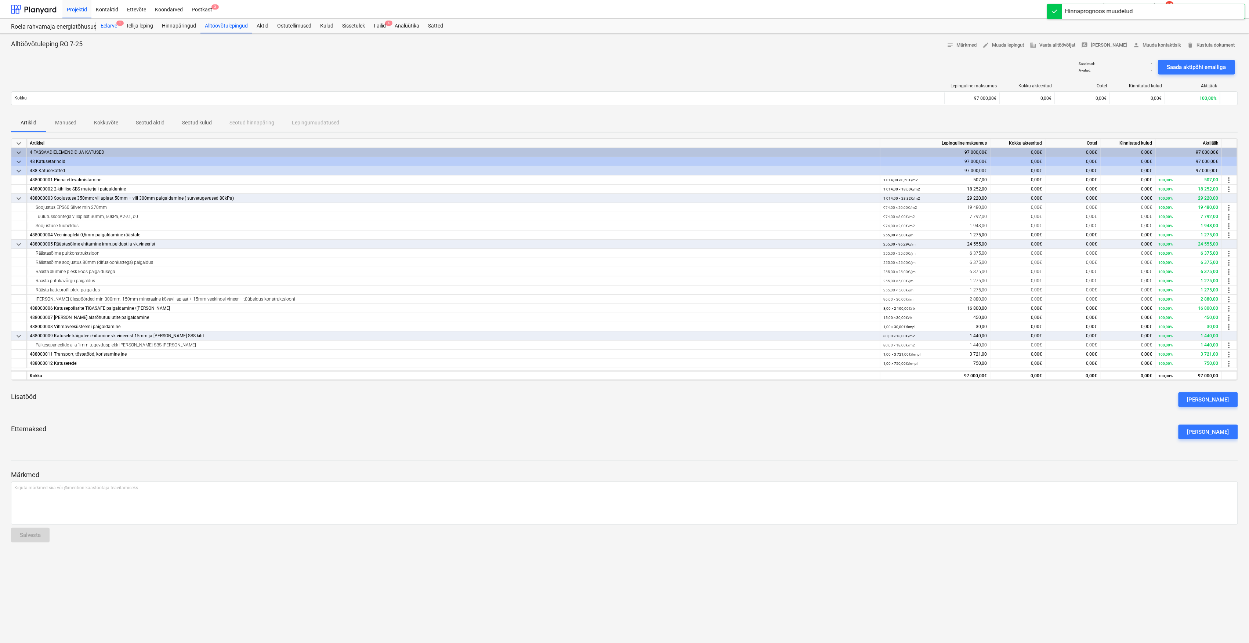
click at [102, 23] on div "Eelarve 1" at bounding box center [108, 26] width 25 height 15
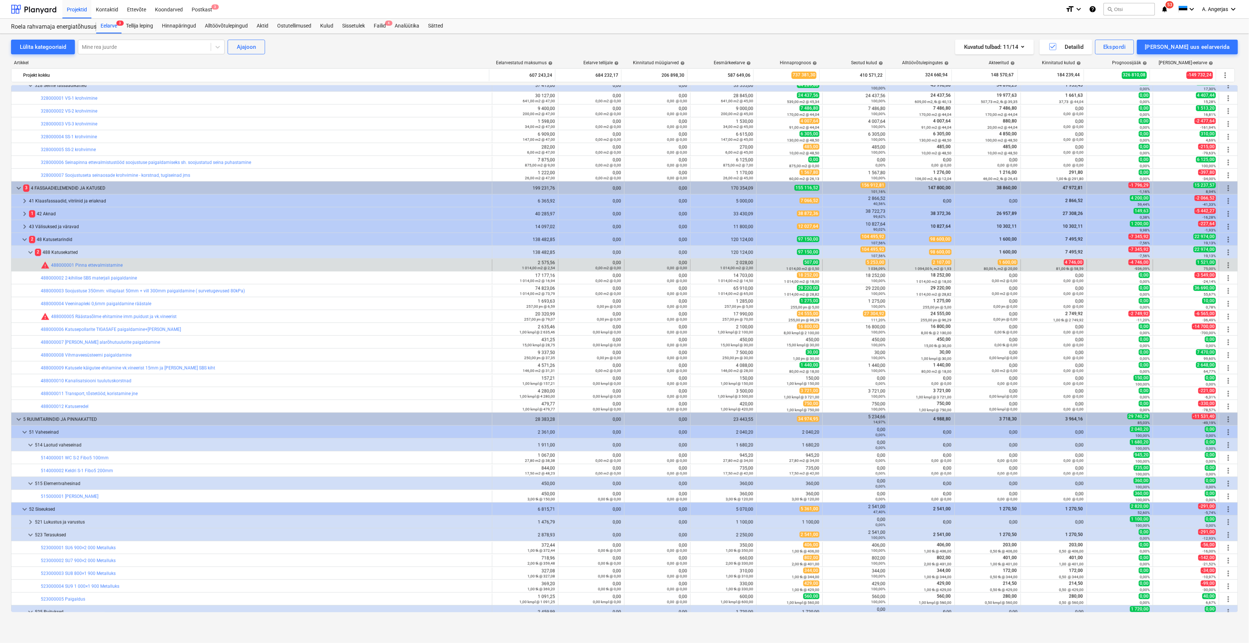
scroll to position [636, 0]
click at [761, 265] on span "edit" at bounding box center [764, 266] width 6 height 6
type textarea "x"
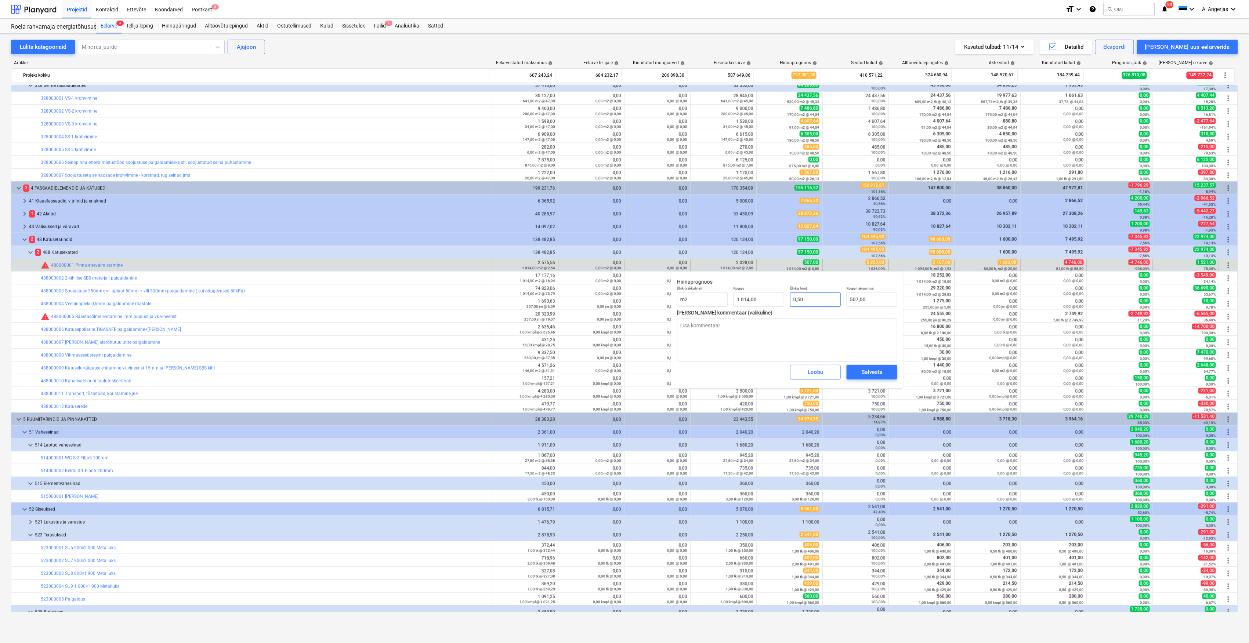
type input "0,5"
click at [805, 300] on input "0,5" at bounding box center [815, 299] width 51 height 15
type textarea "x"
type input "0,50"
type input "507"
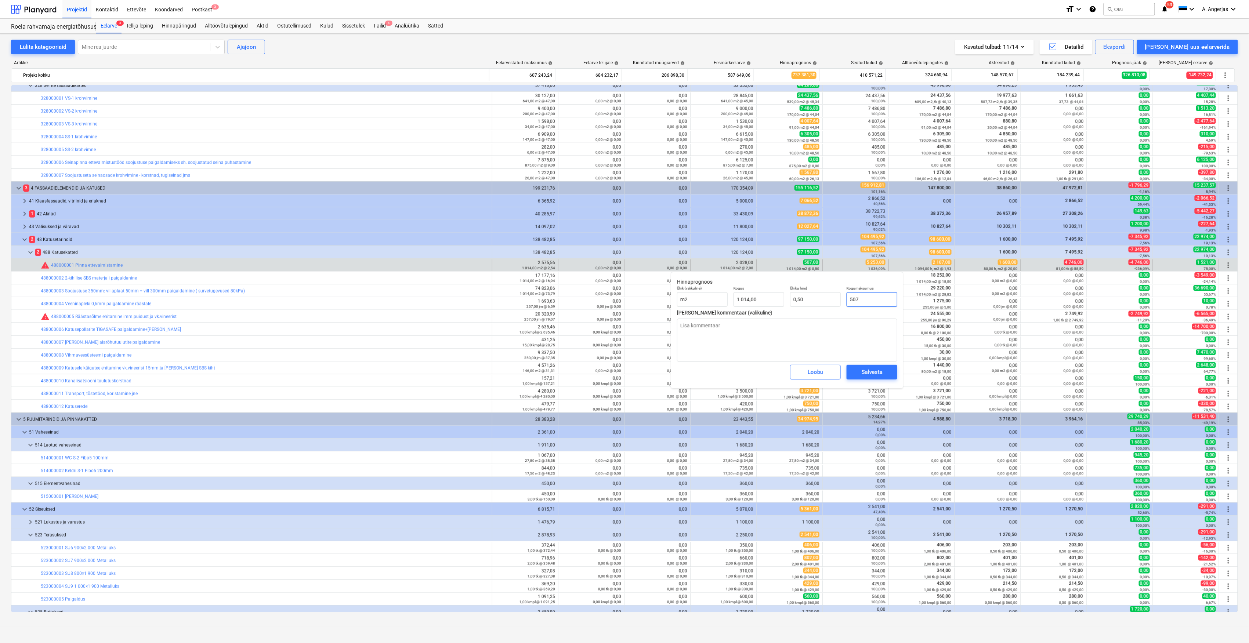
click at [863, 300] on input "507" at bounding box center [872, 299] width 51 height 15
type textarea "x"
type input "5"
type input "0,00"
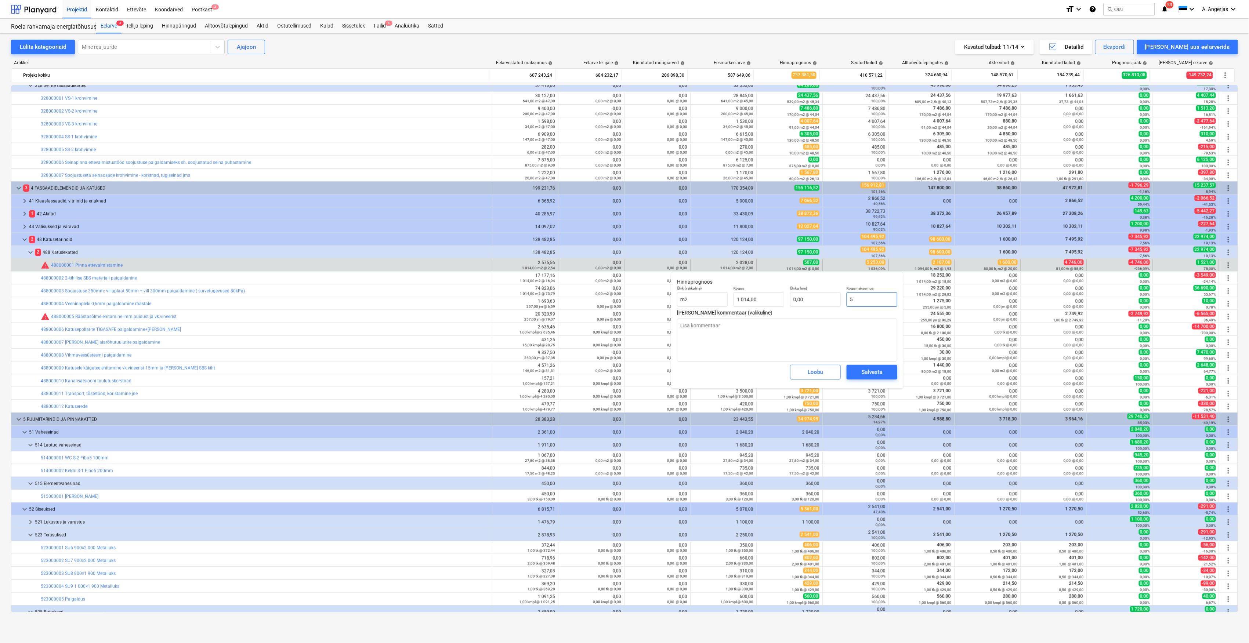
type textarea "x"
type input "52"
type input "0,05"
type textarea "x"
type input "525"
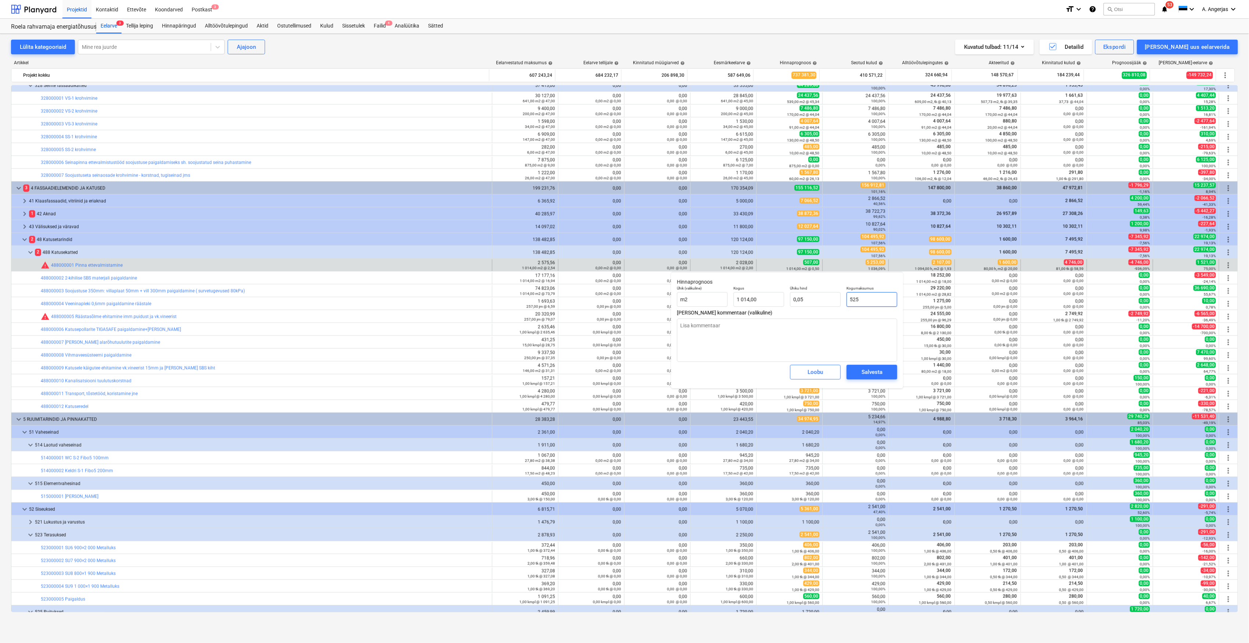
type input "0,52"
type textarea "x"
type input "5253"
type input "5,18"
click at [860, 378] on button "Salvesta" at bounding box center [872, 372] width 51 height 15
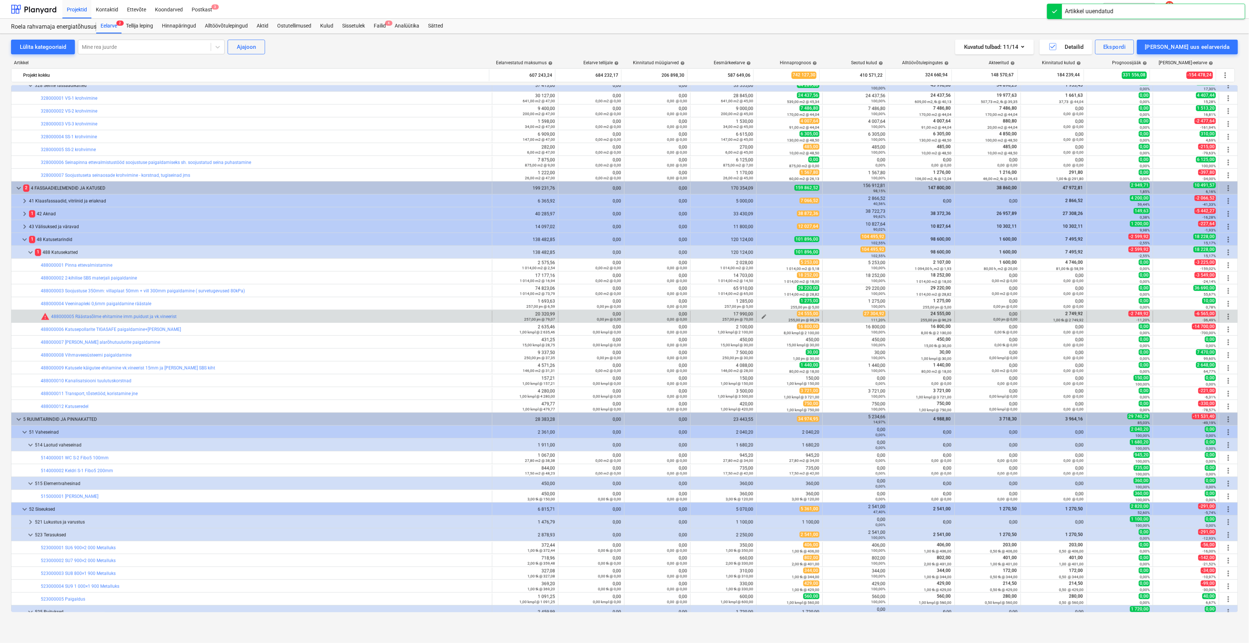
click at [761, 317] on span "edit" at bounding box center [764, 317] width 6 height 6
type textarea "x"
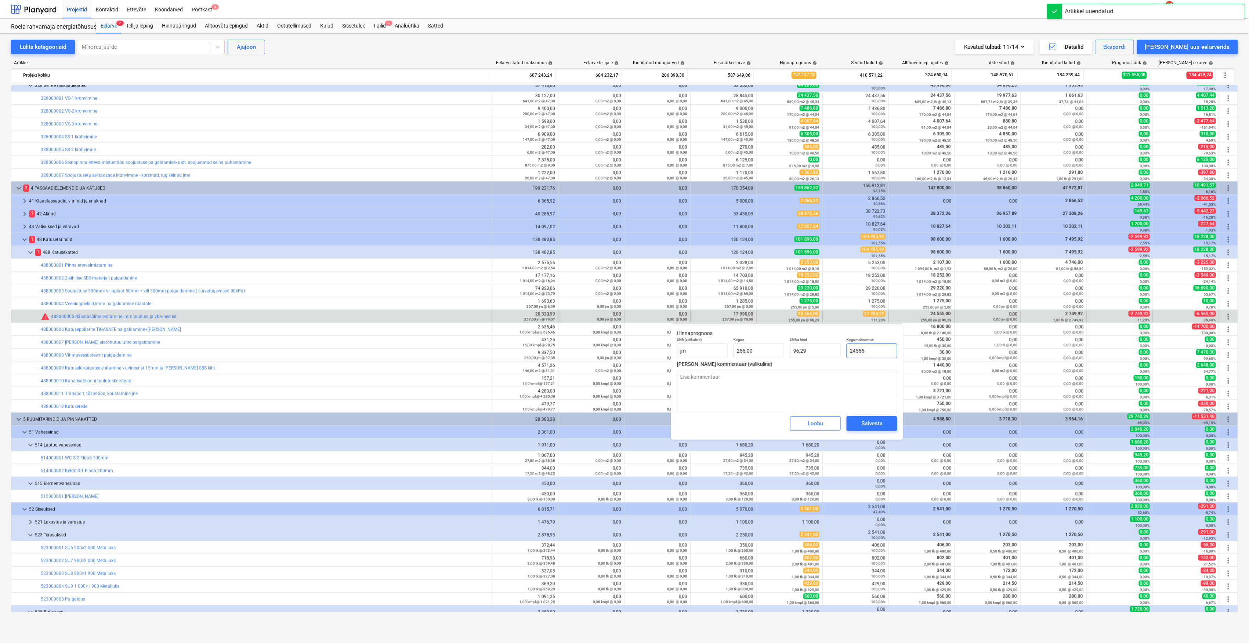
click at [863, 350] on input "24555" at bounding box center [872, 351] width 51 height 15
type input "2"
type textarea "x"
type input "0,01"
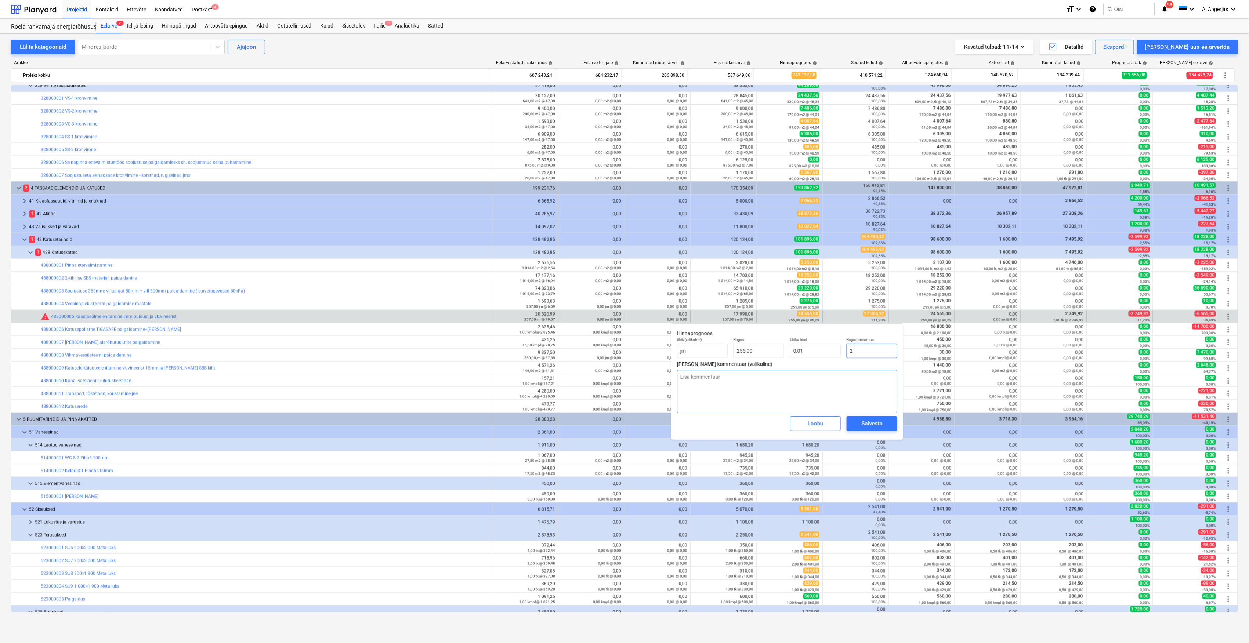
type textarea "x"
type input "27"
type input "0,11"
type textarea "x"
type input "273"
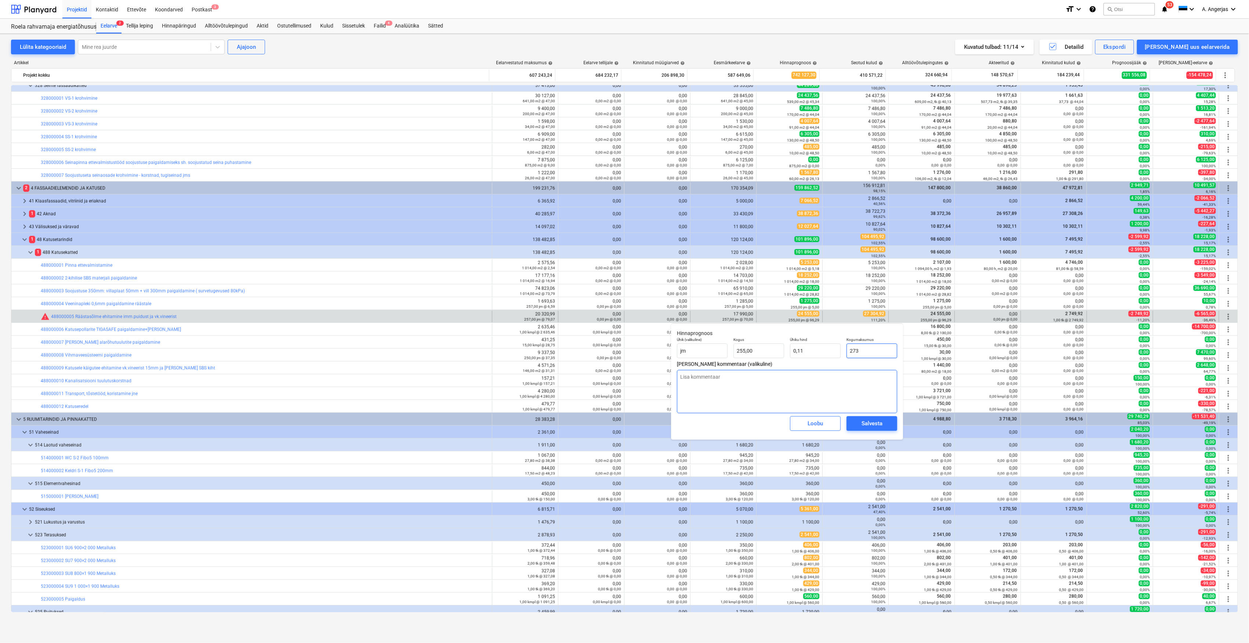
type input "1,07"
type textarea "x"
type input "2730"
type input "10,71"
type textarea "x"
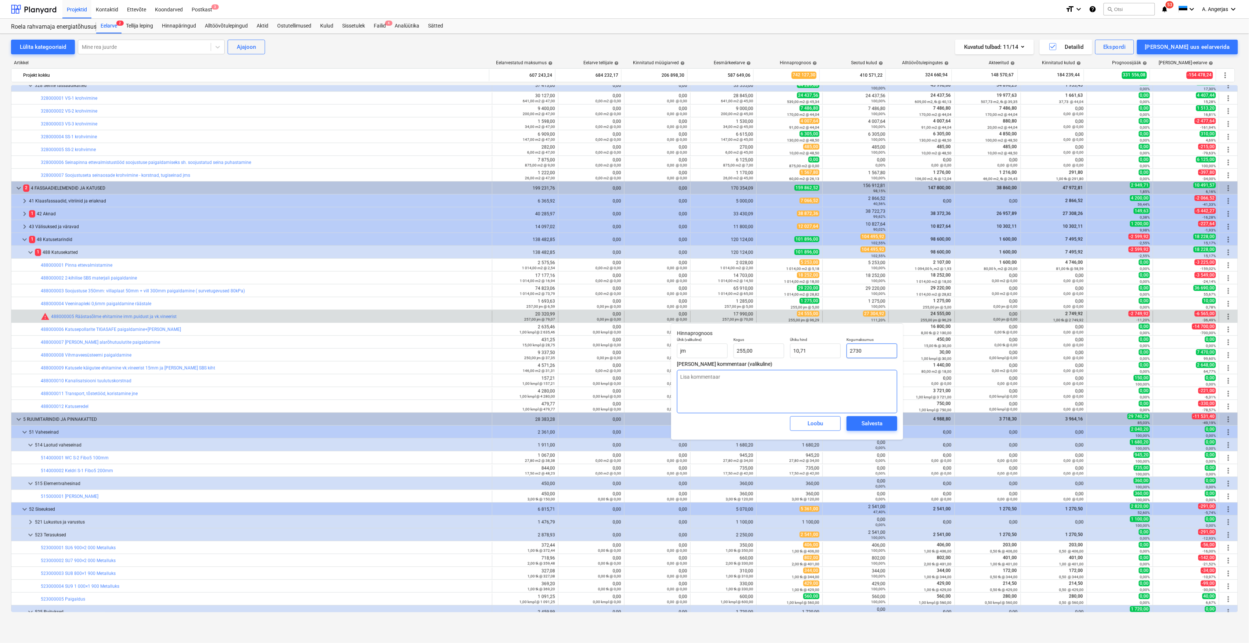
type input "27304"
type input "107,07"
type textarea "x"
type input "27304,"
type textarea "x"
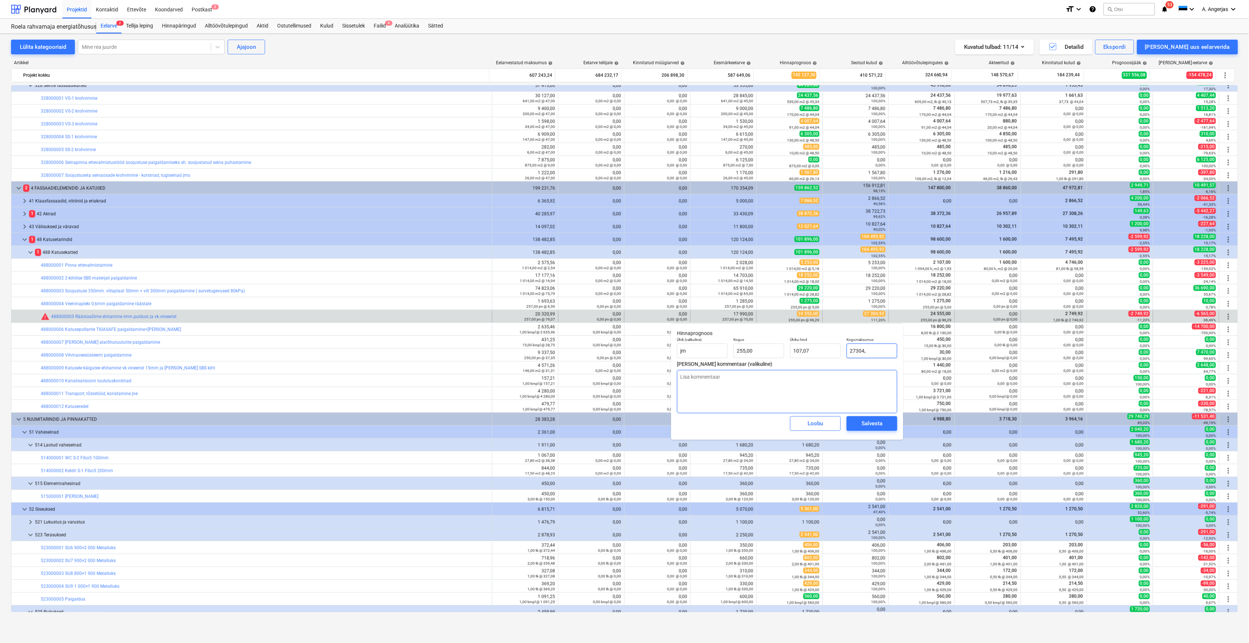
type input "27304,9"
type input "107,08"
type textarea "x"
type input "27304,92"
click at [860, 423] on span "Salvesta" at bounding box center [872, 424] width 33 height 10
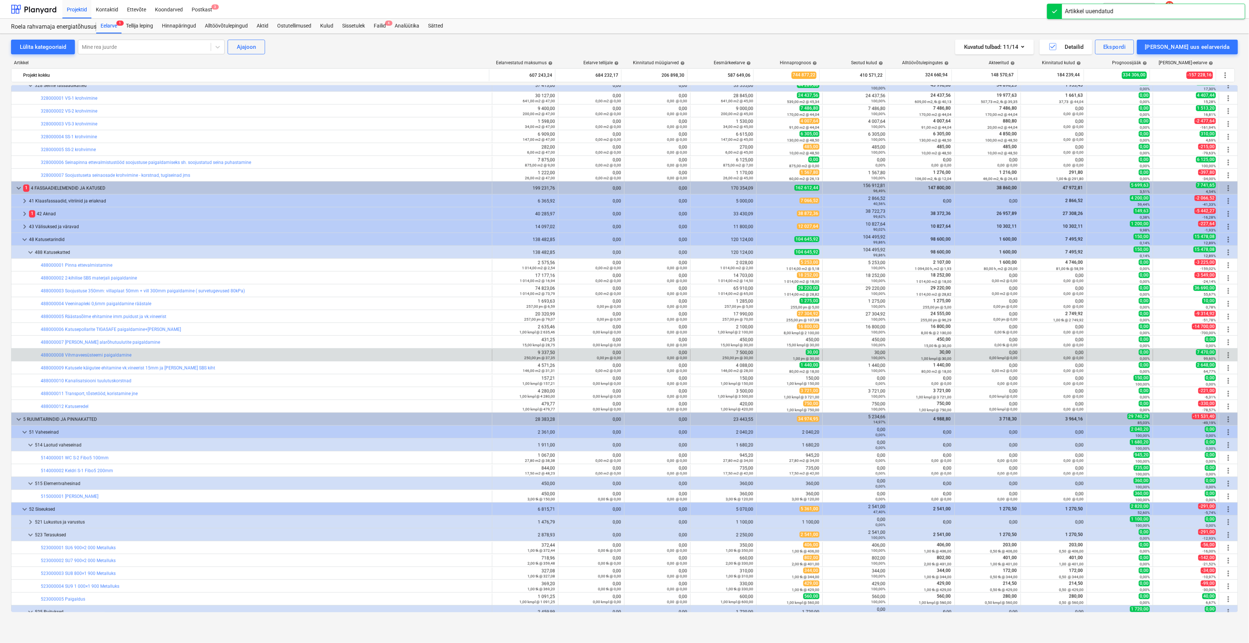
click at [24, 360] on div at bounding box center [23, 356] width 18 height 12
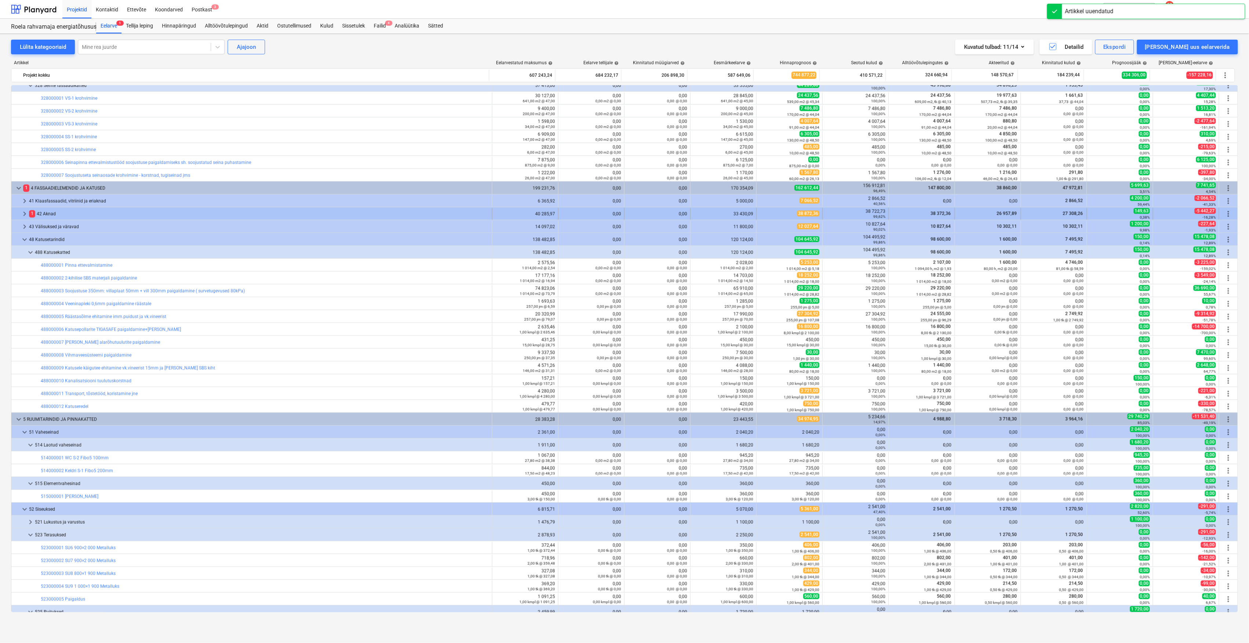
click at [22, 213] on span "keyboard_arrow_right" at bounding box center [24, 214] width 9 height 9
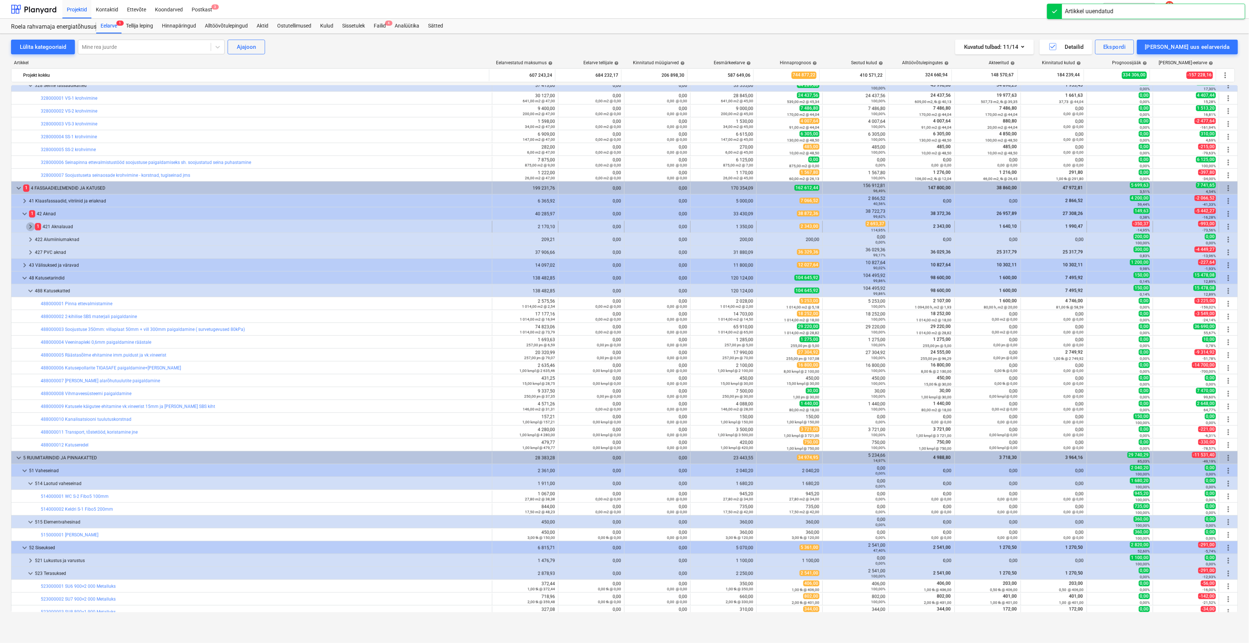
click at [30, 228] on span "keyboard_arrow_right" at bounding box center [30, 227] width 9 height 9
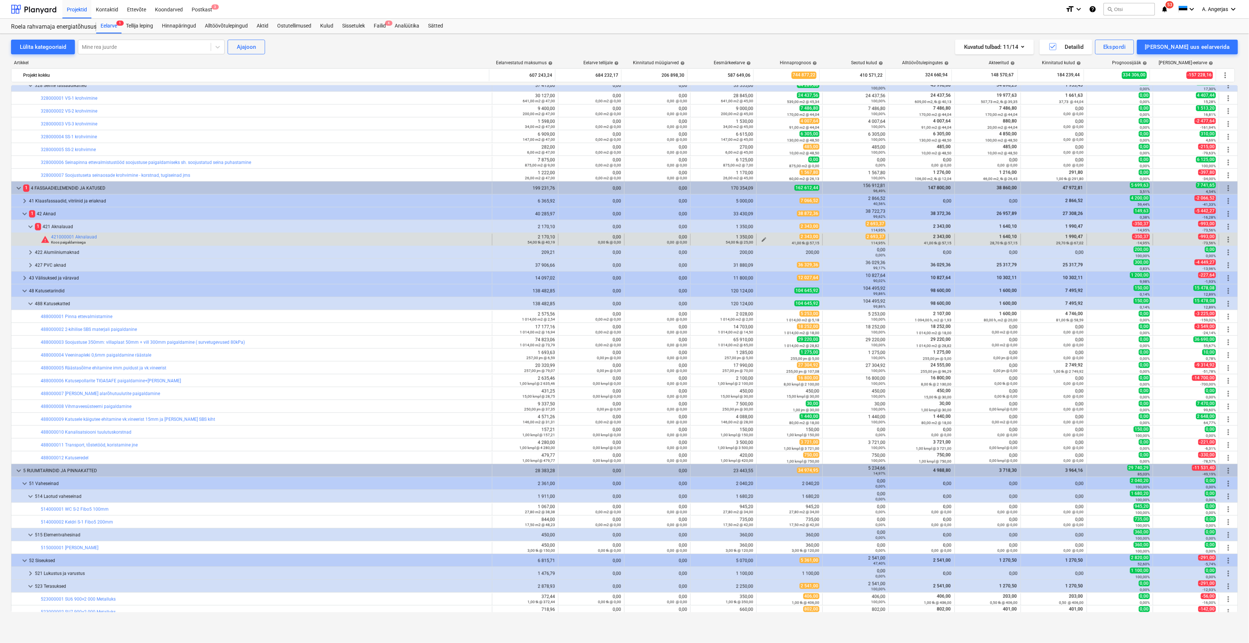
click at [762, 240] on span "edit" at bounding box center [764, 240] width 6 height 6
type textarea "x"
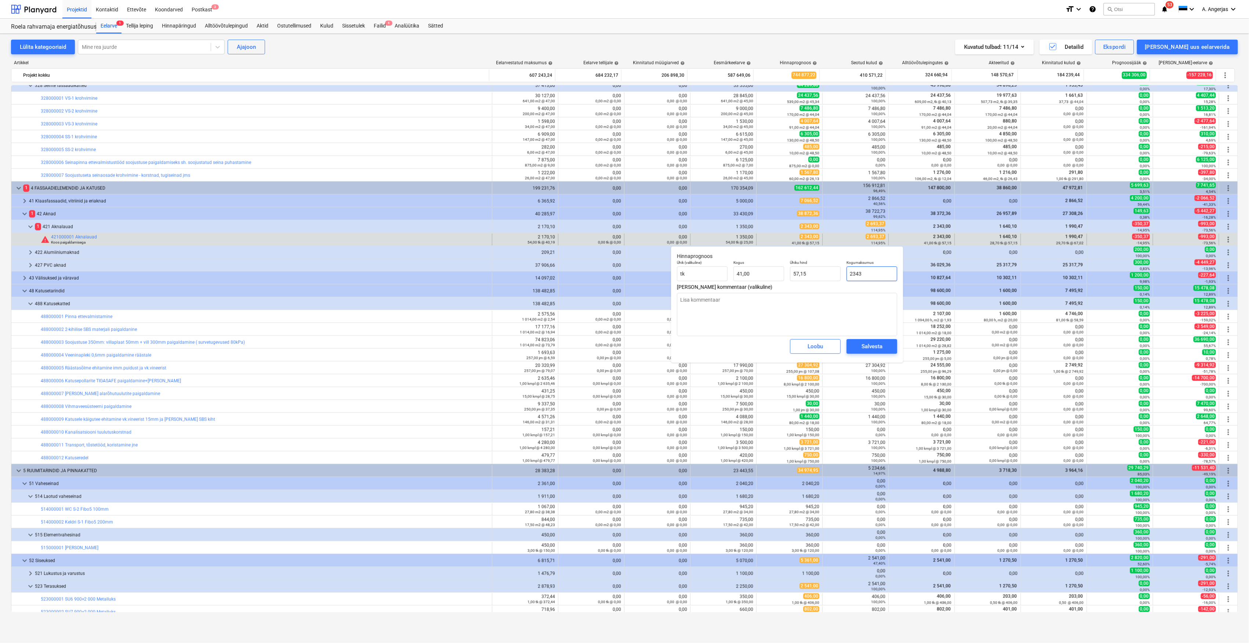
click at [868, 275] on input "2343" at bounding box center [872, 274] width 51 height 15
type input "2"
type textarea "x"
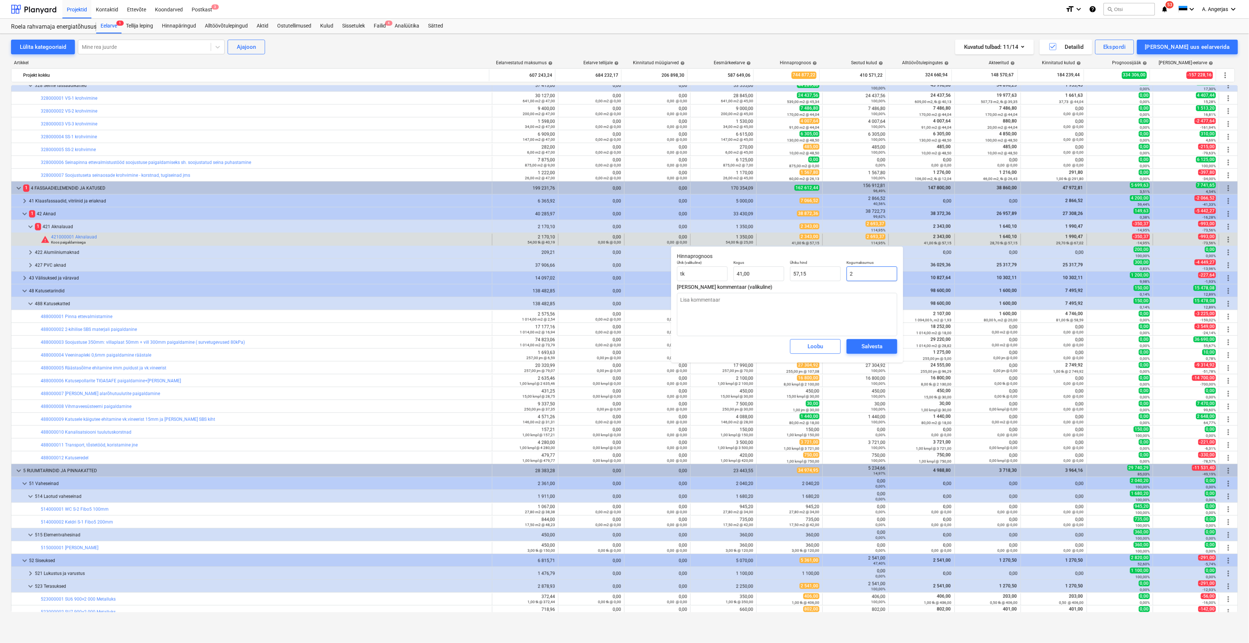
type input "0,05"
type textarea "x"
type input "26"
type input "0,63"
type textarea "x"
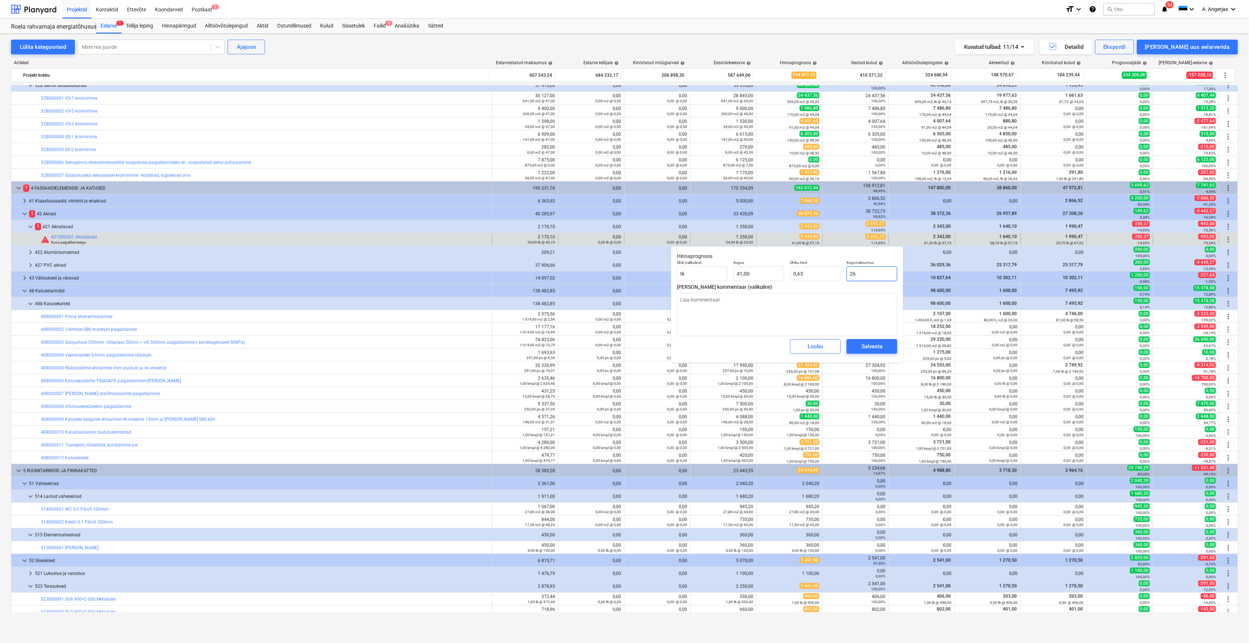
type input "269"
type input "6,56"
type textarea "x"
type input "2693"
type input "65,68"
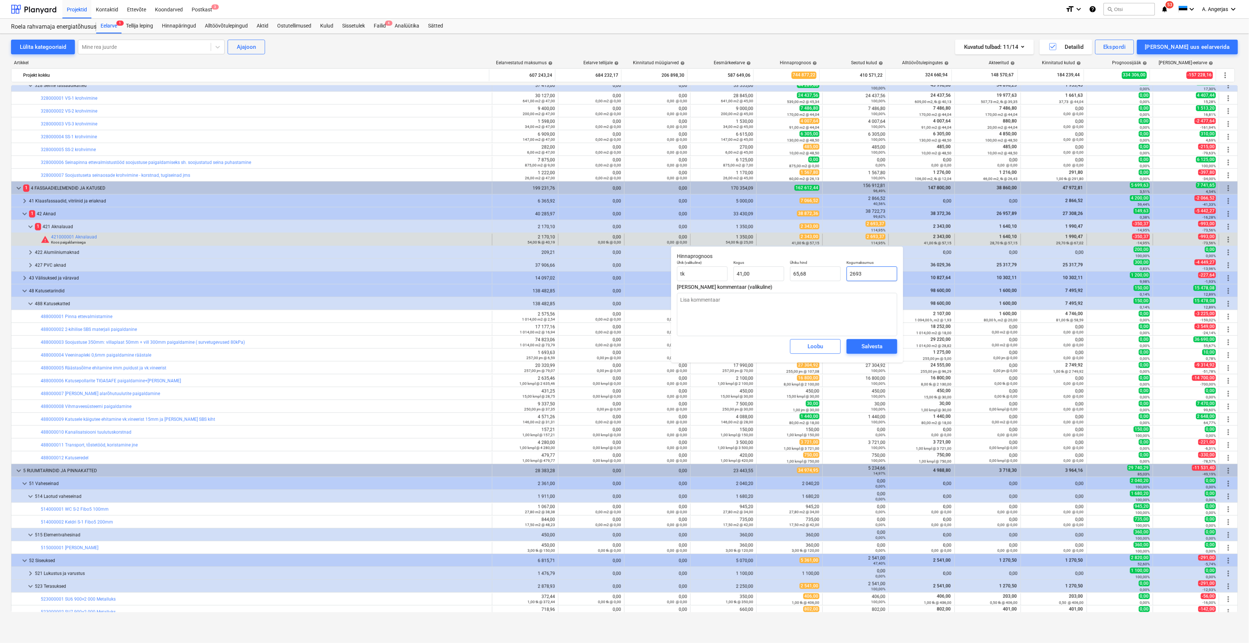
type textarea "x"
type input "2693,"
type textarea "x"
type input "2693,3"
type input "65,69"
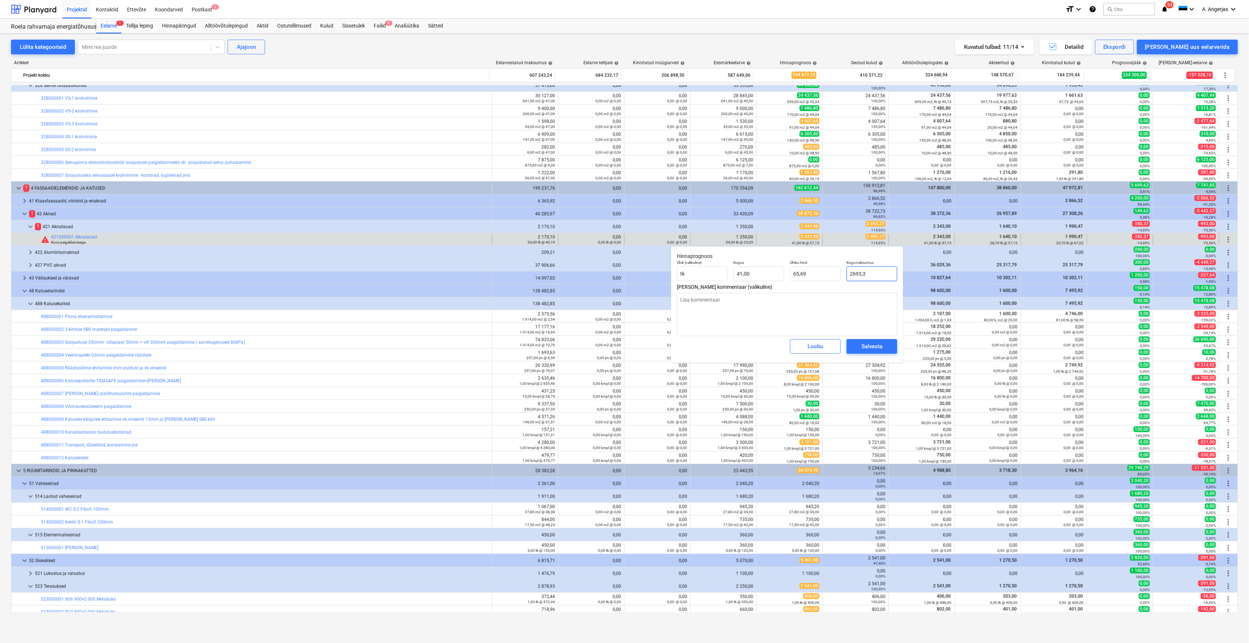
type textarea "x"
type input "2693,37"
click at [867, 351] on div "Salvesta" at bounding box center [872, 347] width 21 height 10
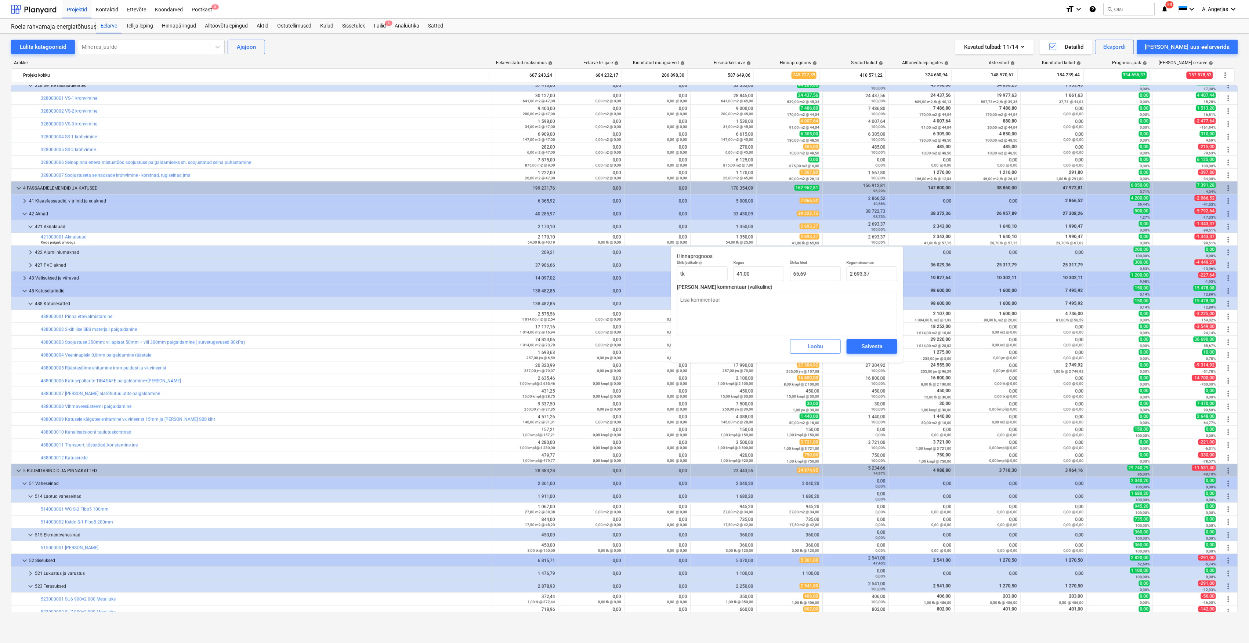
type textarea "x"
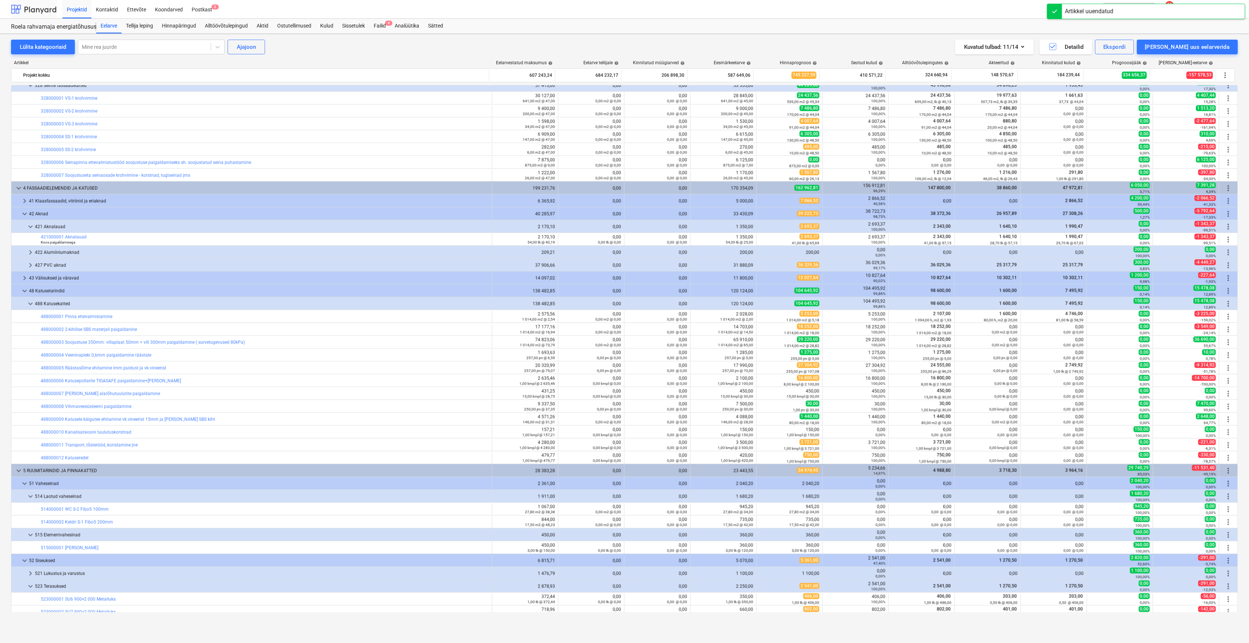
click at [40, 12] on div at bounding box center [34, 9] width 46 height 18
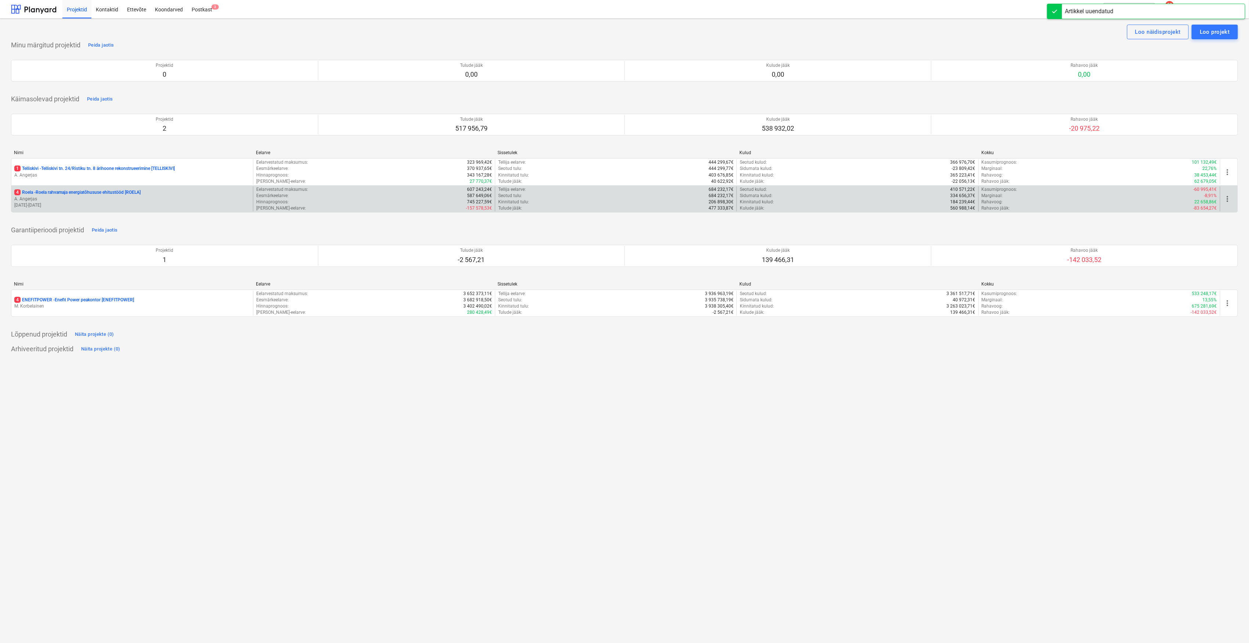
click at [59, 200] on p "A. Angerjas" at bounding box center [132, 199] width 236 height 6
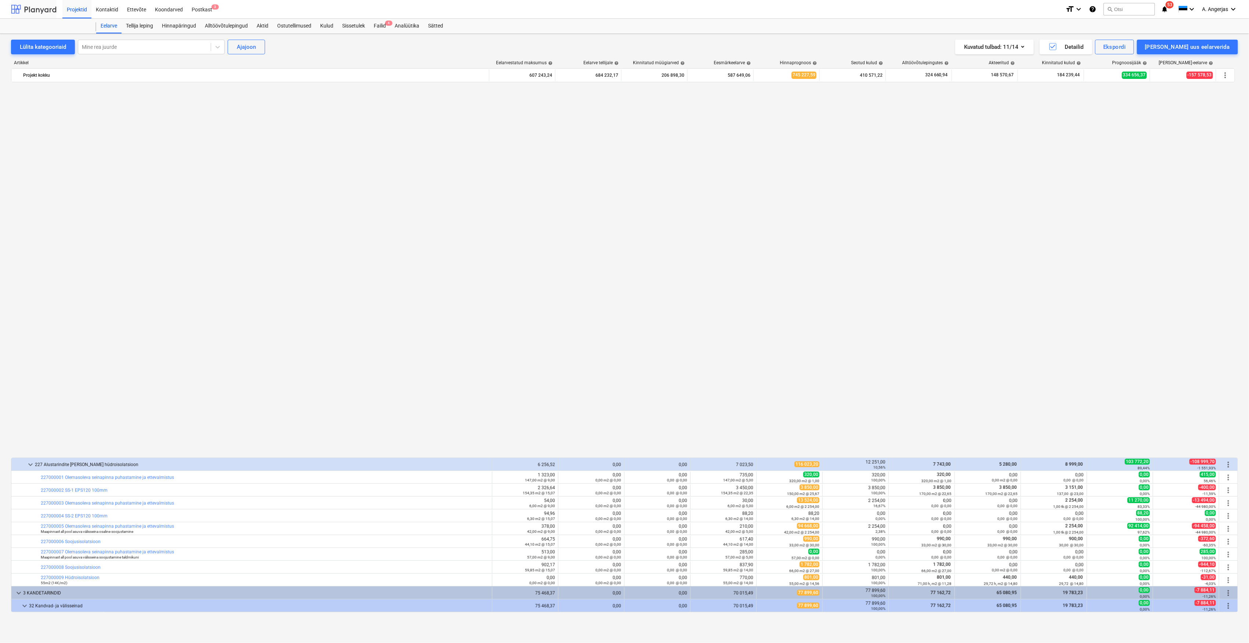
click at [43, 8] on div at bounding box center [34, 9] width 46 height 18
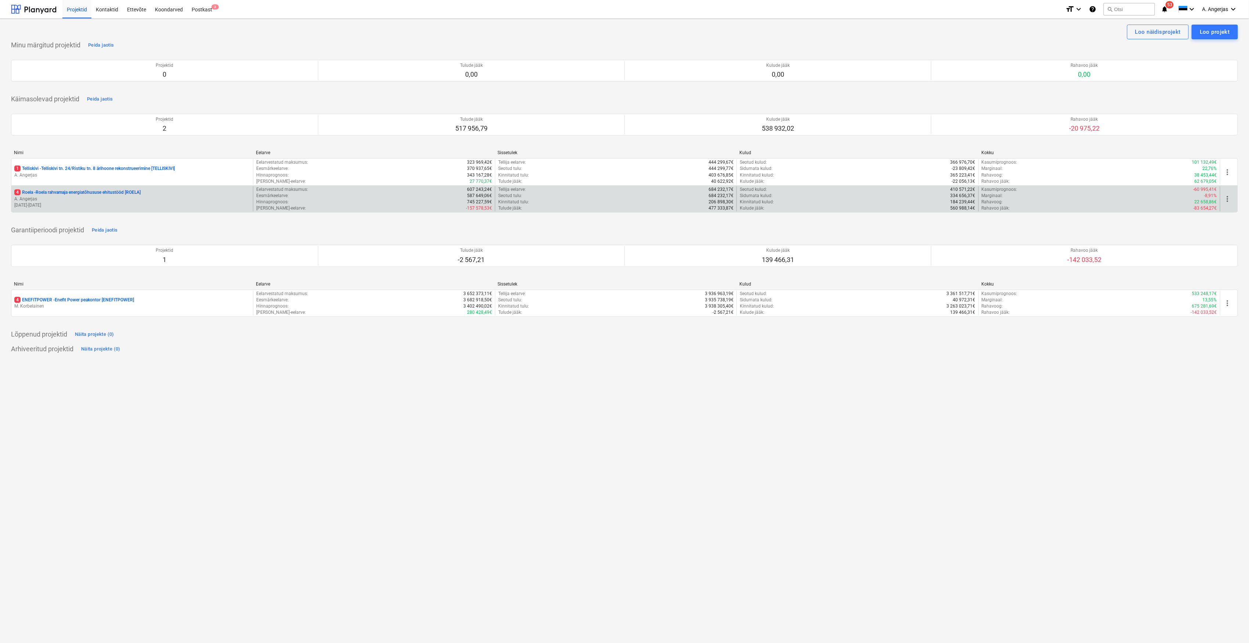
click at [37, 194] on p "4 Roela - Roela rahvamaja energiatõhususe ehitustööd [ROELA]" at bounding box center [77, 193] width 126 height 6
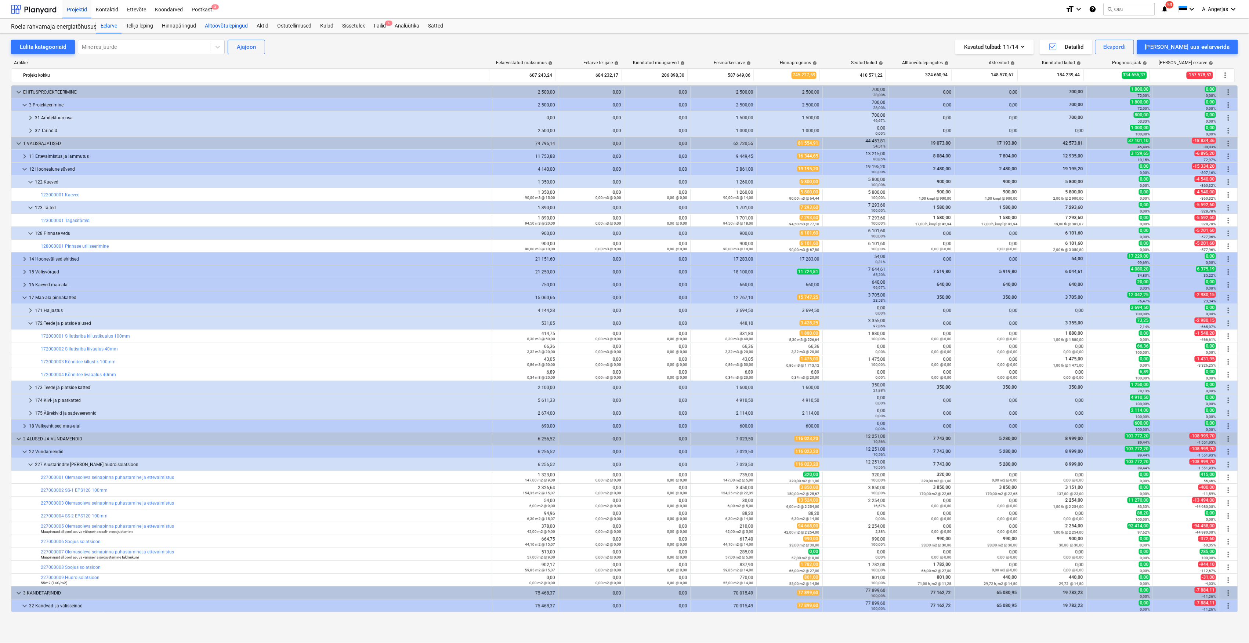
click at [212, 26] on div "Alltöövõtulepingud" at bounding box center [227, 26] width 52 height 15
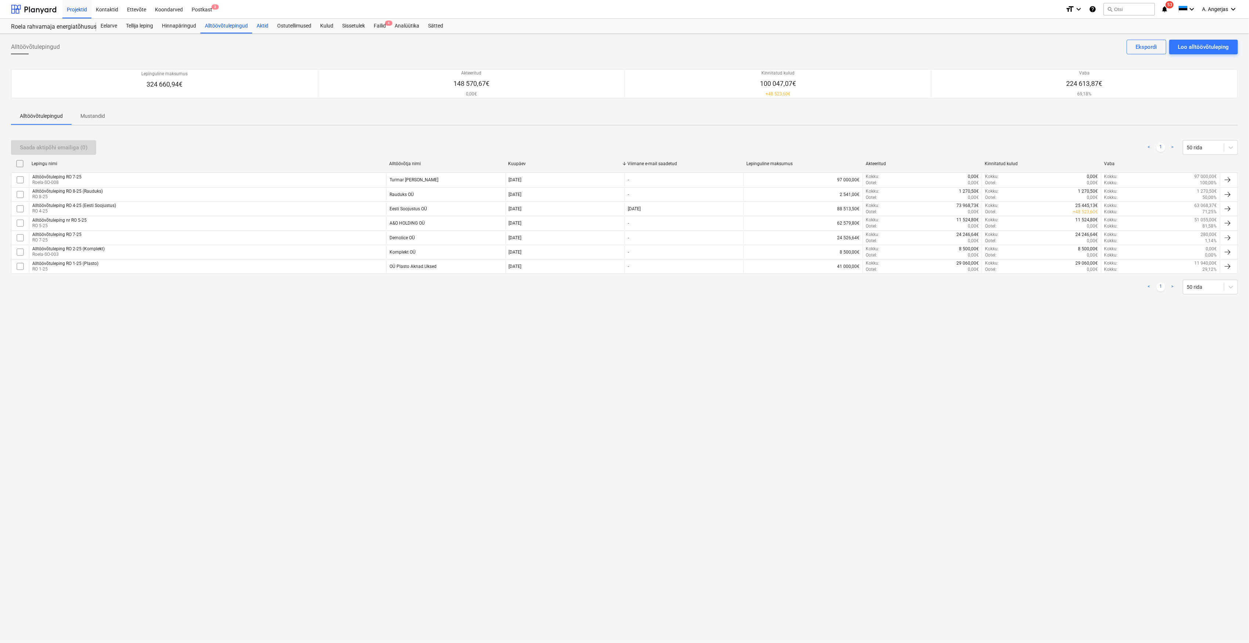
click at [261, 27] on div "Aktid" at bounding box center [262, 26] width 21 height 15
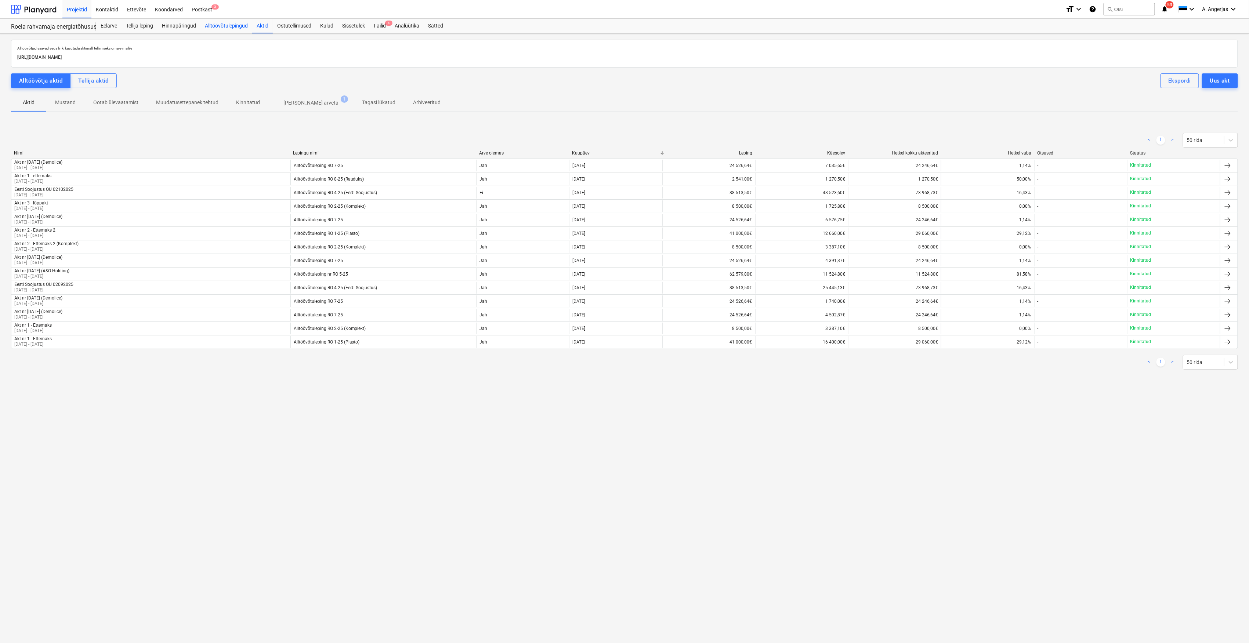
click at [223, 29] on div "Alltöövõtulepingud" at bounding box center [227, 26] width 52 height 15
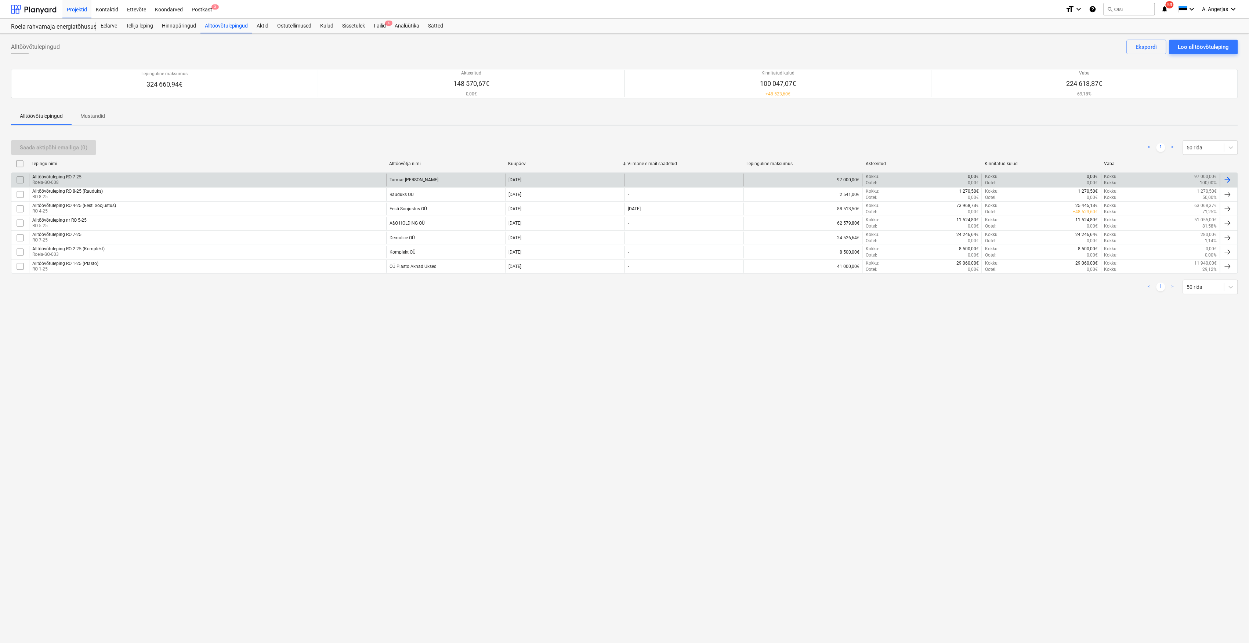
click at [102, 181] on div "Alltöövõtuleping RO 7-25 Roela-SO-008" at bounding box center [207, 180] width 357 height 12
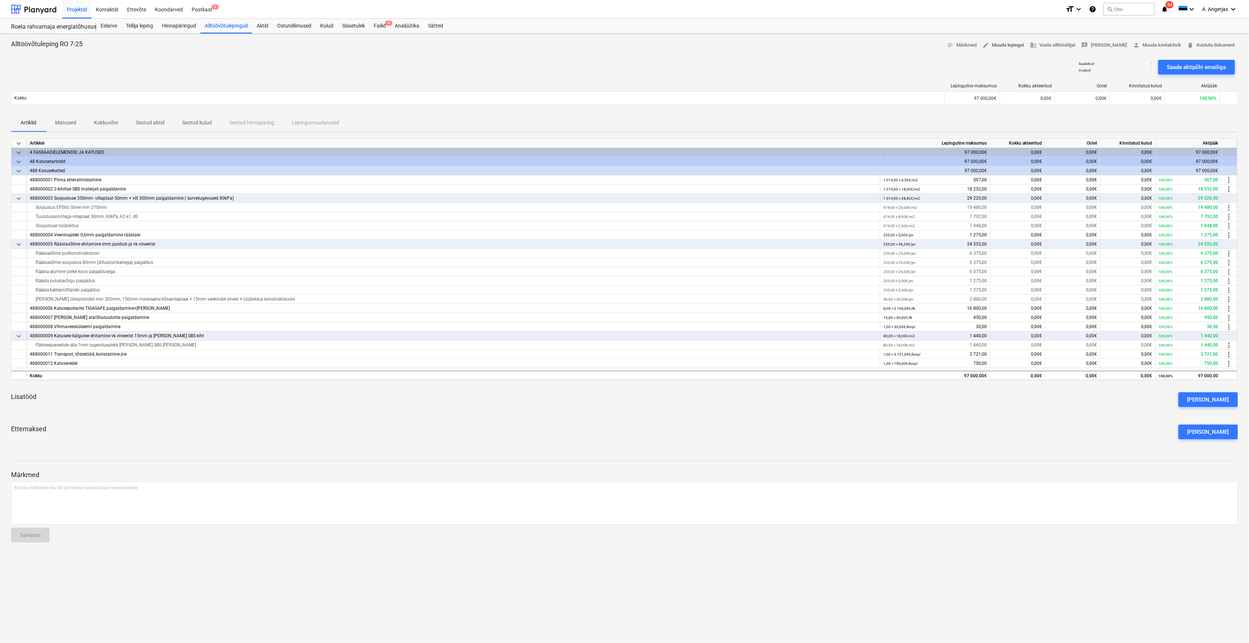
click at [999, 47] on span "edit Muuda lepingut" at bounding box center [1003, 45] width 41 height 8
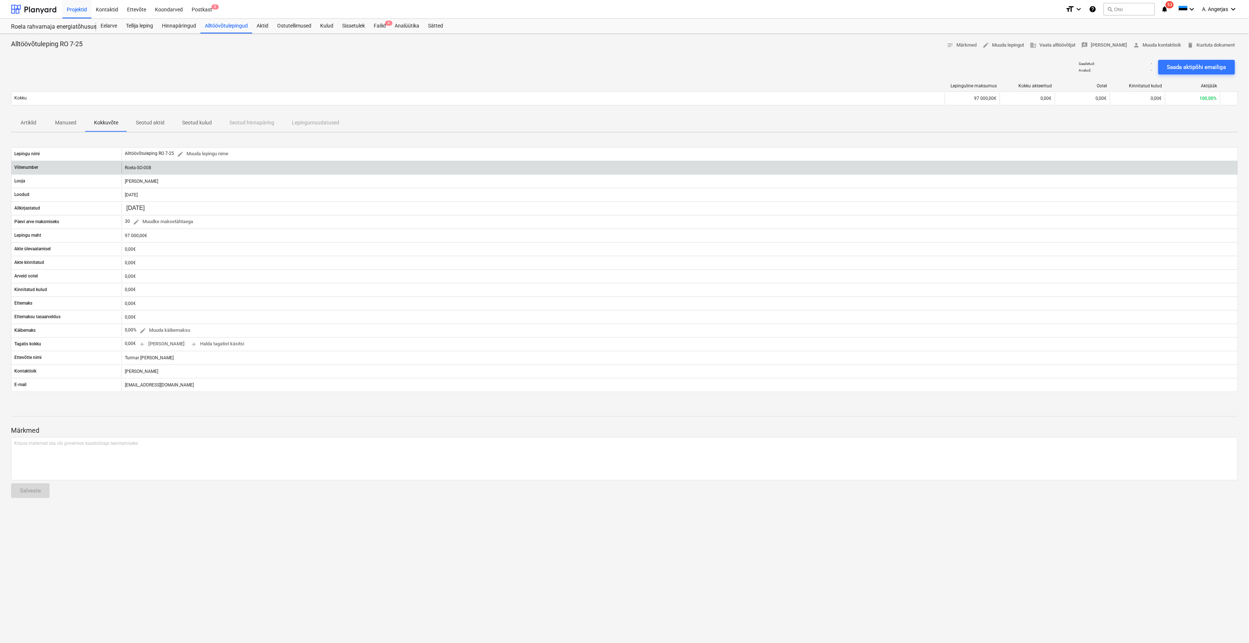
click at [147, 167] on div "Roela-SO-008" at bounding box center [680, 168] width 1116 height 12
drag, startPoint x: 147, startPoint y: 167, endPoint x: 203, endPoint y: 173, distance: 56.1
click at [203, 173] on div "Roela-SO-008" at bounding box center [680, 168] width 1116 height 12
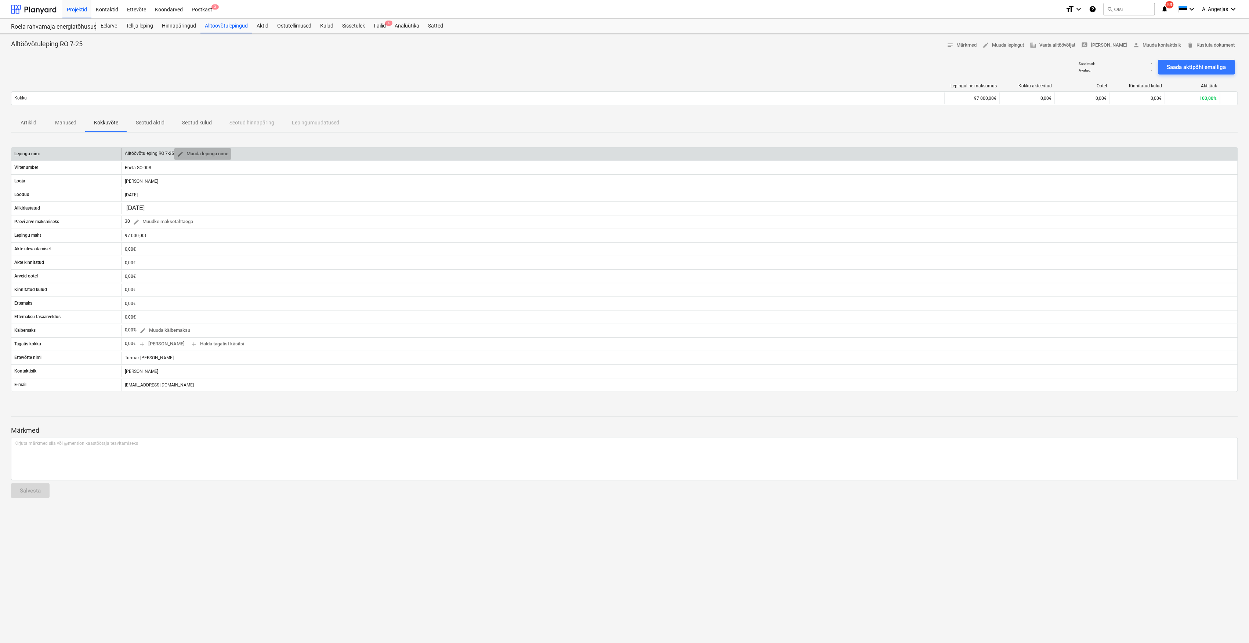
click at [178, 155] on span "edit" at bounding box center [180, 154] width 7 height 7
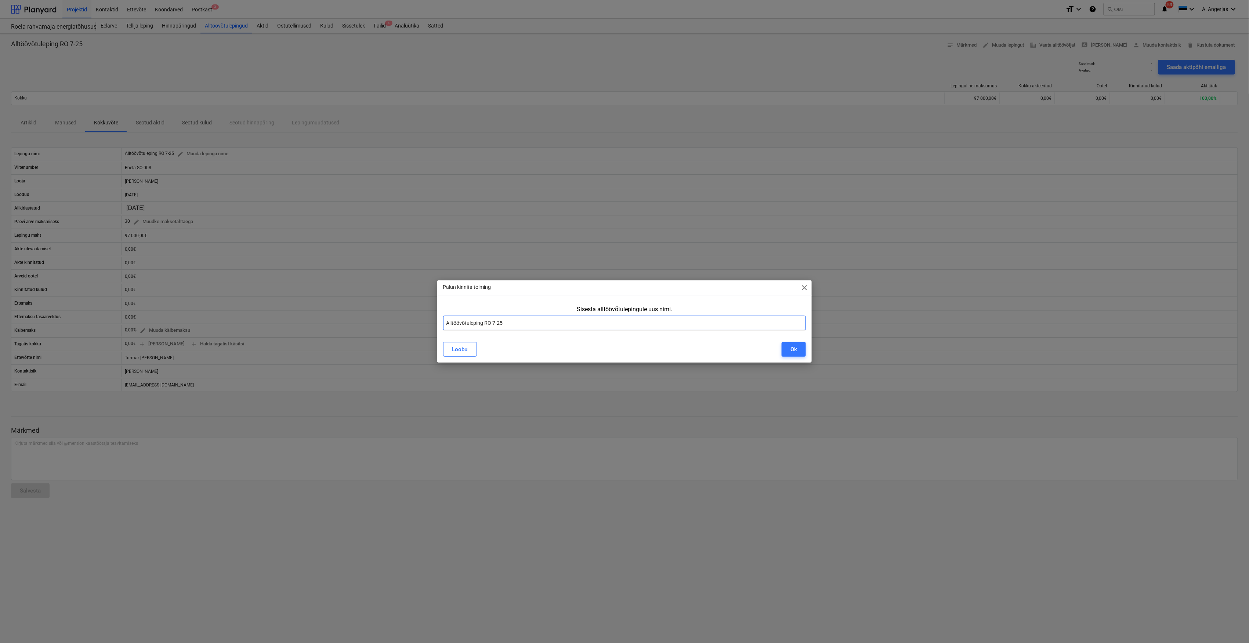
click at [546, 321] on input "Alltöövõtuleping RO 7-25" at bounding box center [624, 323] width 363 height 15
type input "Alltöövõtuleping RO 7-25 (Turmar)"
click at [796, 348] on div "Ok" at bounding box center [794, 350] width 7 height 10
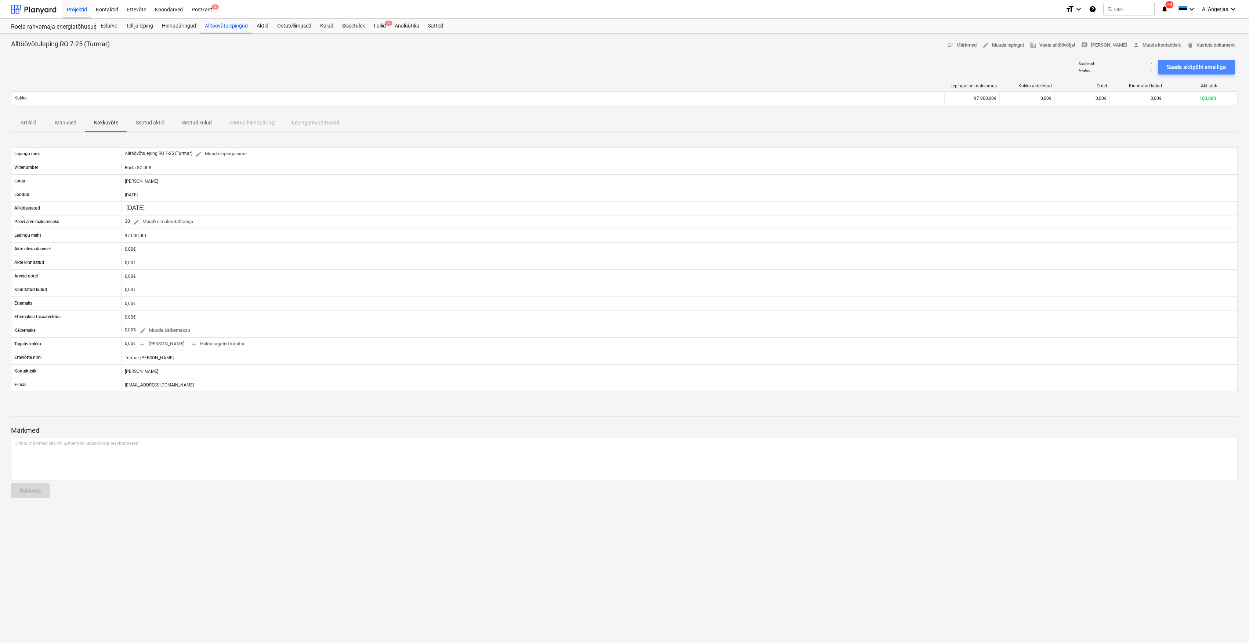
click at [1201, 68] on div "Saada aktipõhi emailiga" at bounding box center [1196, 67] width 59 height 10
click at [27, 15] on div at bounding box center [34, 9] width 46 height 18
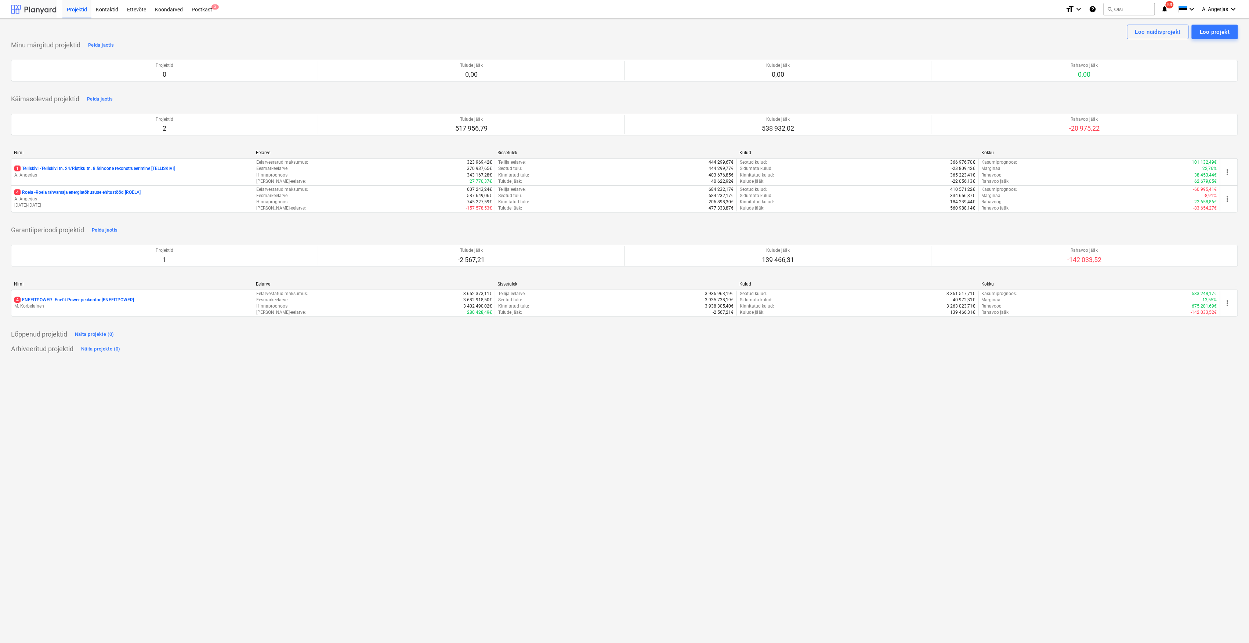
click at [52, 12] on div at bounding box center [34, 9] width 46 height 18
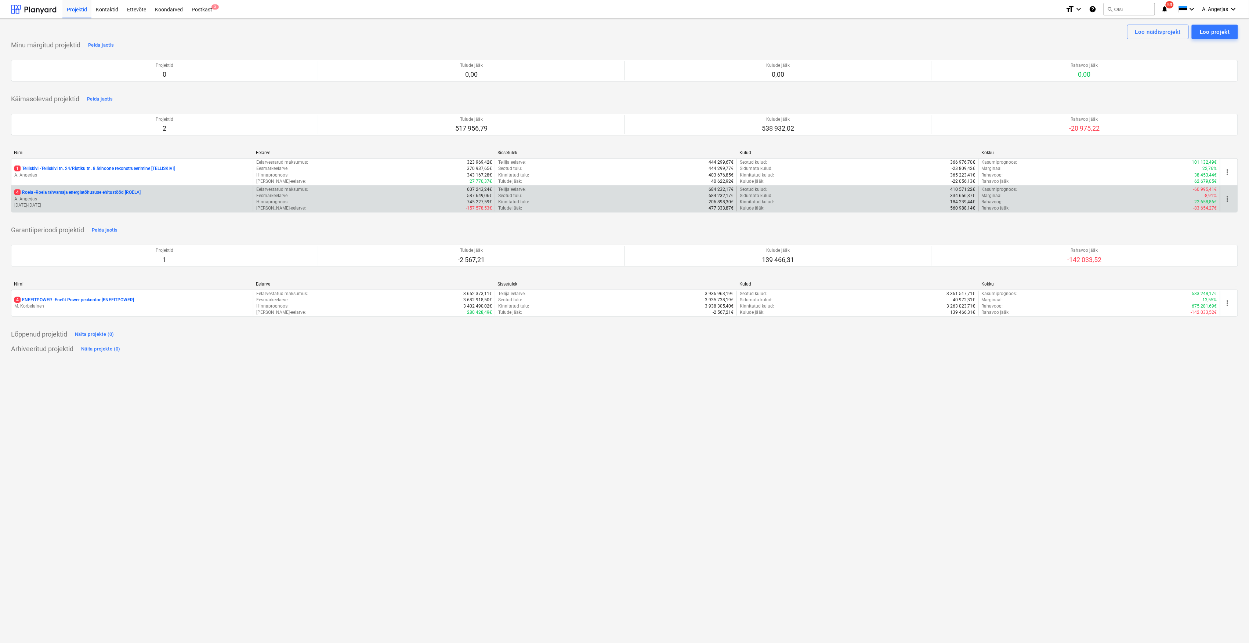
click at [82, 202] on p "A. Angerjas" at bounding box center [132, 199] width 236 height 6
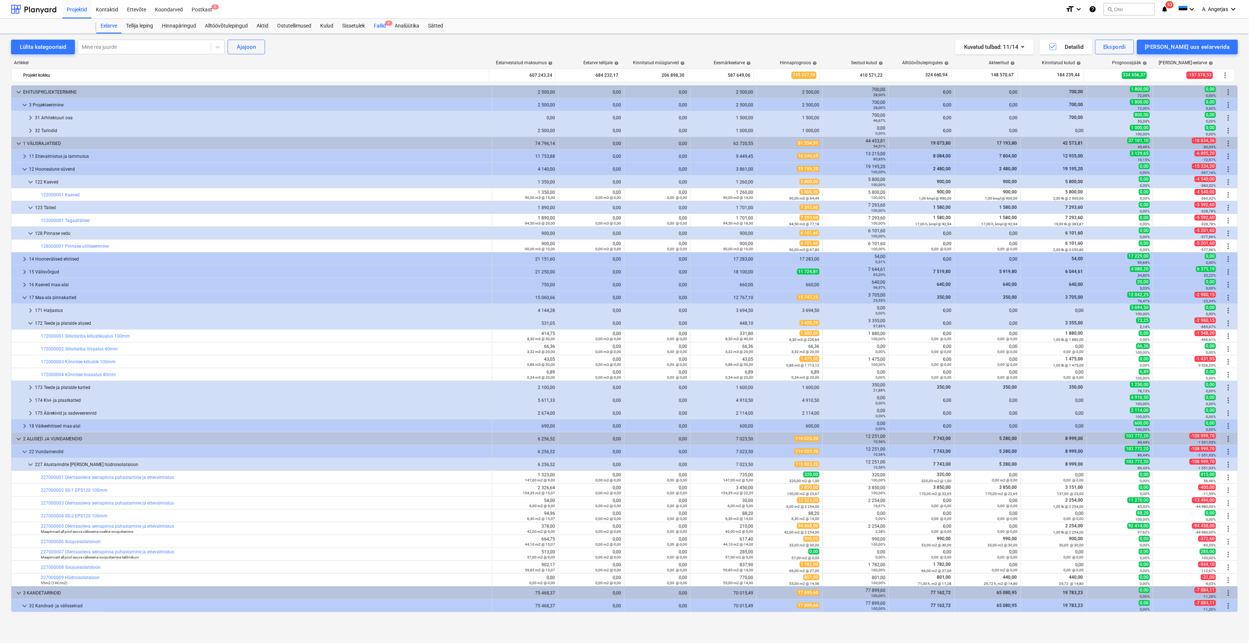
click at [376, 27] on div "Failid 4" at bounding box center [379, 26] width 21 height 15
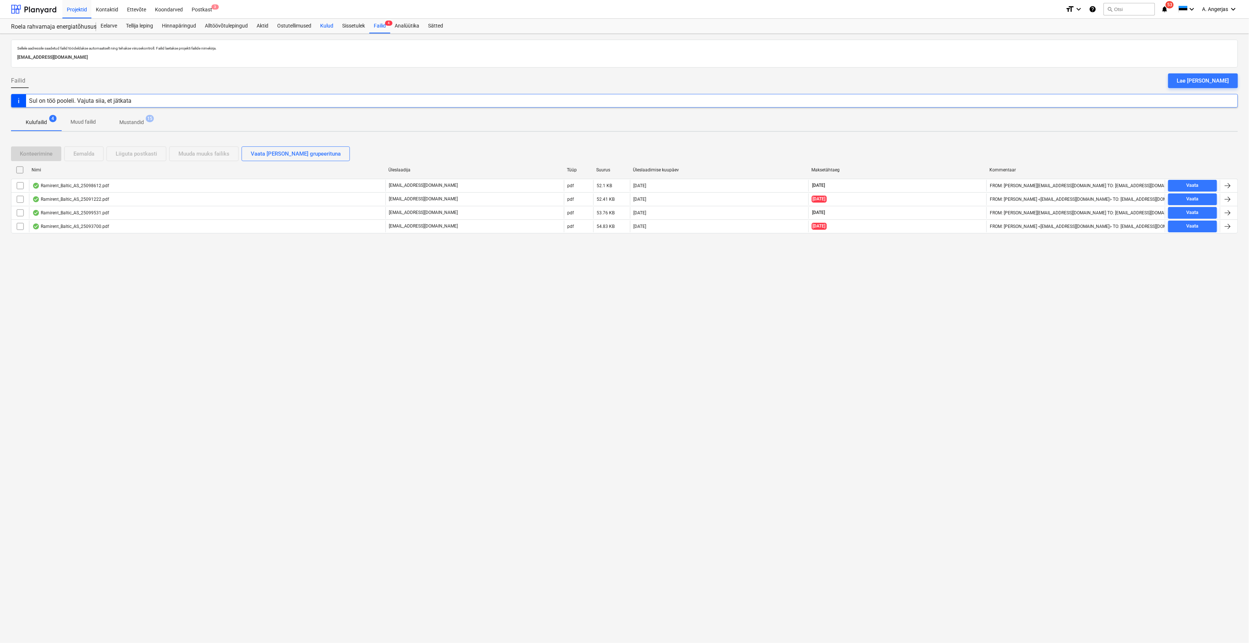
click at [325, 25] on div "Kulud" at bounding box center [327, 26] width 22 height 15
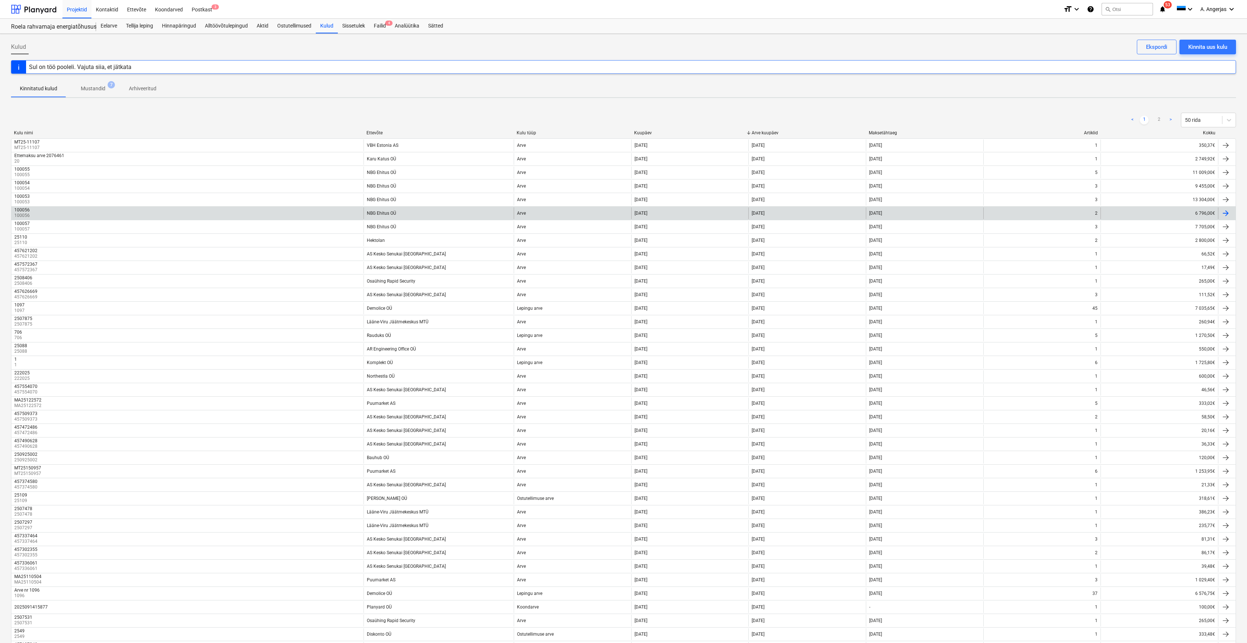
click at [63, 215] on div "100056 100056" at bounding box center [187, 213] width 352 height 12
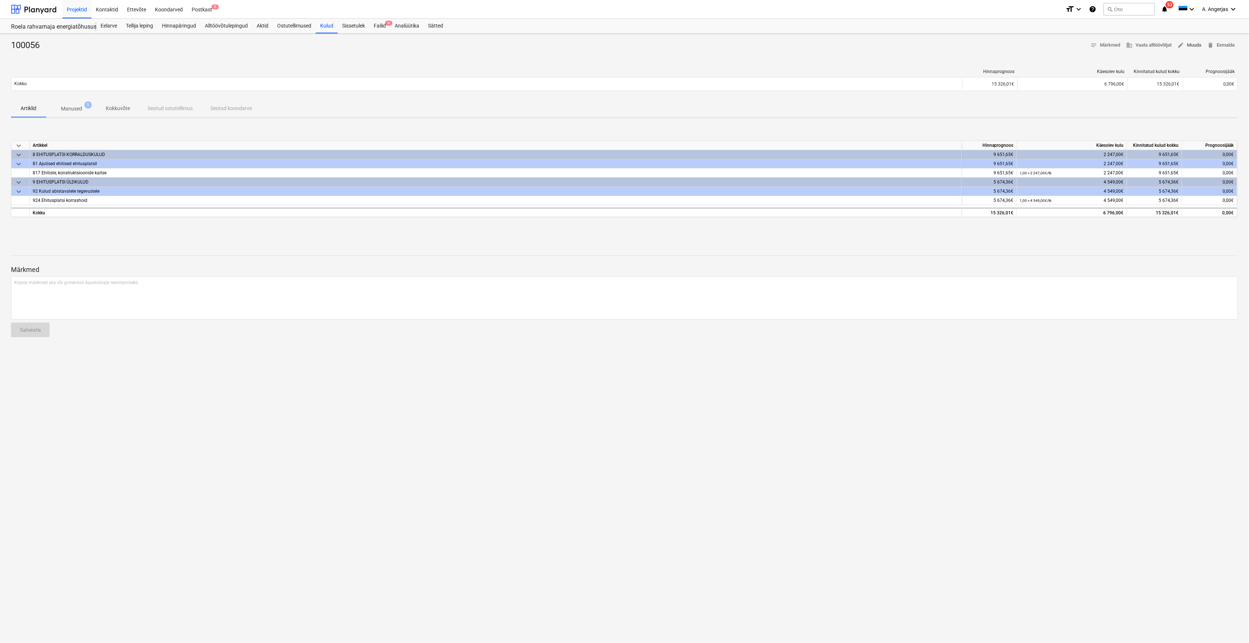
click at [1186, 47] on span "edit Muuda" at bounding box center [1190, 45] width 24 height 8
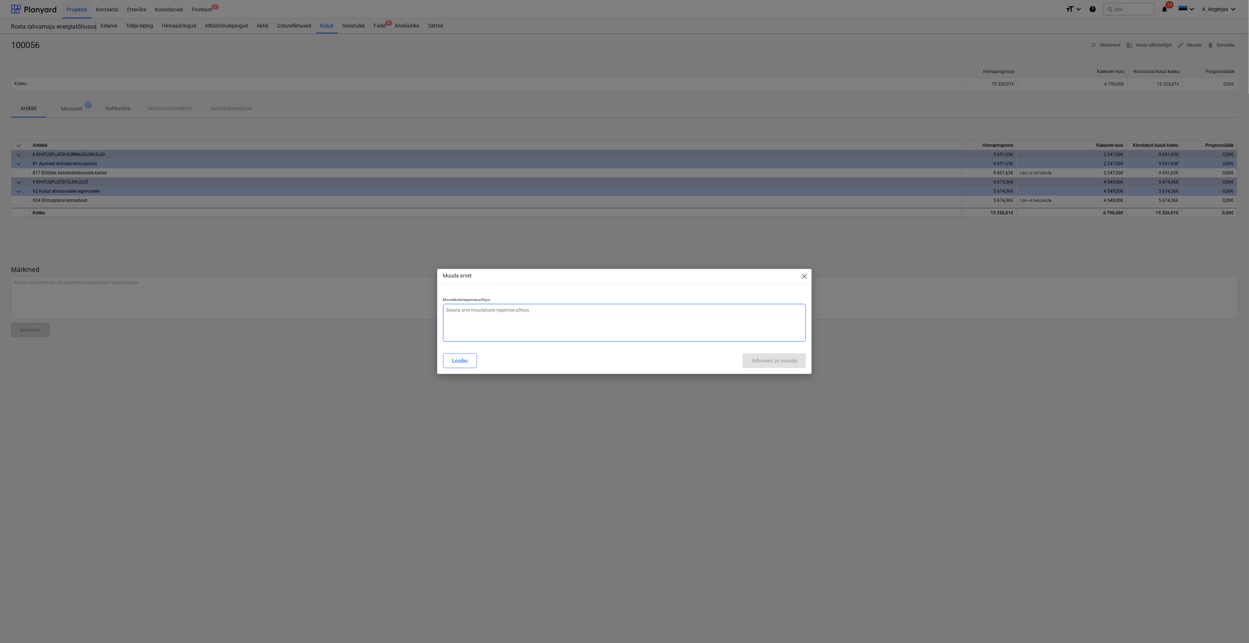
click at [469, 316] on textarea at bounding box center [624, 323] width 363 height 38
type textarea "x"
type textarea "v"
type textarea "x"
type textarea "va"
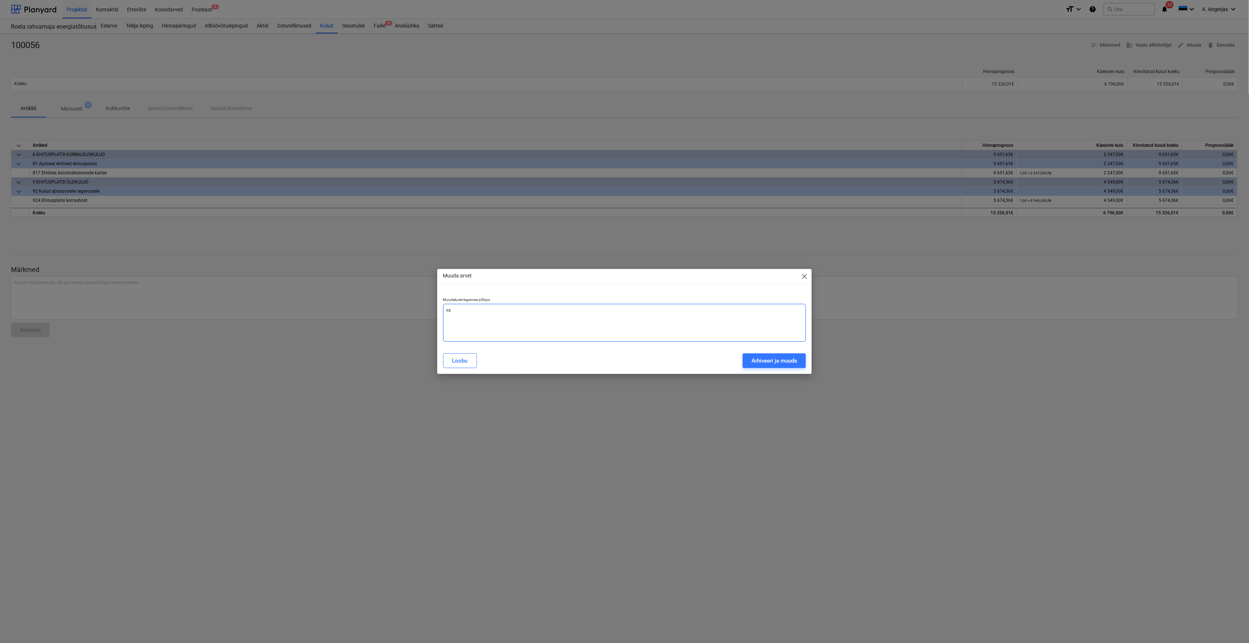
type textarea "x"
type textarea "val"
type textarea "x"
type textarea "vale"
type textarea "x"
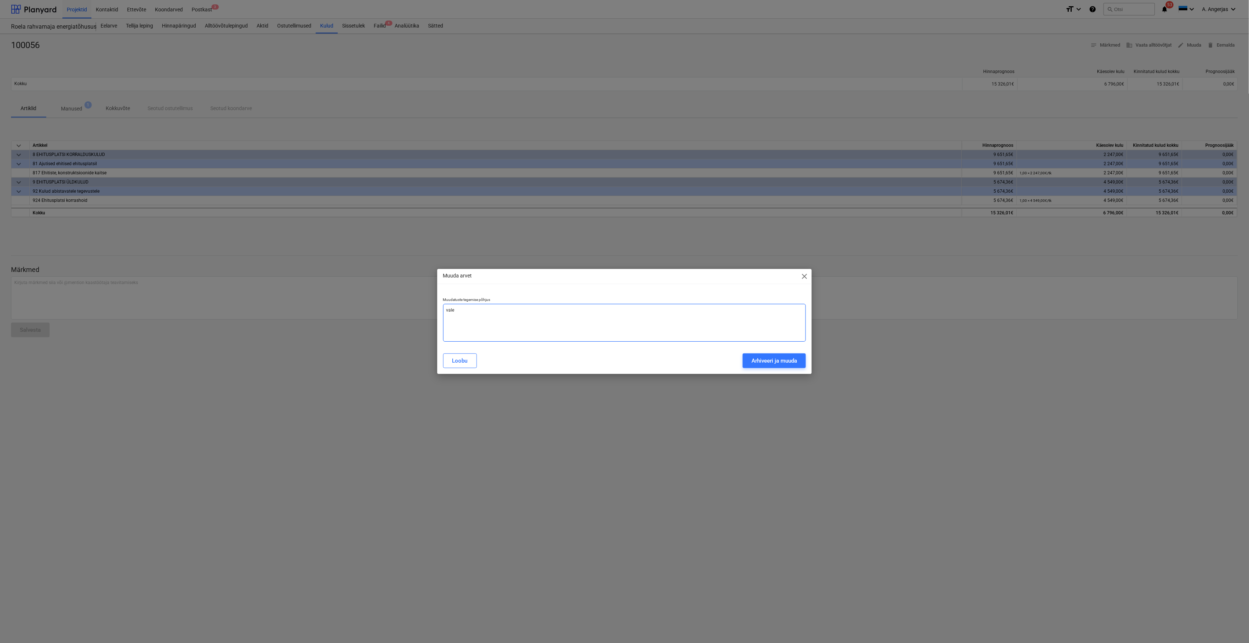
type textarea "vale"
type textarea "x"
type textarea "vale s"
type textarea "x"
type textarea "vale su"
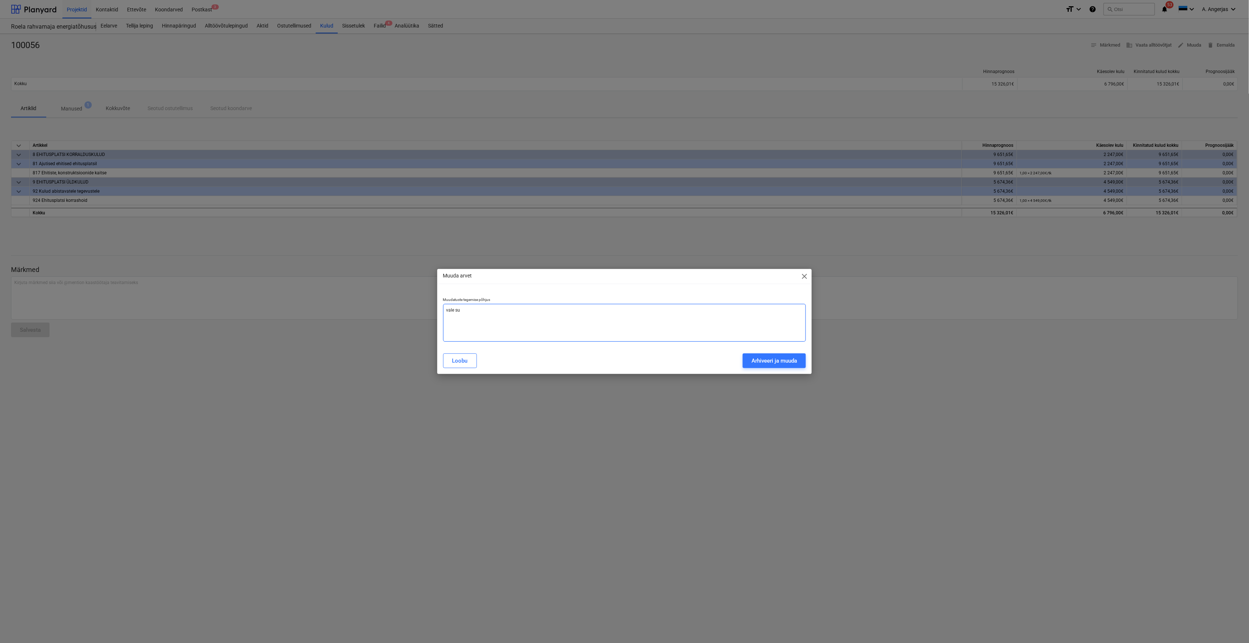
type textarea "x"
type textarea "vale sum"
type textarea "x"
type textarea "vale summa"
type textarea "x"
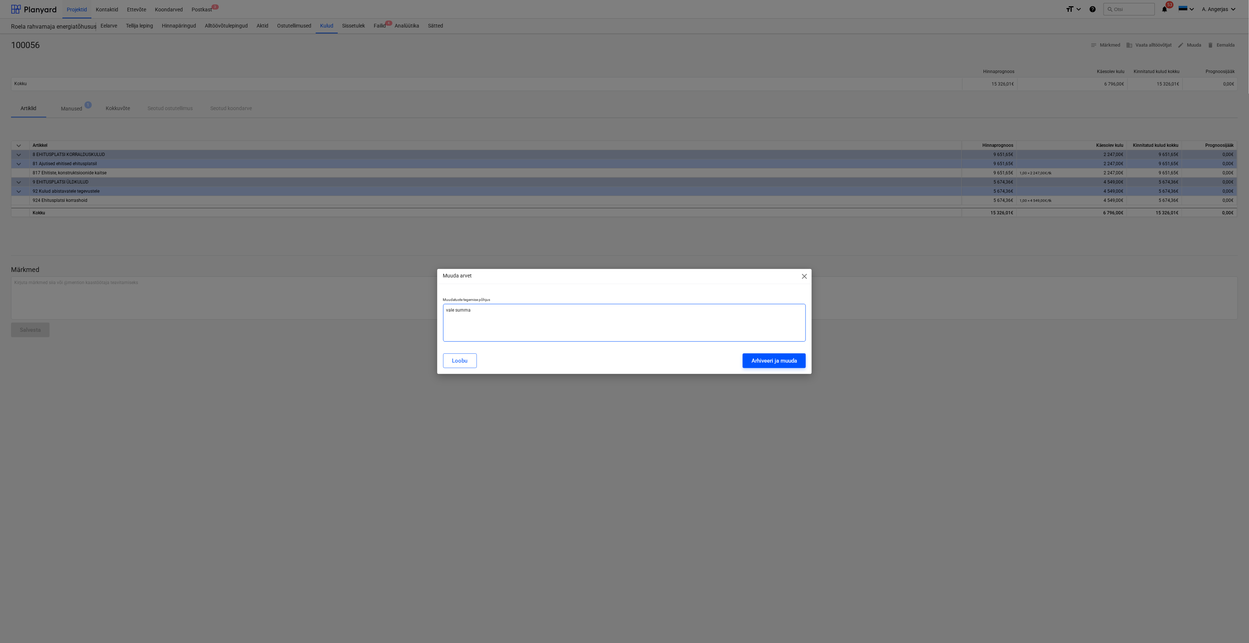
type textarea "vale summa"
click at [752, 362] on div "Arhiveeri ja muuda" at bounding box center [775, 361] width 46 height 10
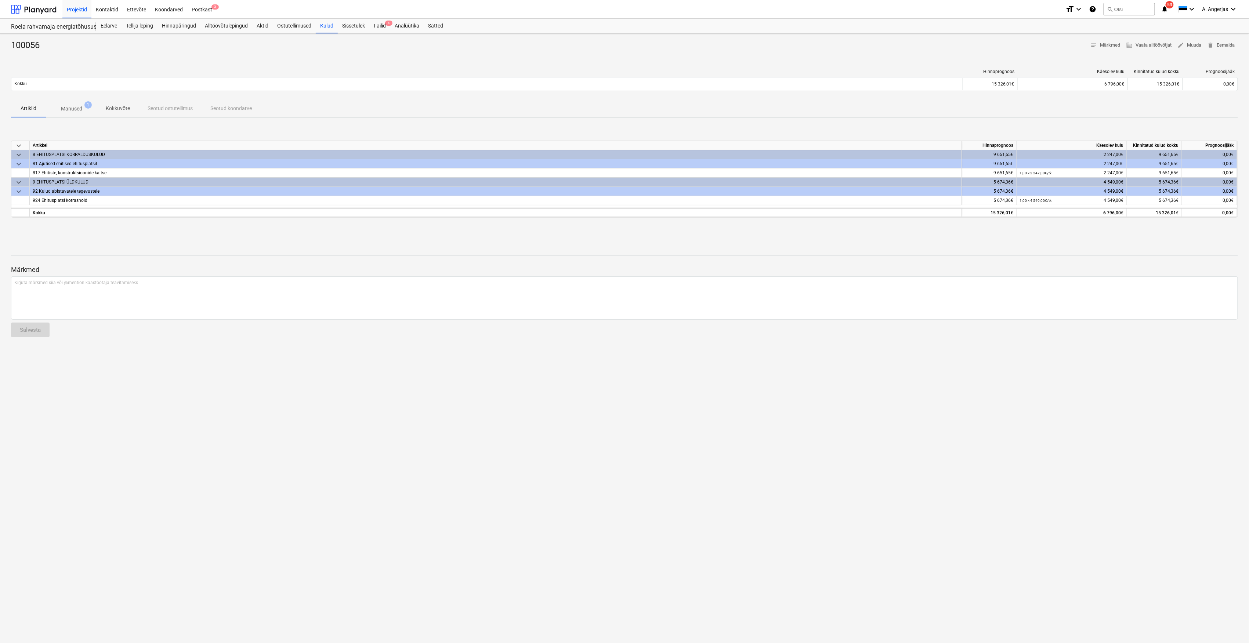
type textarea "x"
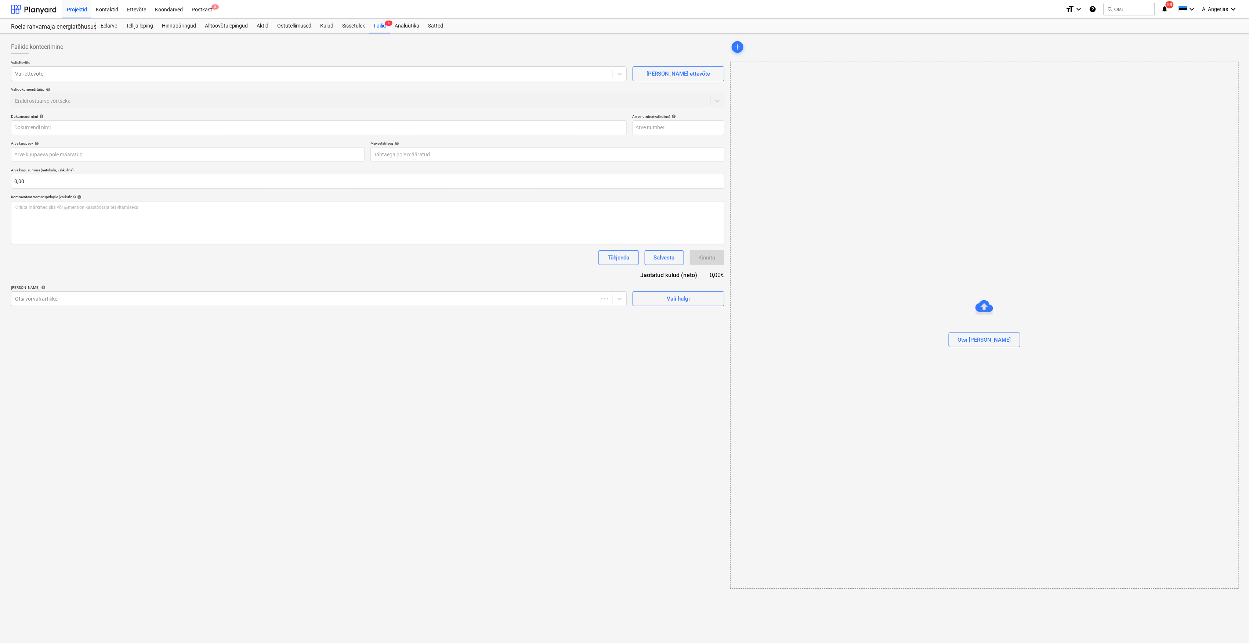
type input "100056"
type input "[DATE]"
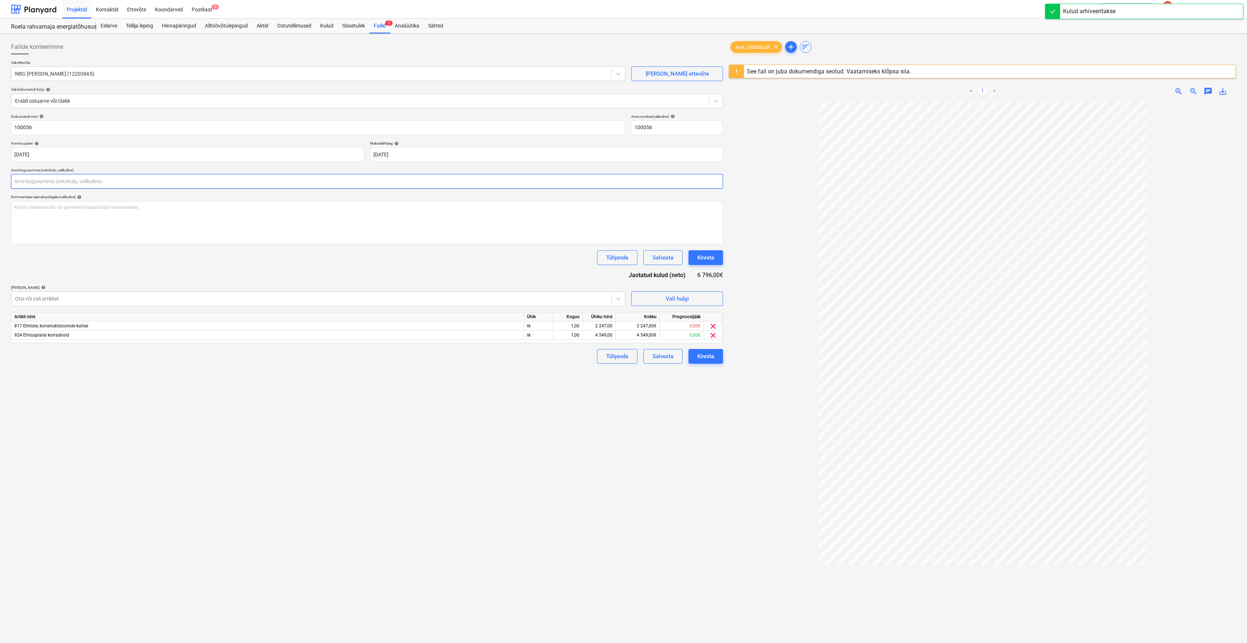
click at [124, 188] on input "text" at bounding box center [367, 181] width 712 height 15
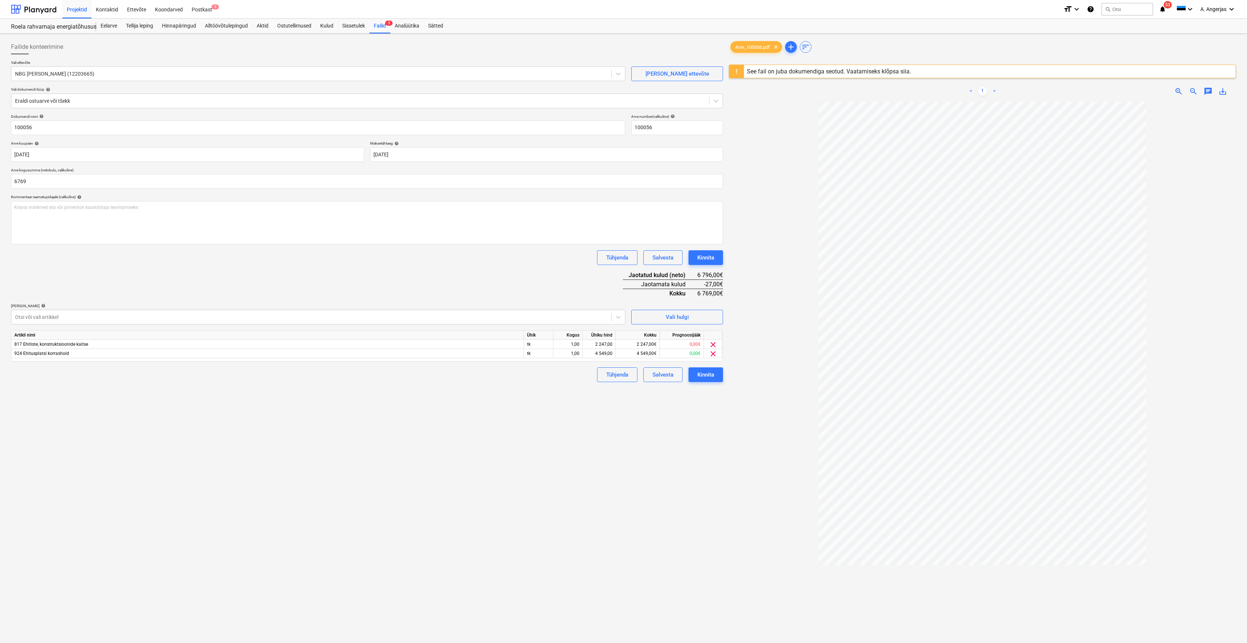
type input "6 769,00"
click at [358, 465] on div "Failide konteerimine Vali ettevõte NBG Ehitus OÜ (12203665) Lisa uus ettevõte V…" at bounding box center [367, 382] width 718 height 691
click at [652, 343] on div "2 247,00€" at bounding box center [638, 344] width 44 height 9
click at [609, 344] on div "2 247,00" at bounding box center [599, 344] width 27 height 9
click at [606, 356] on div "4 549,00" at bounding box center [599, 353] width 27 height 9
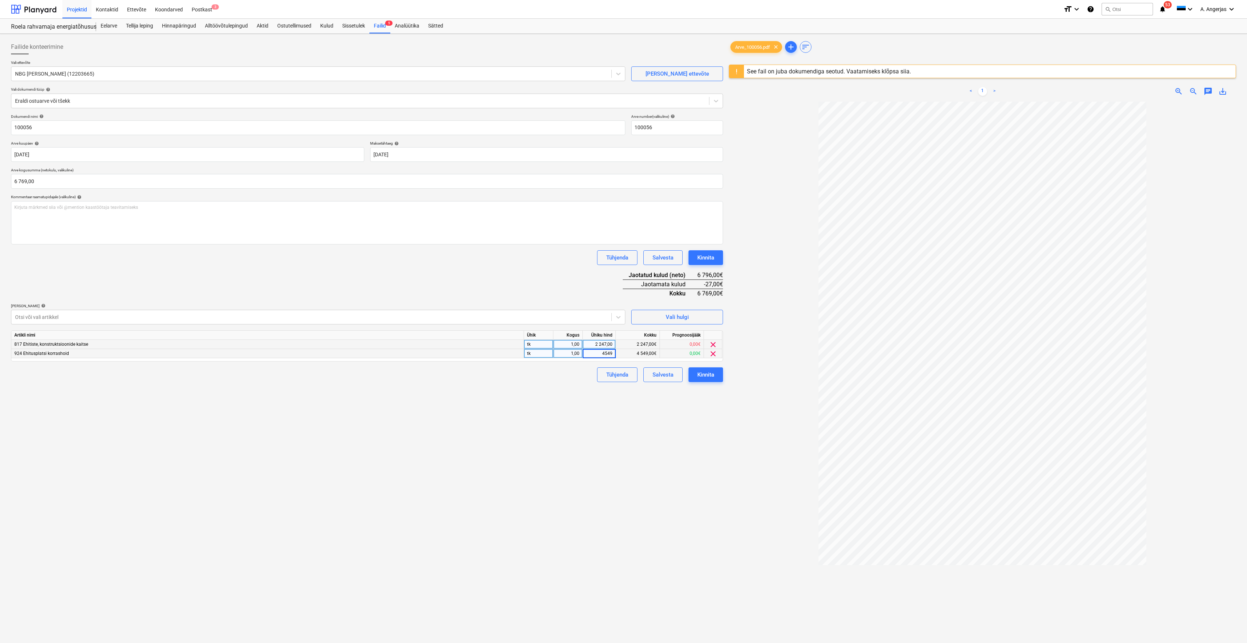
type input "0"
click at [594, 400] on div "Failide konteerimine Vali ettevõte NBG Ehitus OÜ (12203665) Lisa uus ettevõte V…" at bounding box center [367, 382] width 718 height 691
click at [601, 353] on div "0,00" at bounding box center [599, 353] width 27 height 9
type input "4522"
click at [631, 397] on div "Failide konteerimine Vali ettevõte NBG Ehitus OÜ (12203665) Lisa uus ettevõte V…" at bounding box center [367, 382] width 718 height 691
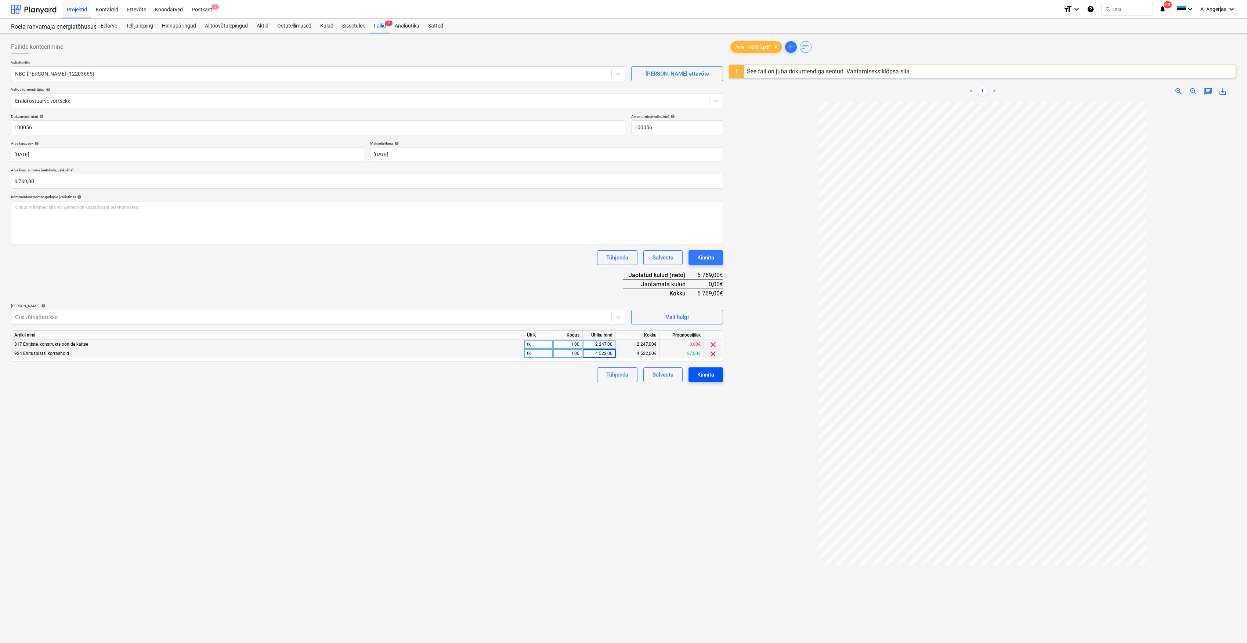
click at [711, 376] on div "Kinnita" at bounding box center [705, 375] width 17 height 10
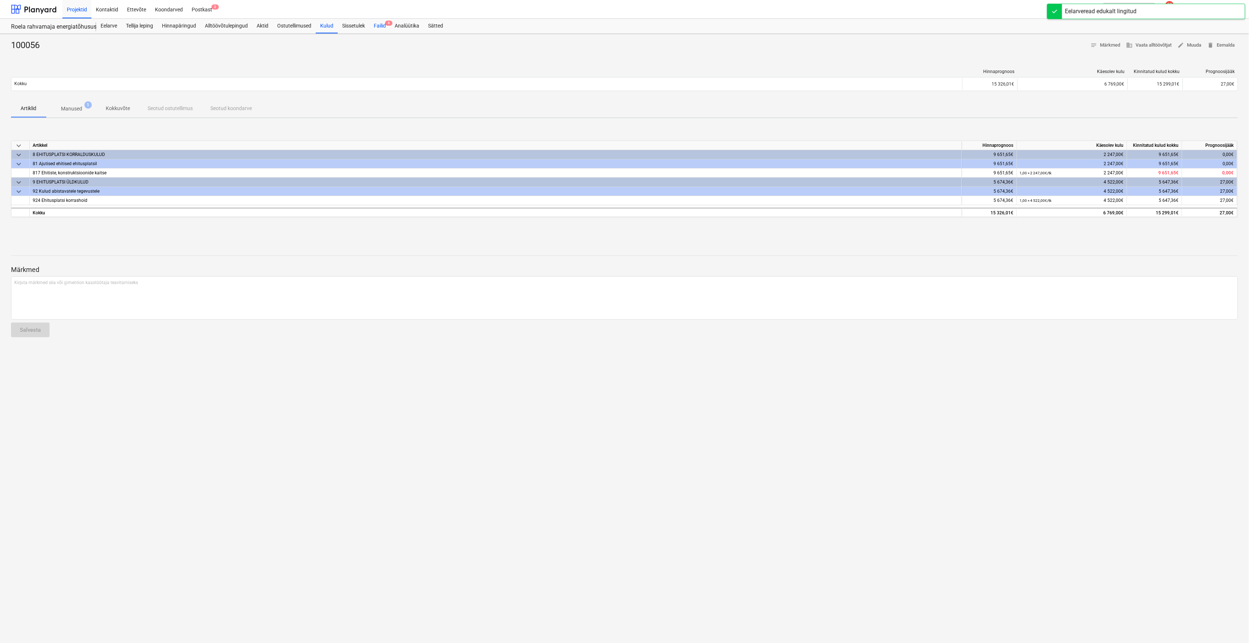
click at [382, 24] on div "Failid 4" at bounding box center [379, 26] width 21 height 15
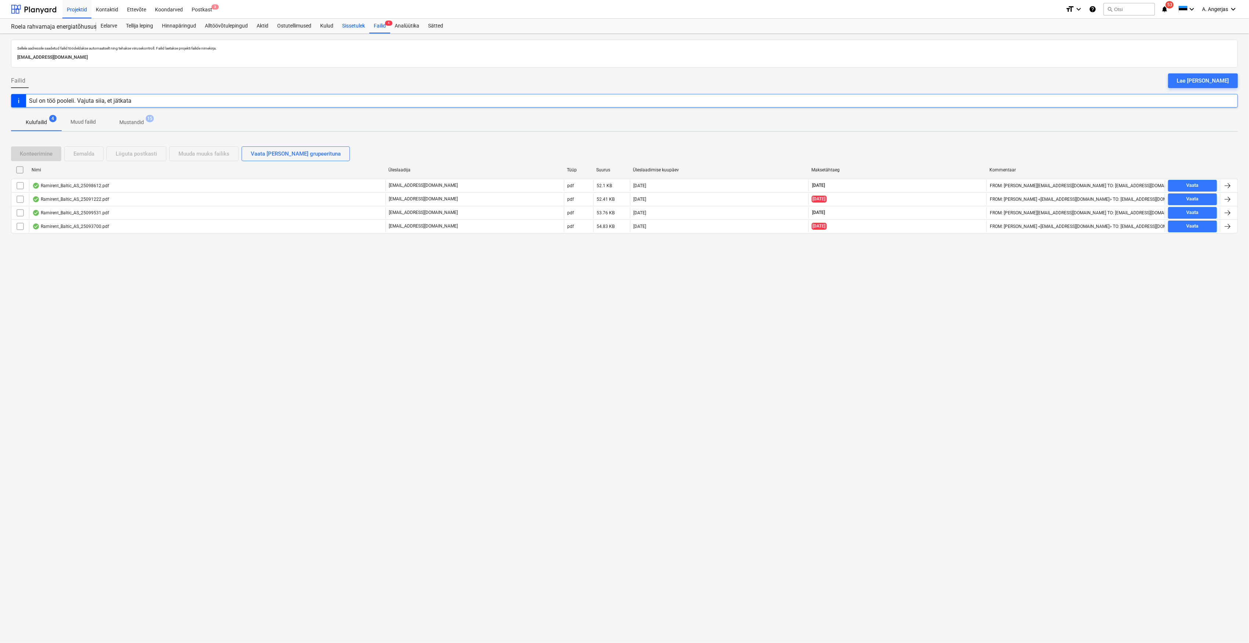
click at [355, 26] on div "Sissetulek" at bounding box center [354, 26] width 32 height 15
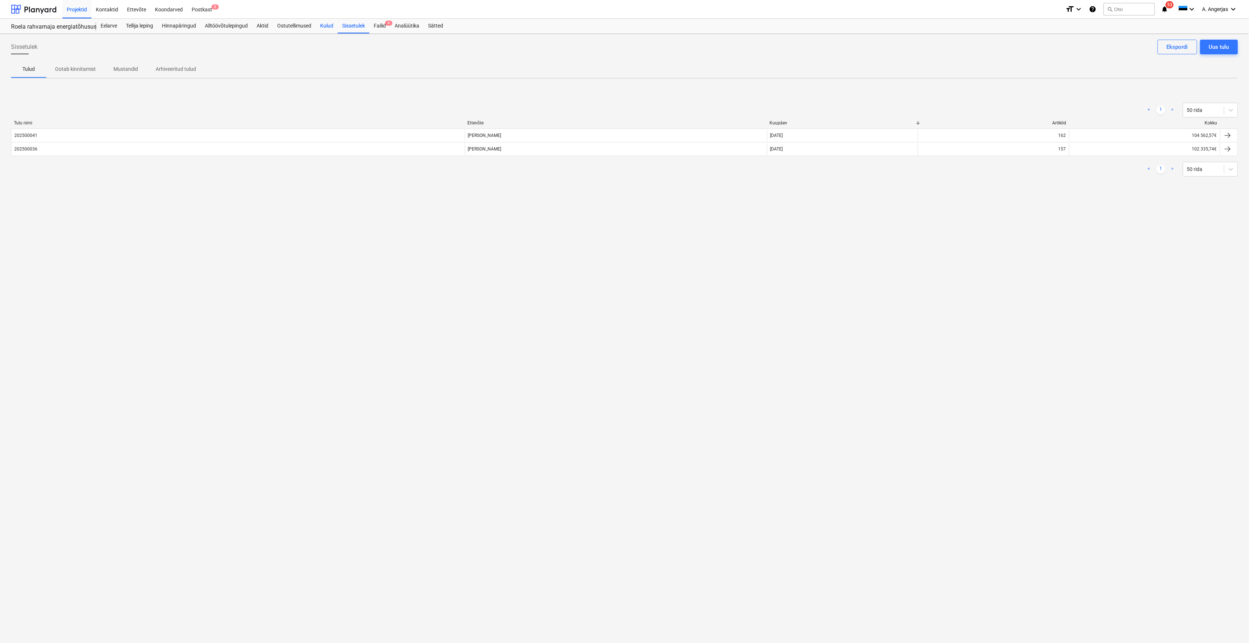
click at [329, 29] on div "Kulud" at bounding box center [327, 26] width 22 height 15
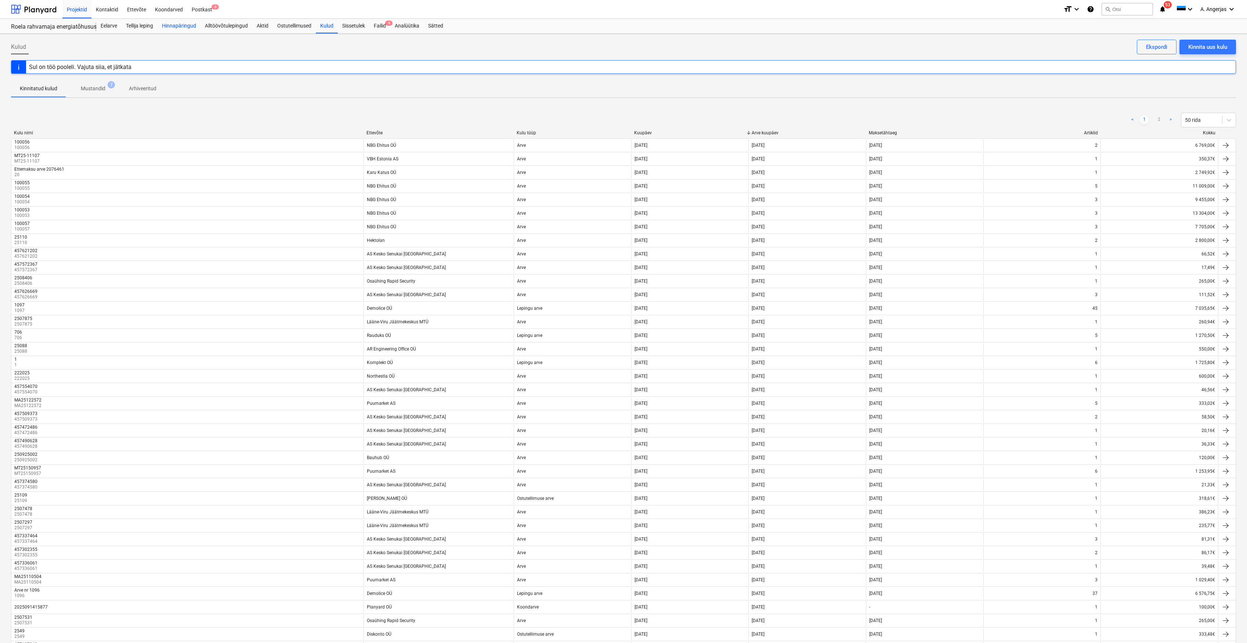
click at [178, 30] on div "Hinnapäringud" at bounding box center [179, 26] width 43 height 15
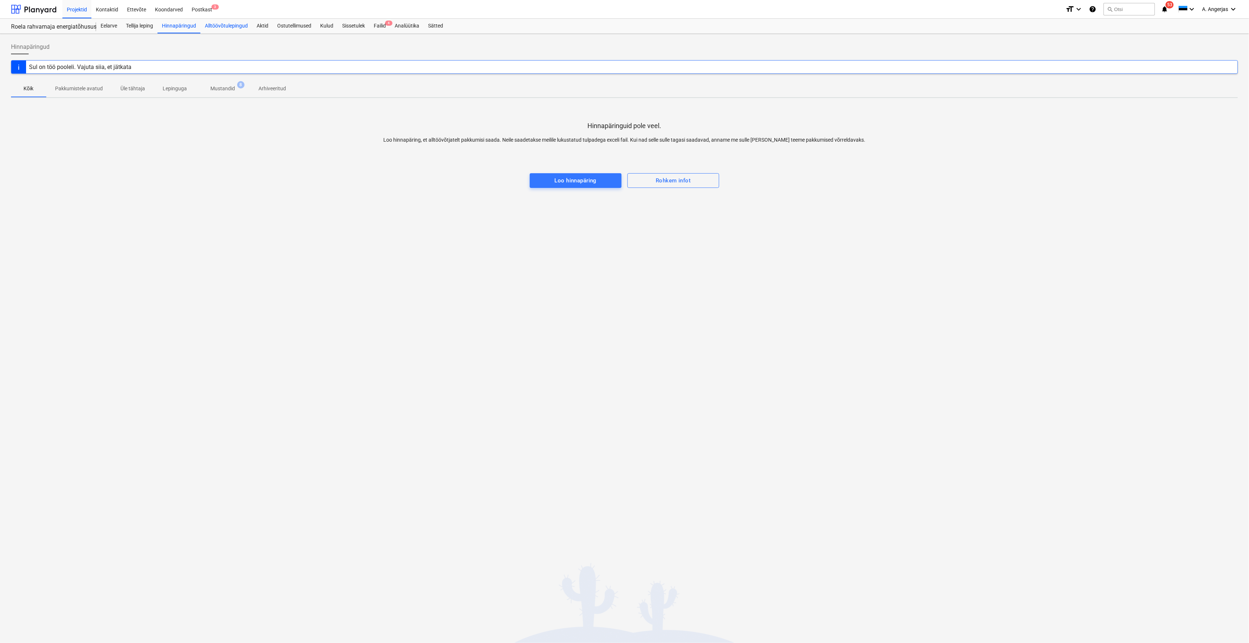
click at [207, 21] on div "Alltöövõtulepingud" at bounding box center [227, 26] width 52 height 15
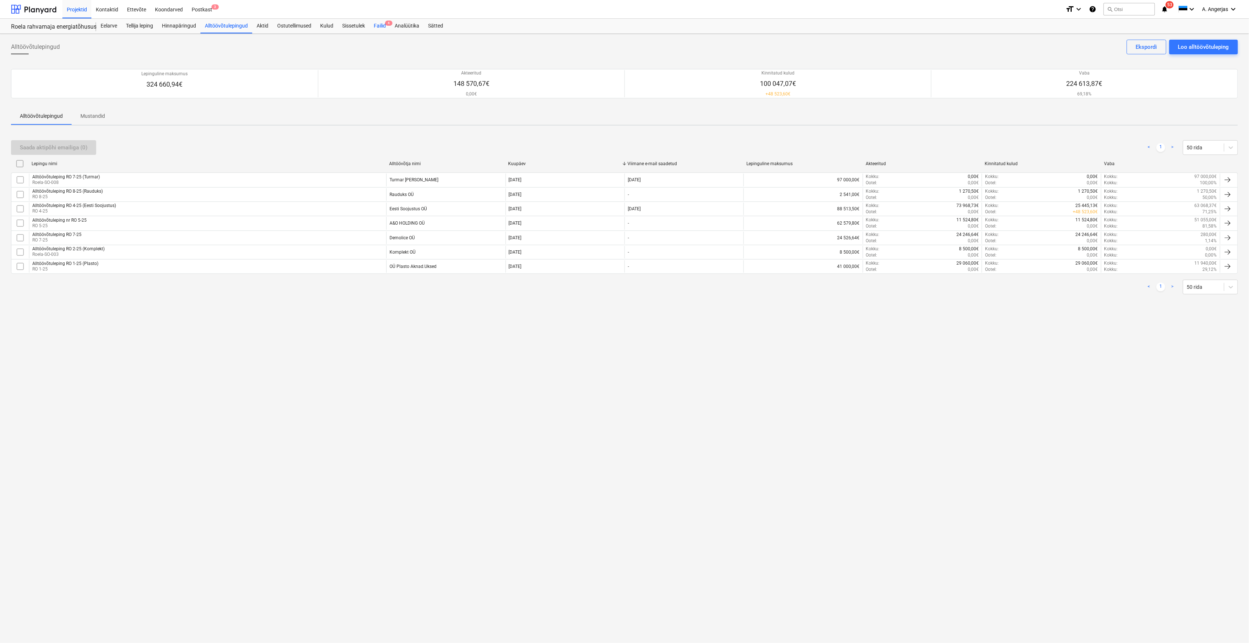
click at [375, 27] on div "Failid 4" at bounding box center [379, 26] width 21 height 15
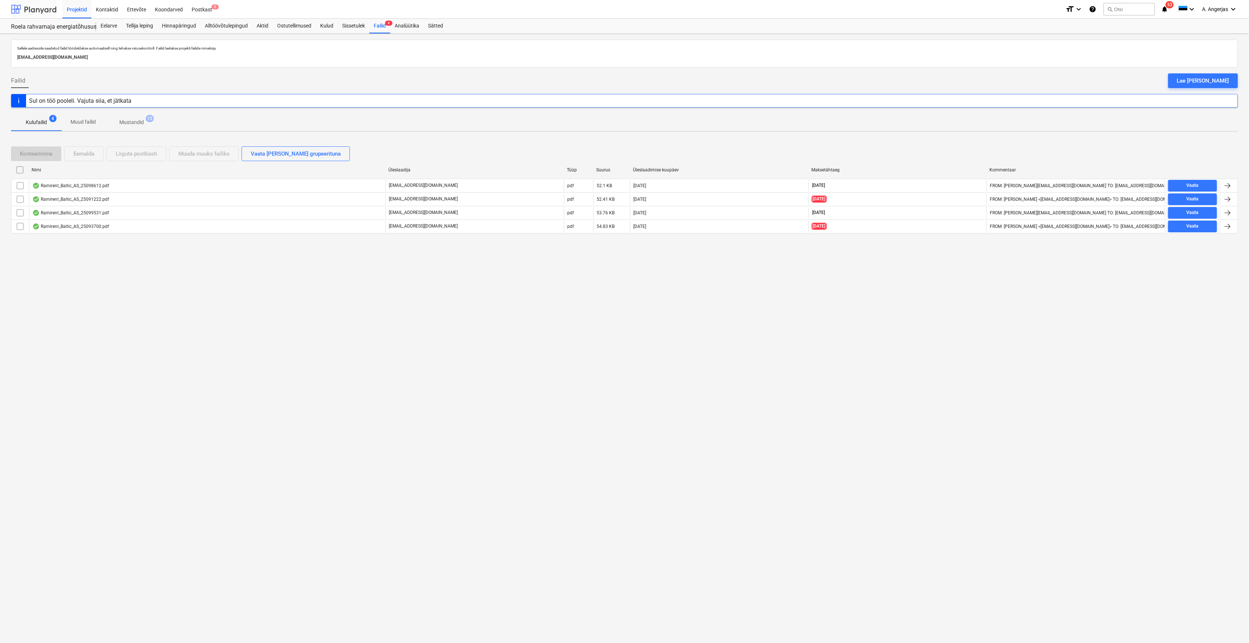
click at [56, 15] on div at bounding box center [34, 9] width 46 height 18
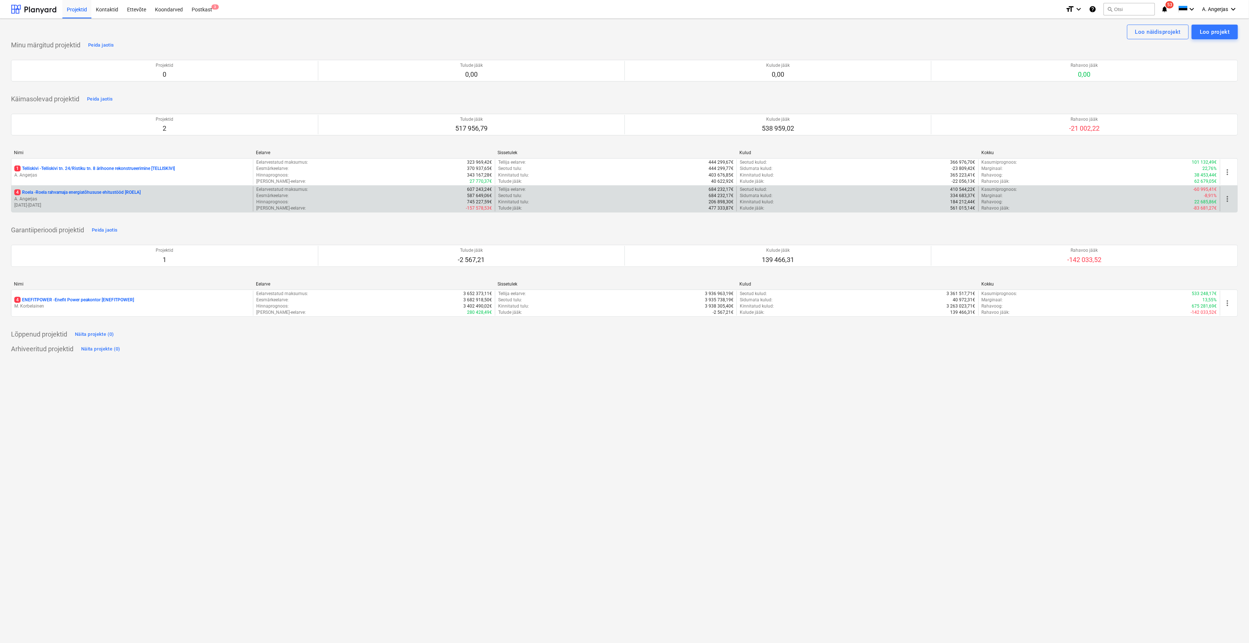
click at [98, 203] on p "10.07.2025 - 09.01.2026" at bounding box center [132, 205] width 236 height 6
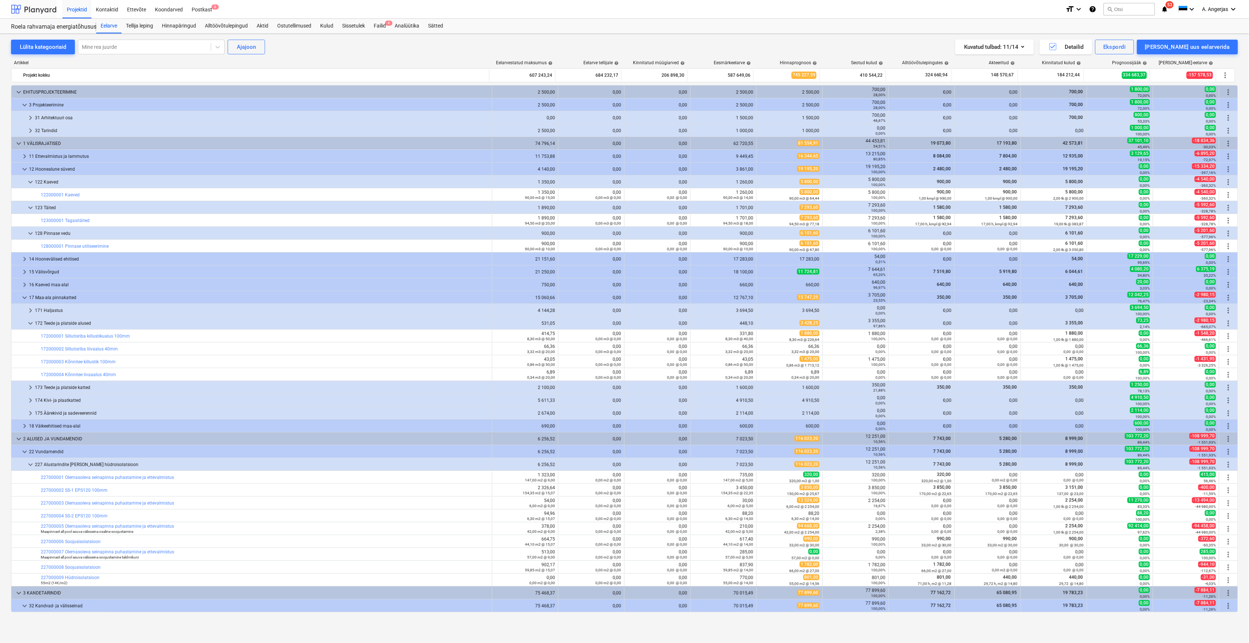
click at [46, 13] on div at bounding box center [34, 9] width 46 height 18
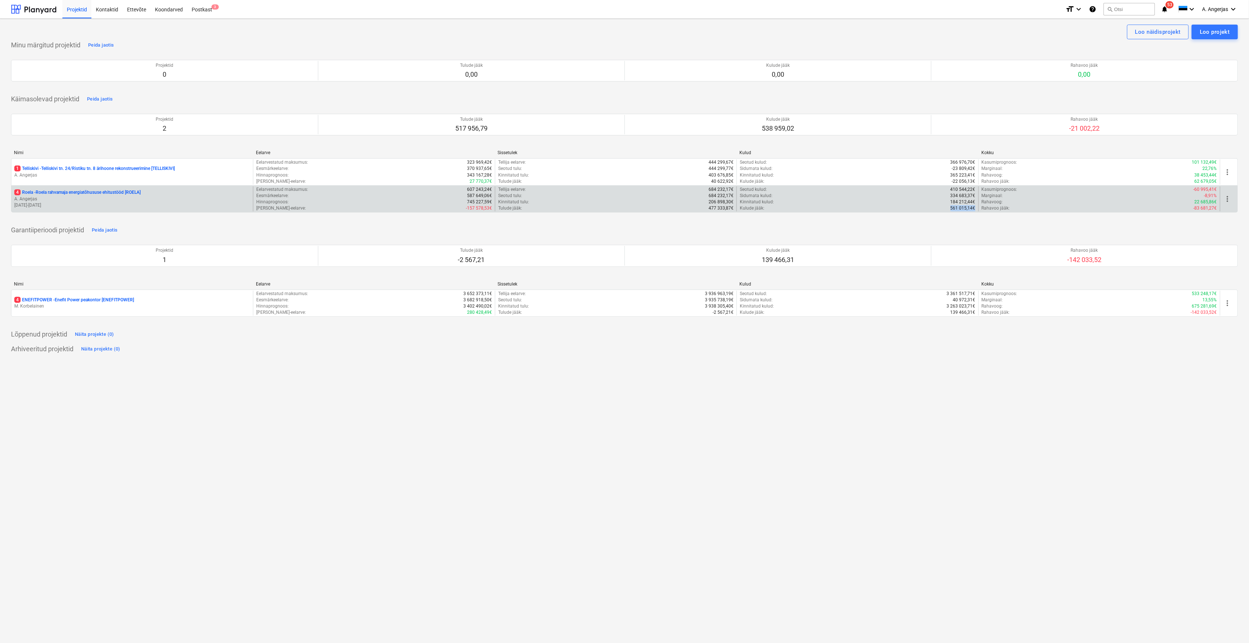
drag, startPoint x: 975, startPoint y: 207, endPoint x: 946, endPoint y: 211, distance: 29.2
click at [946, 211] on div "Kulude jääk : 561 015,14€" at bounding box center [857, 208] width 235 height 6
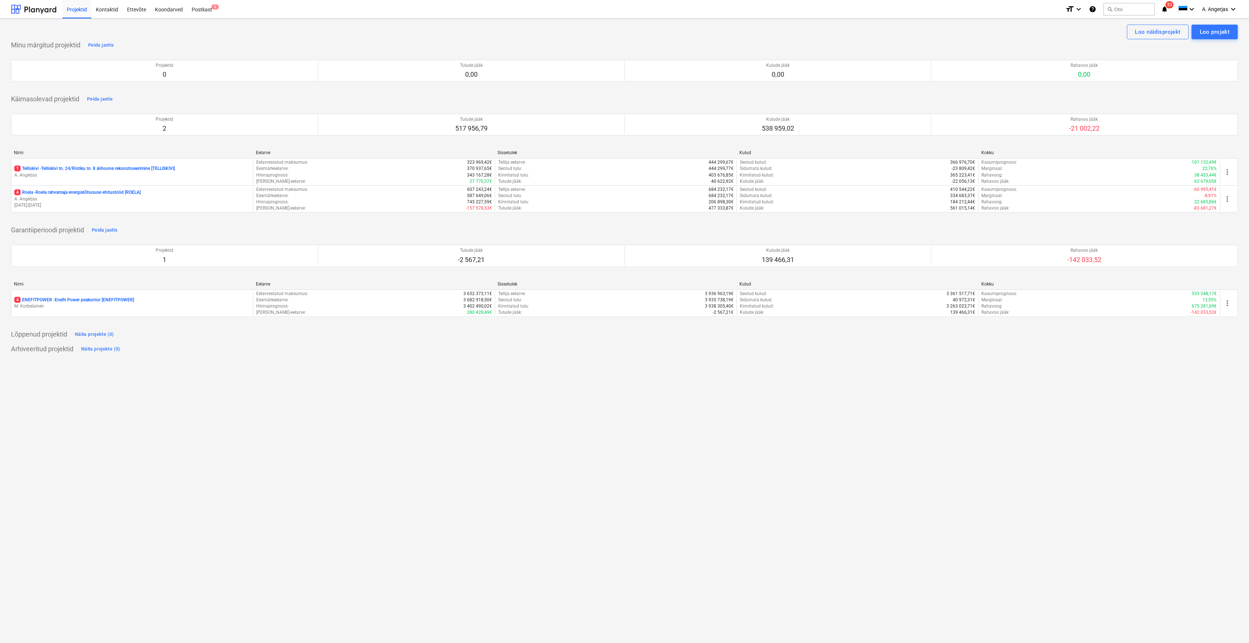
drag, startPoint x: 946, startPoint y: 211, endPoint x: 941, endPoint y: 227, distance: 17.2
click at [941, 227] on div "Garantiiperioodi projektid Peida jaotis Projektid 1 Tulude jääk -2 567,21 Kulud…" at bounding box center [624, 274] width 1227 height 101
click at [191, 10] on div "Postkast 3" at bounding box center [201, 9] width 29 height 19
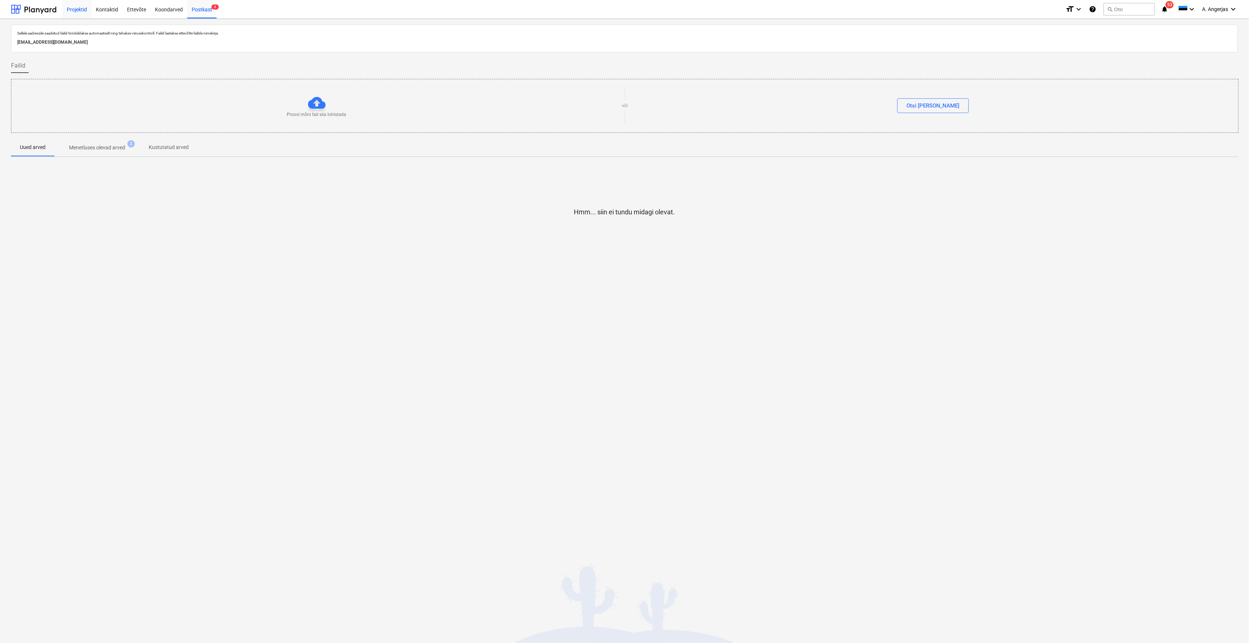
click at [80, 5] on div "Projektid" at bounding box center [76, 9] width 29 height 19
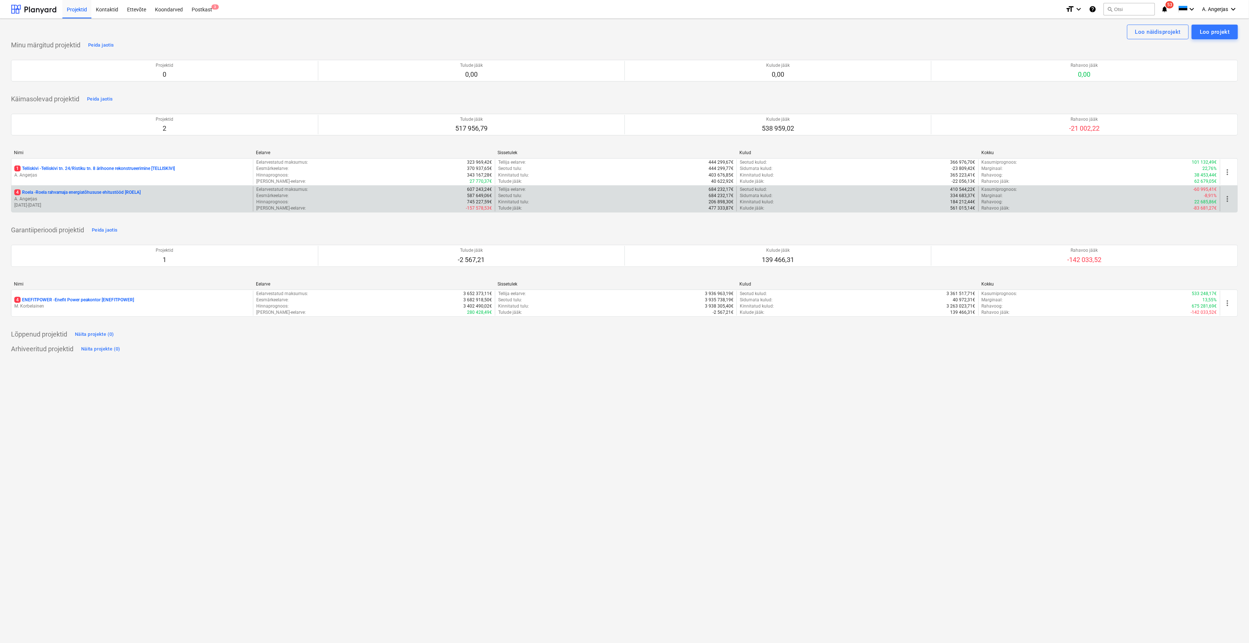
click at [87, 198] on p "A. Angerjas" at bounding box center [132, 199] width 236 height 6
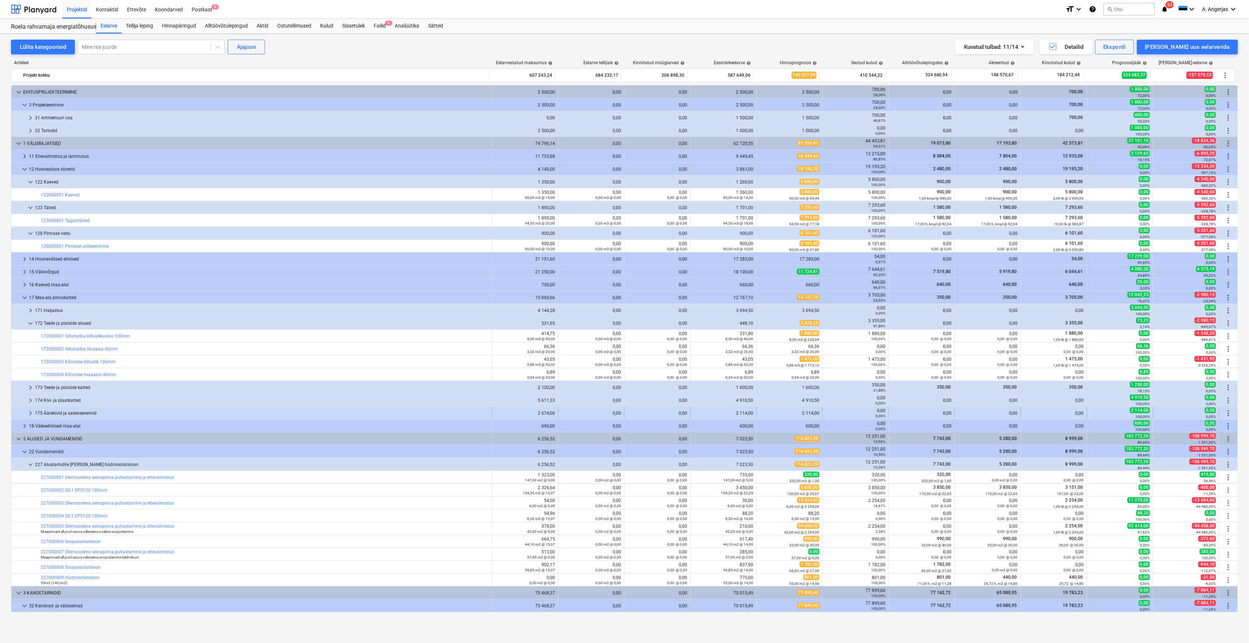
scroll to position [147, 0]
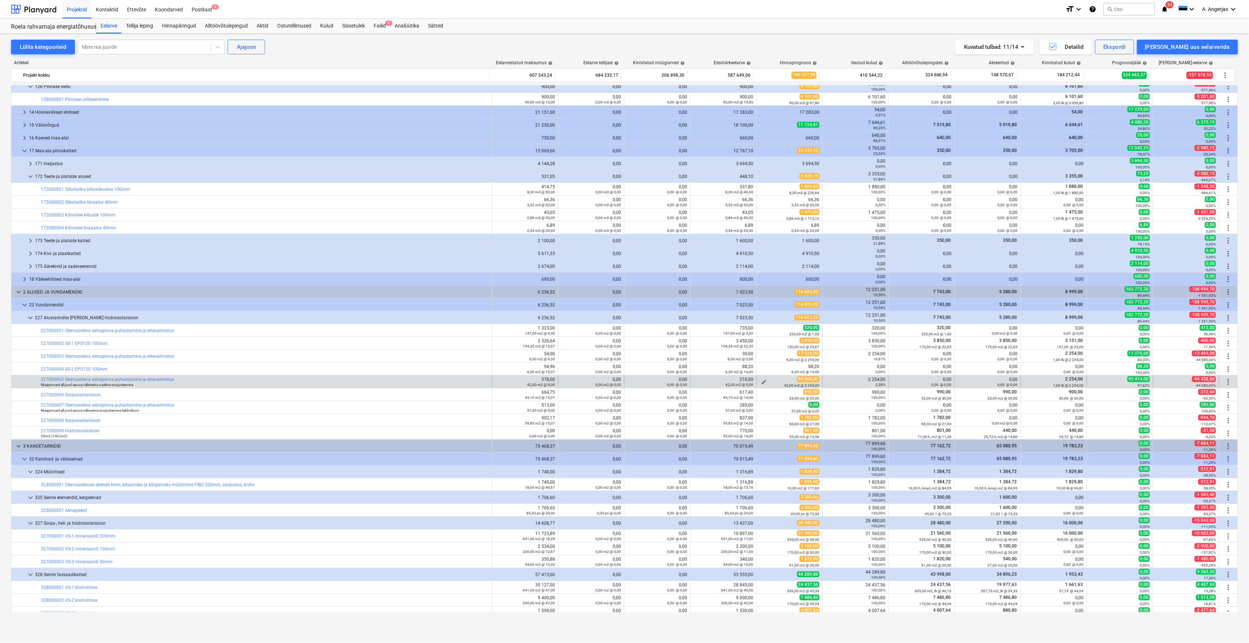
click at [765, 381] on span "edit" at bounding box center [764, 382] width 6 height 6
type textarea "x"
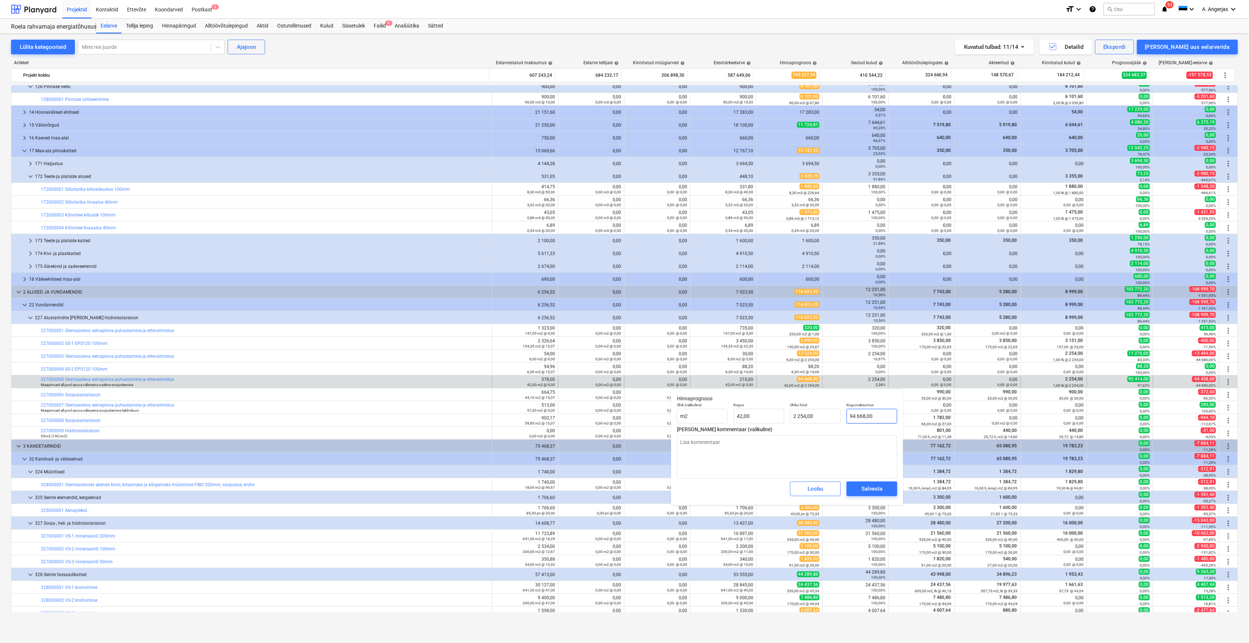
type input "94668"
click at [854, 416] on input "94668" at bounding box center [872, 416] width 51 height 15
click at [869, 419] on input "94668" at bounding box center [872, 416] width 51 height 15
type textarea "x"
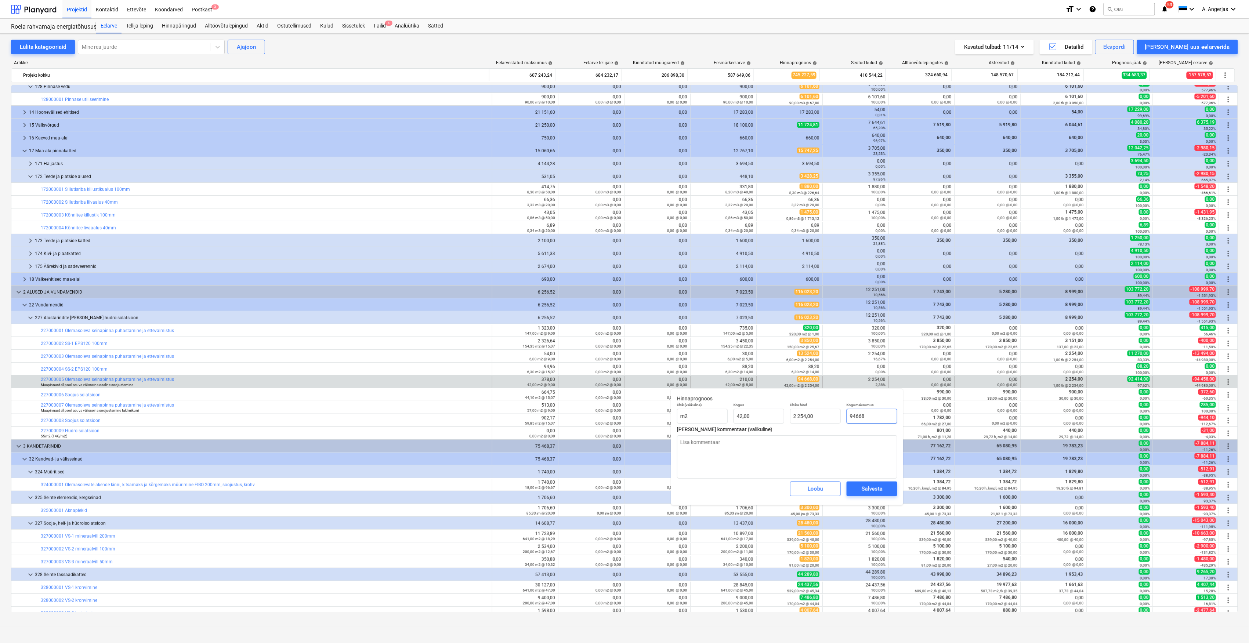
type input "2"
type input "0,05"
type textarea "x"
type input "22"
type input "0,52"
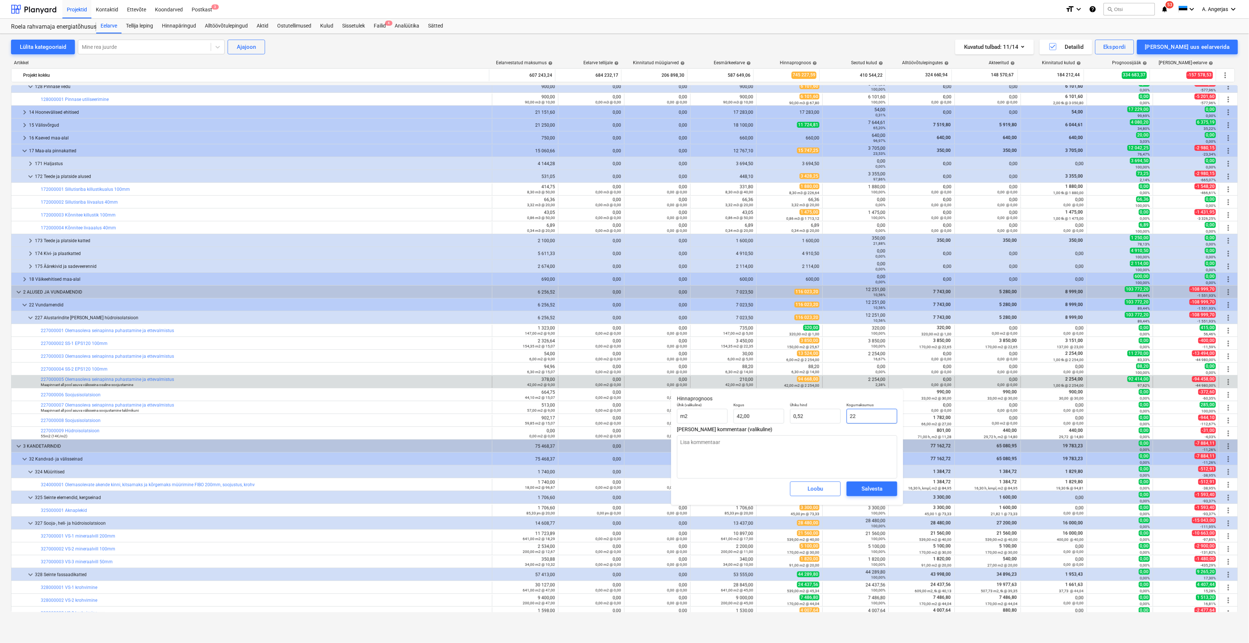
type textarea "x"
type input "225"
type input "5,36"
type textarea "x"
type input "2254"
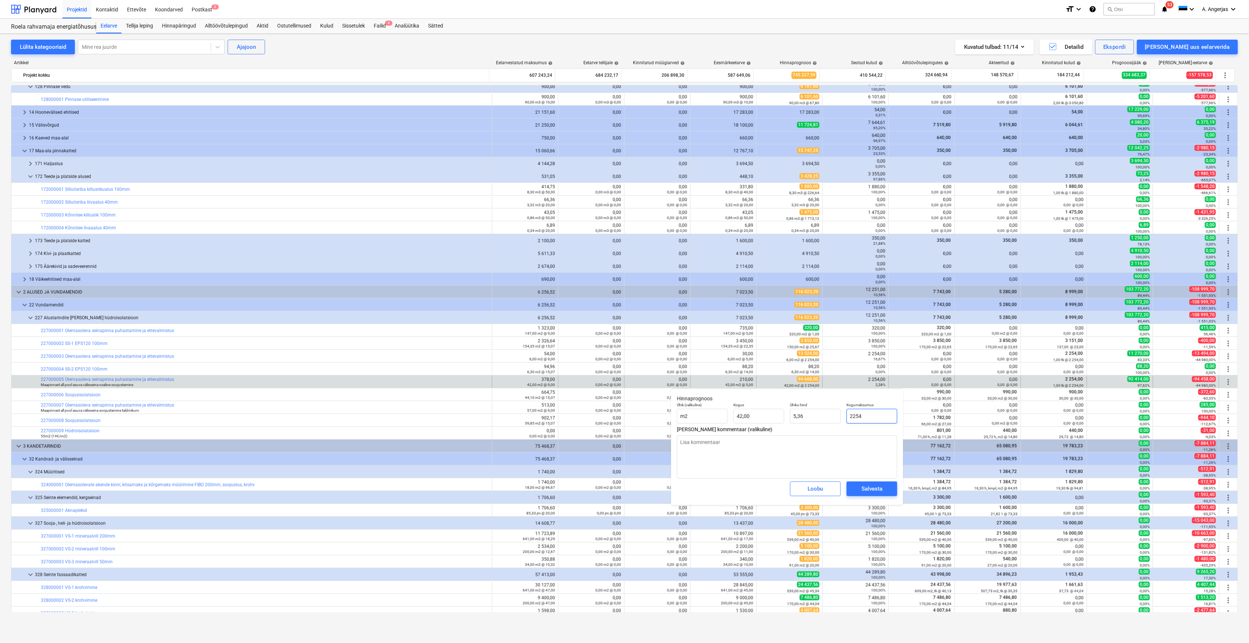
type input "53,67"
click at [870, 494] on div "Salvesta" at bounding box center [872, 489] width 21 height 10
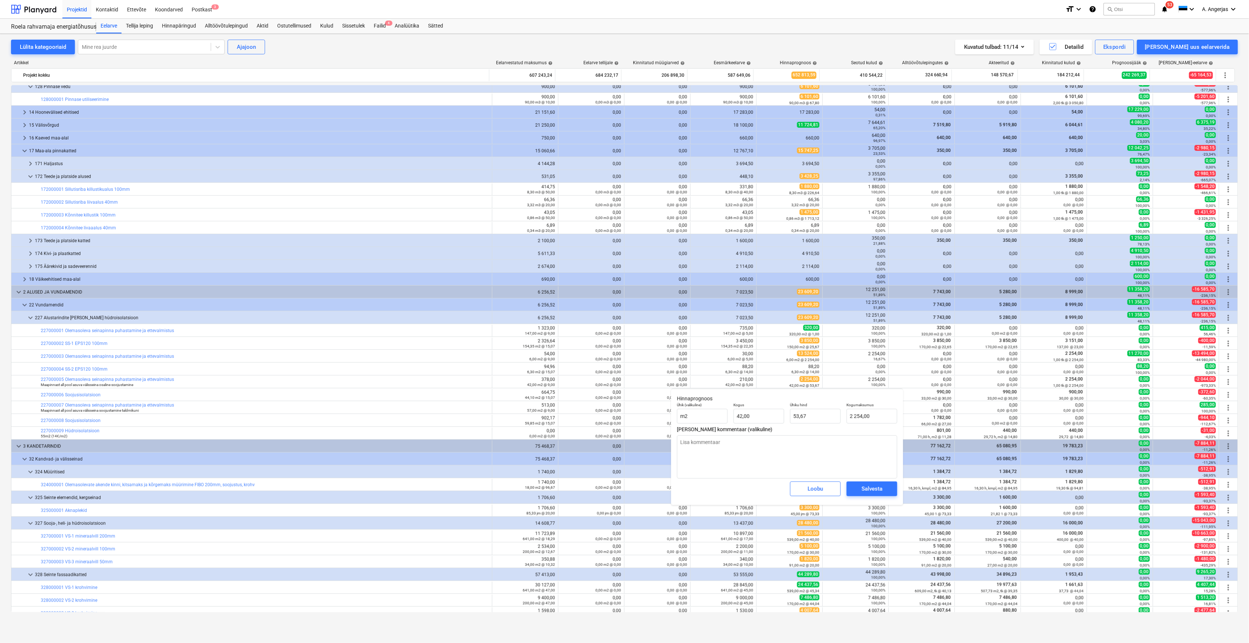
type textarea "x"
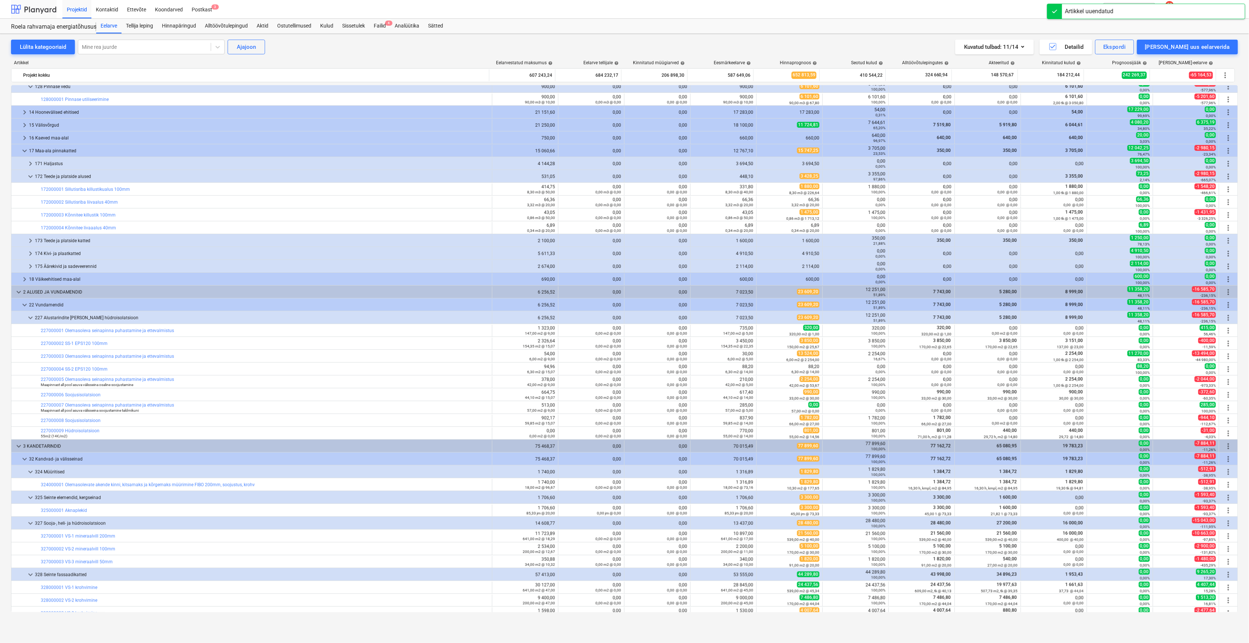
click at [17, 6] on div at bounding box center [34, 9] width 46 height 18
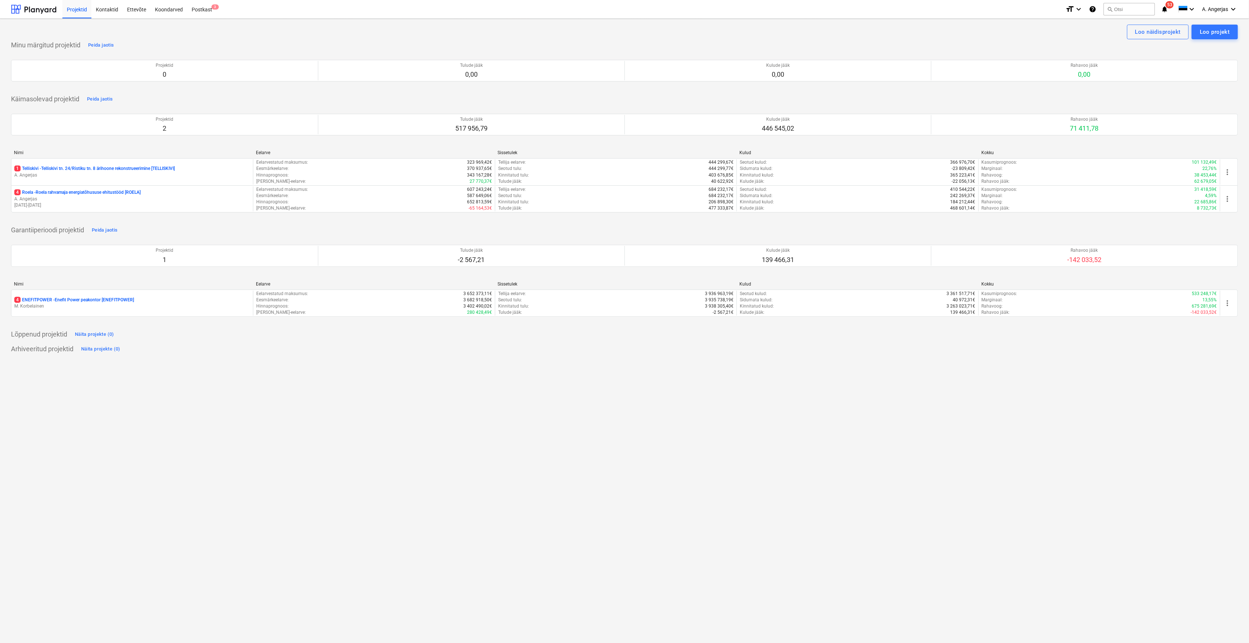
click at [883, 381] on div "Loo näidisprojekt Loo projekt Minu märgitud projektid Peida jaotis Projektid 0 …" at bounding box center [624, 331] width 1249 height 625
click at [27, 4] on div at bounding box center [34, 9] width 46 height 18
click at [35, 11] on div at bounding box center [34, 9] width 46 height 18
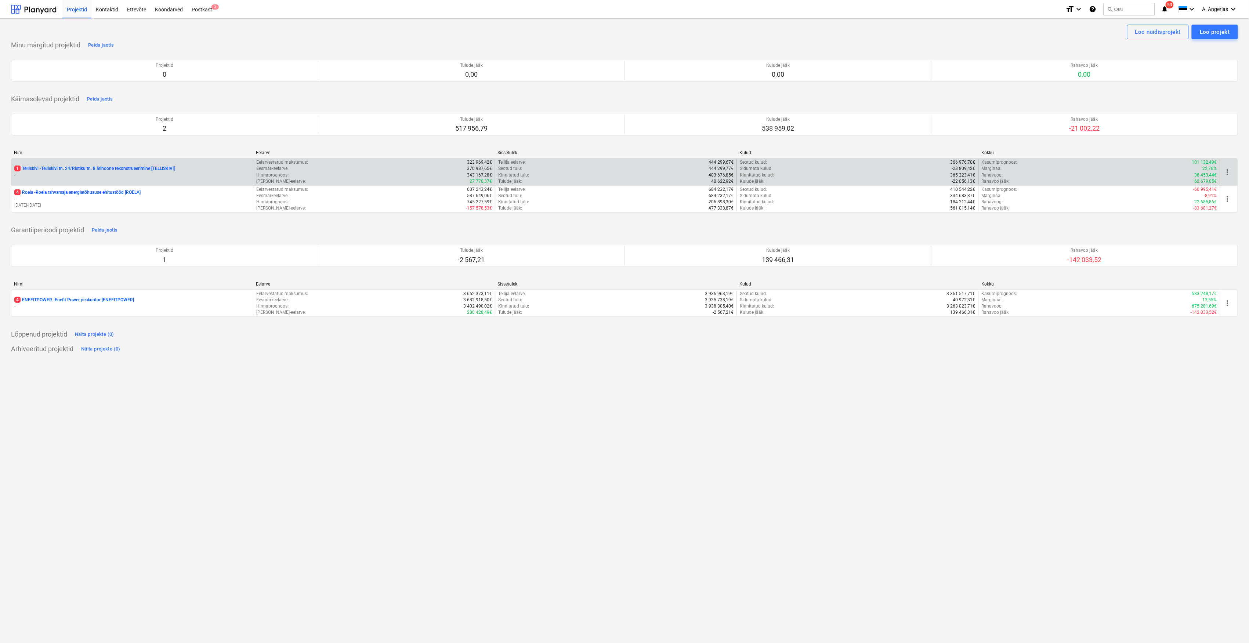
click at [1016, 169] on div "Marginaal : 22,76%" at bounding box center [1099, 169] width 235 height 6
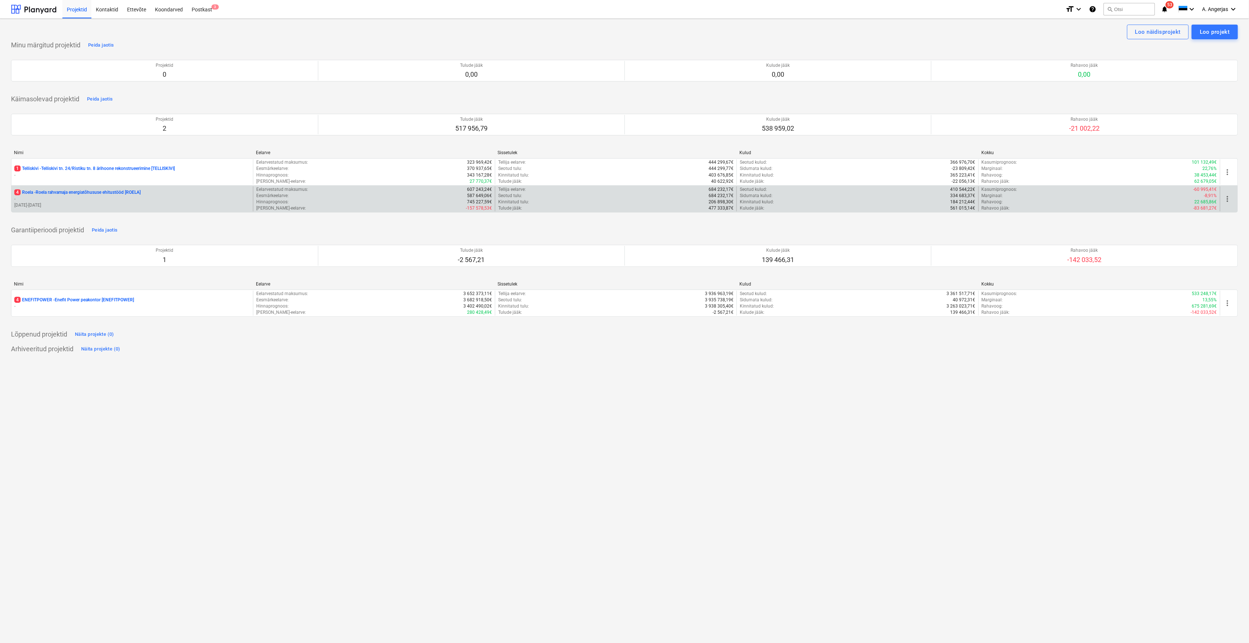
click at [341, 186] on div "4 Roela - Roela rahvamaja energiatõhususe ehitustööd [ROELA] - 10.07.2025 - 09.…" at bounding box center [624, 199] width 1227 height 28
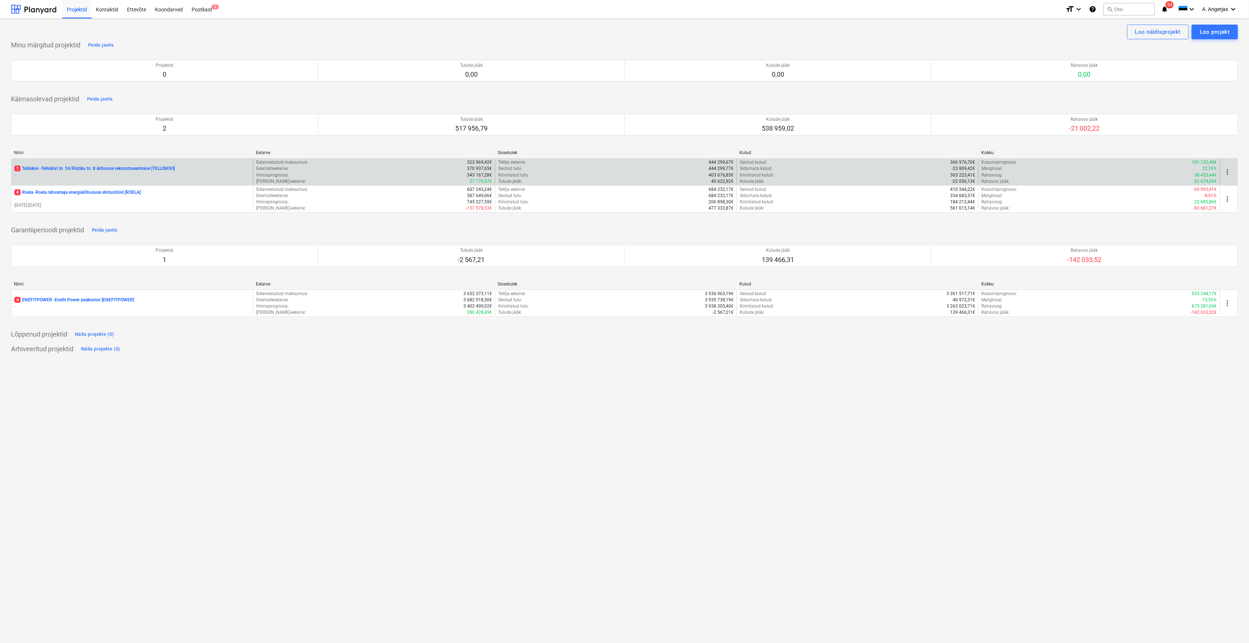
click at [351, 170] on div "Eesmärkeelarve : 370 937,65€" at bounding box center [373, 169] width 235 height 6
